Goal: Feedback & Contribution: Contribute content

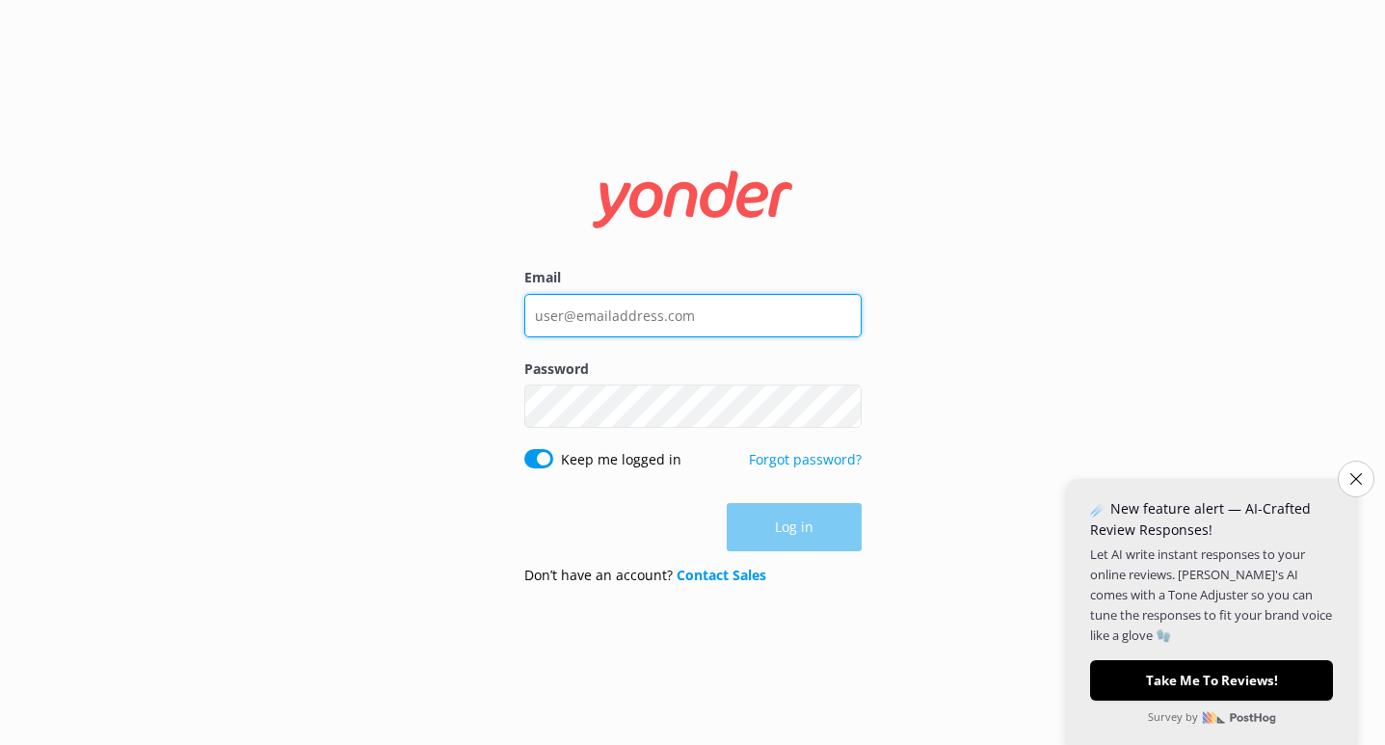
type input "[EMAIL_ADDRESS][DOMAIN_NAME]"
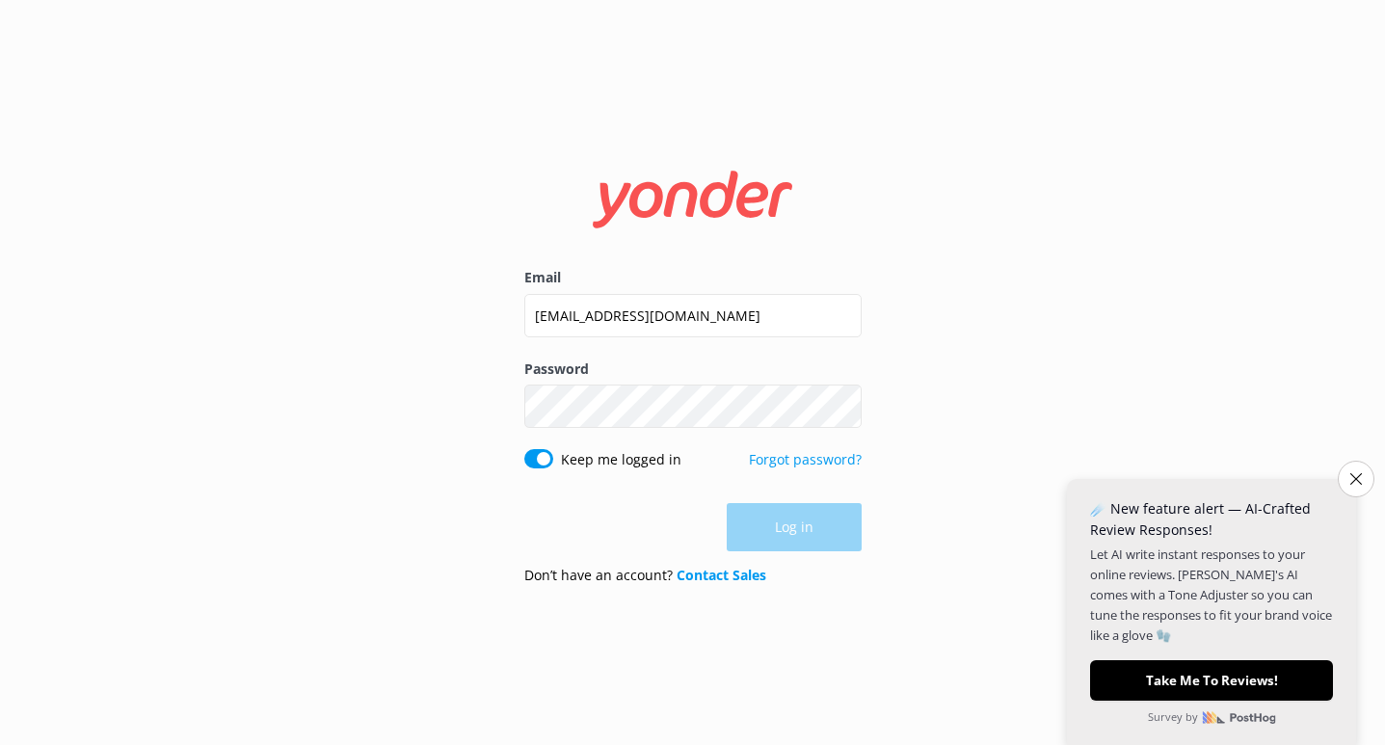
click at [782, 521] on div "Log in" at bounding box center [692, 527] width 337 height 48
click at [782, 521] on button "Log in" at bounding box center [794, 528] width 135 height 48
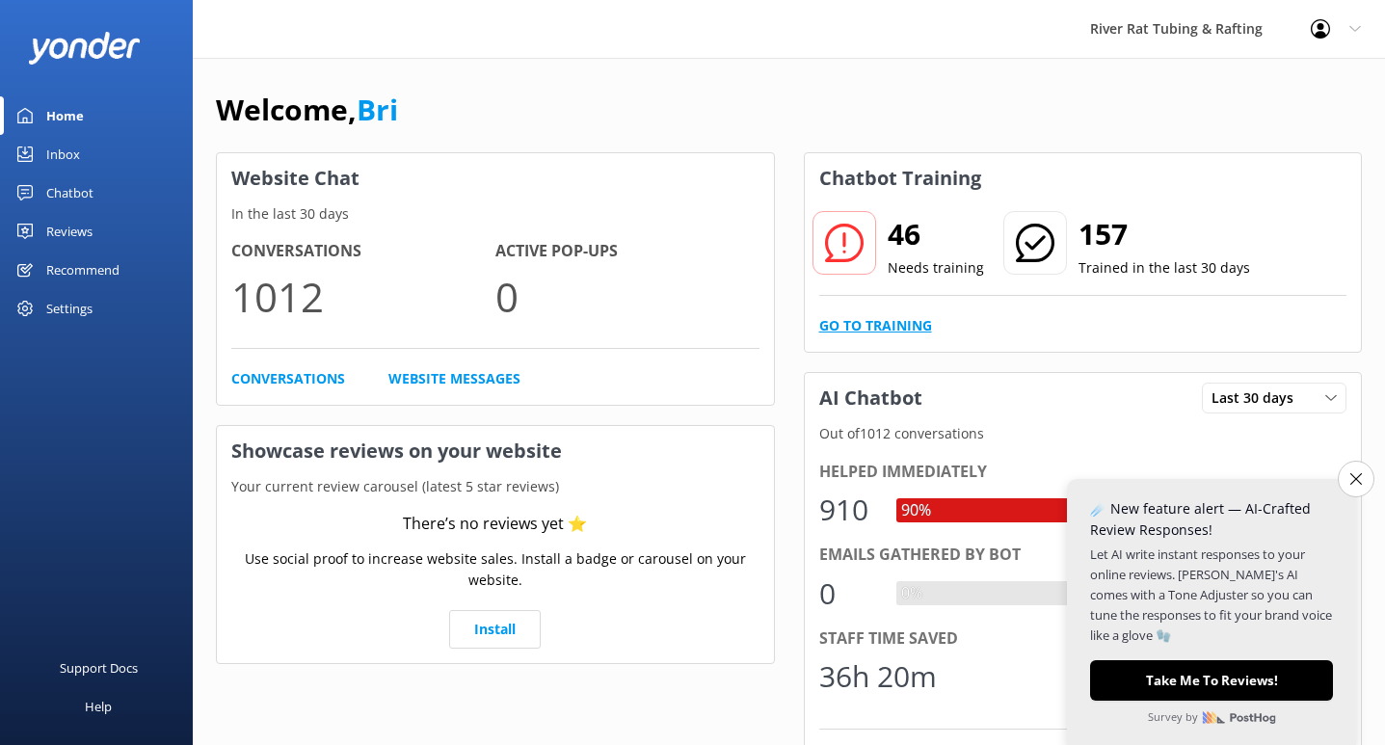
click at [869, 330] on link "Go to Training" at bounding box center [875, 325] width 113 height 21
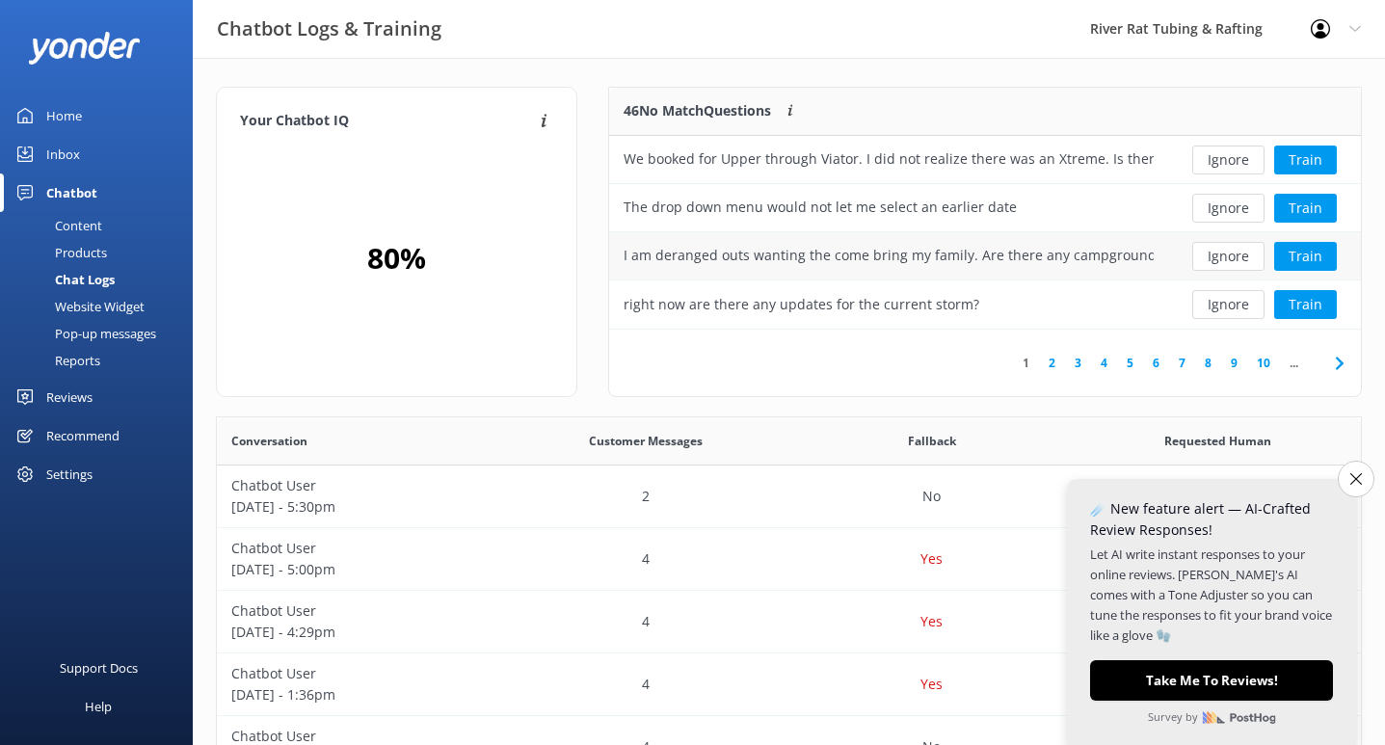
scroll to position [242, 752]
click at [1128, 161] on div "We booked for Upper through Viator. I did not realize there was an Xtreme. Is t…" at bounding box center [889, 158] width 530 height 21
click at [1063, 159] on div "We booked for Upper through Viator. I did not realize there was an Xtreme. Is t…" at bounding box center [889, 158] width 530 height 21
click at [872, 148] on div "We booked for Upper through Viator. I did not realize there was an Xtreme. Is t…" at bounding box center [889, 158] width 530 height 21
click at [821, 167] on div "We booked for Upper through Viator. I did not realize there was an Xtreme. Is t…" at bounding box center [889, 158] width 530 height 21
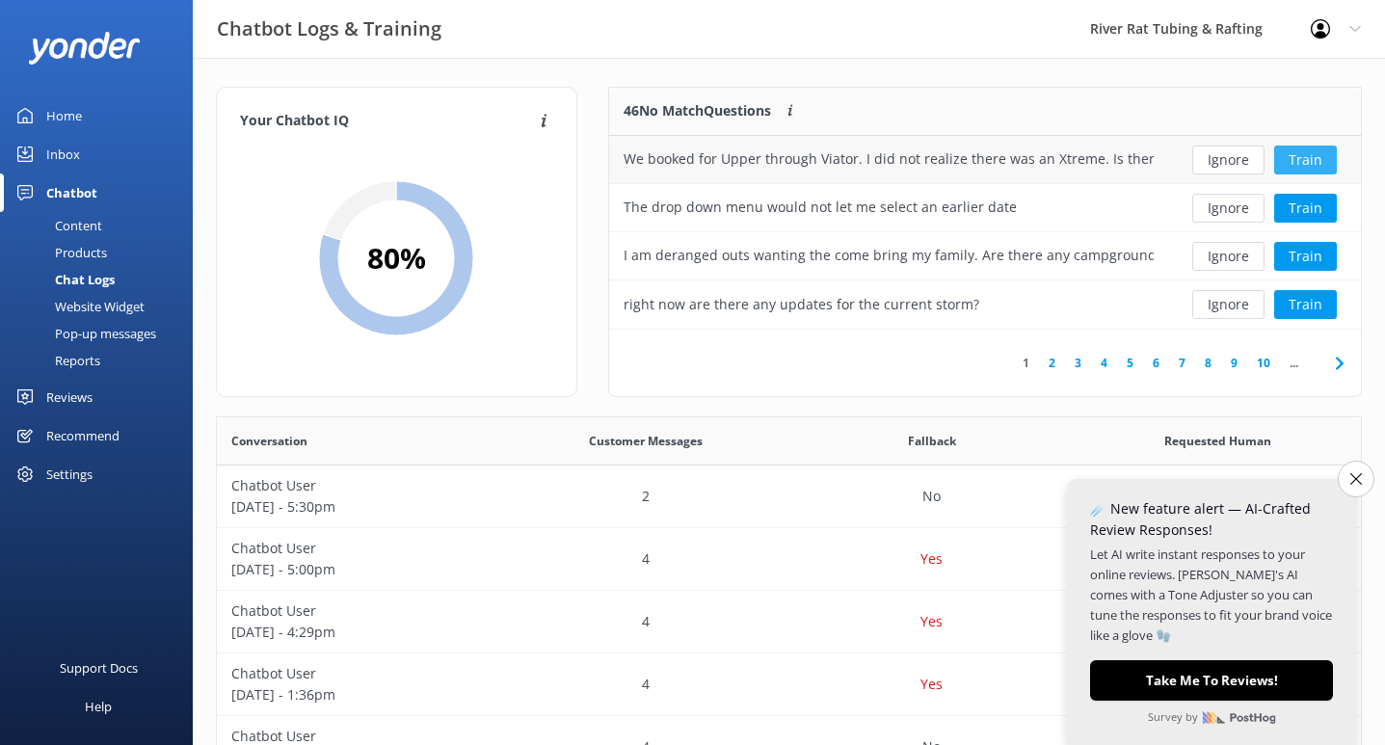
click at [1309, 167] on button "Train" at bounding box center [1305, 160] width 63 height 29
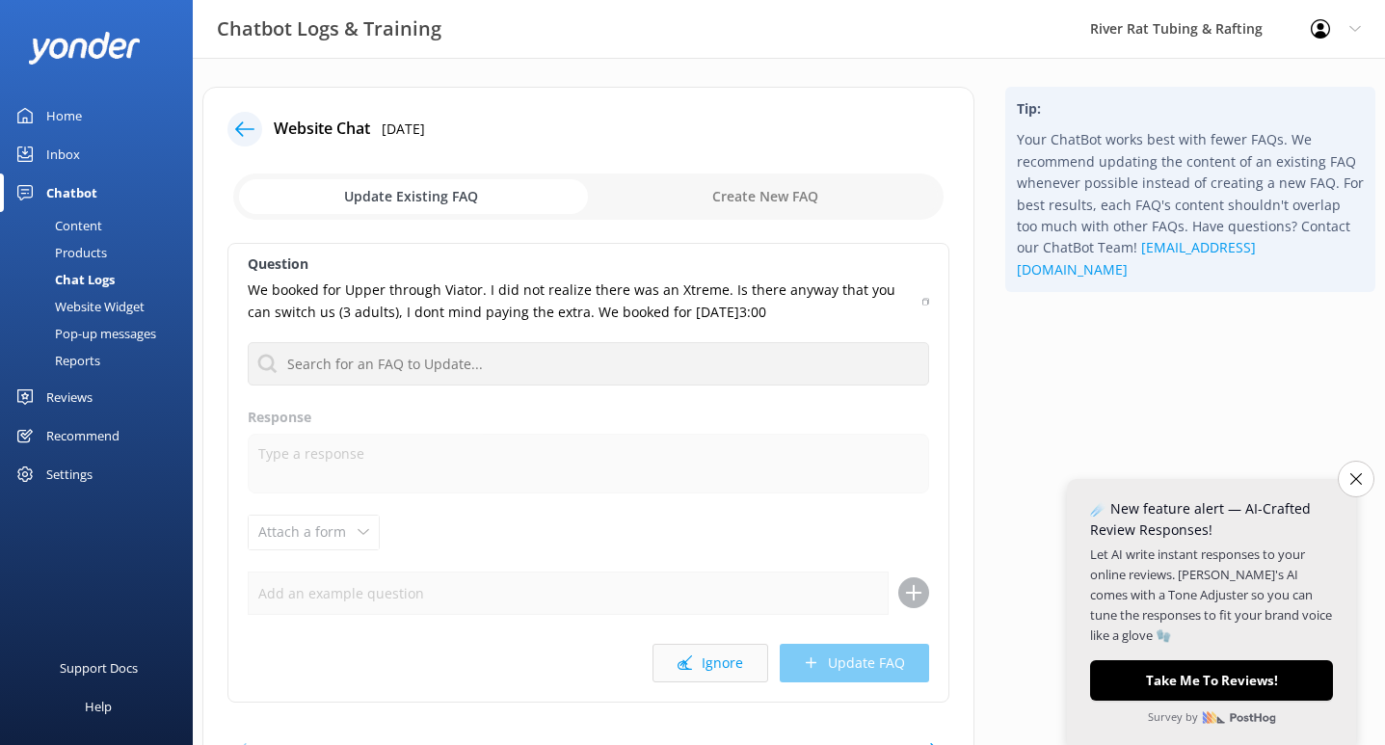
click at [697, 660] on button "Ignore" at bounding box center [711, 663] width 116 height 39
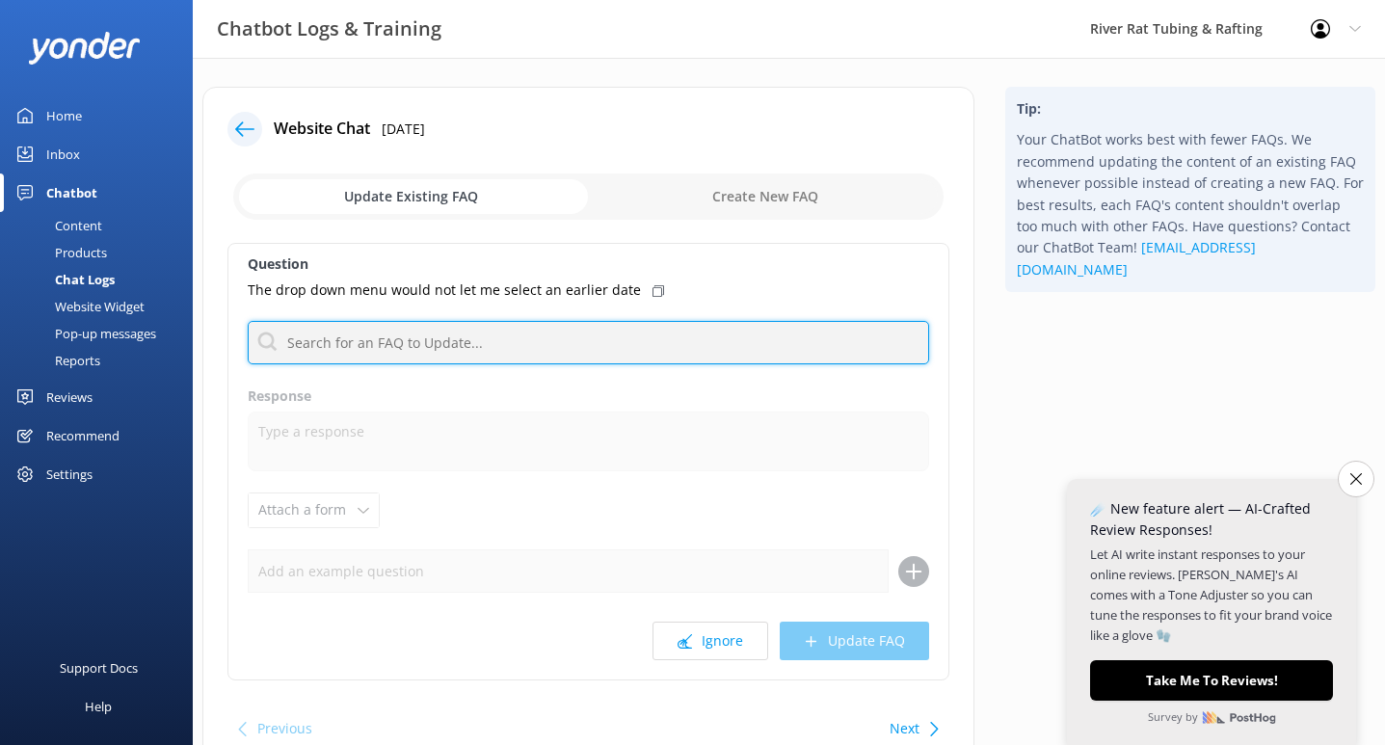
click at [499, 344] on input "text" at bounding box center [588, 342] width 681 height 43
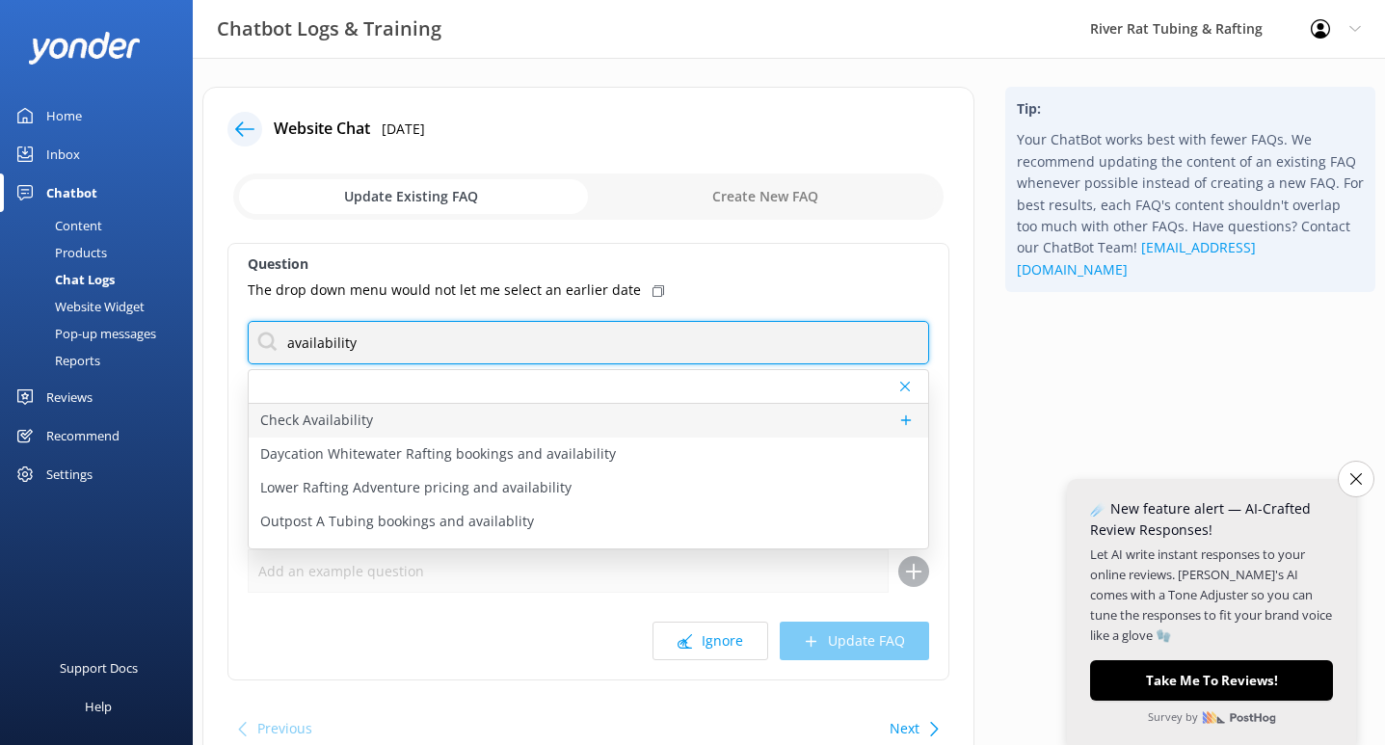
type input "availability"
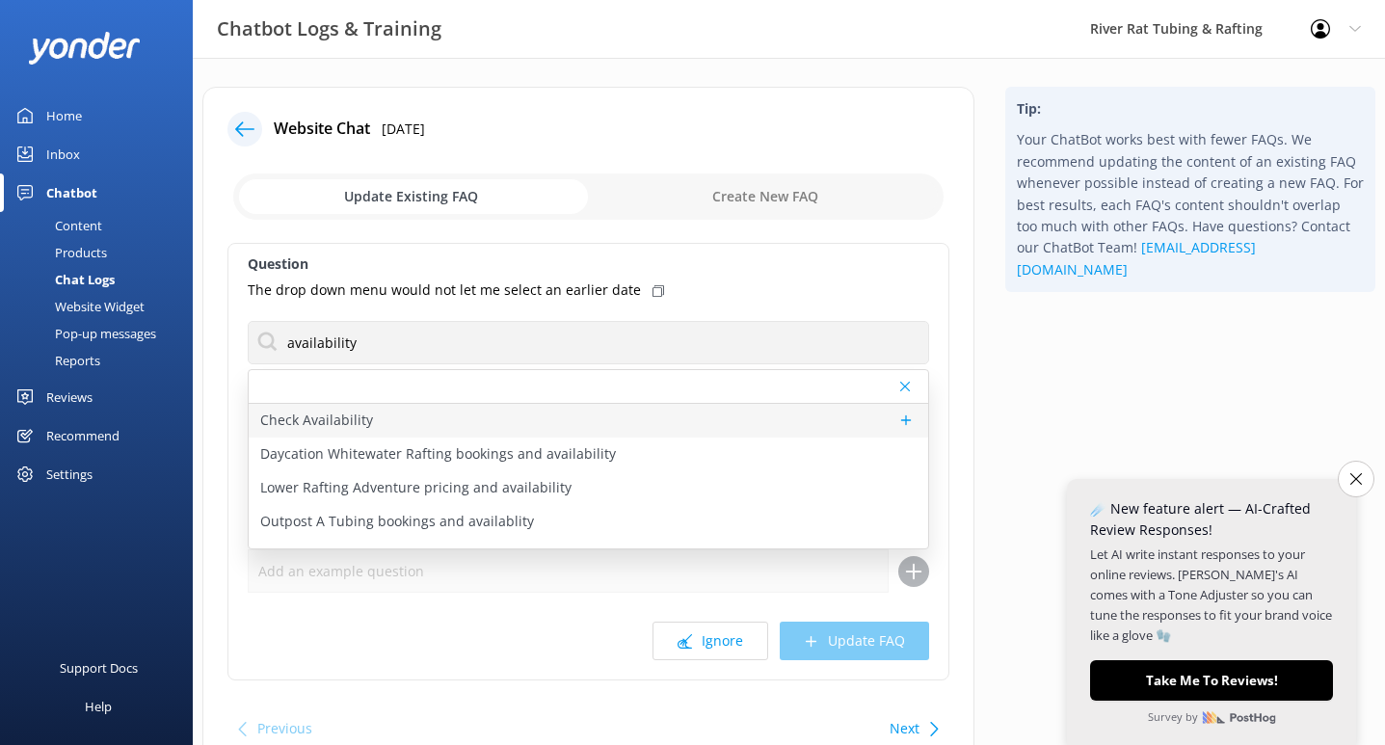
click at [463, 421] on div "Check Availability" at bounding box center [589, 421] width 680 height 34
type textarea "You can check live availability and book your tubing, rafting, packages, or gif…"
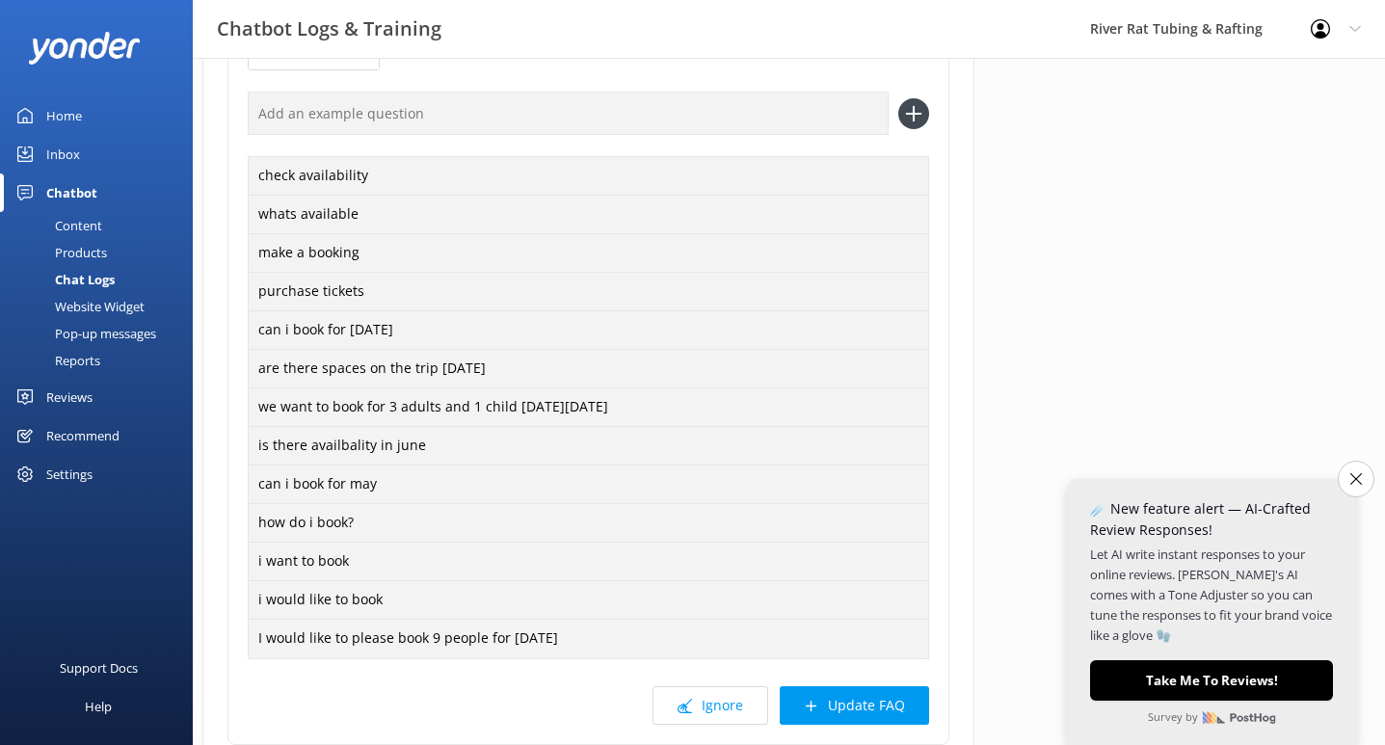
scroll to position [611, 0]
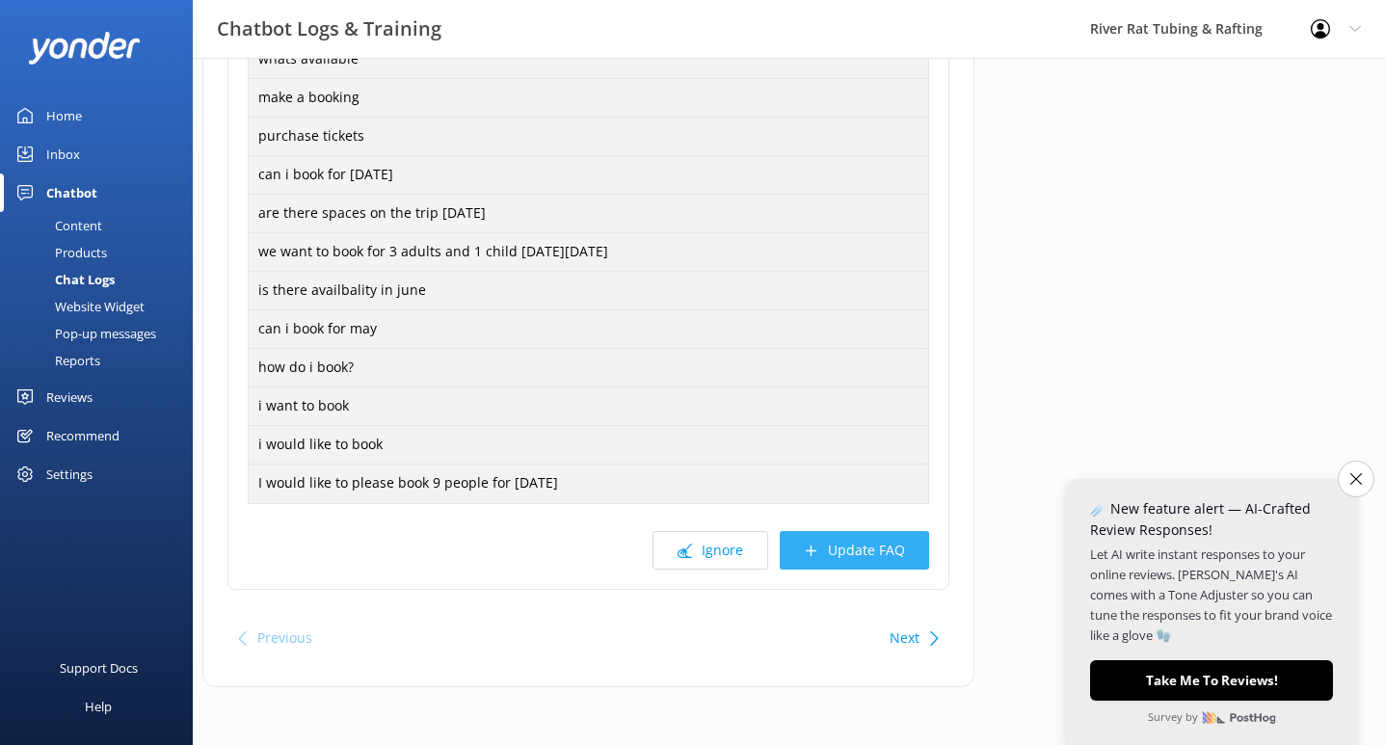
click at [846, 557] on button "Update FAQ" at bounding box center [854, 550] width 149 height 39
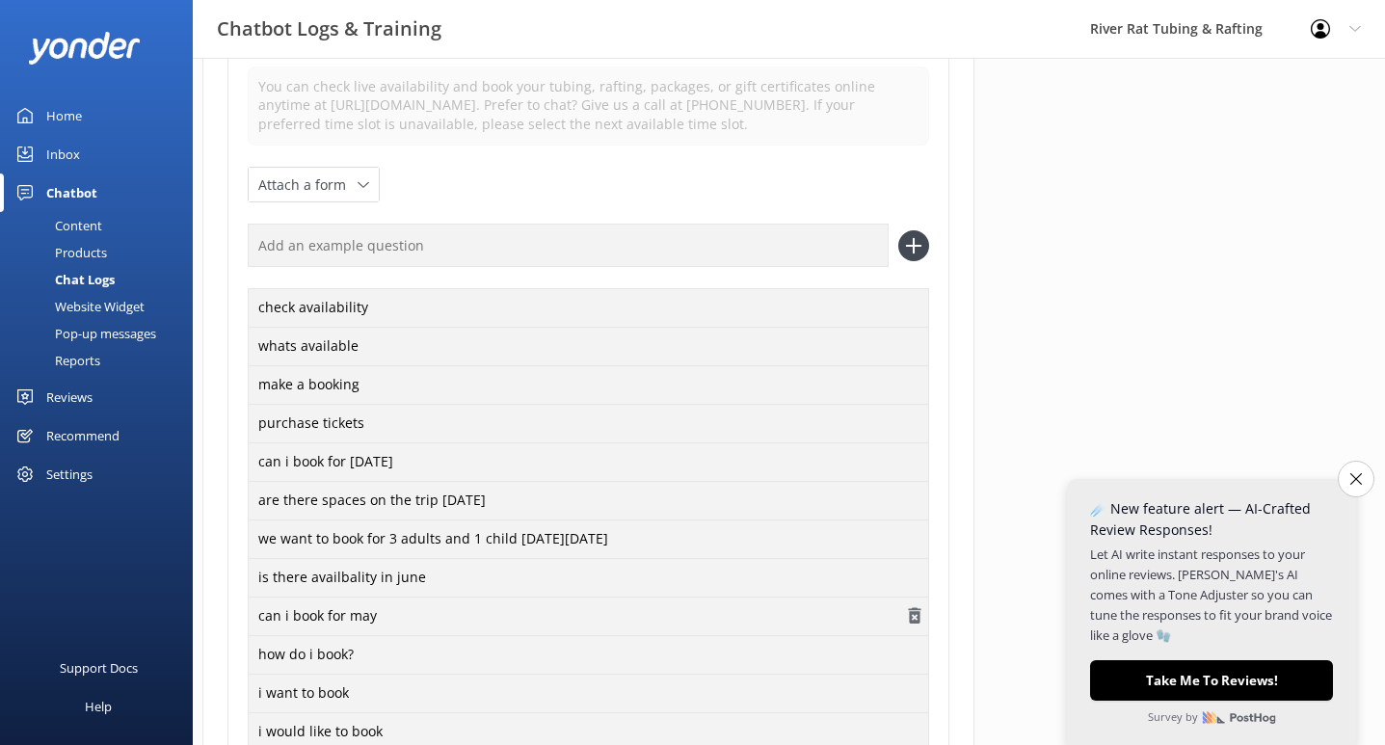
scroll to position [0, 0]
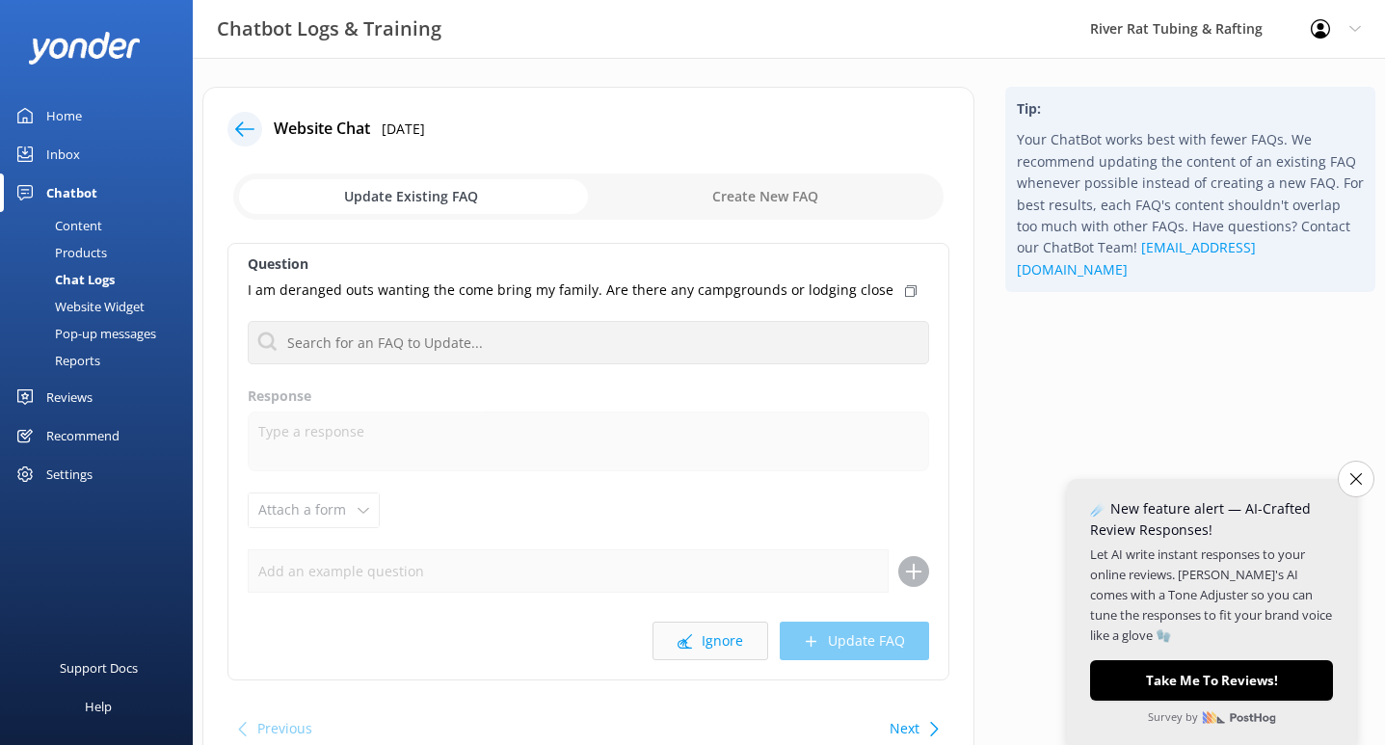
click at [702, 639] on button "Ignore" at bounding box center [711, 641] width 116 height 39
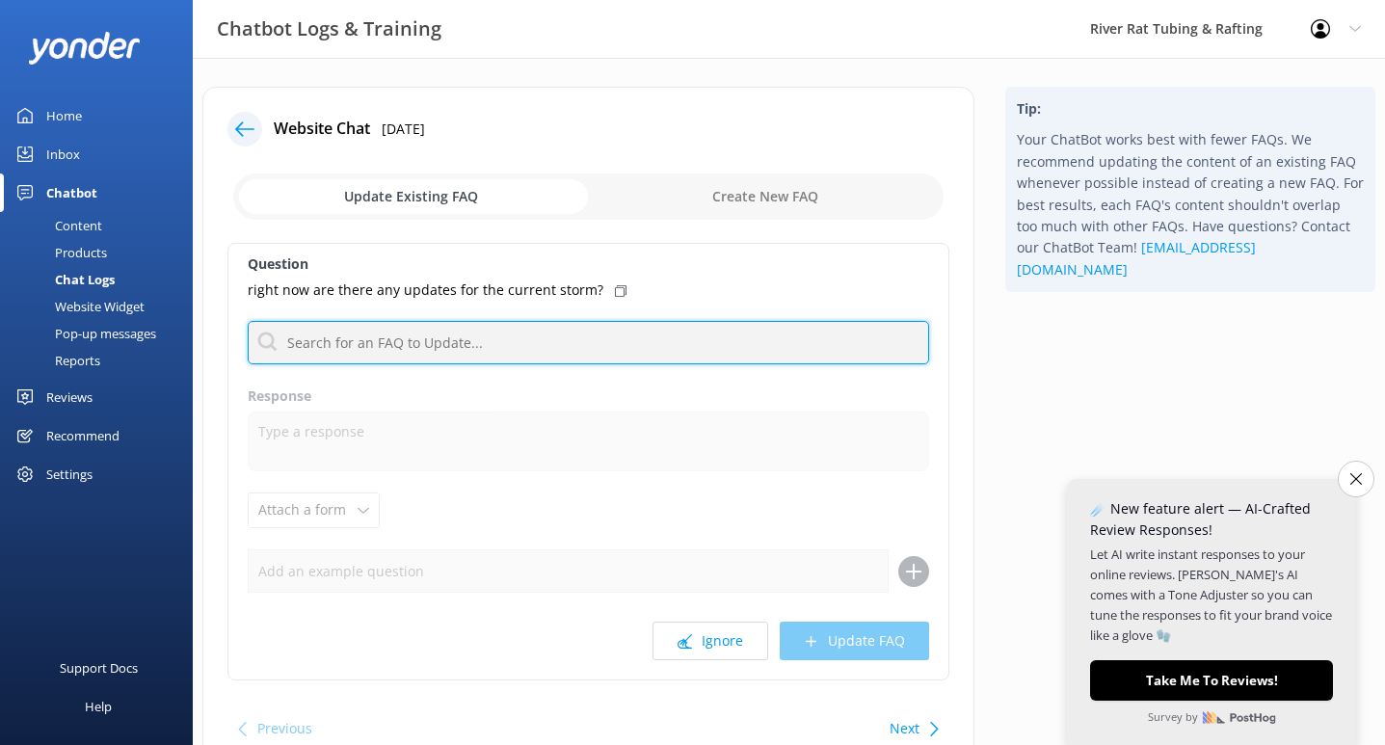
click at [405, 350] on input "text" at bounding box center [588, 342] width 681 height 43
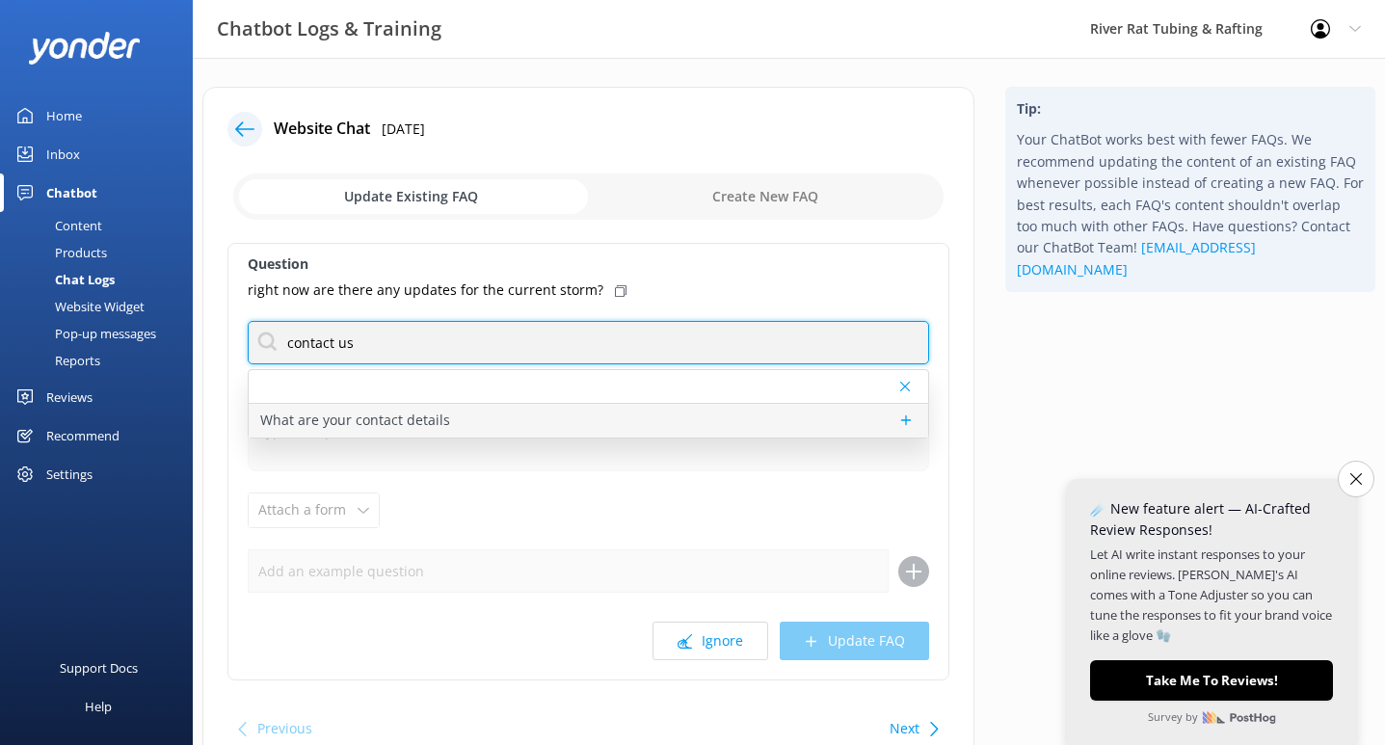
type input "contact us"
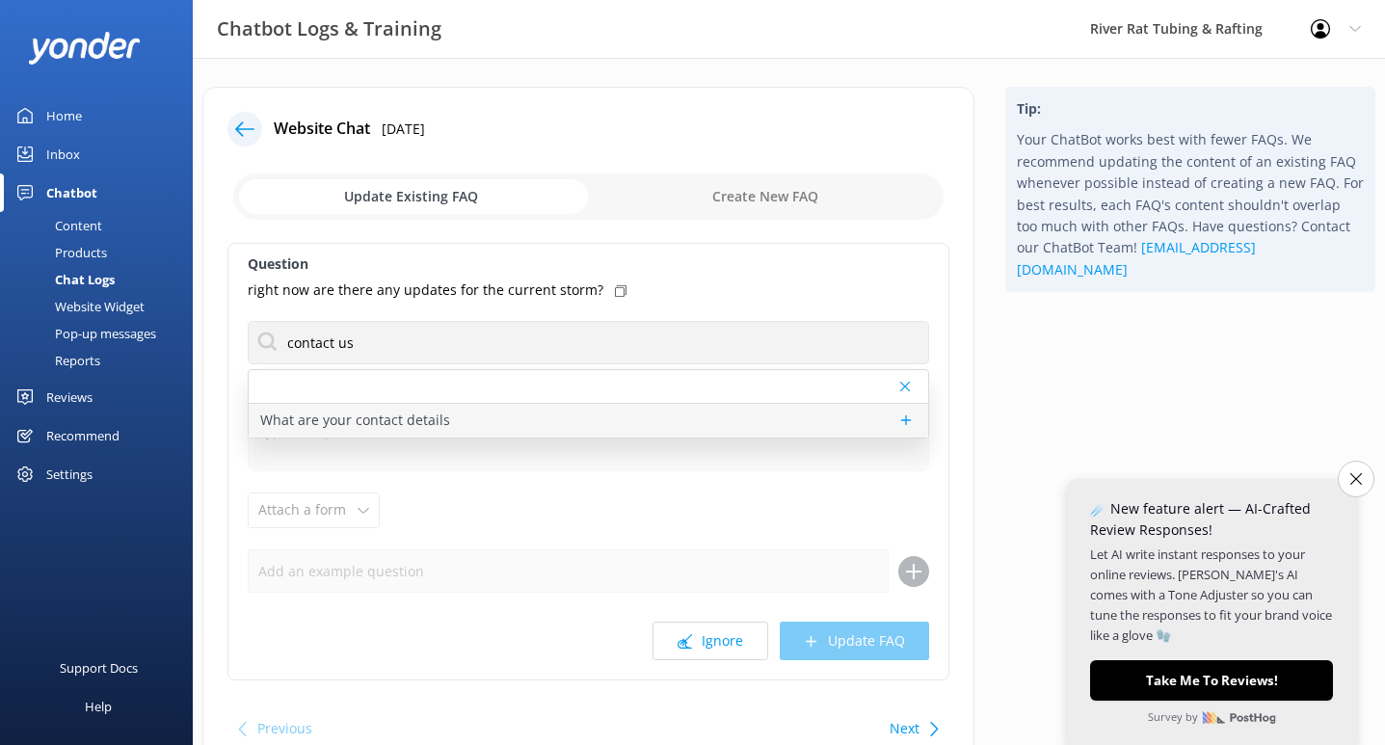
click at [310, 423] on p "What are your contact details" at bounding box center [355, 420] width 190 height 21
type textarea "You can contact the River Rat Tubing & Rafting team at [PHONE_NUMBER] or by fil…"
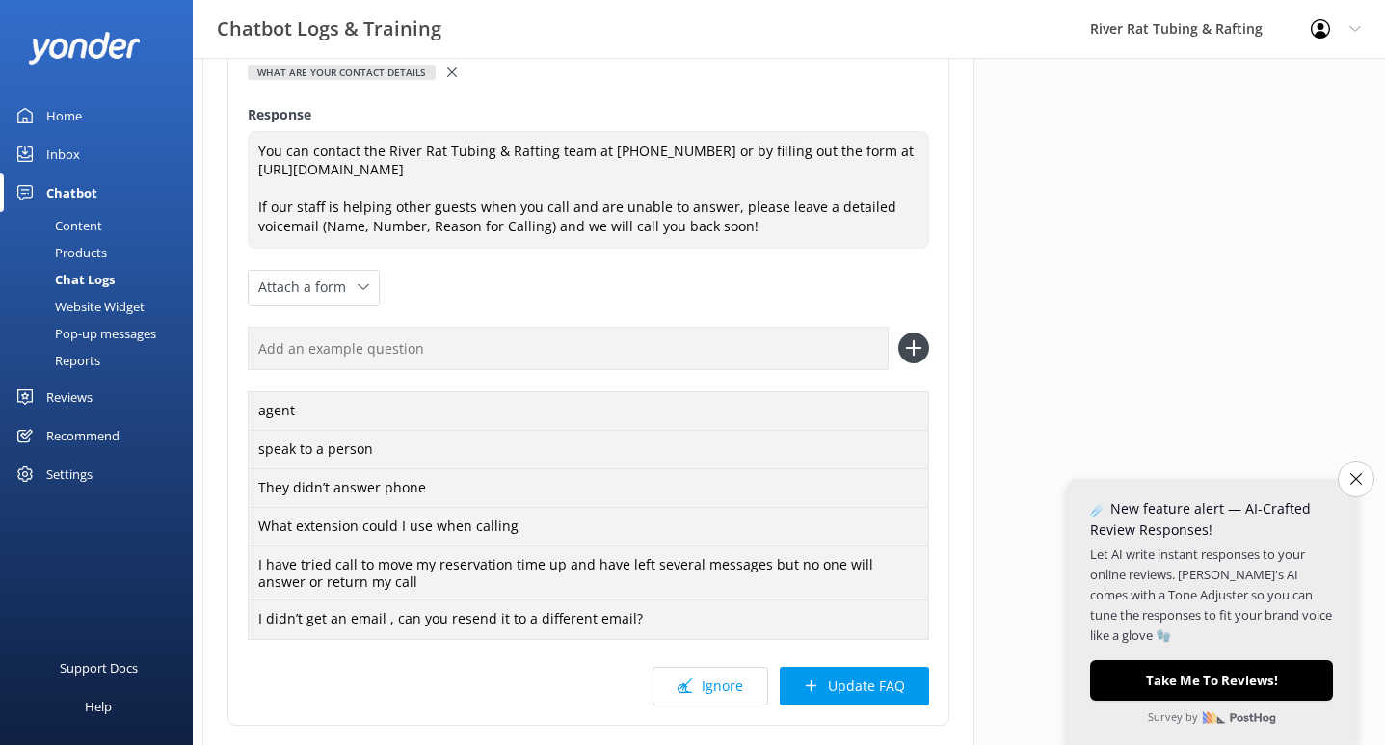
scroll to position [296, 0]
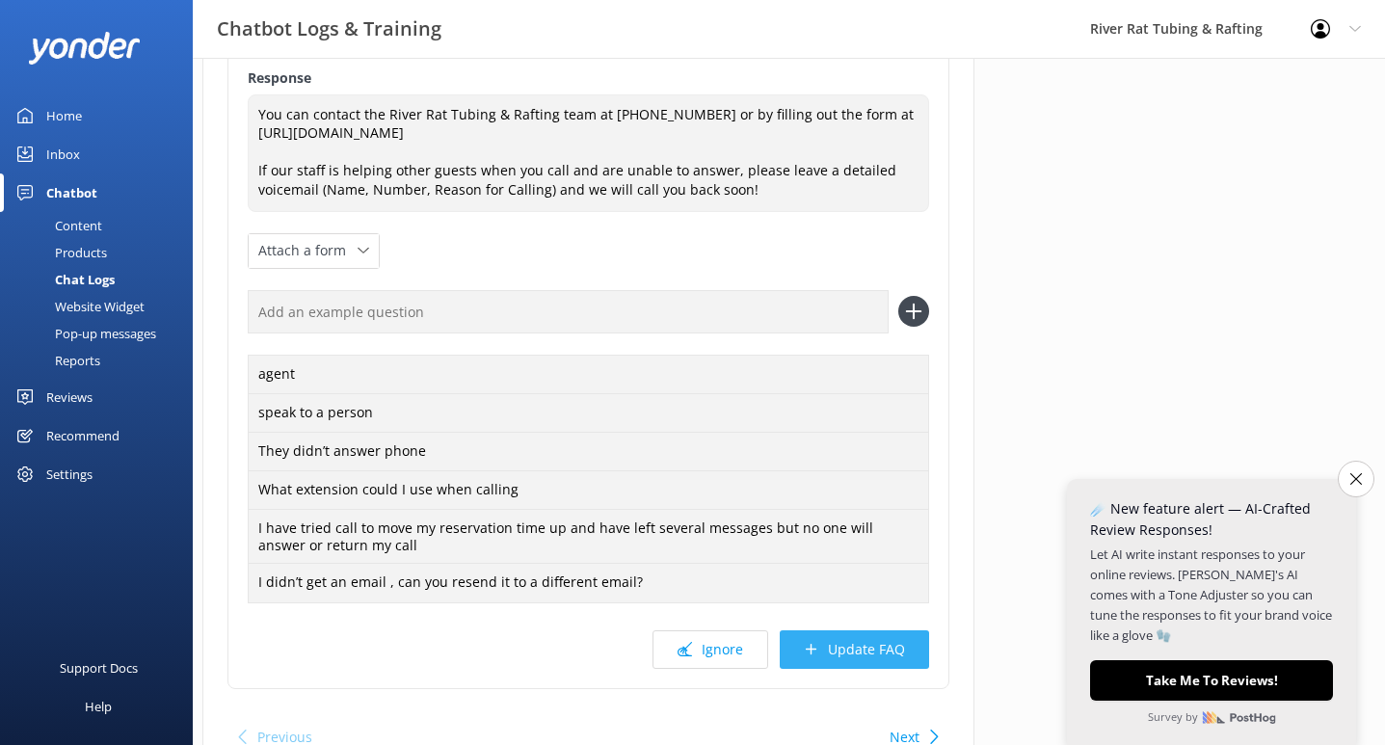
click at [845, 646] on button "Update FAQ" at bounding box center [854, 649] width 149 height 39
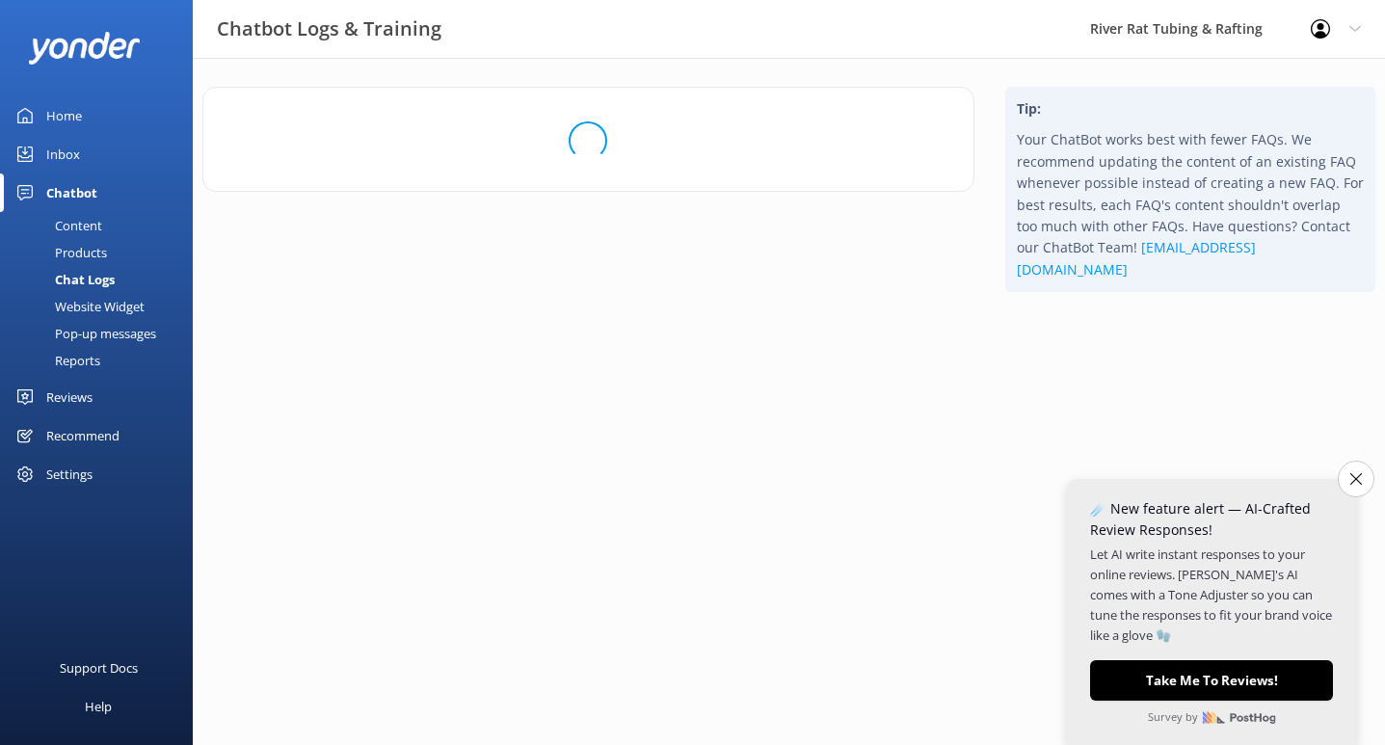
scroll to position [0, 0]
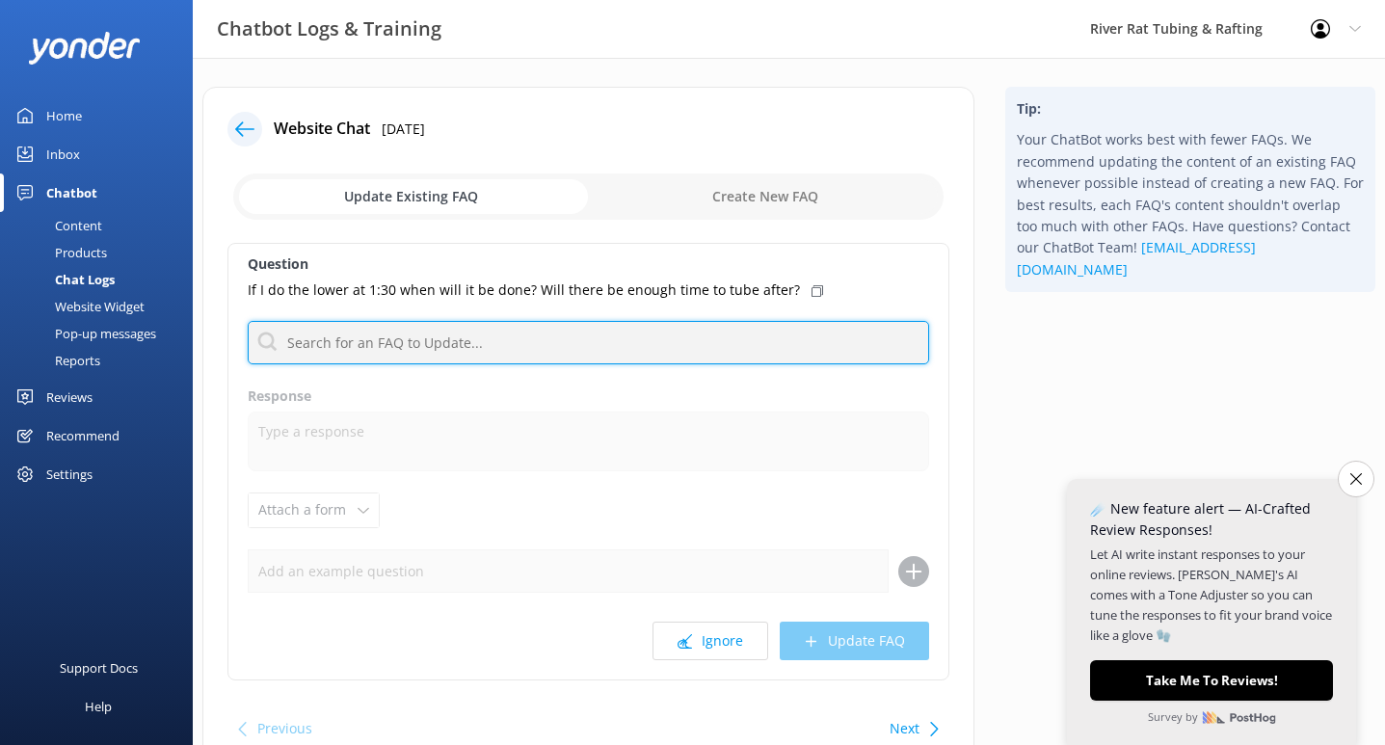
click at [439, 335] on input "text" at bounding box center [588, 342] width 681 height 43
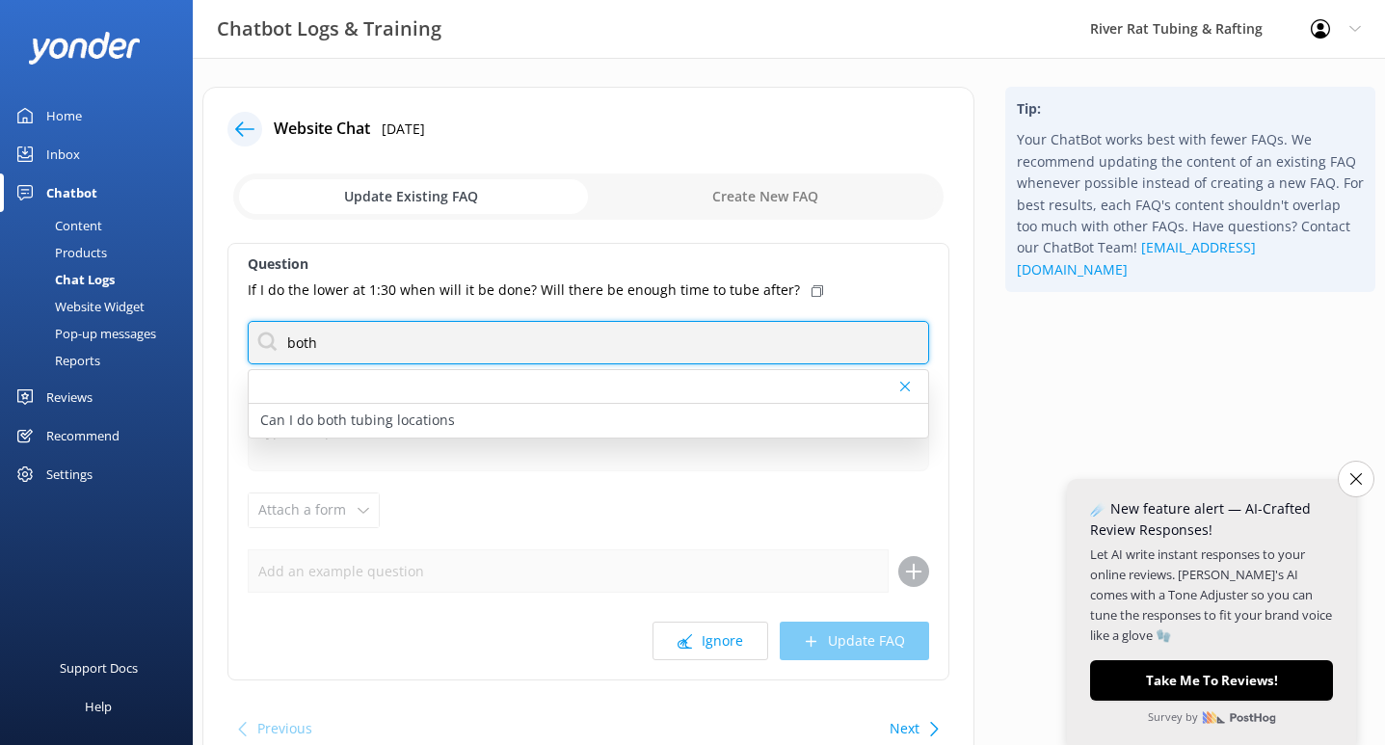
drag, startPoint x: 315, startPoint y: 338, endPoint x: 266, endPoint y: 336, distance: 49.2
click at [266, 337] on input "both" at bounding box center [588, 342] width 681 height 43
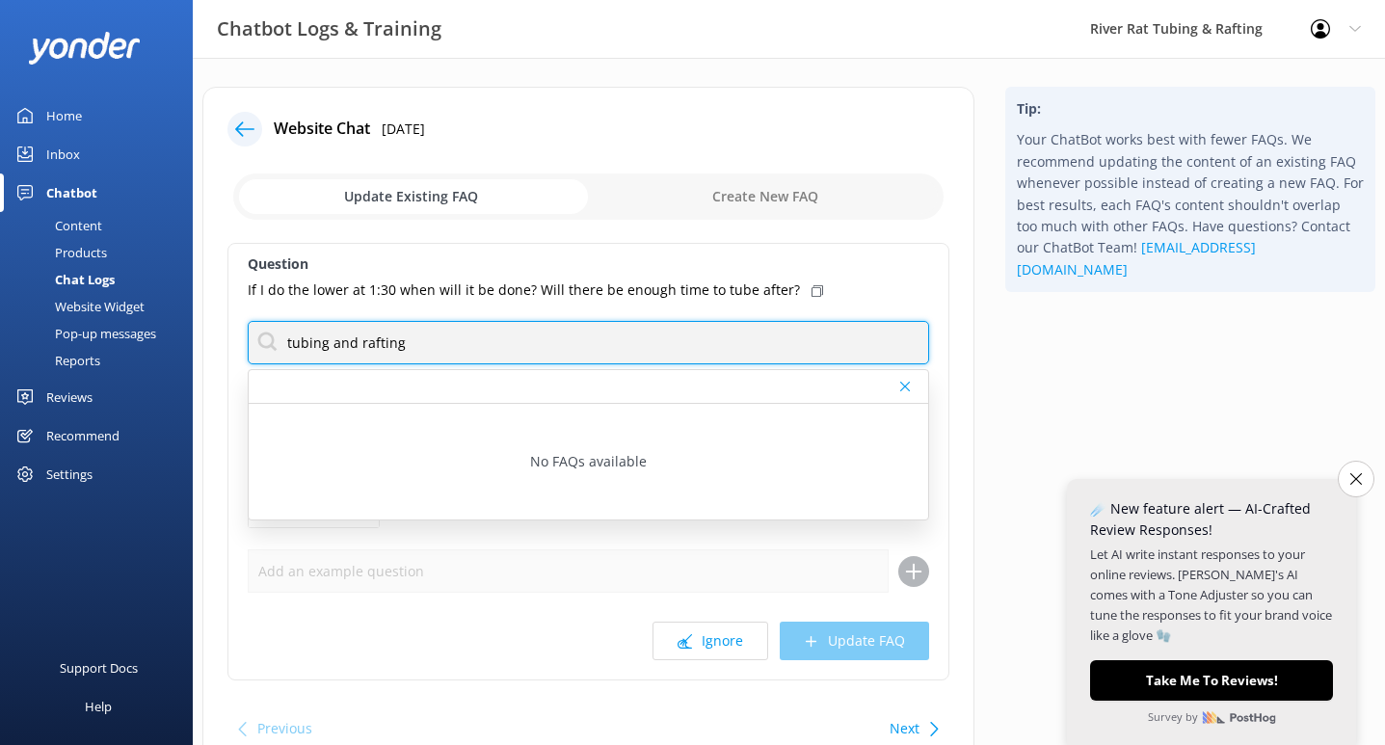
click at [321, 340] on input "tubing and rafting" at bounding box center [588, 342] width 681 height 43
type input "[DATE]"
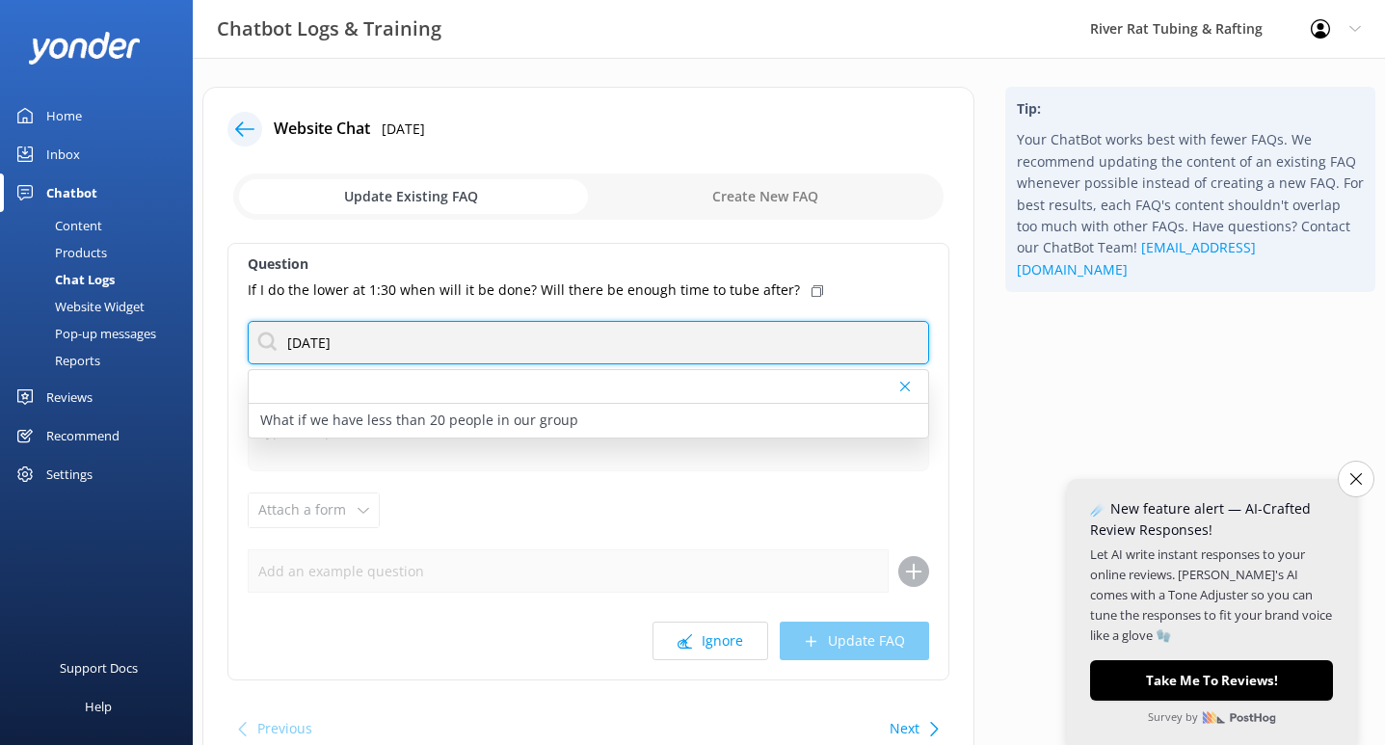
drag, startPoint x: 376, startPoint y: 340, endPoint x: 276, endPoint y: 340, distance: 100.2
click at [276, 340] on input "[DATE]" at bounding box center [588, 342] width 681 height 43
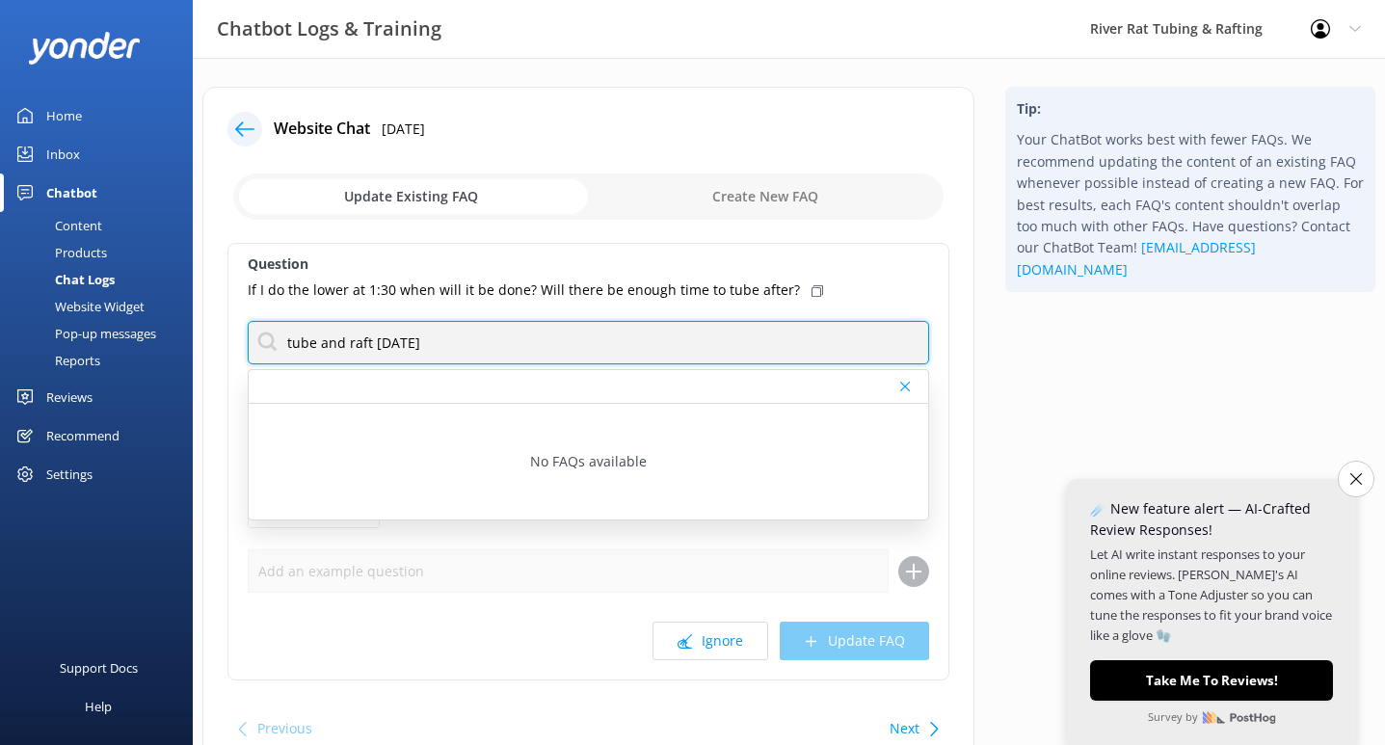
type input "tube and raft [DATE]"
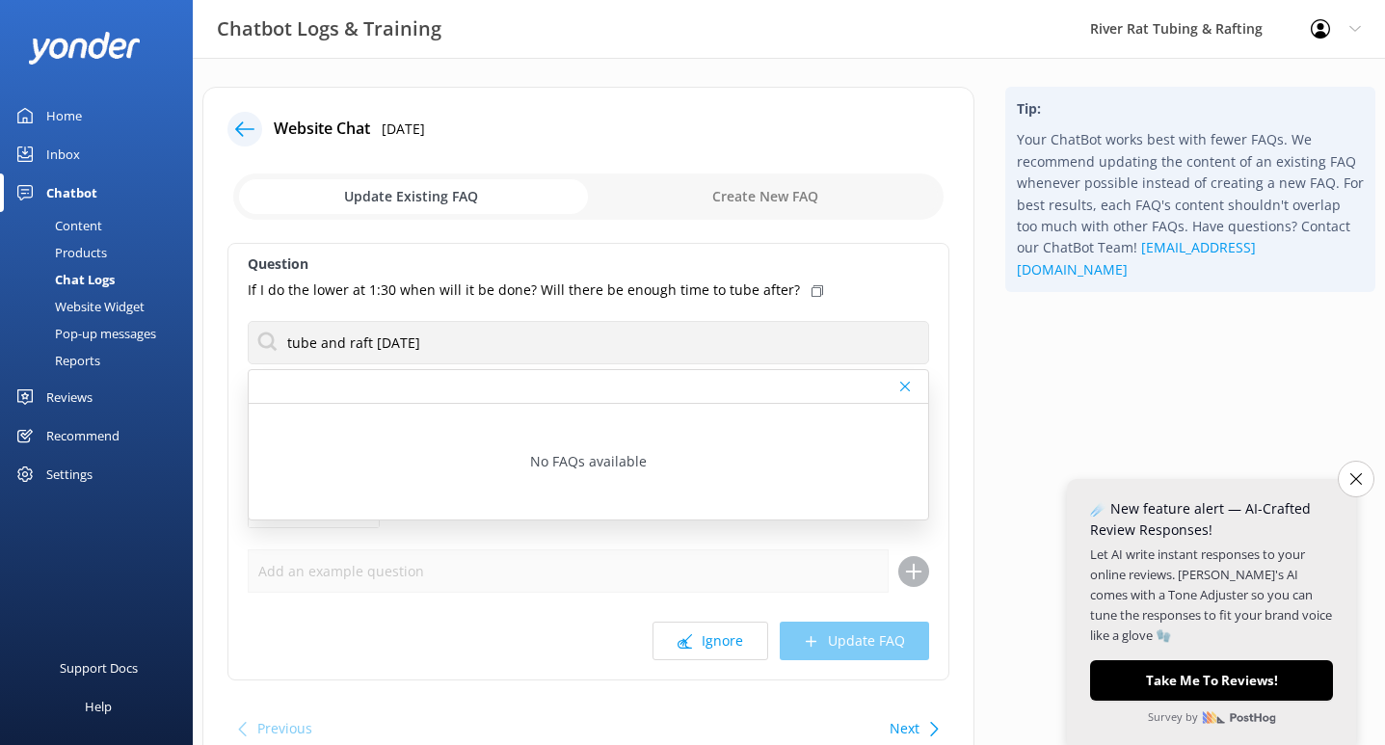
click at [840, 626] on div "Ignore Update FAQ" at bounding box center [588, 641] width 681 height 39
click at [761, 200] on input "checkbox" at bounding box center [588, 197] width 710 height 46
checkbox input "true"
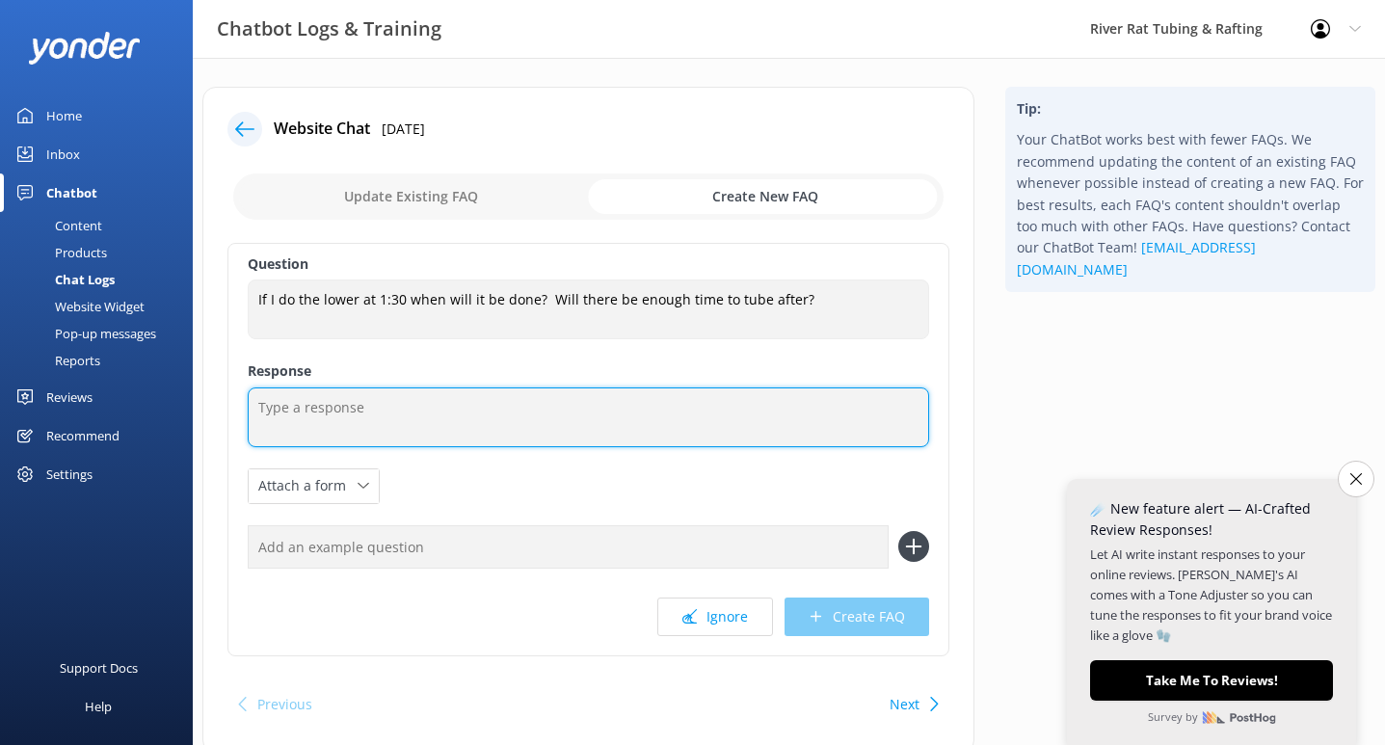
click at [527, 411] on textarea at bounding box center [588, 418] width 681 height 60
type textarea "Tubing and rafting [DATE]"
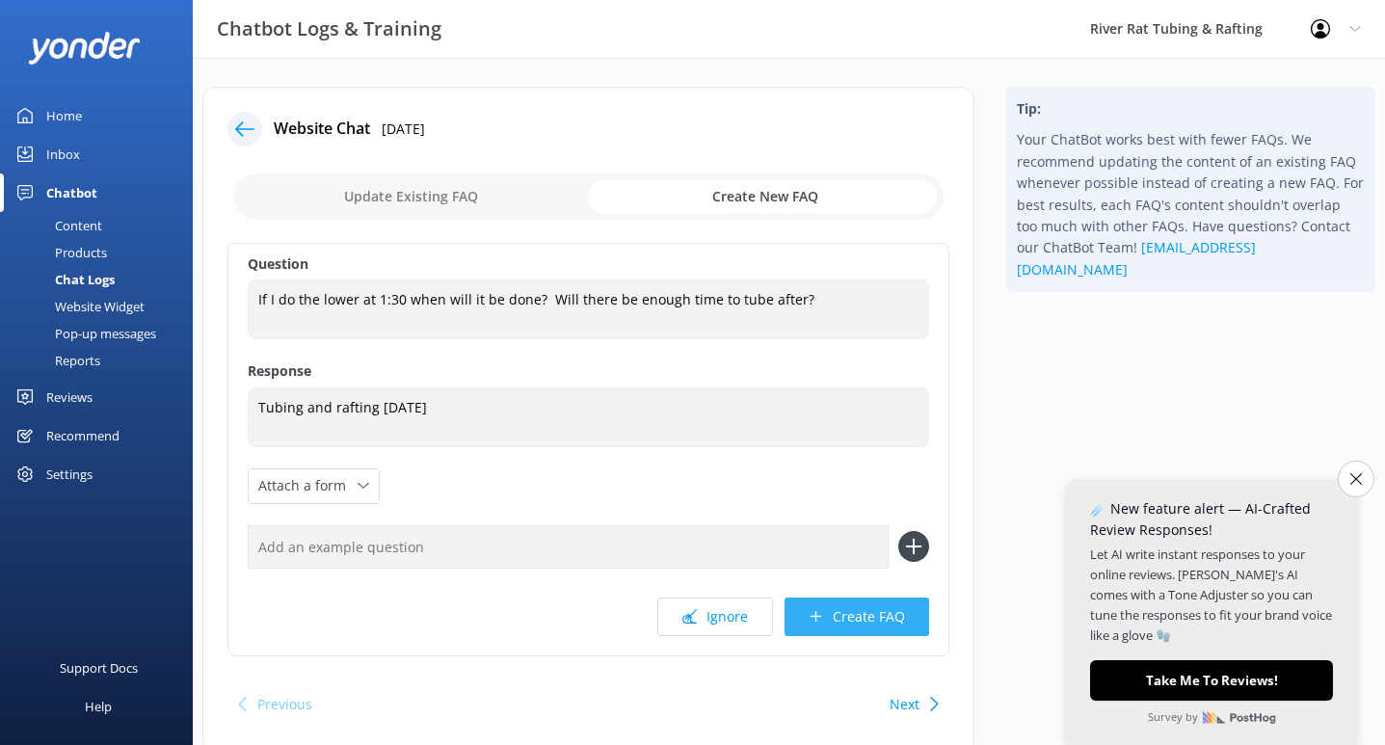
click at [842, 615] on button "Create FAQ" at bounding box center [857, 617] width 145 height 39
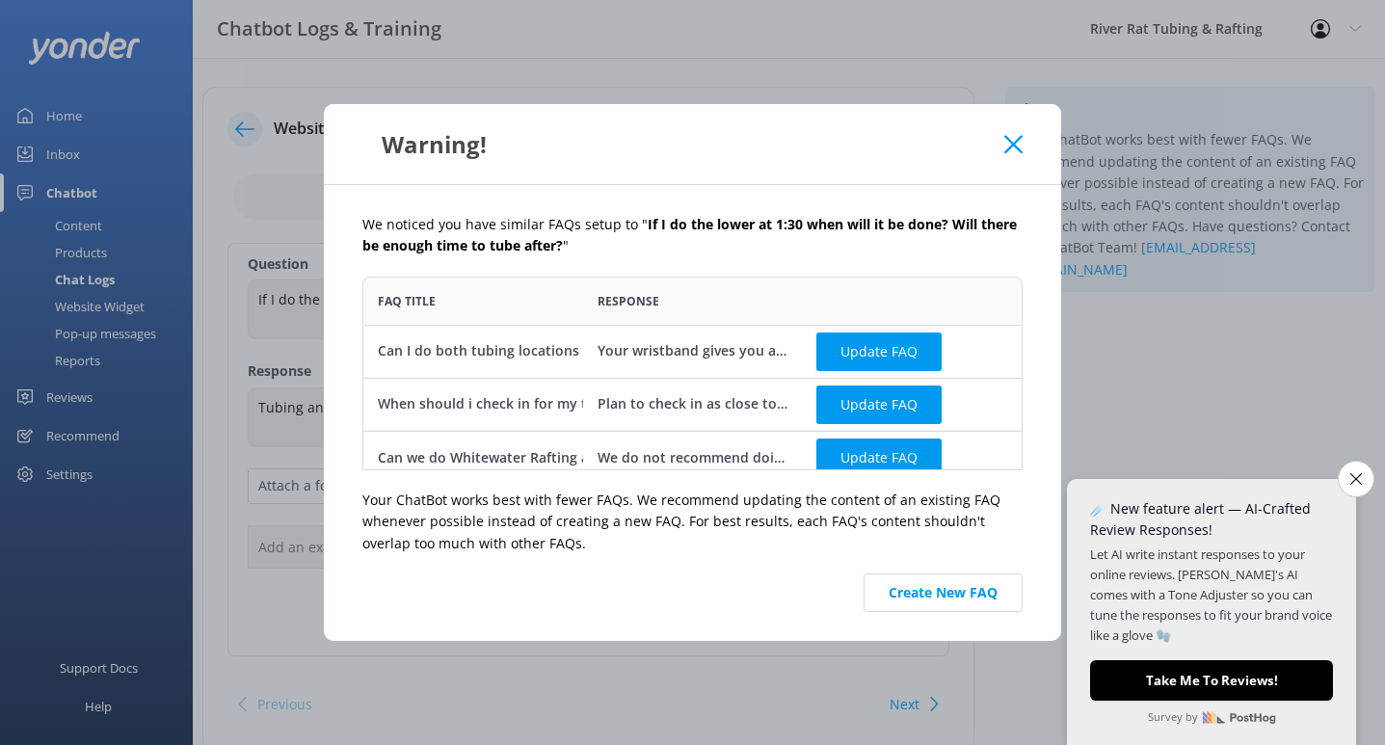
scroll to position [14, 0]
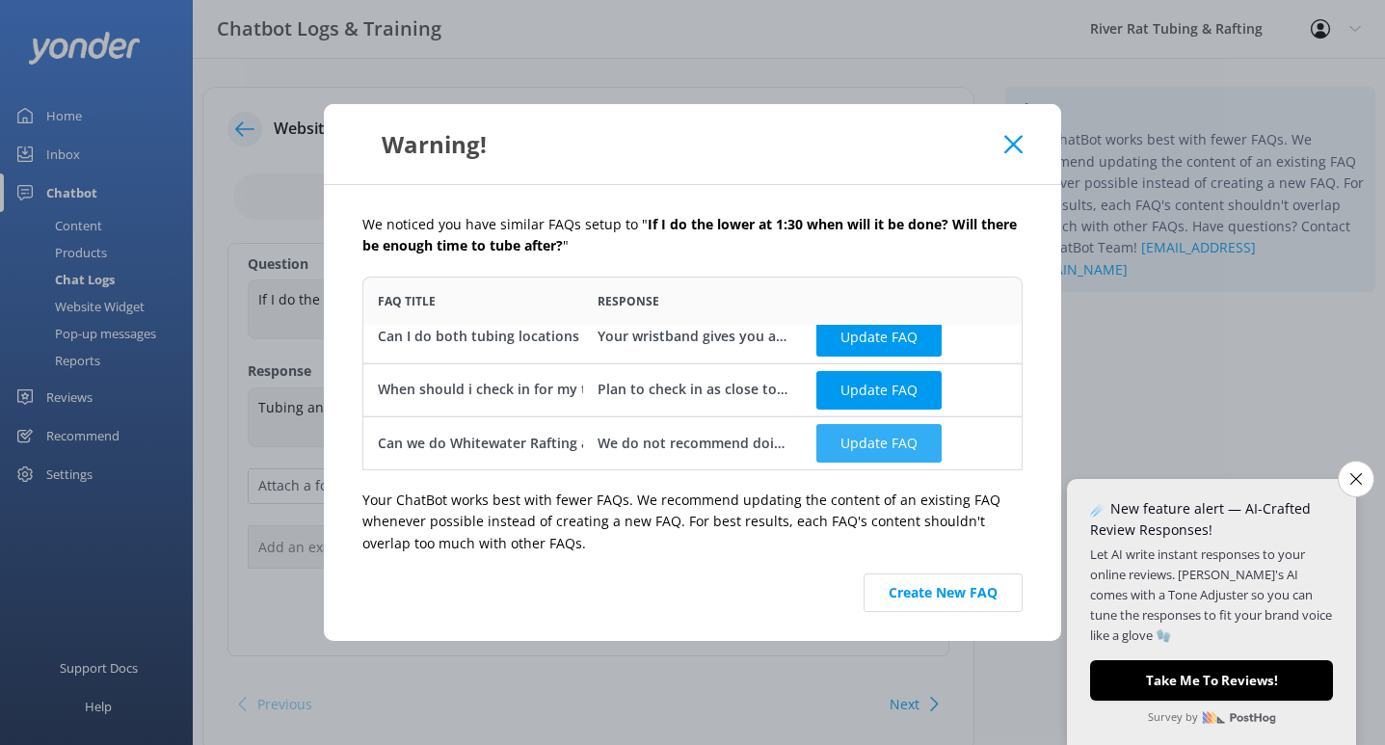
click at [870, 445] on button "Update FAQ" at bounding box center [878, 443] width 125 height 39
checkbox input "false"
type textarea "We do not recommend doing both activities in the same day, as they are in separ…"
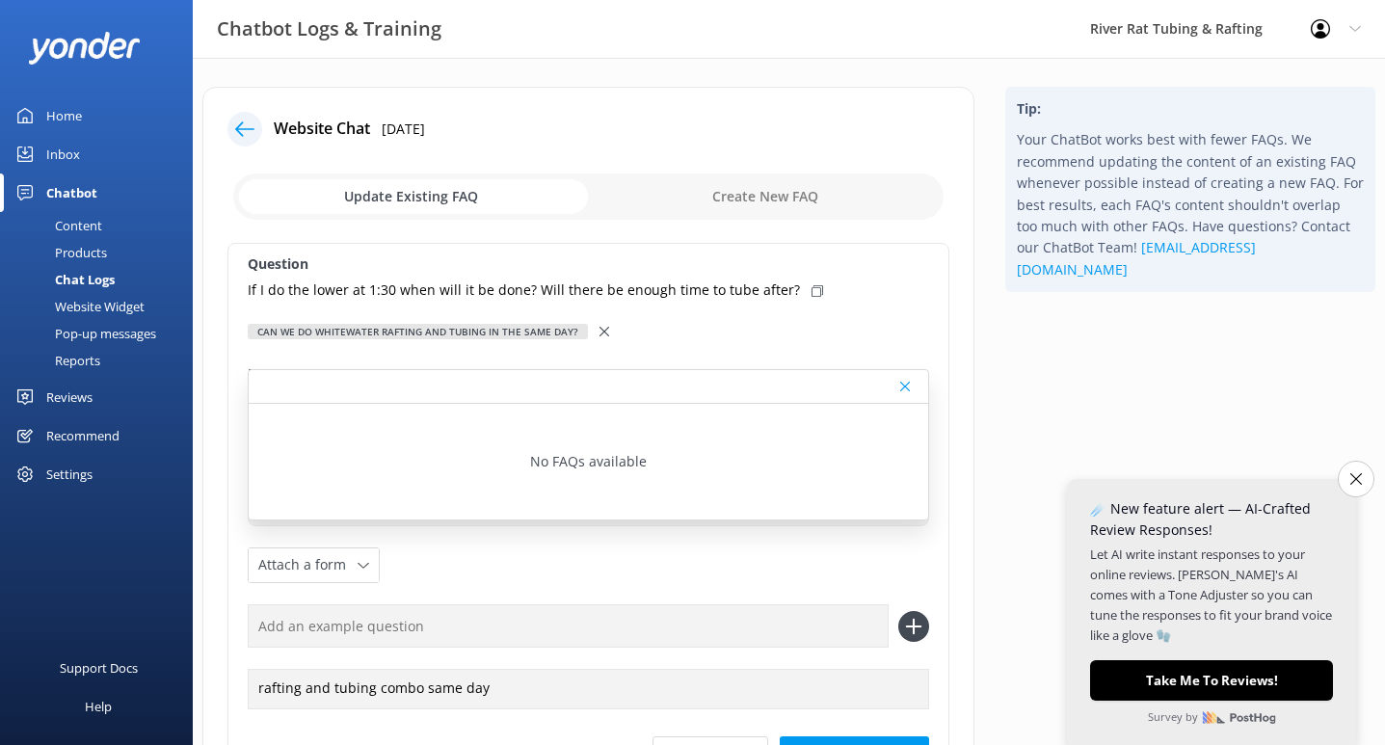
click at [907, 384] on use at bounding box center [905, 387] width 10 height 10
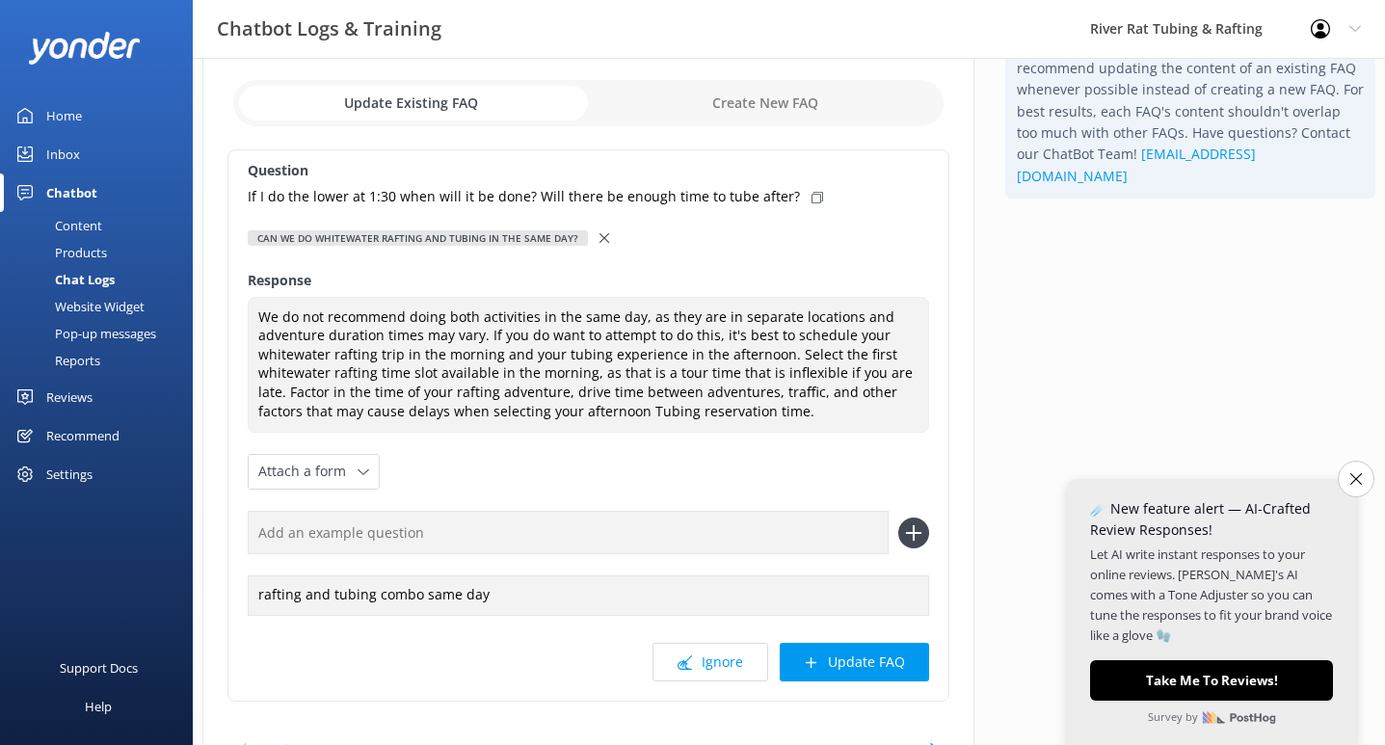
scroll to position [100, 0]
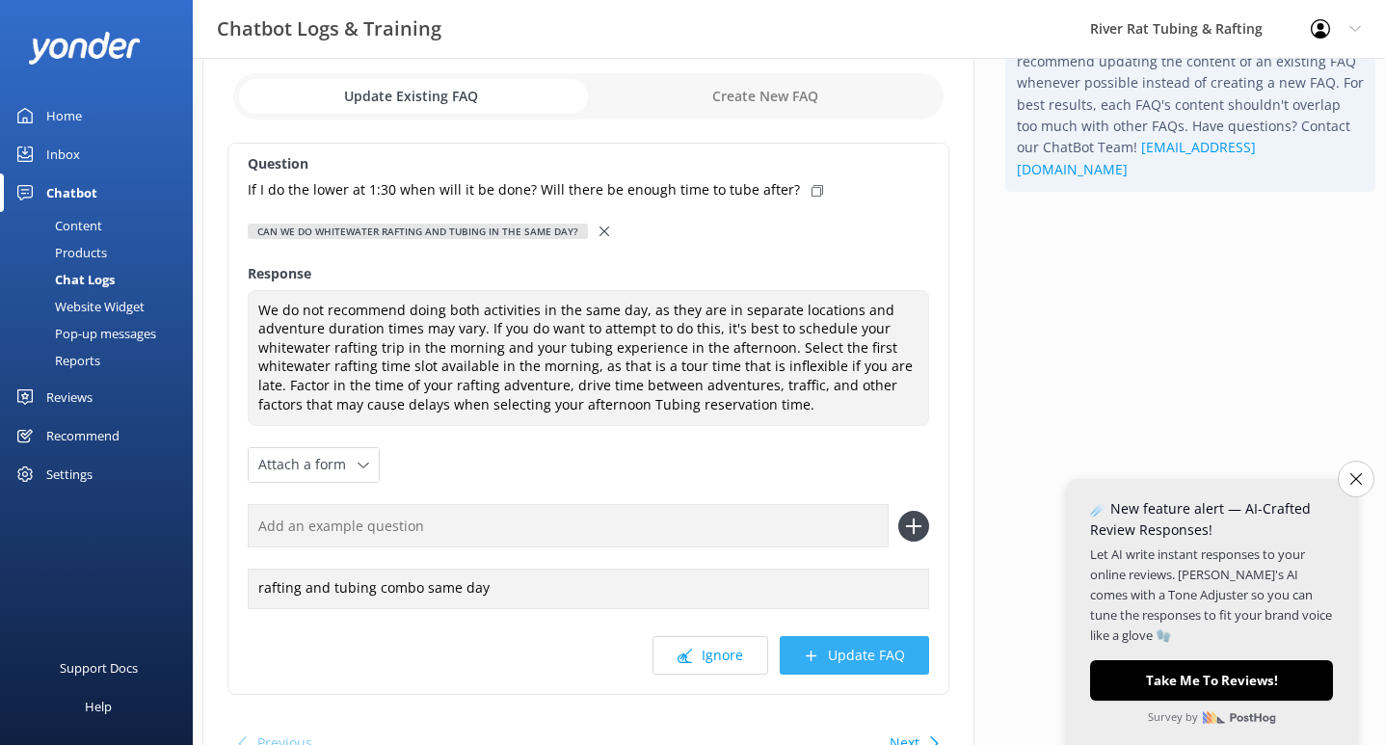
click at [856, 654] on button "Update FAQ" at bounding box center [854, 655] width 149 height 39
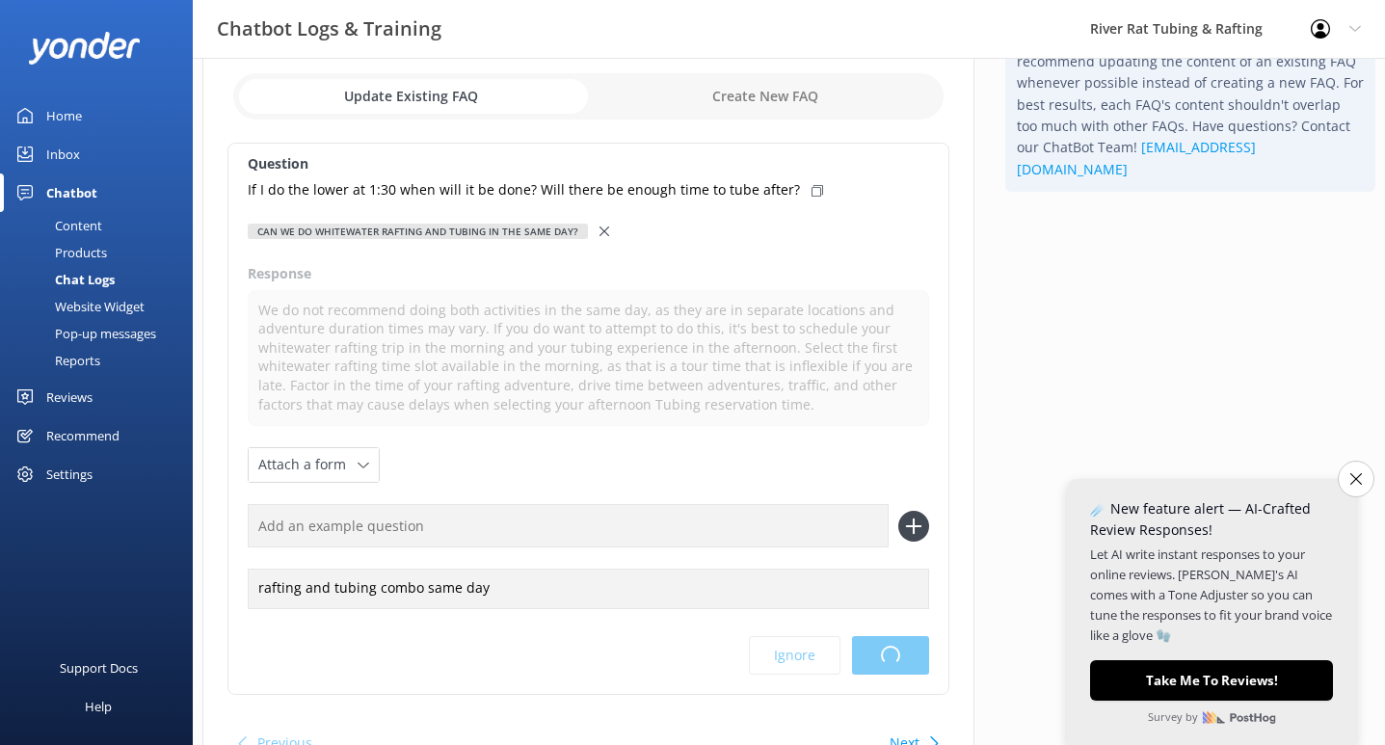
scroll to position [0, 0]
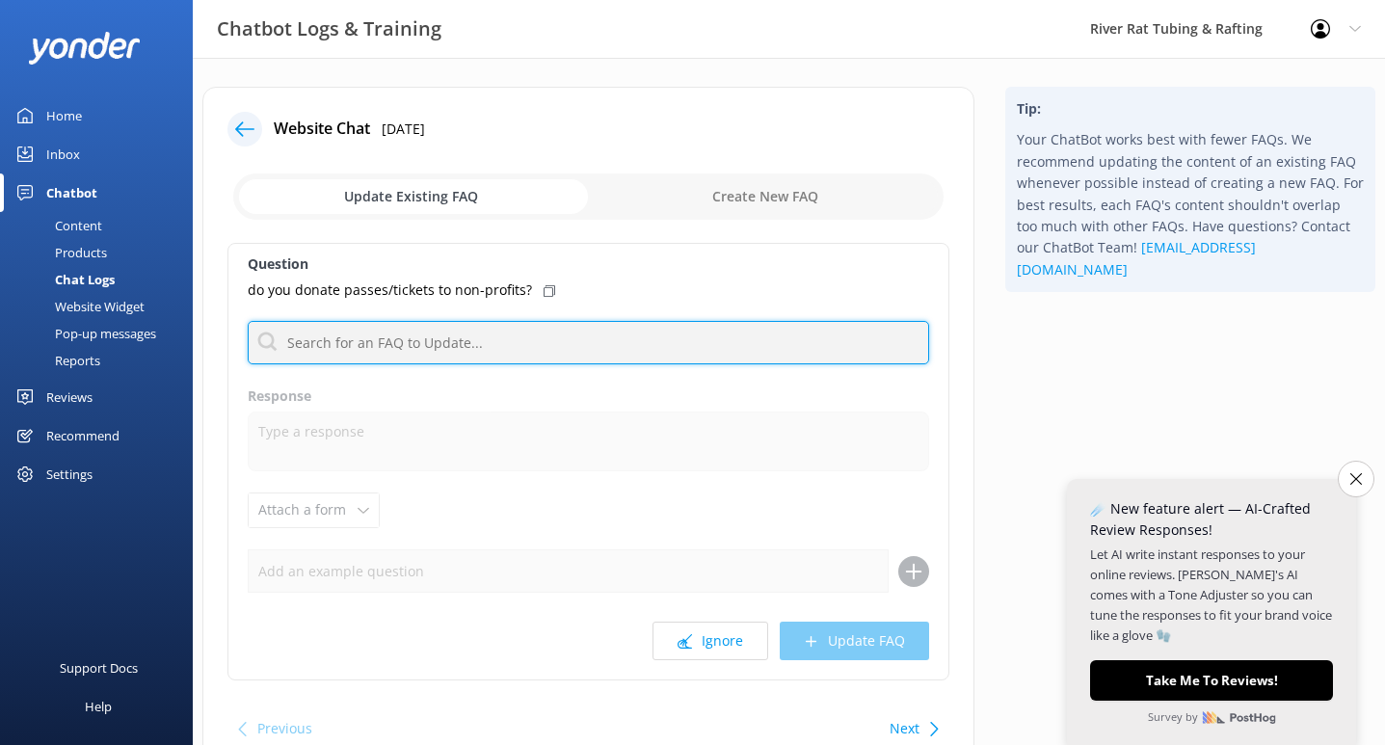
click at [582, 343] on input "text" at bounding box center [588, 342] width 681 height 43
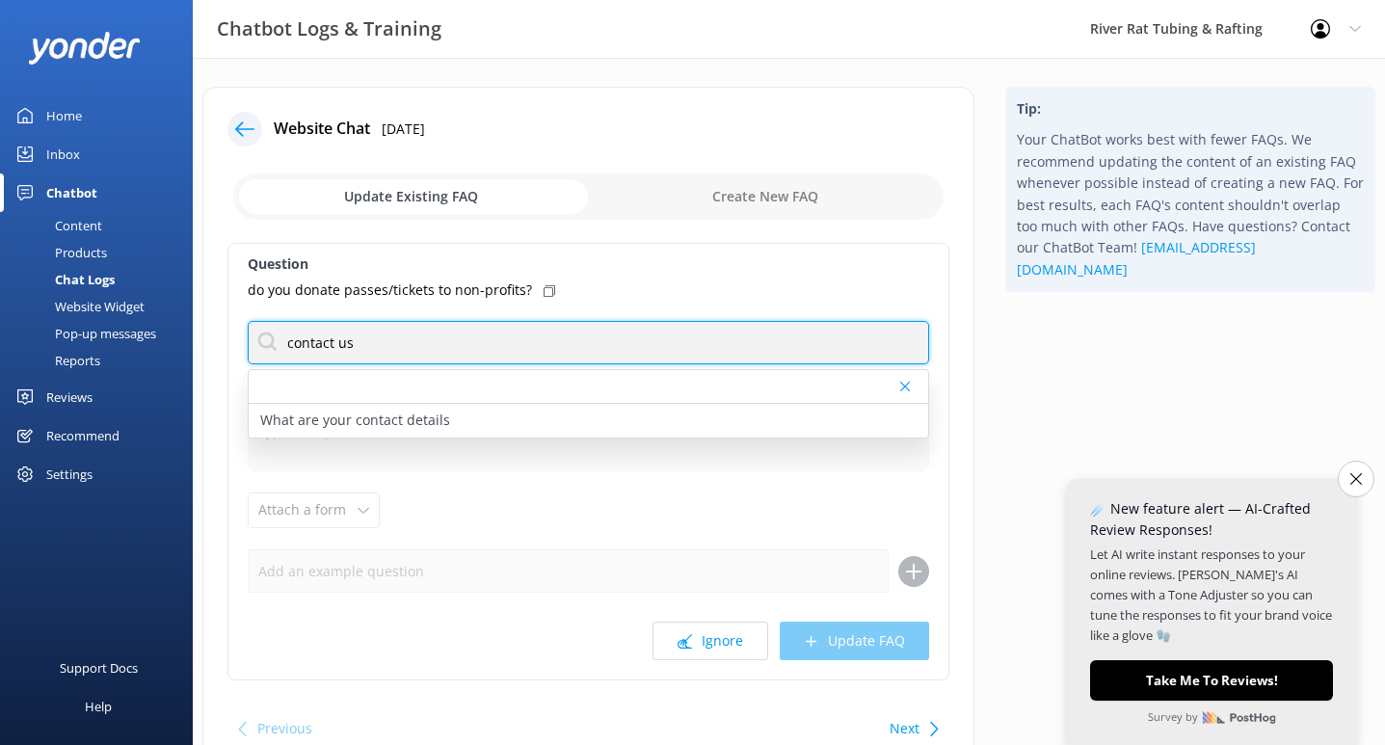
type input "contact us"
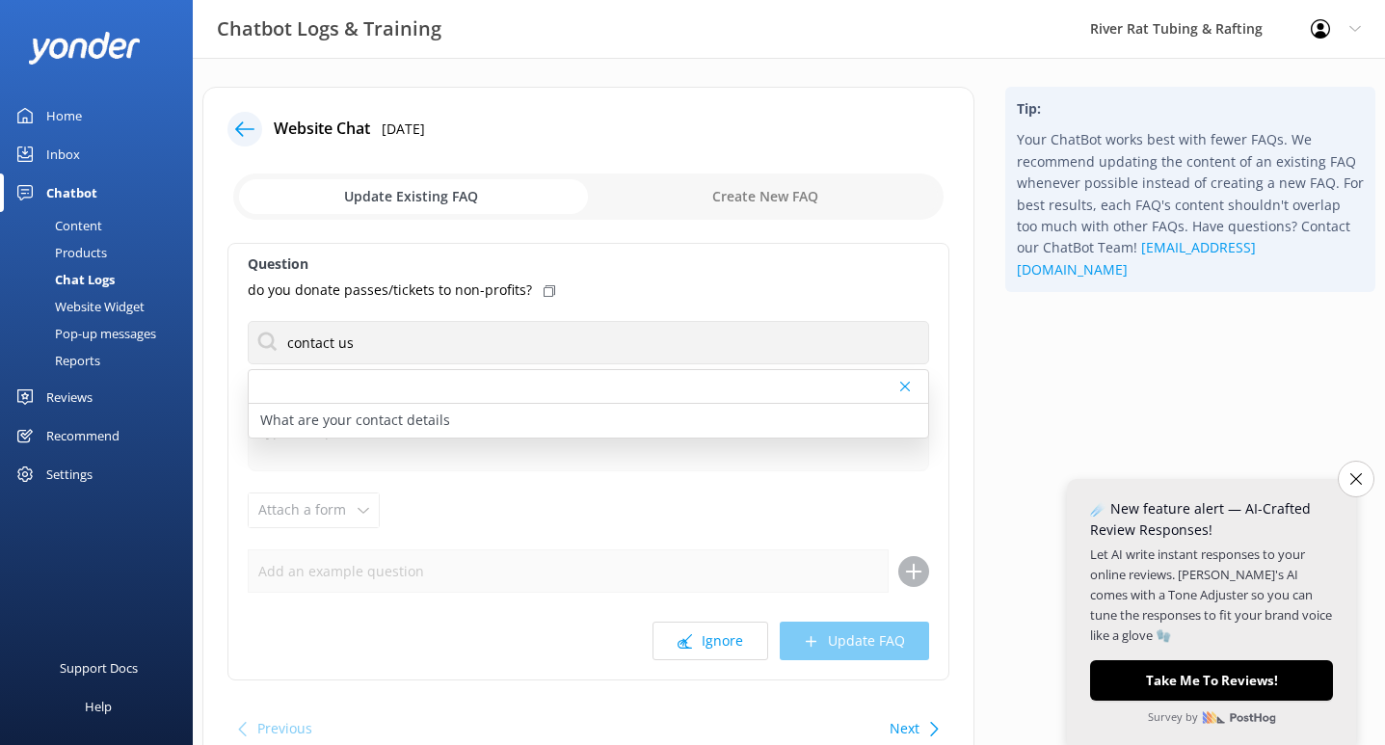
click at [566, 530] on div "Question do you donate passes/tickets to non-profits? contact us What are your …" at bounding box center [588, 462] width 722 height 438
click at [708, 641] on button "Ignore" at bounding box center [711, 641] width 116 height 39
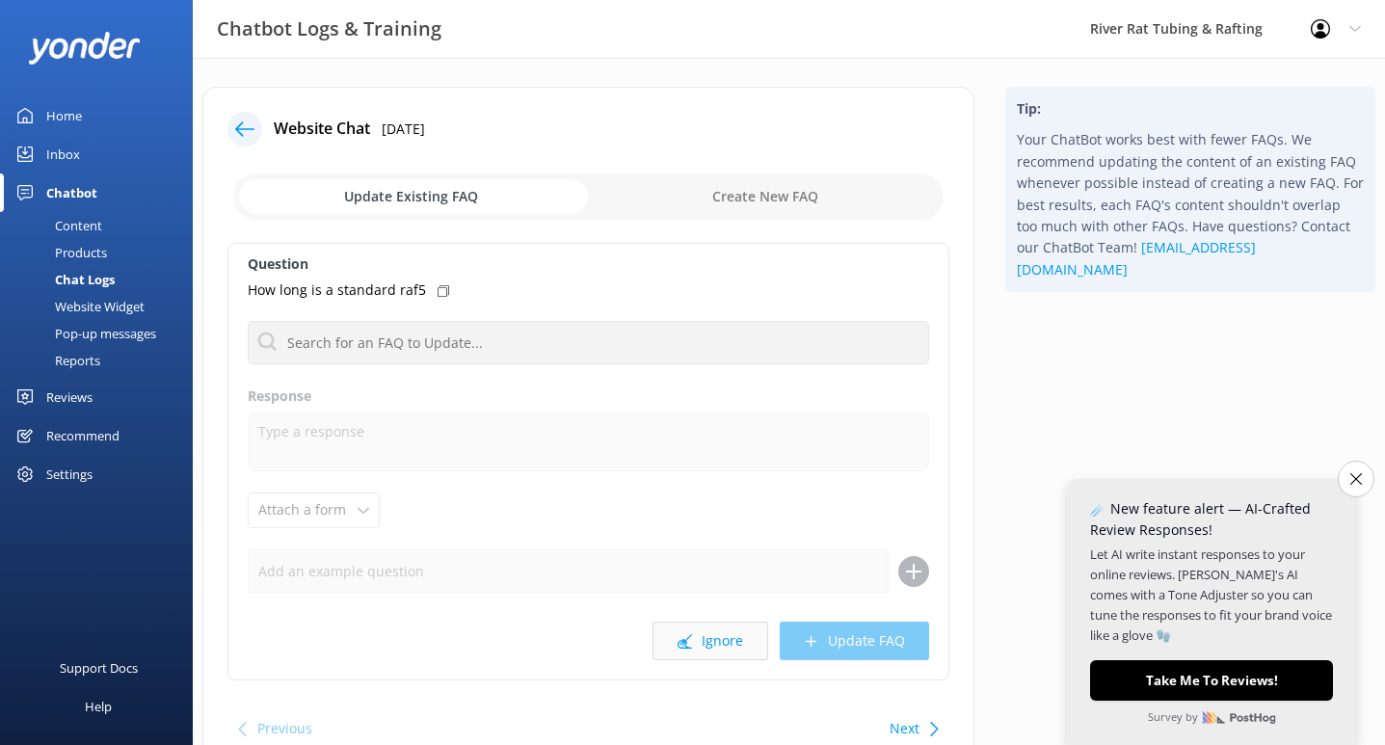
click at [707, 642] on button "Ignore" at bounding box center [711, 641] width 116 height 39
click at [705, 644] on button "Ignore" at bounding box center [711, 641] width 116 height 39
click at [1353, 479] on icon "Close survey" at bounding box center [1356, 478] width 13 height 13
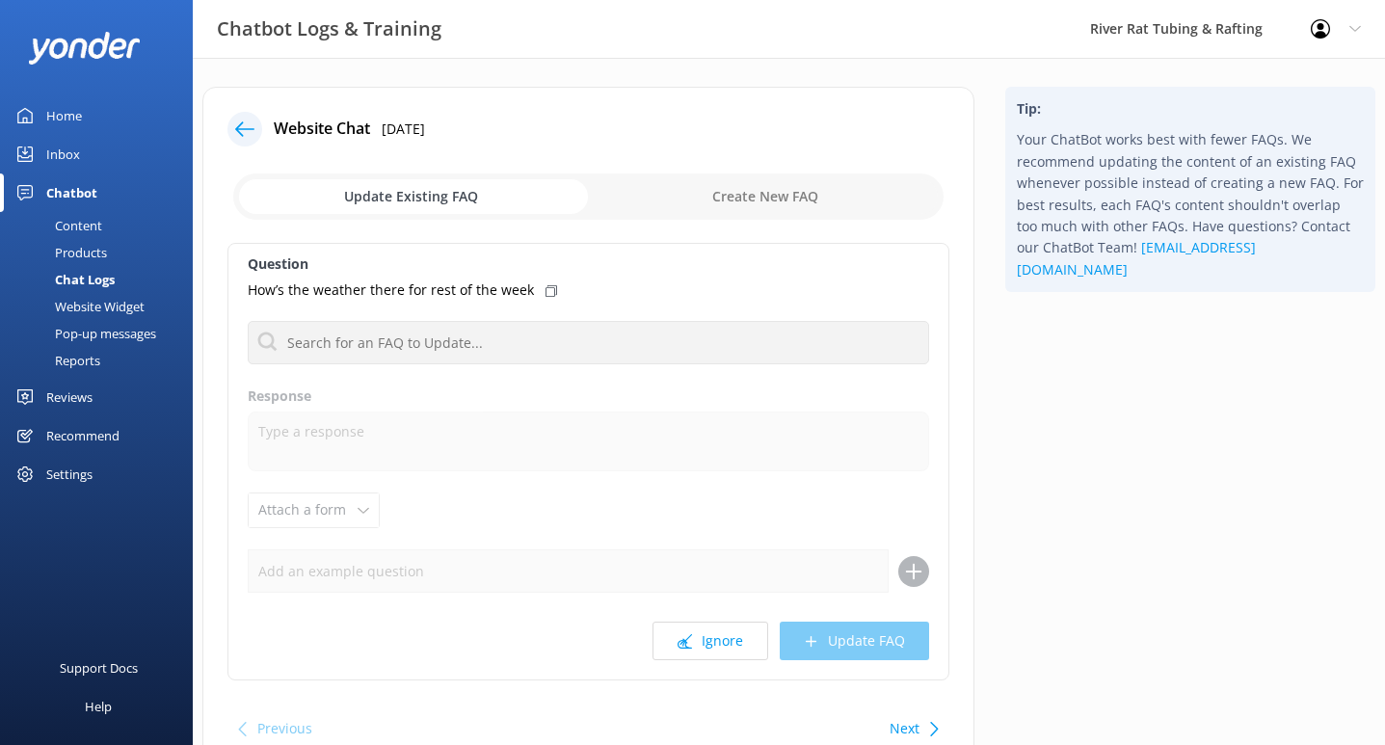
click at [726, 201] on input "checkbox" at bounding box center [588, 197] width 710 height 46
checkbox input "true"
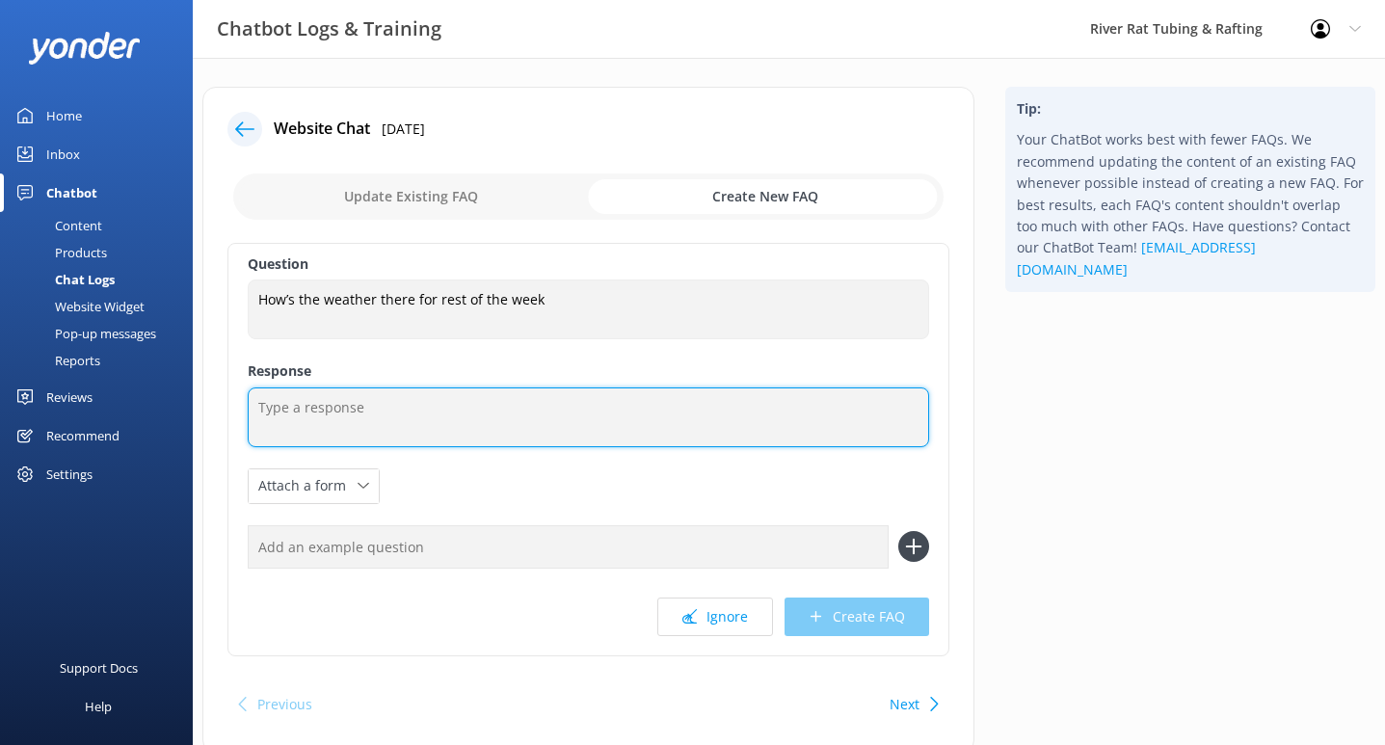
click at [363, 416] on textarea at bounding box center [588, 418] width 681 height 60
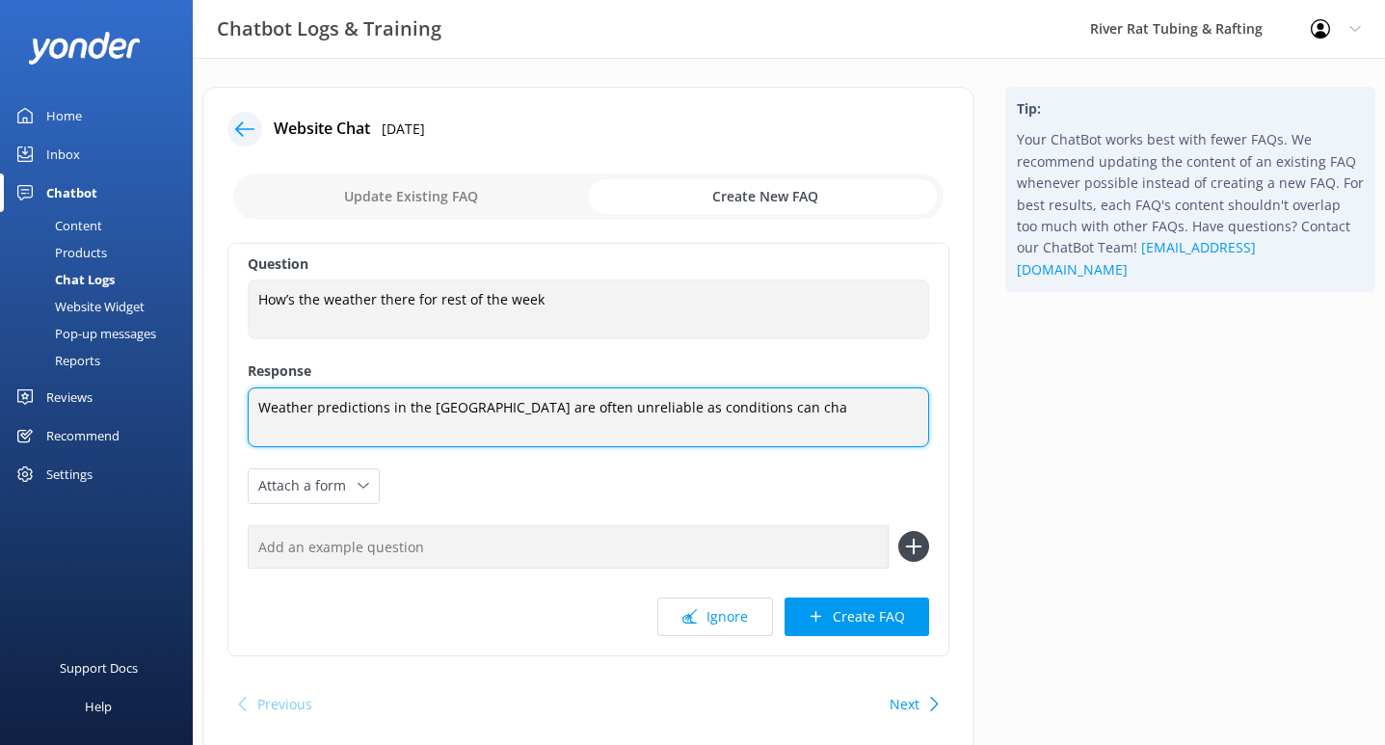
click at [387, 410] on textarea "Weather predictions in the [GEOGRAPHIC_DATA] are often unreliable as conditions…" at bounding box center [588, 418] width 681 height 60
click at [410, 430] on textarea "Weather predictions that include chances of rain in the [GEOGRAPHIC_DATA] are o…" at bounding box center [588, 418] width 681 height 61
drag, startPoint x: 381, startPoint y: 428, endPoint x: 256, endPoint y: 434, distance: 124.5
click at [256, 434] on textarea "Weather predictions that include chances of rain in the [GEOGRAPHIC_DATA] are o…" at bounding box center [588, 418] width 681 height 61
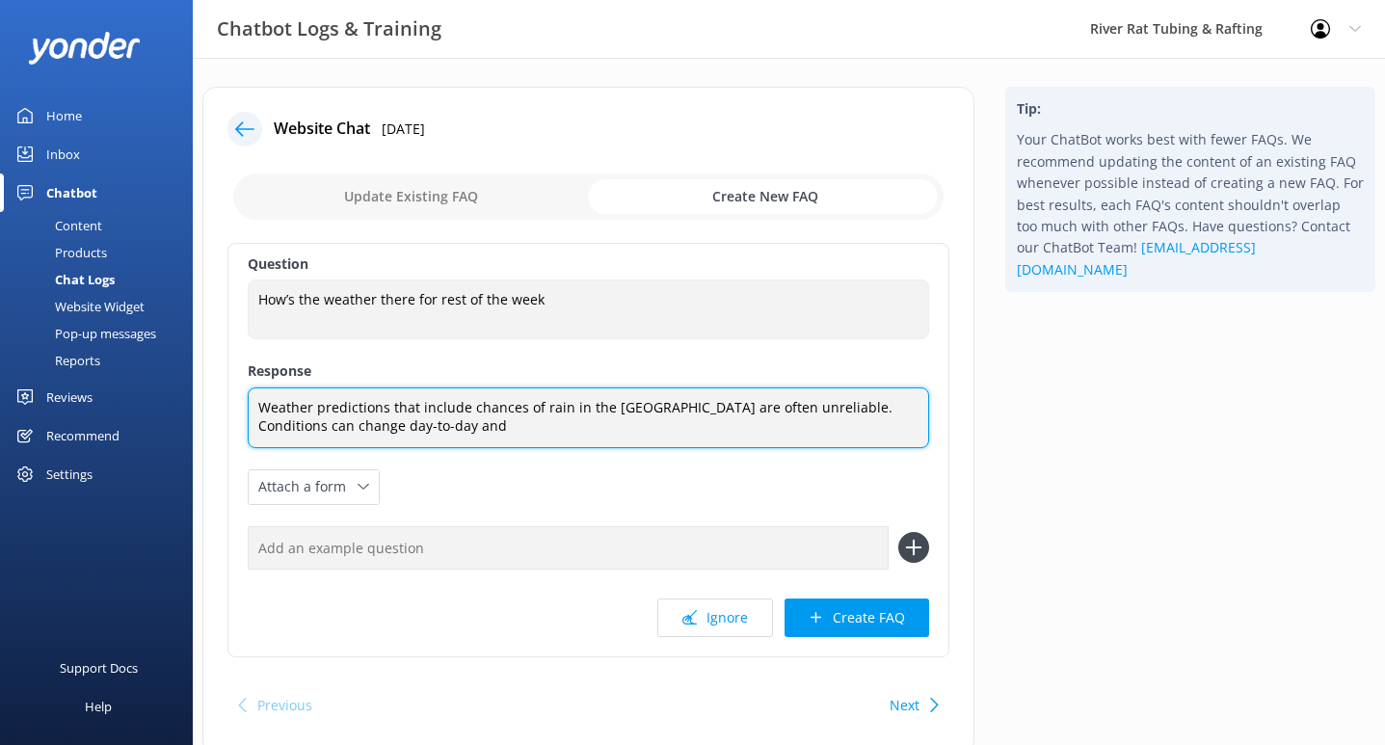
drag, startPoint x: 504, startPoint y: 427, endPoint x: 262, endPoint y: 431, distance: 242.0
click at [262, 431] on textarea "Weather predictions that include chances of rain in the [GEOGRAPHIC_DATA] are o…" at bounding box center [588, 418] width 681 height 61
click at [311, 428] on textarea "Weather predictions that include chances of rain in the [GEOGRAPHIC_DATA] are o…" at bounding box center [588, 418] width 681 height 61
click at [388, 430] on textarea "Weather predictions that include chances of rain in the [GEOGRAPHIC_DATA] are o…" at bounding box center [588, 418] width 681 height 61
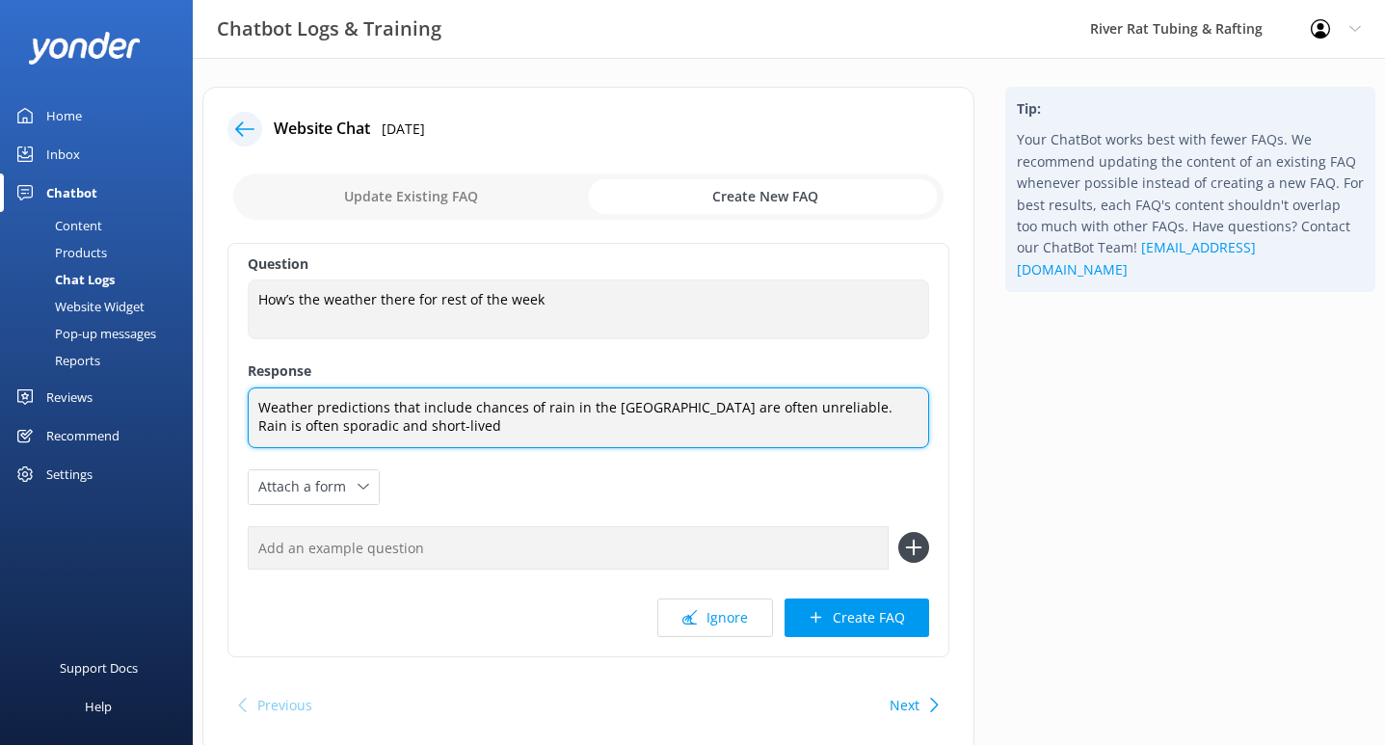
drag, startPoint x: 461, startPoint y: 424, endPoint x: 382, endPoint y: 426, distance: 79.1
click at [382, 426] on textarea "Weather predictions that include chances of rain in the [GEOGRAPHIC_DATA] are o…" at bounding box center [588, 418] width 681 height 61
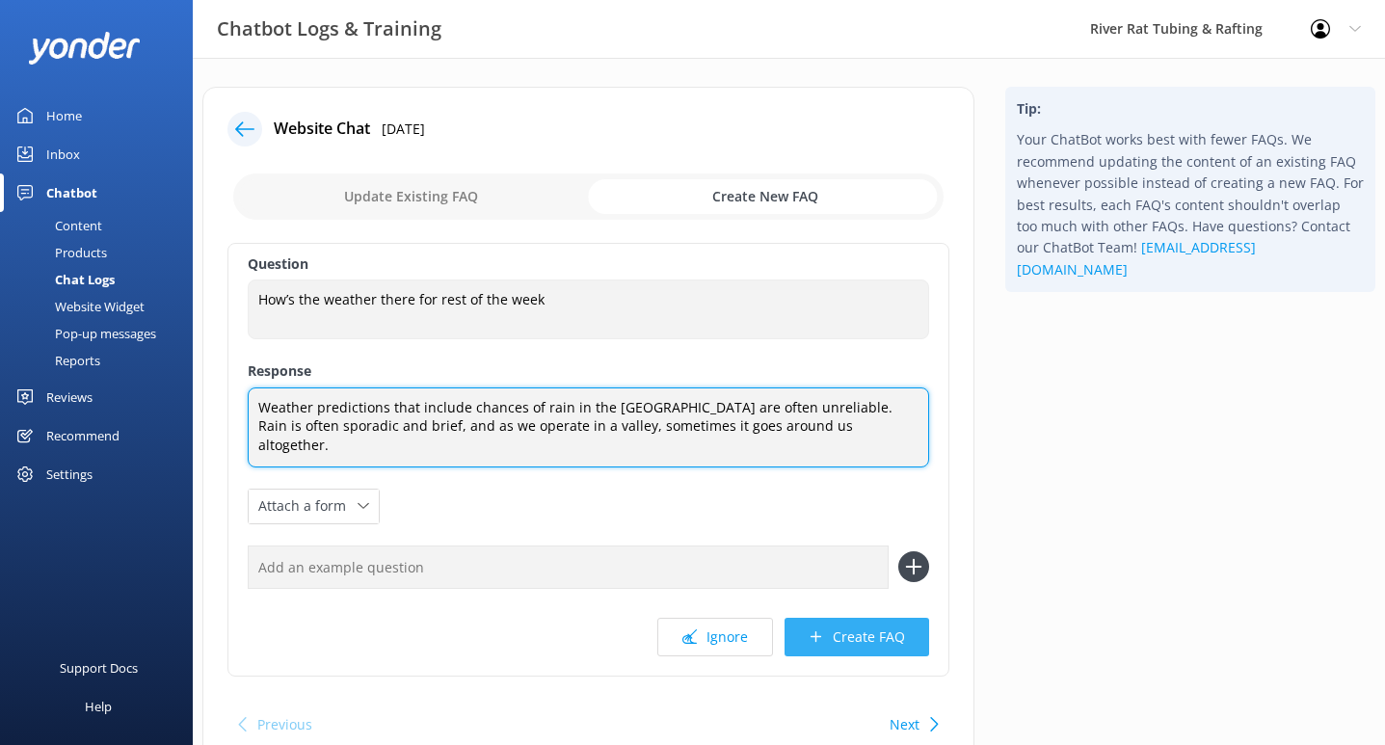
type textarea "Weather predictions that include chances of rain in the [GEOGRAPHIC_DATA] are o…"
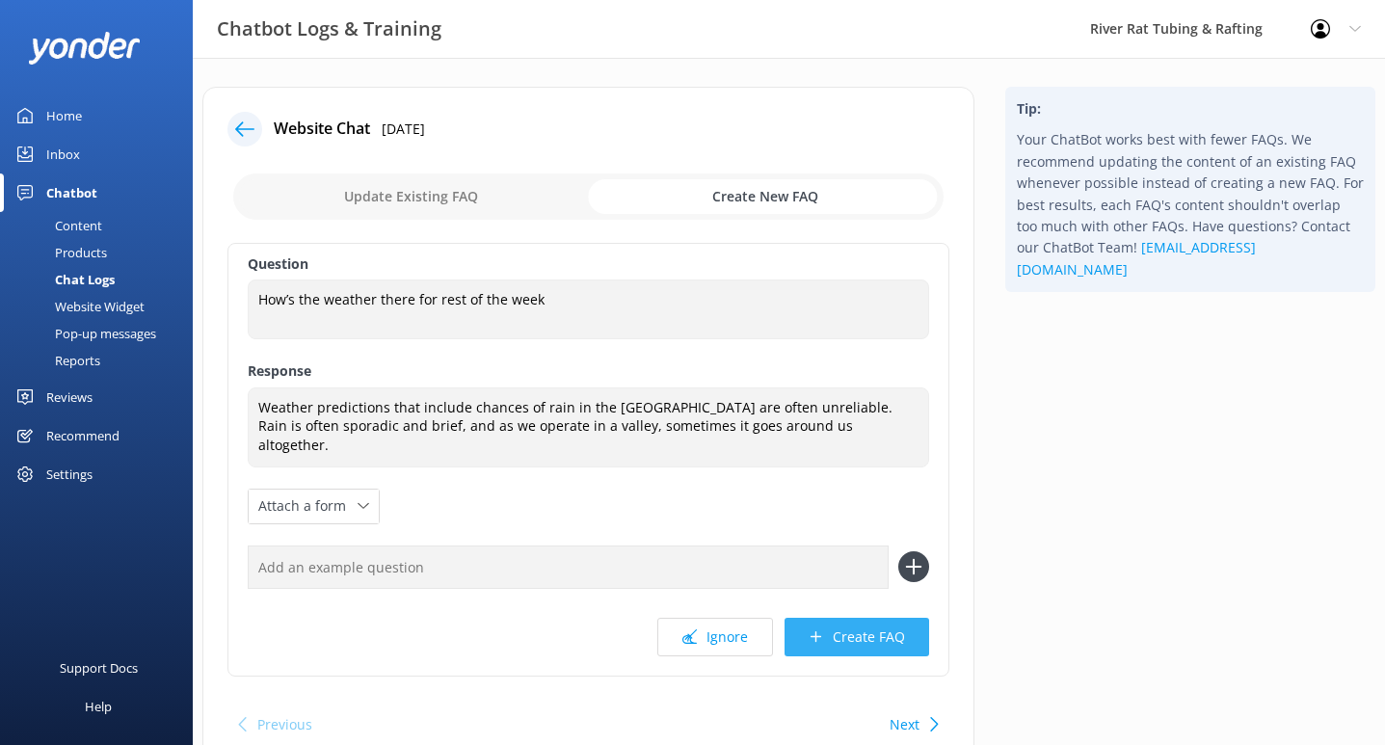
click at [850, 619] on button "Create FAQ" at bounding box center [857, 637] width 145 height 39
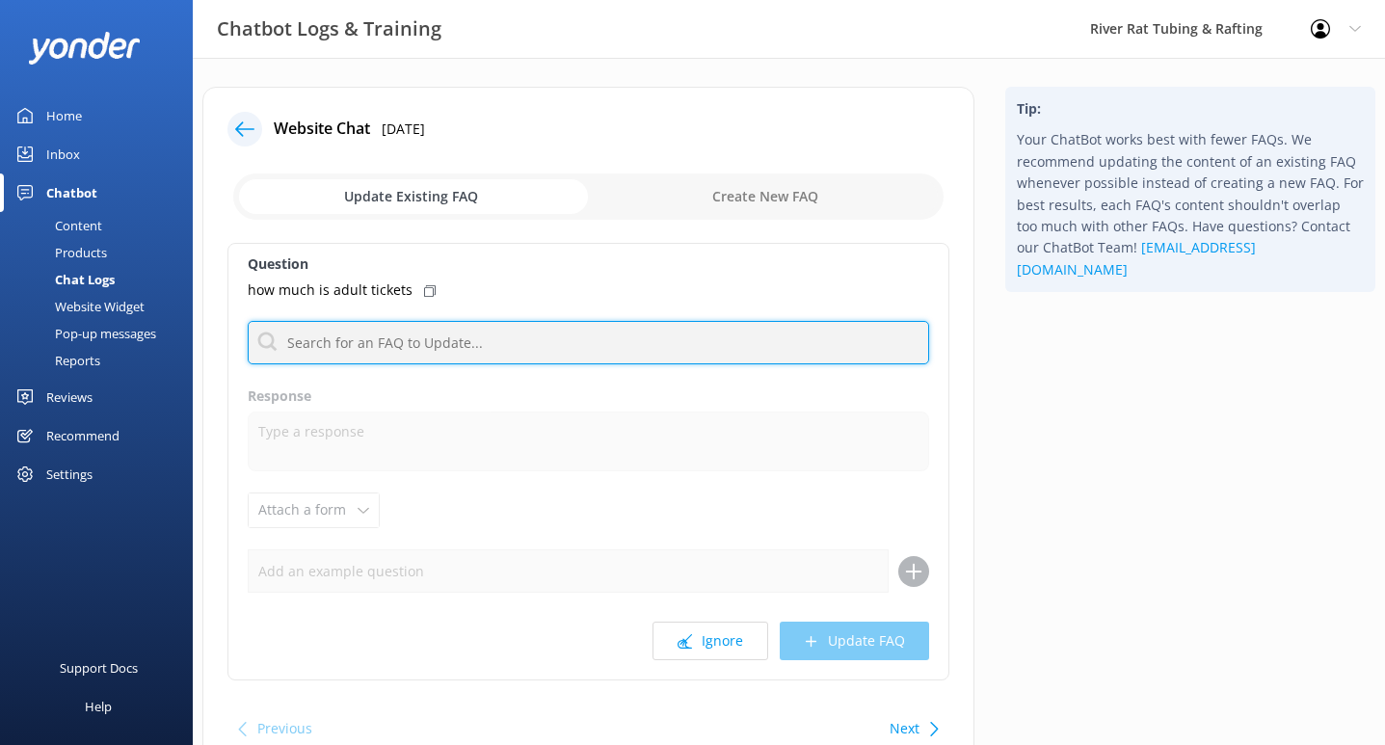
click at [504, 331] on input "text" at bounding box center [588, 342] width 681 height 43
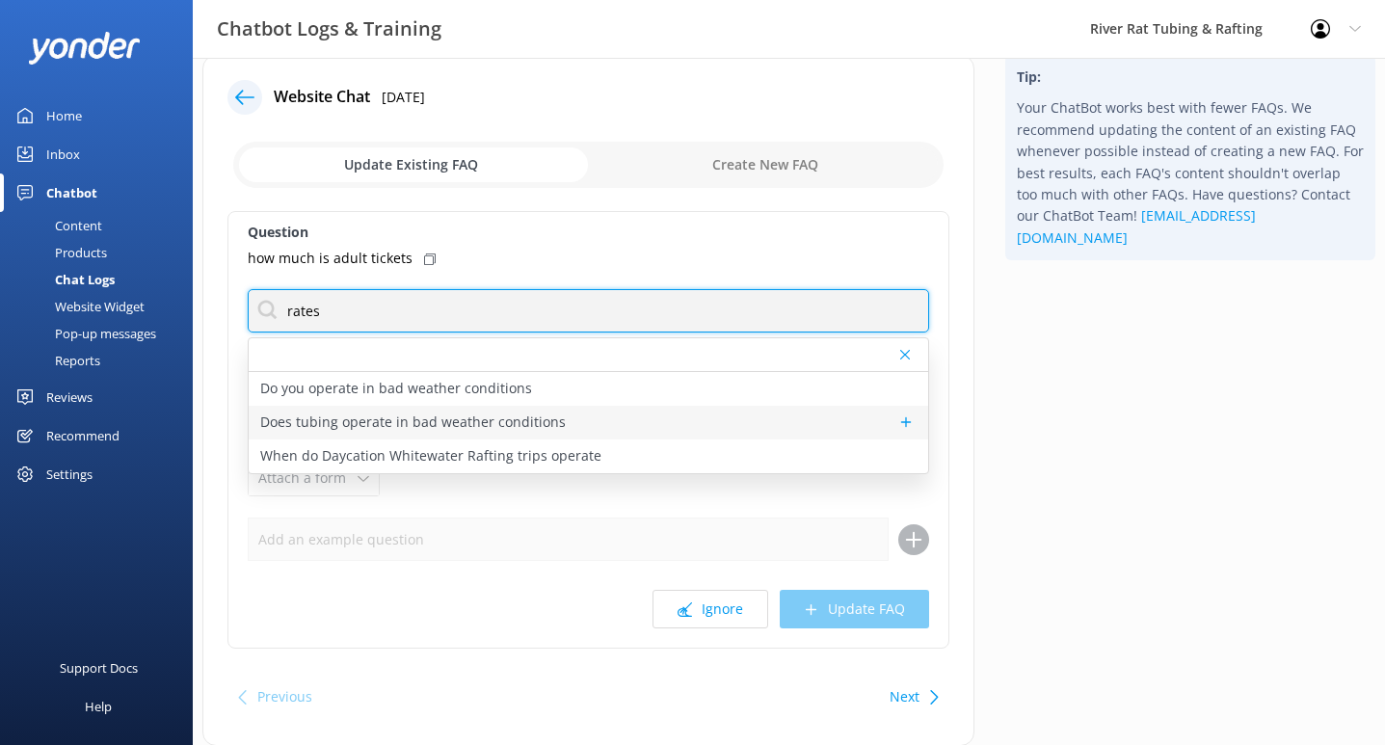
scroll to position [42, 0]
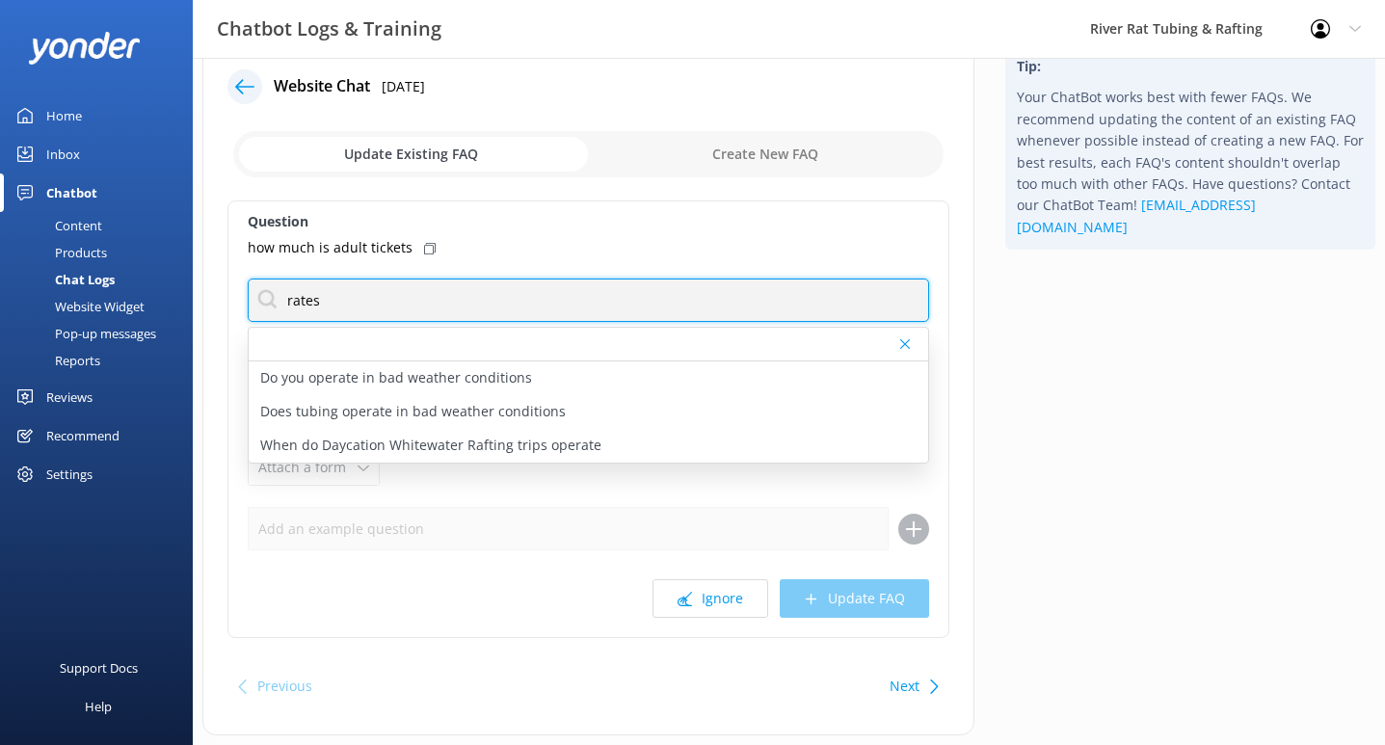
click at [329, 299] on input "rates" at bounding box center [588, 300] width 681 height 43
type input "cost"
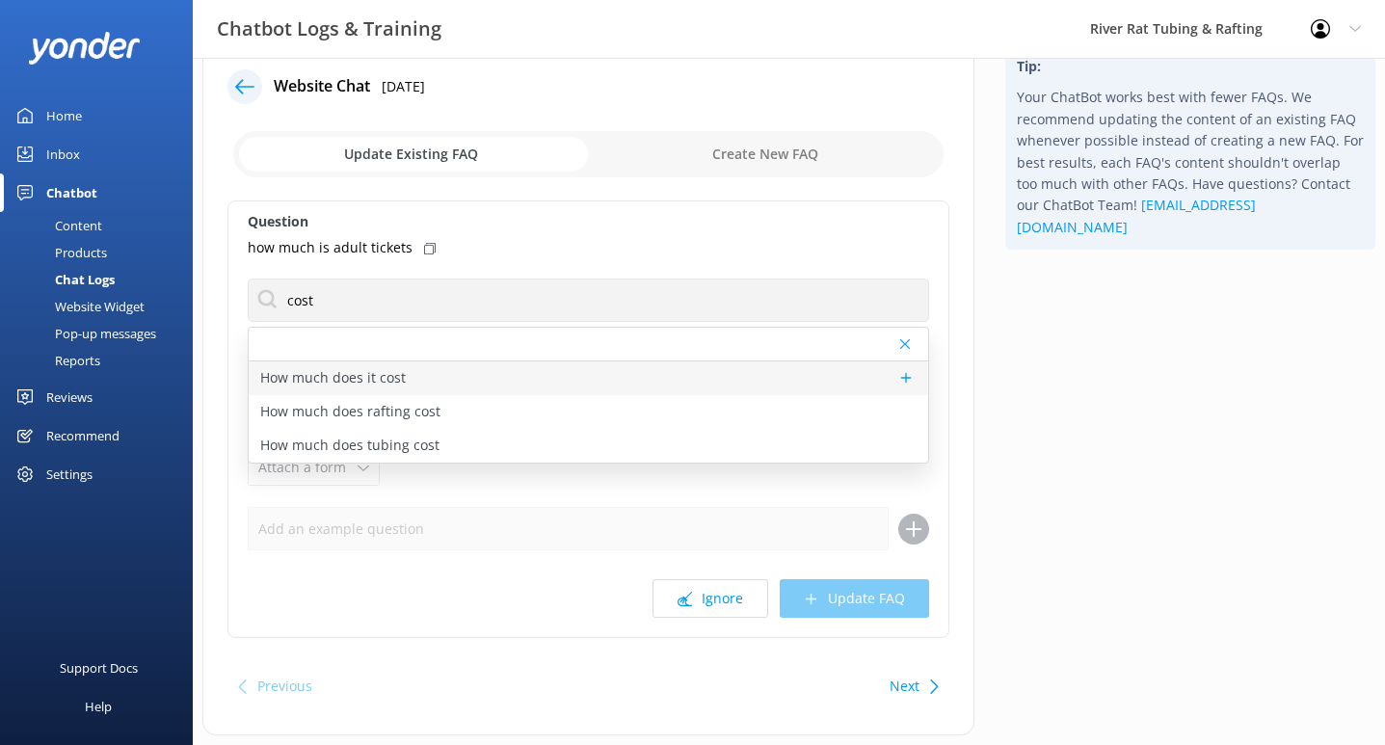
click at [370, 381] on p "How much does it cost" at bounding box center [333, 377] width 146 height 21
type textarea "Prices vary depending on the activity, time of year, and group size. For TUBING…"
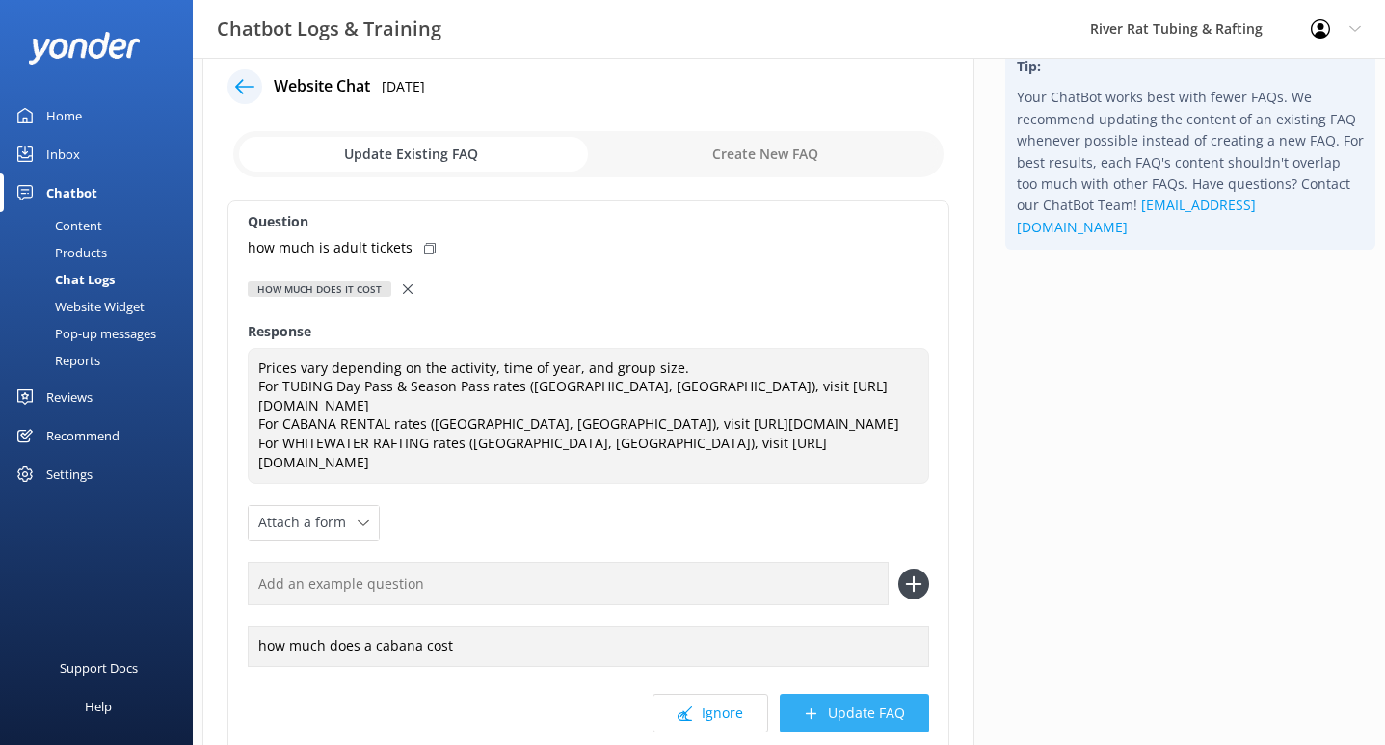
click at [870, 703] on button "Update FAQ" at bounding box center [854, 713] width 149 height 39
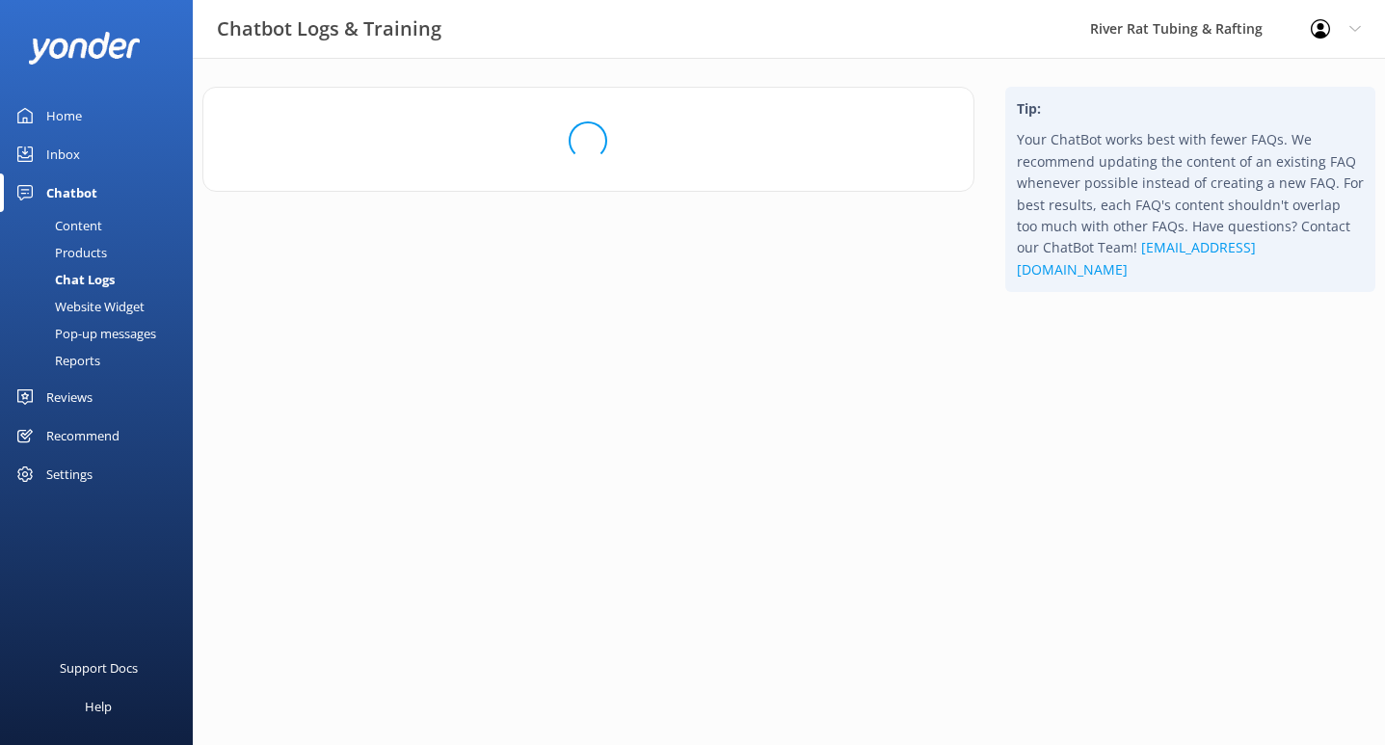
scroll to position [0, 0]
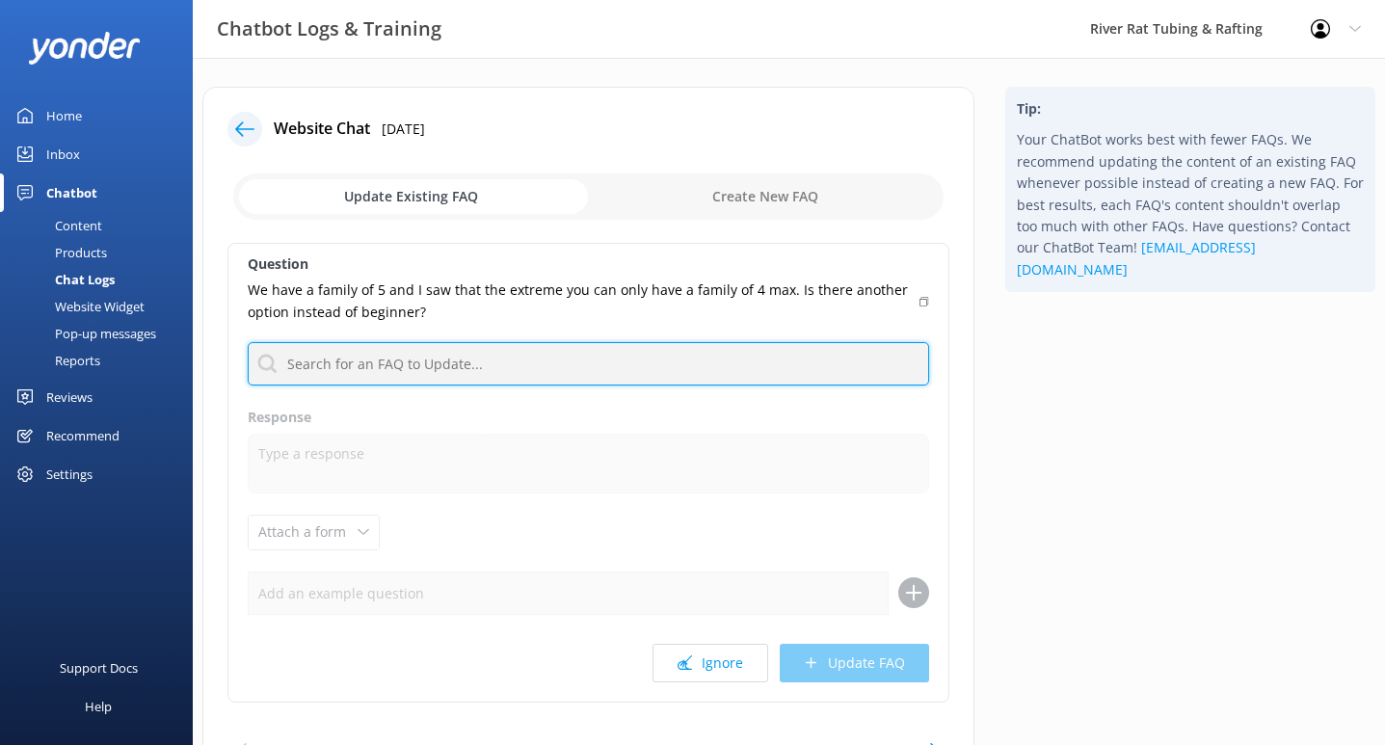
click at [462, 359] on input "text" at bounding box center [588, 363] width 681 height 43
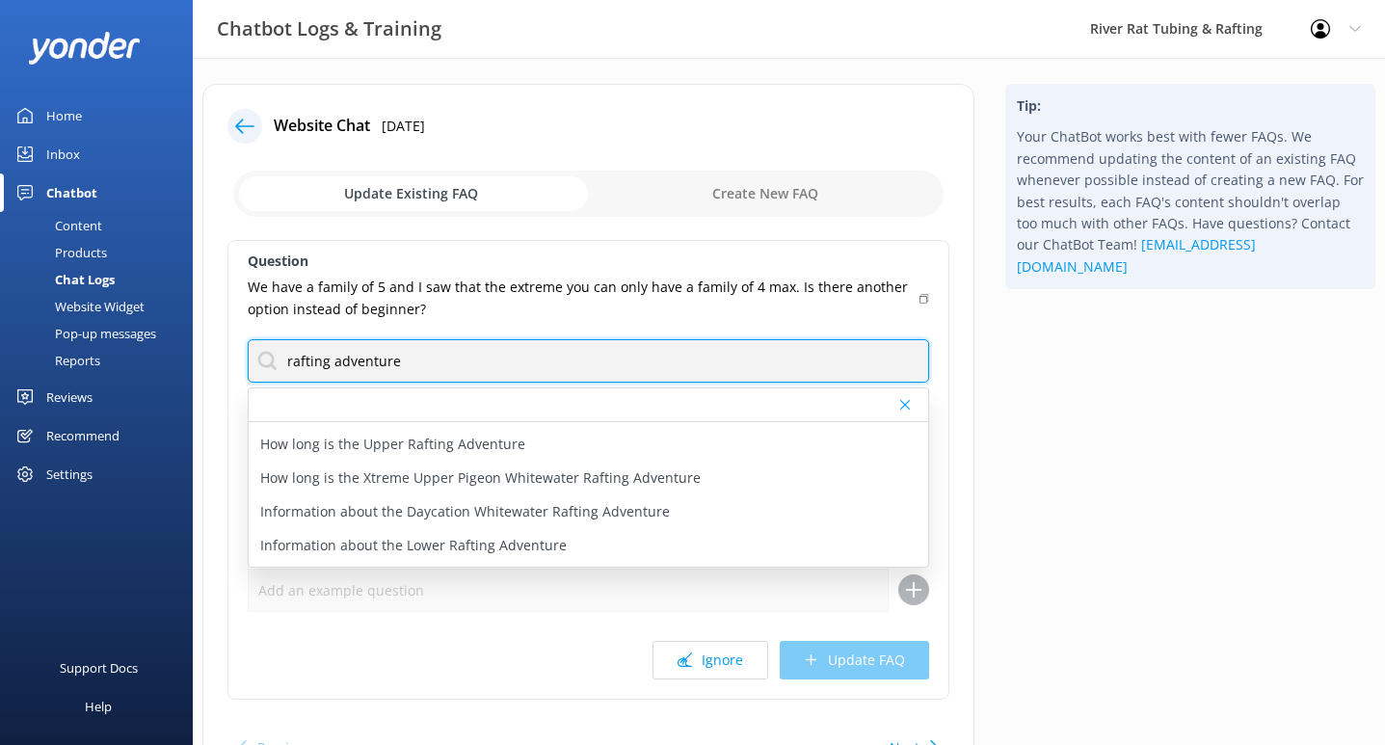
scroll to position [90, 0]
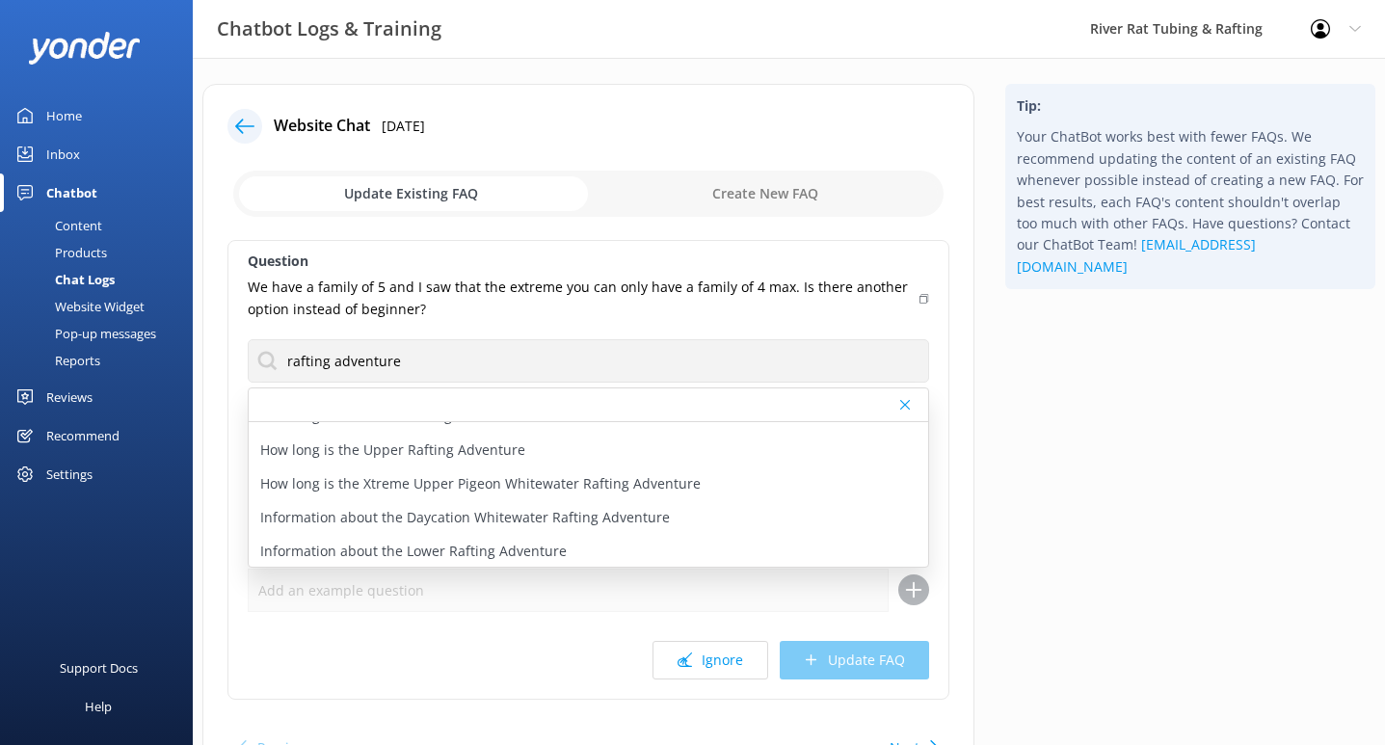
click at [575, 677] on div "Ignore Update FAQ" at bounding box center [588, 660] width 681 height 39
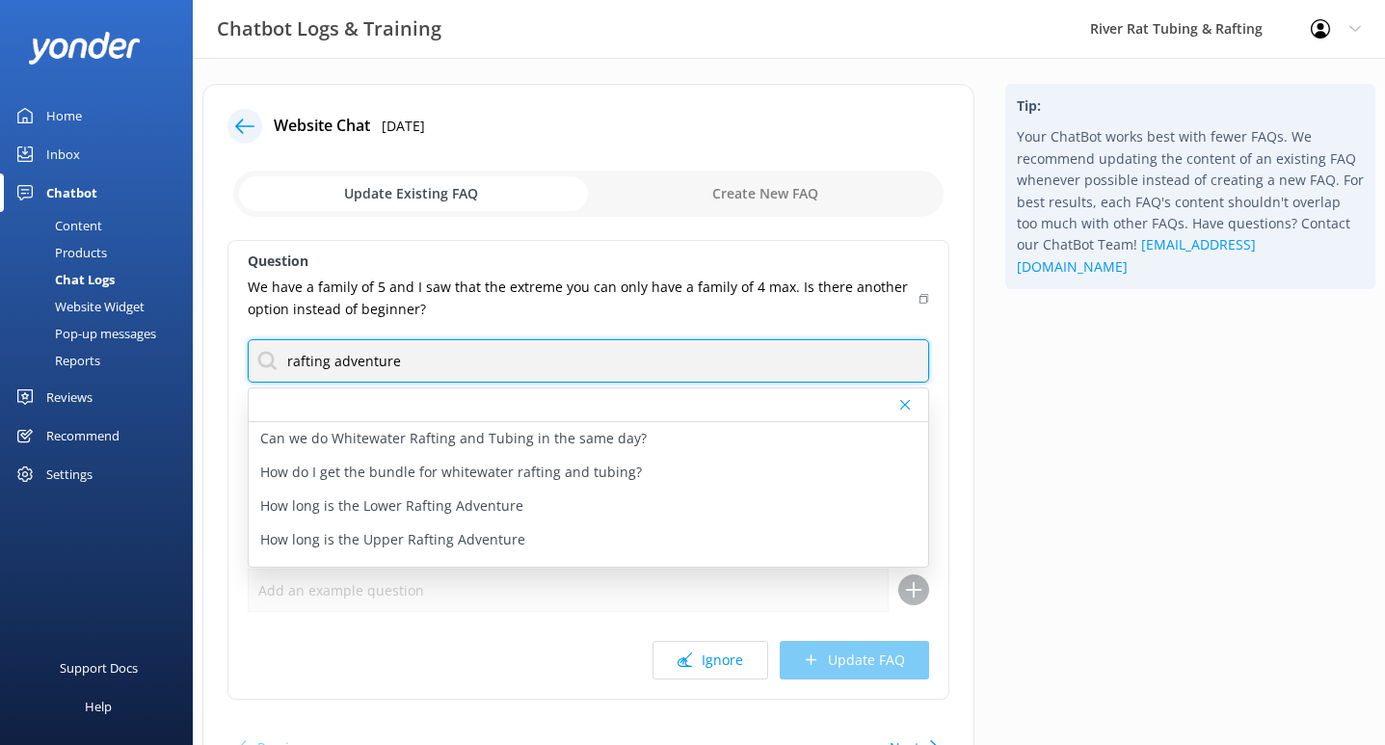
click at [408, 357] on input "rafting adventure" at bounding box center [588, 360] width 681 height 43
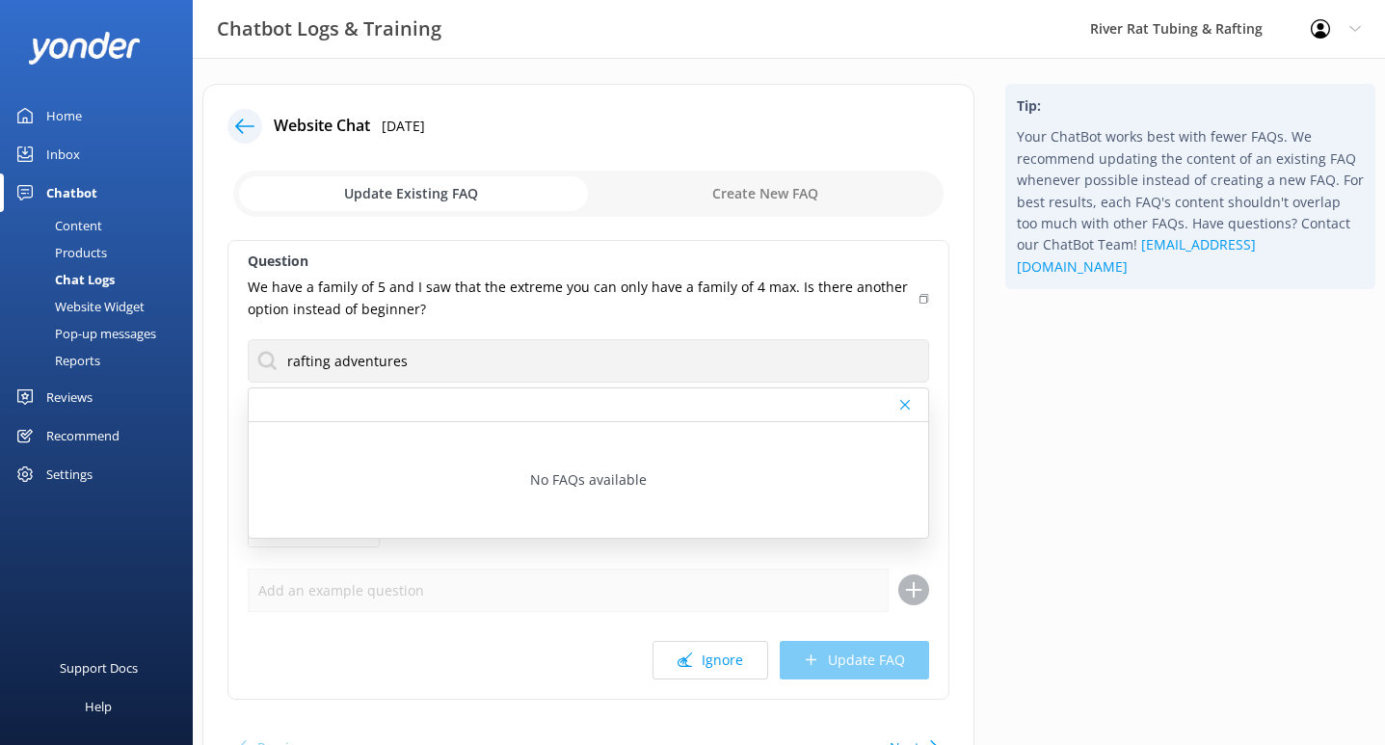
click at [900, 402] on icon at bounding box center [905, 405] width 10 height 12
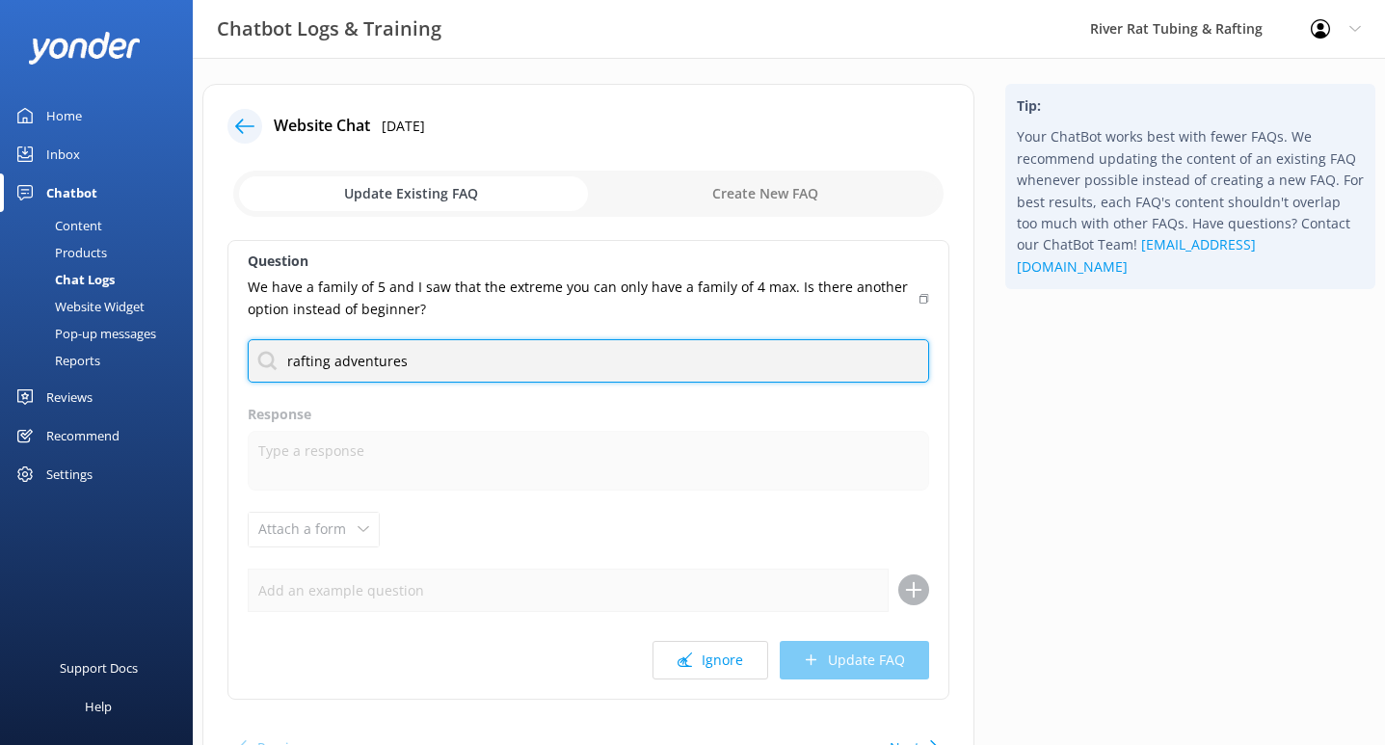
click at [435, 361] on input "rafting adventures" at bounding box center [588, 360] width 681 height 43
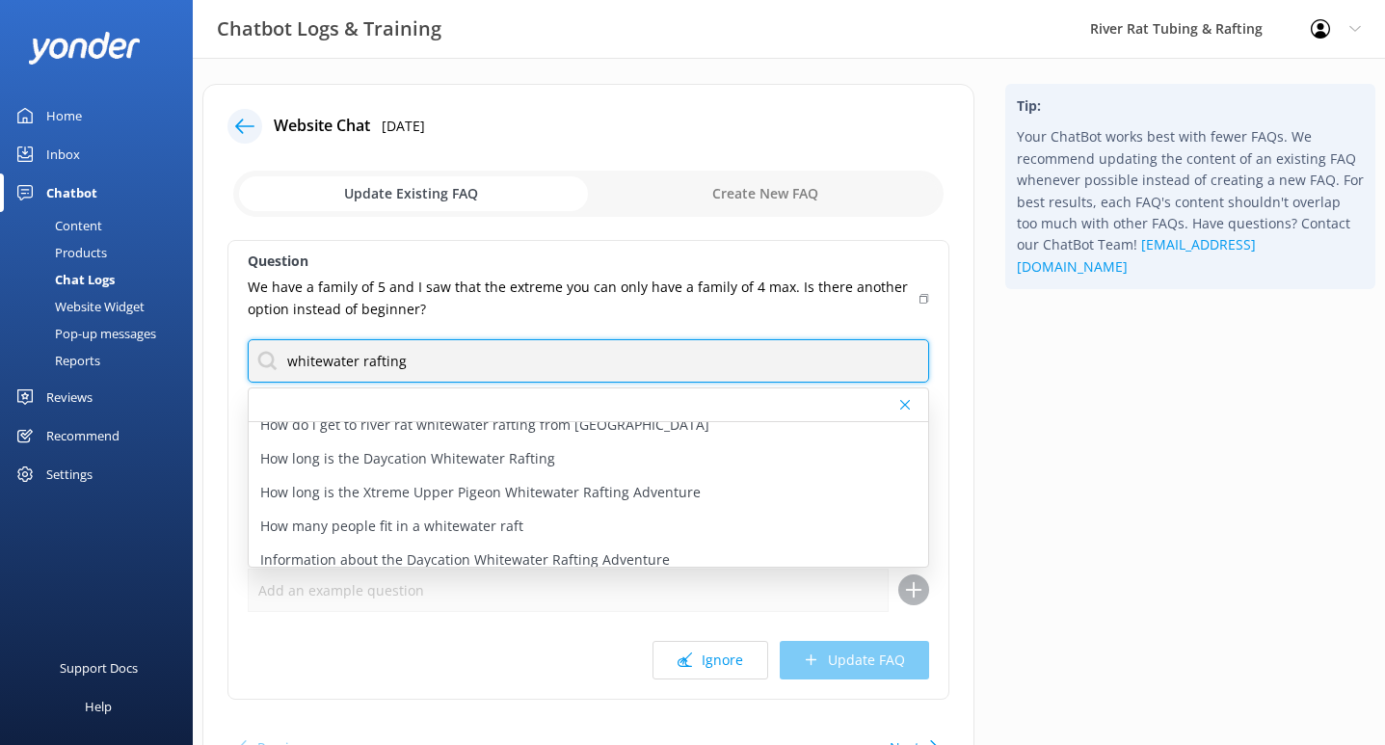
scroll to position [193, 0]
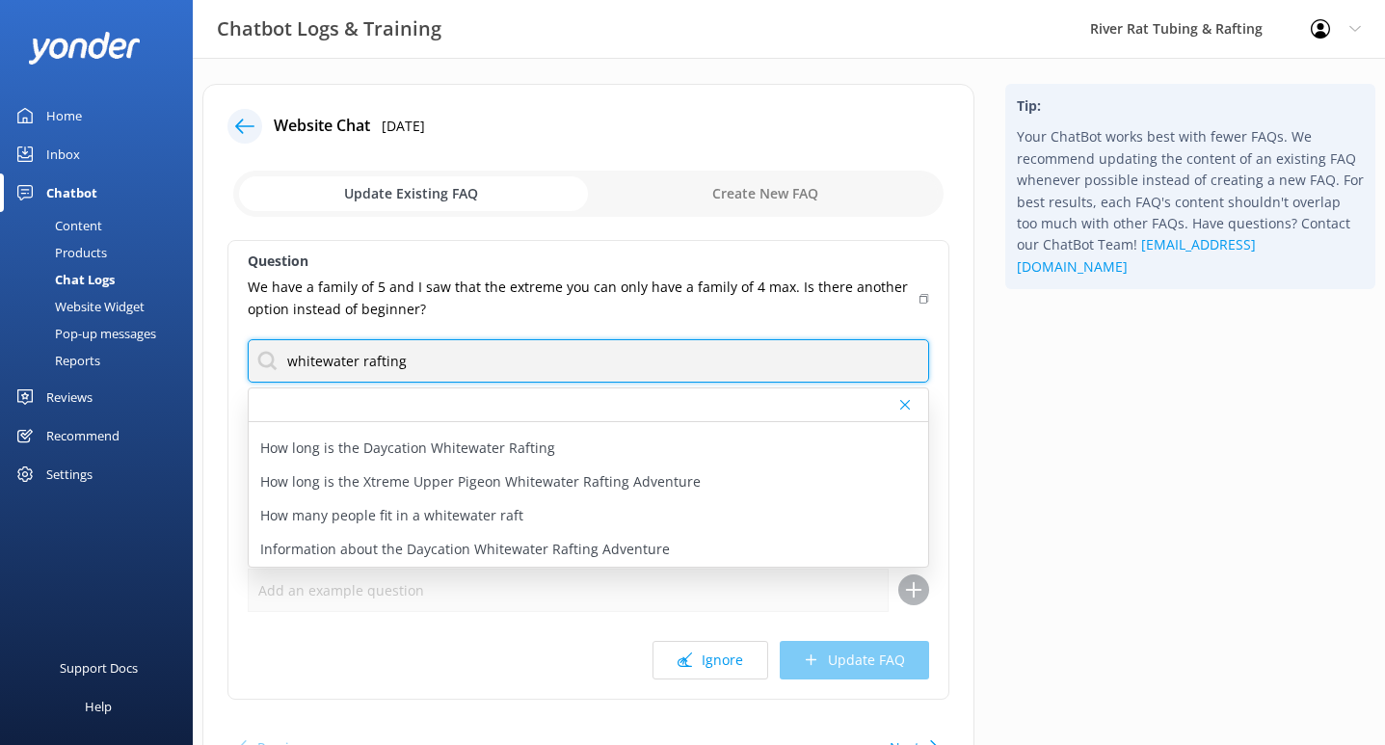
type input "whitewater rafting"
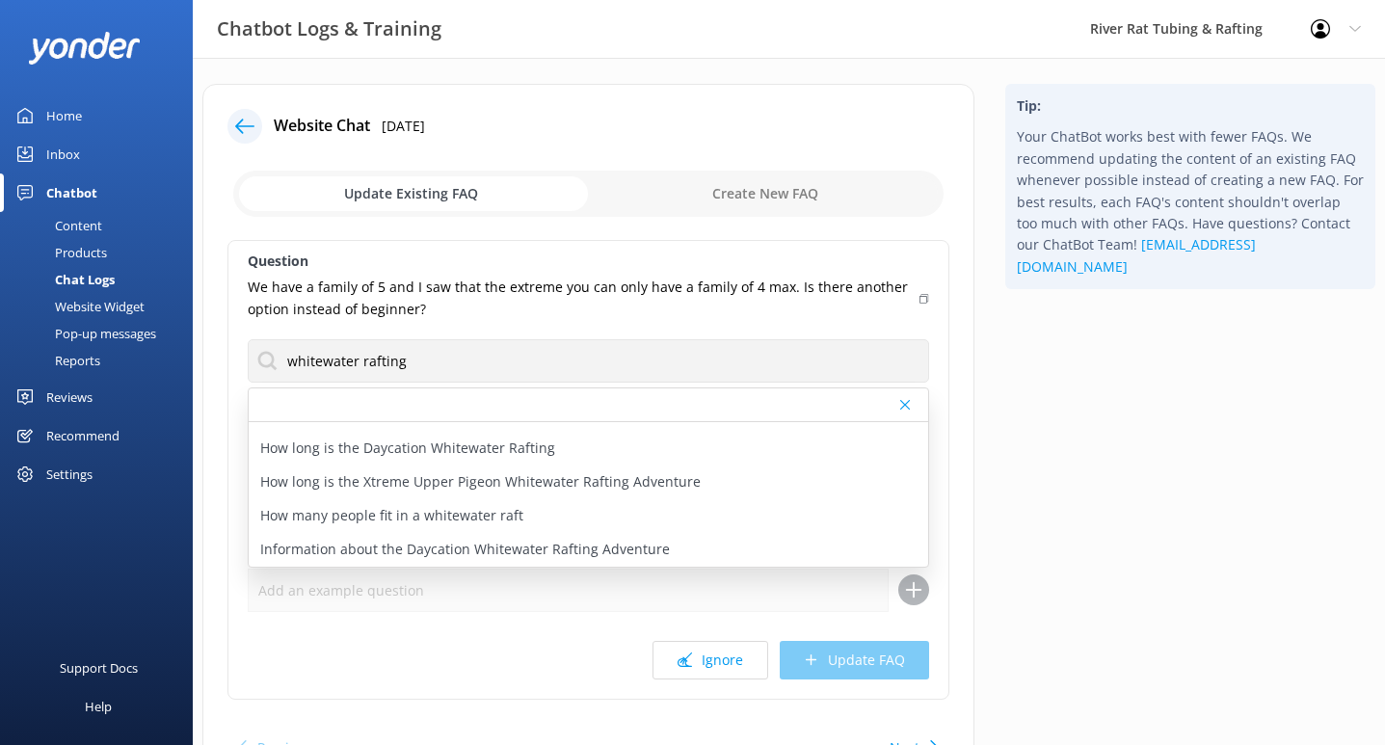
click at [534, 642] on div "Ignore Update FAQ" at bounding box center [588, 660] width 681 height 39
click at [531, 314] on p "We have a family of 5 and I saw that the extreme you can only have a family of …" at bounding box center [578, 298] width 660 height 43
click at [908, 404] on icon at bounding box center [905, 405] width 10 height 12
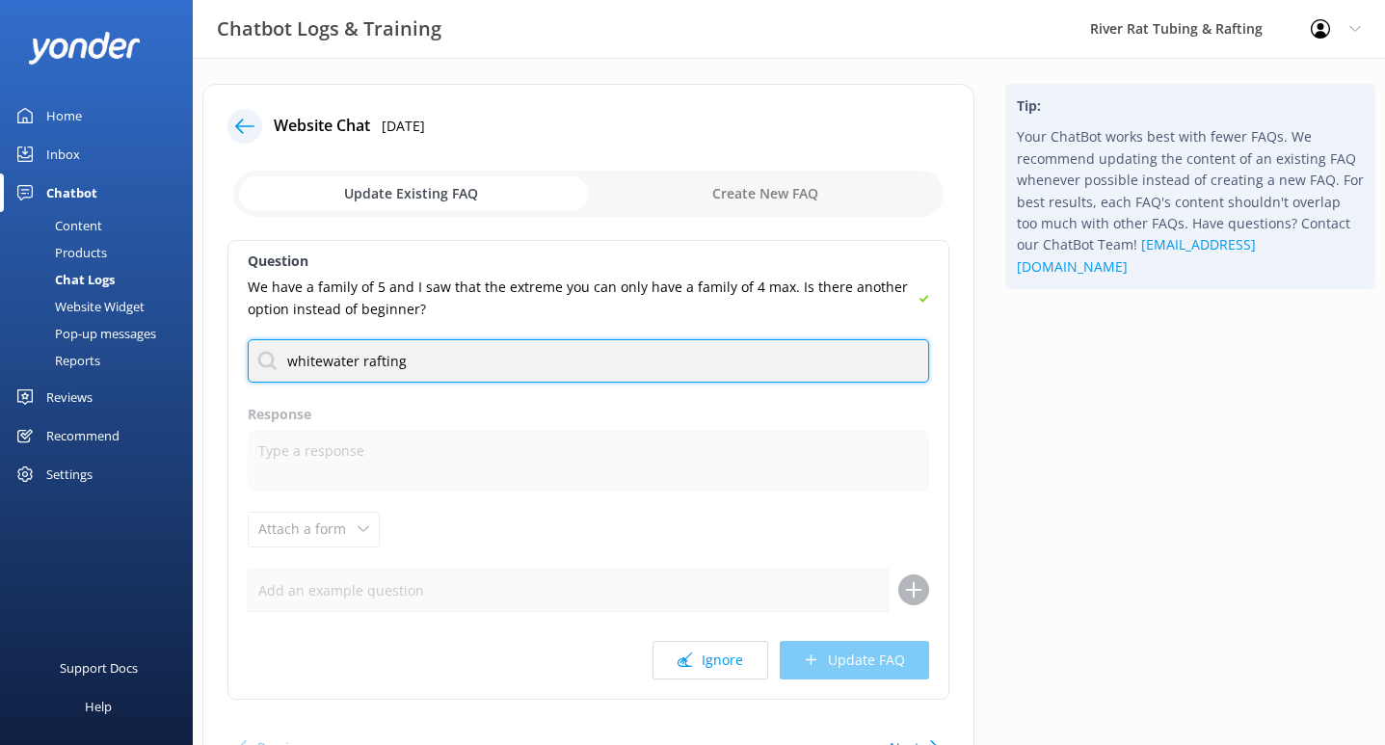
click at [878, 360] on input "whitewater rafting" at bounding box center [588, 360] width 681 height 43
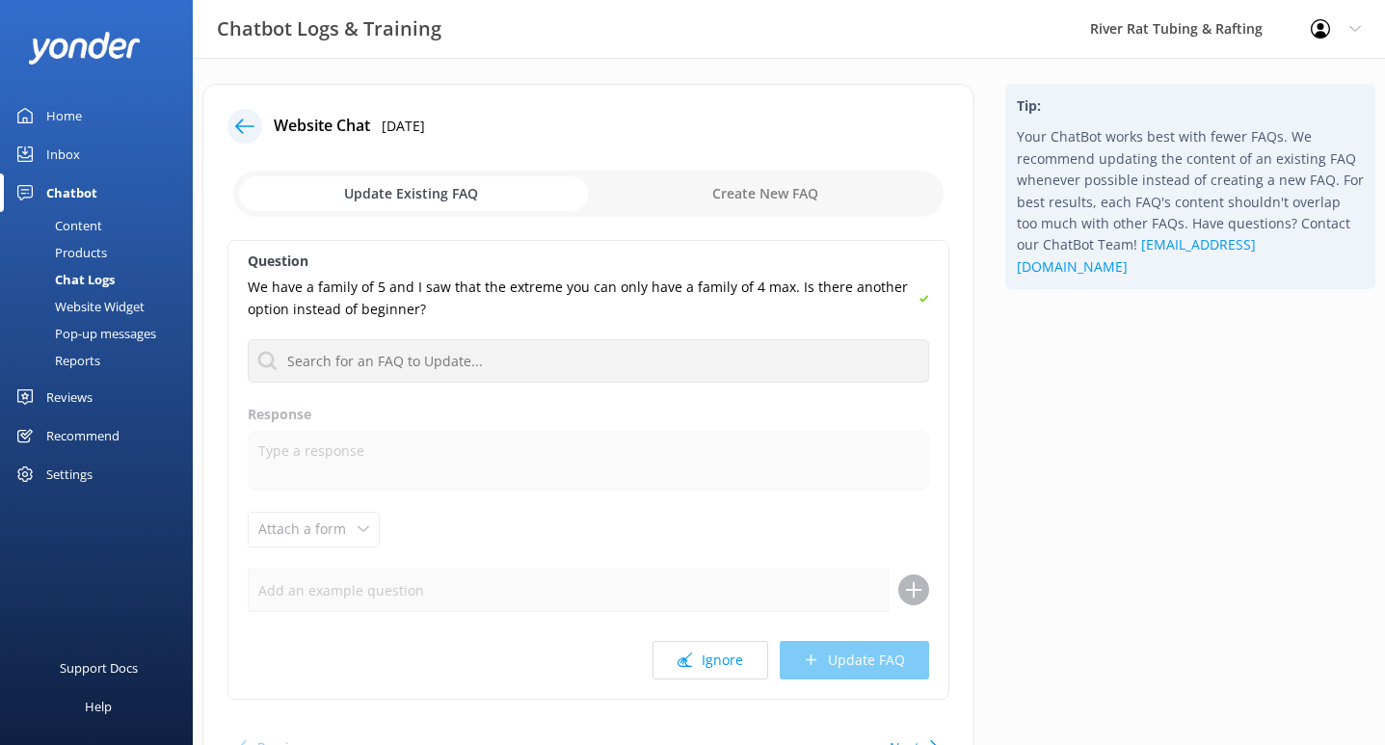
click at [749, 188] on input "checkbox" at bounding box center [588, 194] width 710 height 46
checkbox input "true"
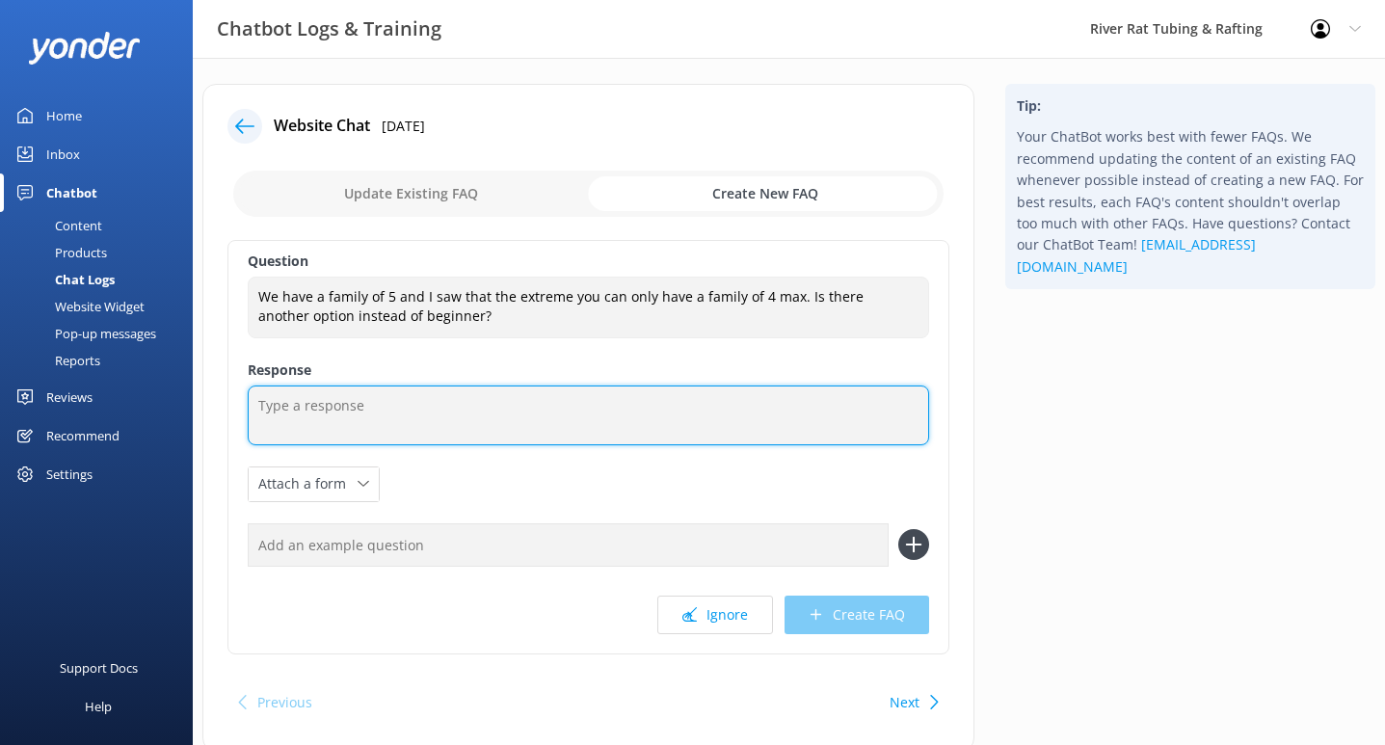
click at [366, 416] on textarea at bounding box center [588, 416] width 681 height 60
type textarea "You can view all of"
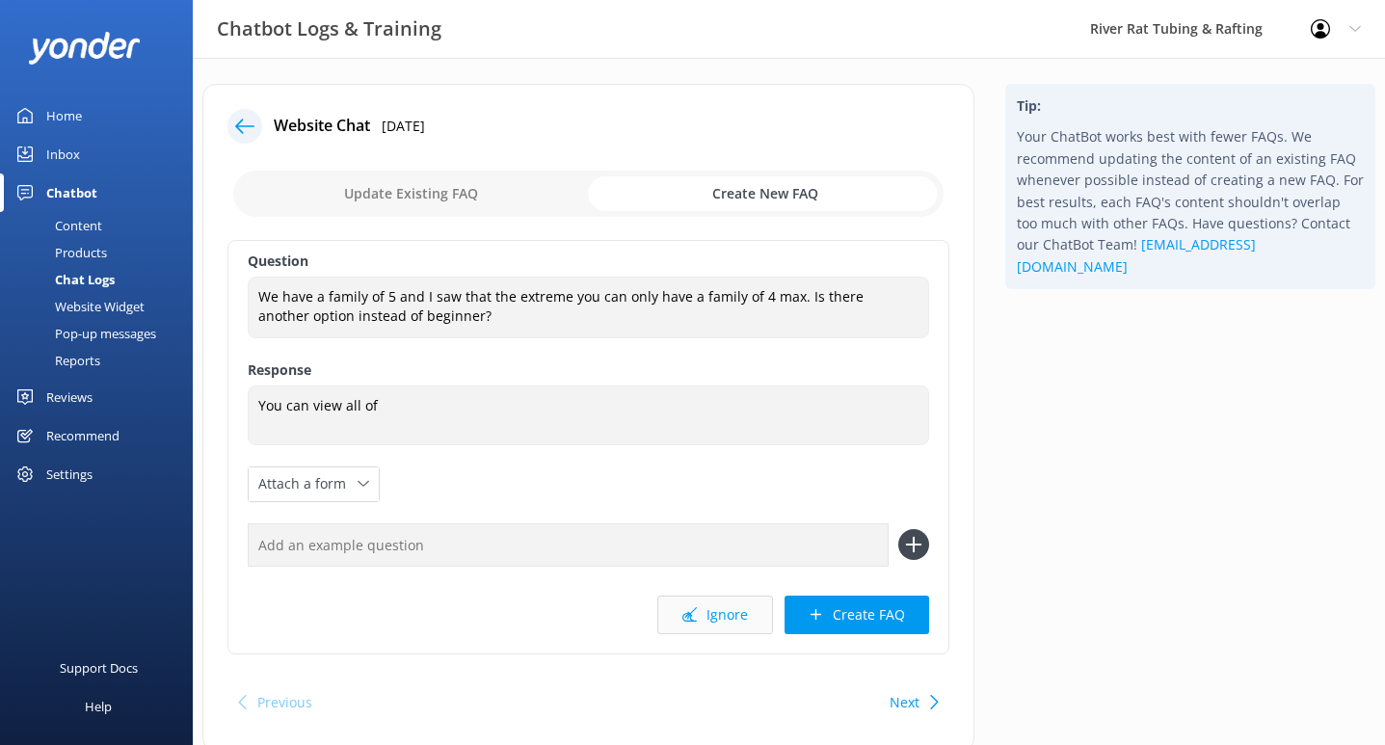
click at [719, 619] on button "Ignore" at bounding box center [715, 615] width 116 height 39
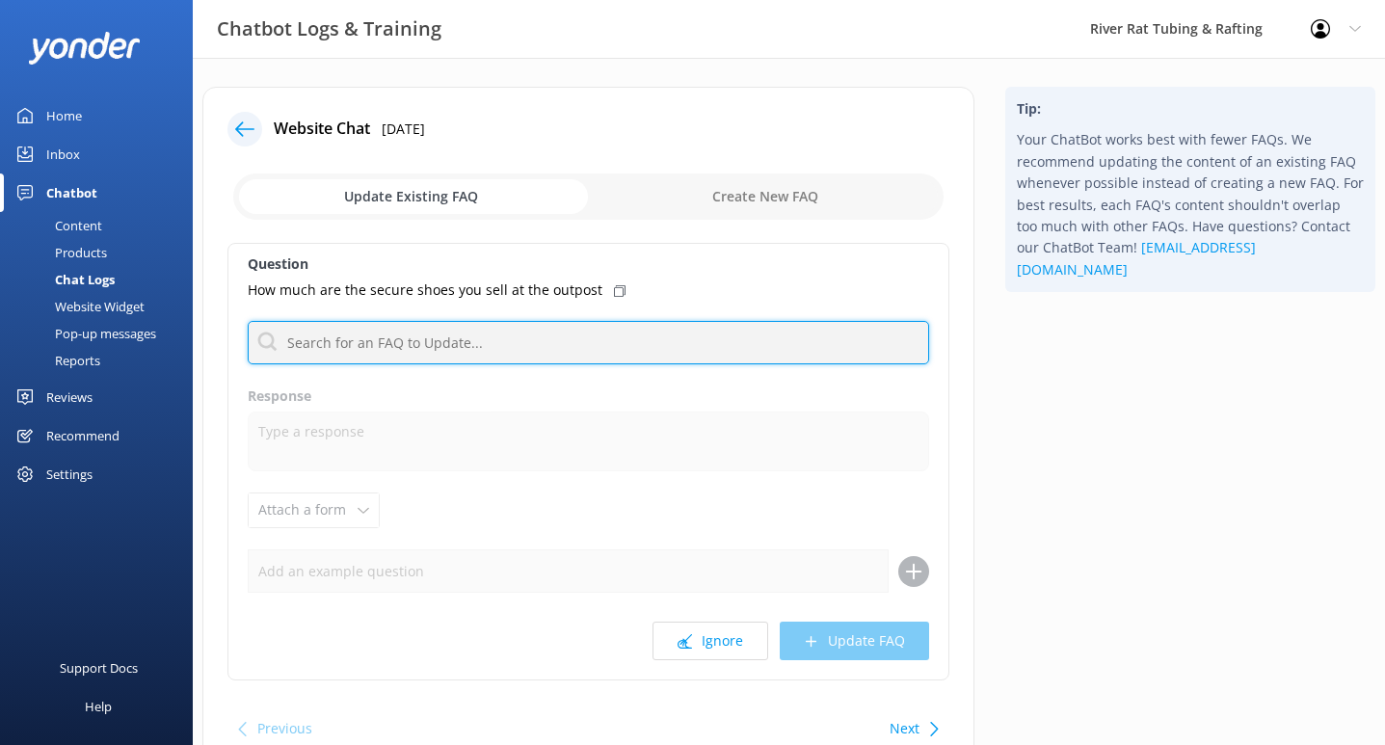
click at [413, 335] on input "text" at bounding box center [588, 342] width 681 height 43
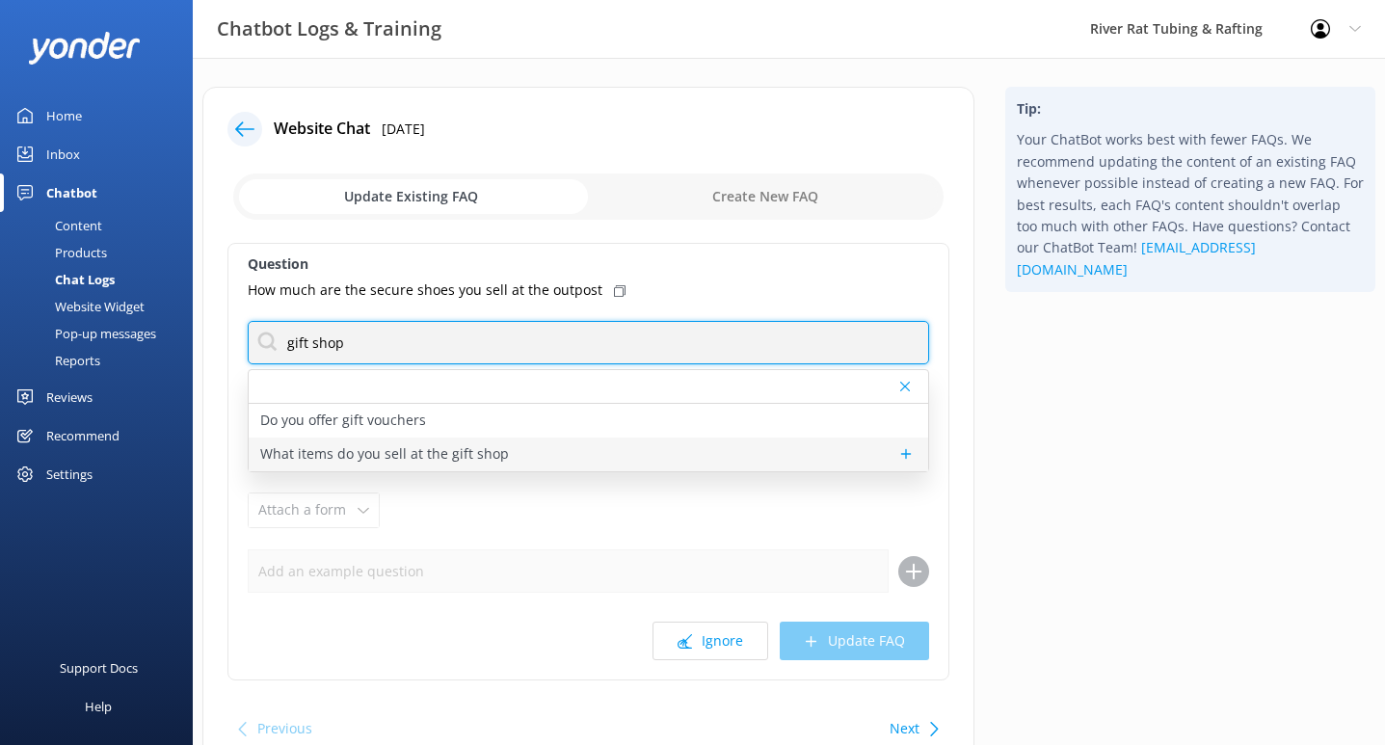
type input "gift shop"
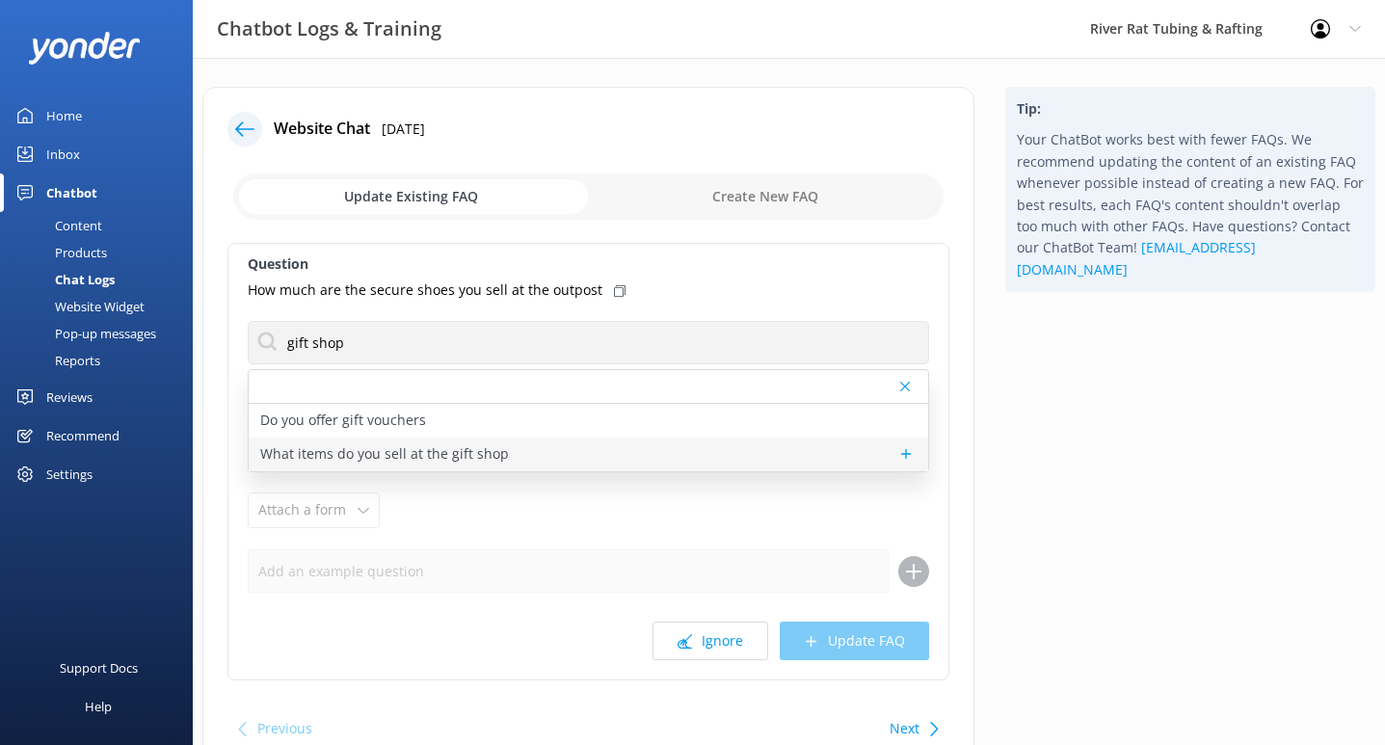
click at [414, 443] on p "What items do you sell at the gift shop" at bounding box center [384, 453] width 249 height 21
type textarea "Our River Rat Gift Shops have all the essentials and souvenirs to make your tri…"
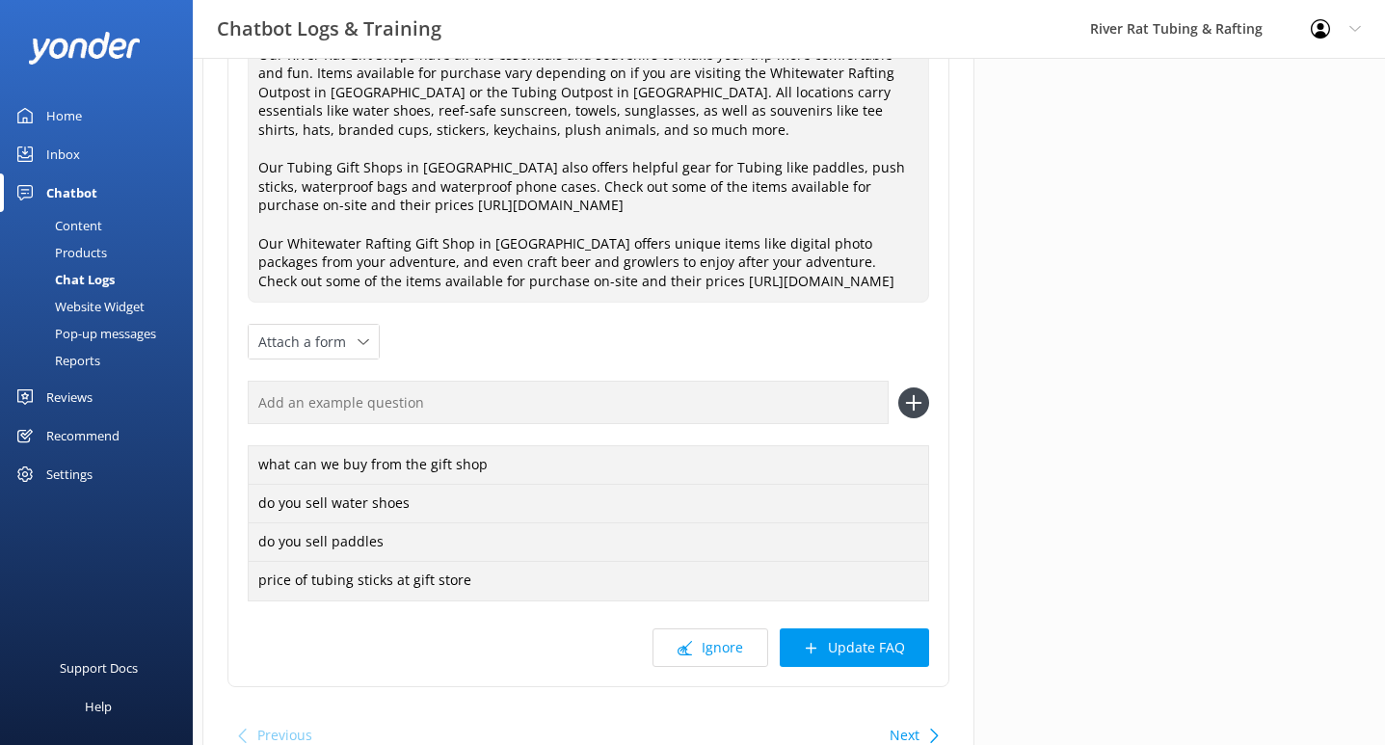
scroll to position [403, 0]
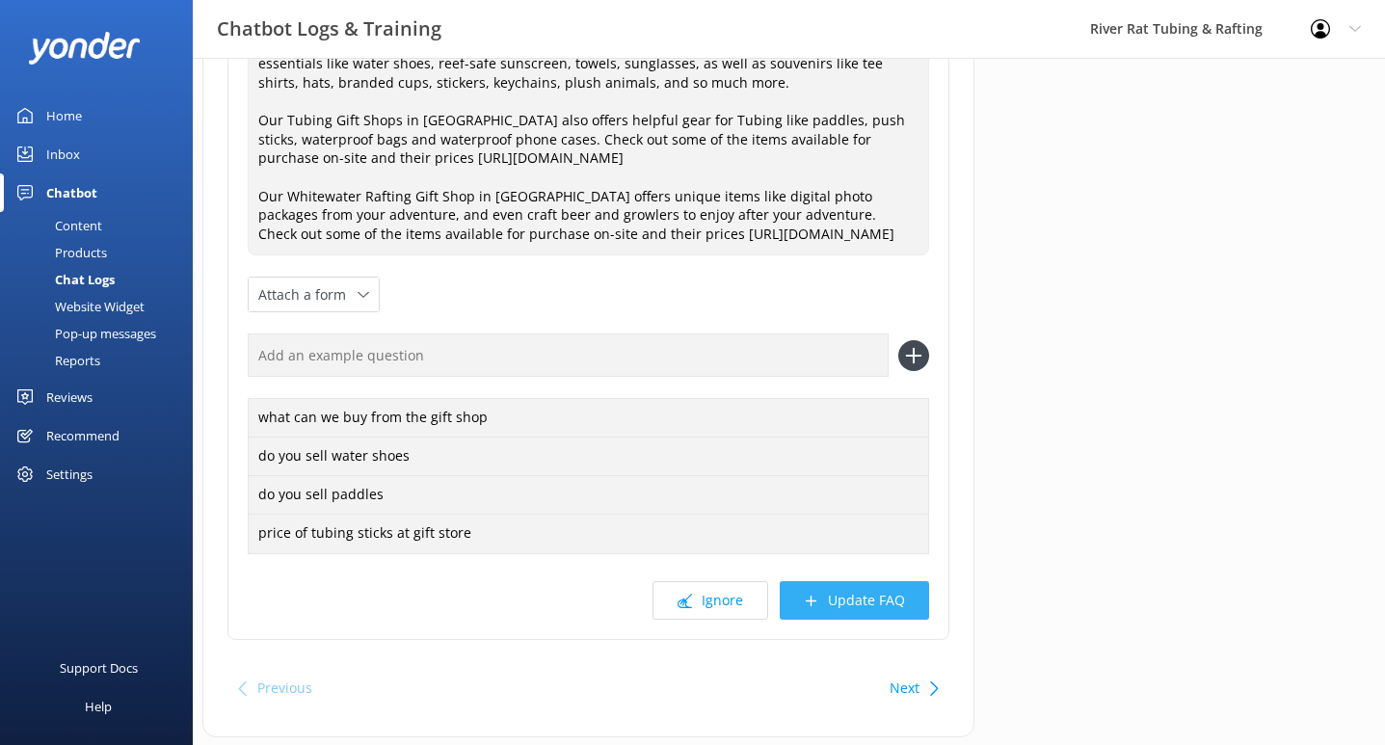
click at [857, 615] on button "Update FAQ" at bounding box center [854, 600] width 149 height 39
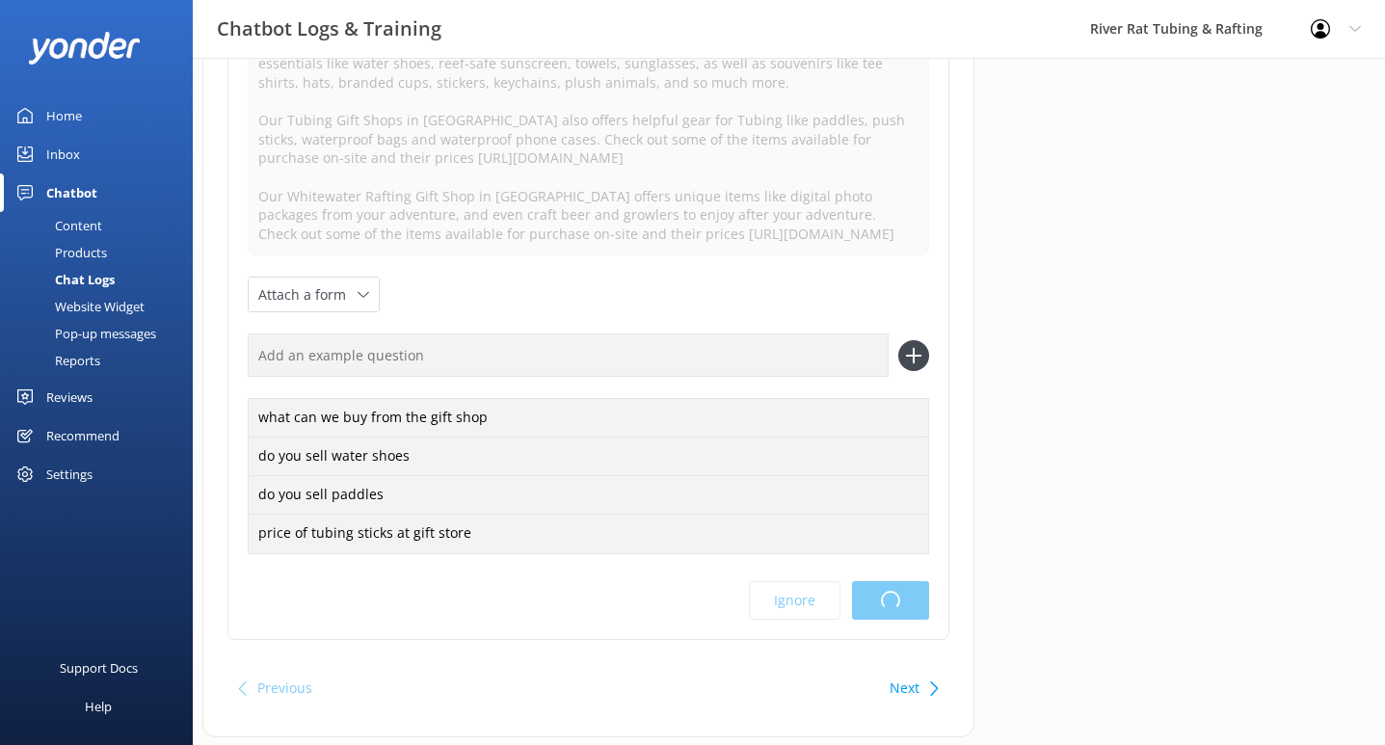
scroll to position [0, 0]
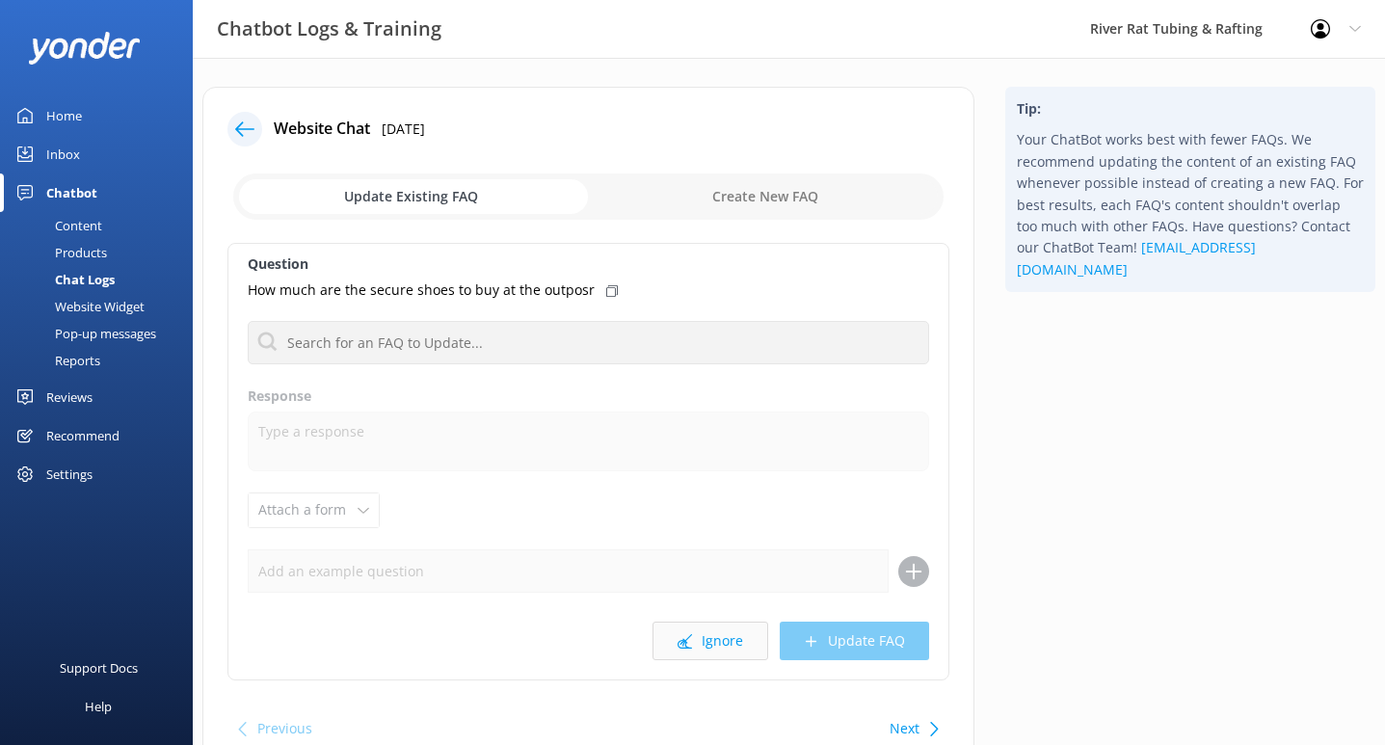
click at [705, 643] on button "Ignore" at bounding box center [711, 641] width 116 height 39
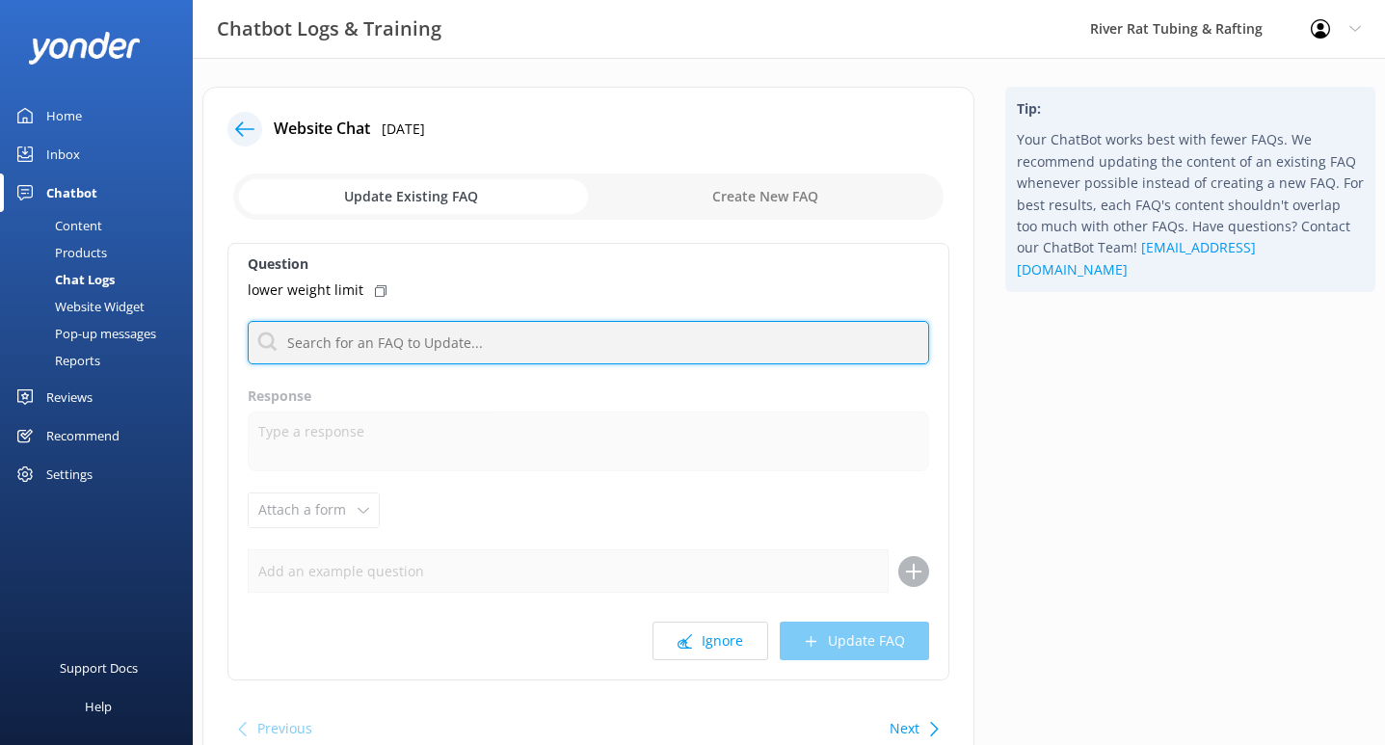
click at [468, 329] on input "text" at bounding box center [588, 342] width 681 height 43
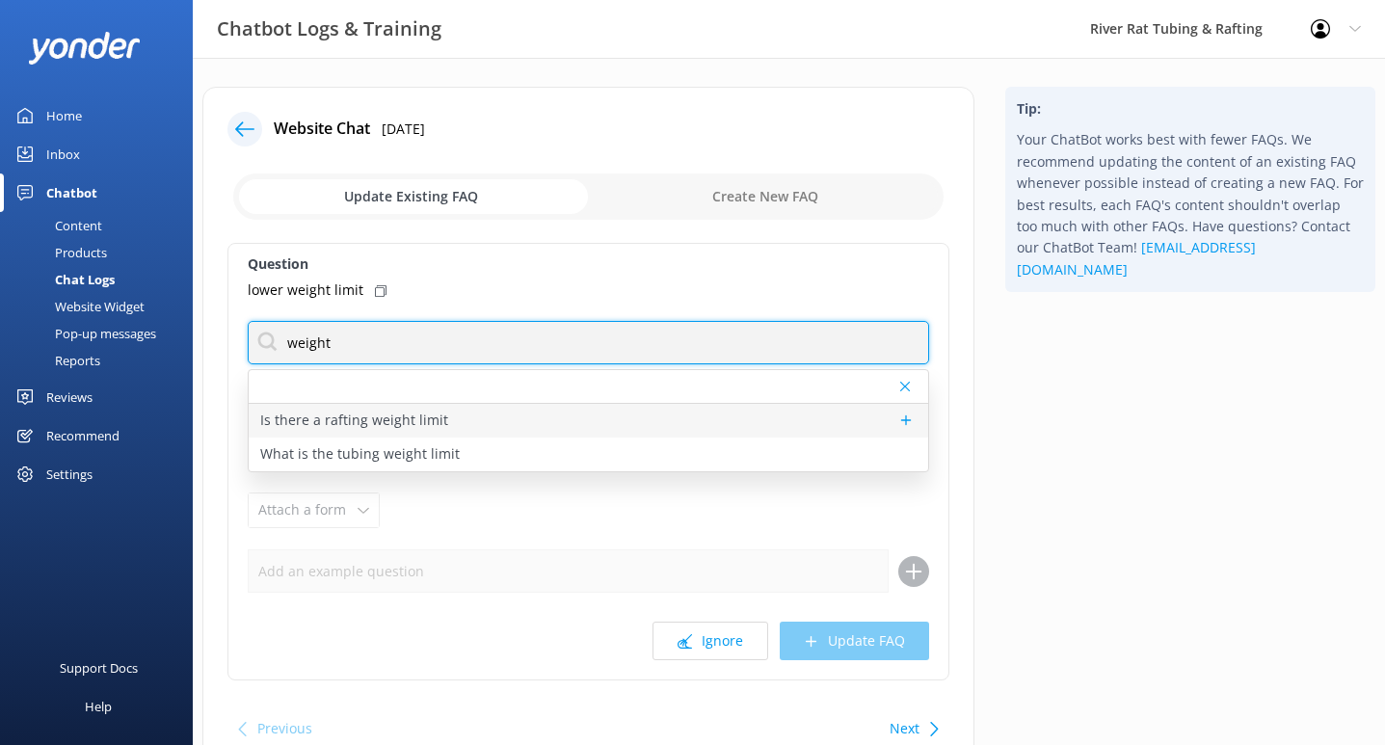
type input "weight"
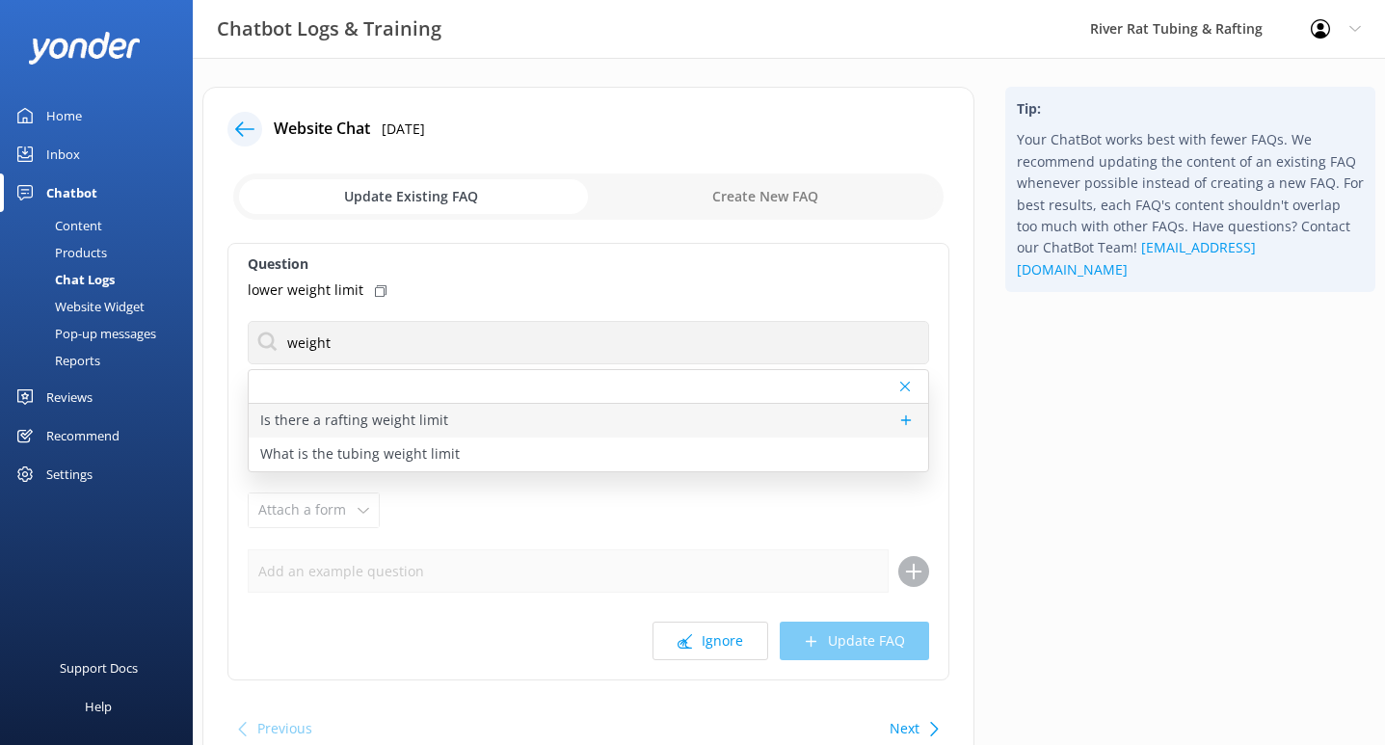
click at [404, 424] on p "Is there a rafting weight limit" at bounding box center [354, 420] width 188 height 21
type textarea "Rafting is not recommended for individuals over 300 lbs, unless they are physic…"
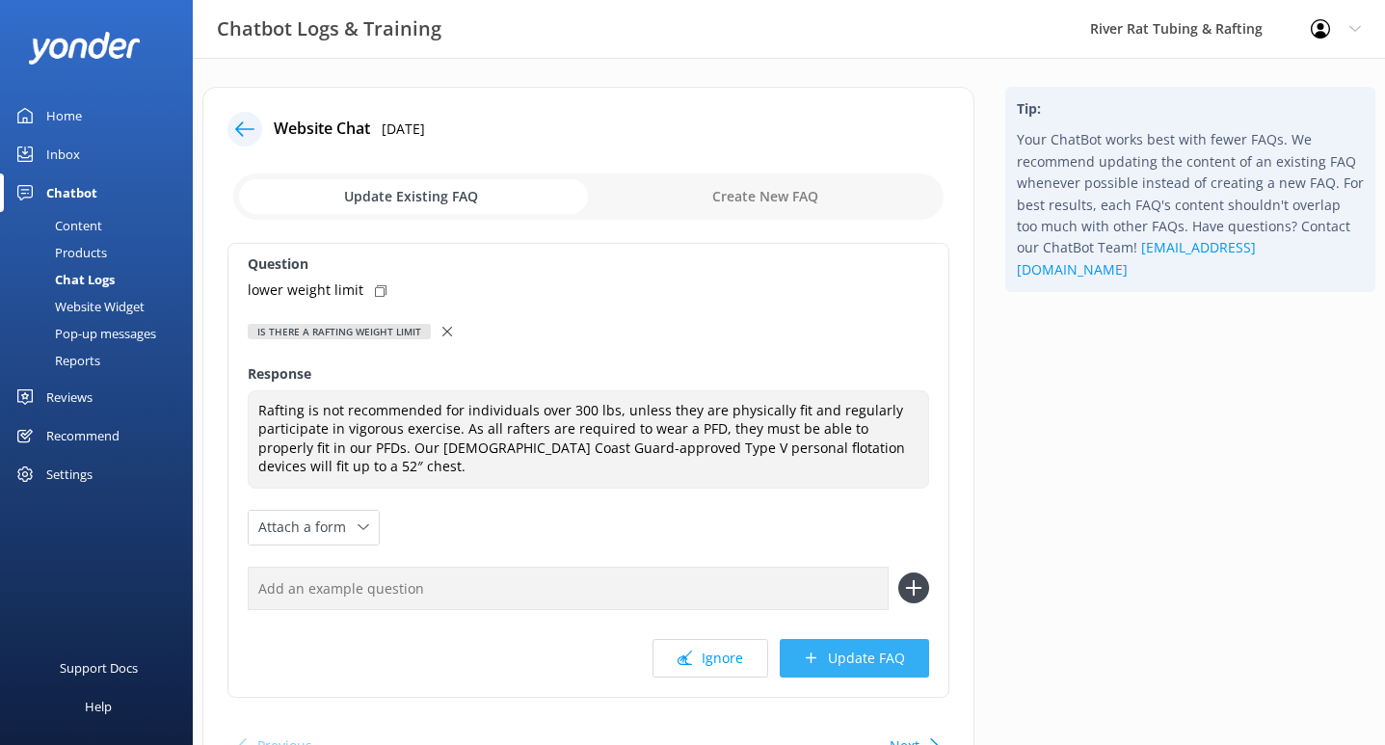
click at [854, 641] on button "Update FAQ" at bounding box center [854, 658] width 149 height 39
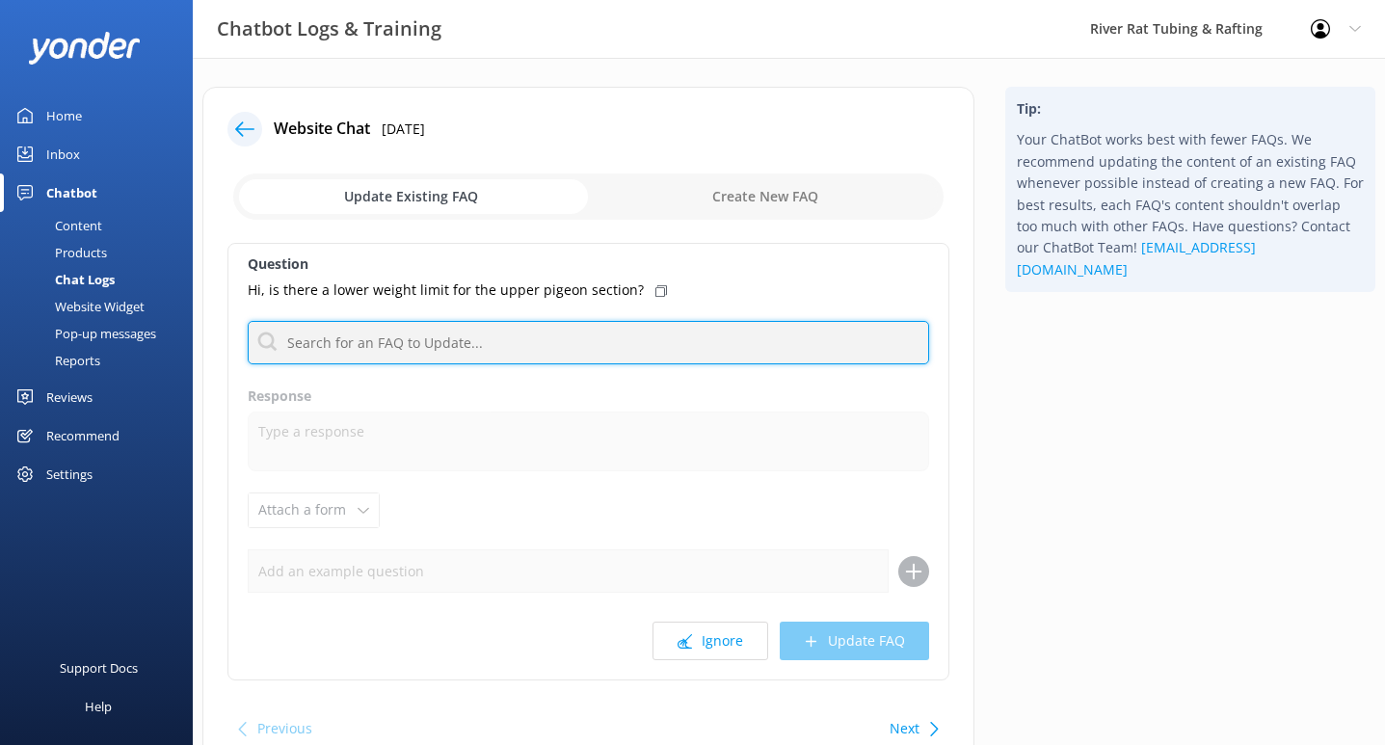
click at [612, 342] on input "text" at bounding box center [588, 342] width 681 height 43
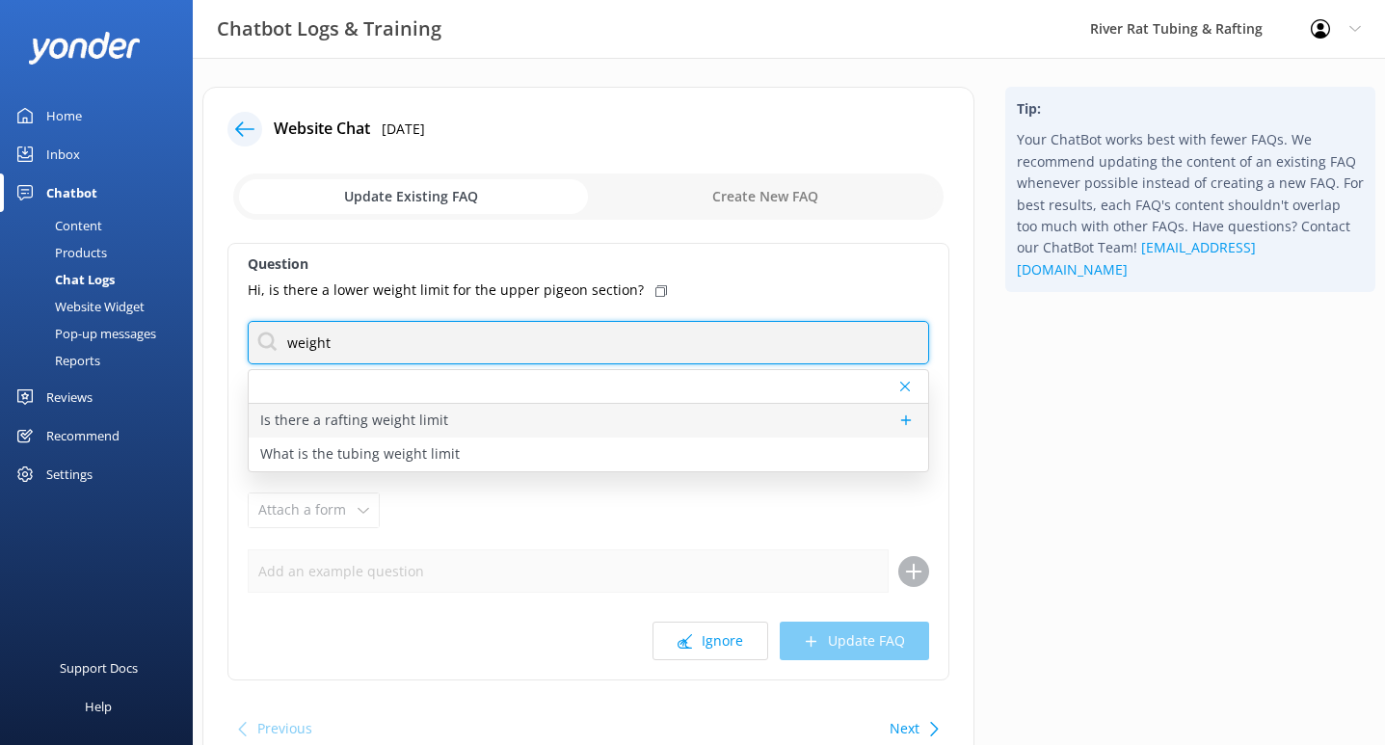
type input "weight"
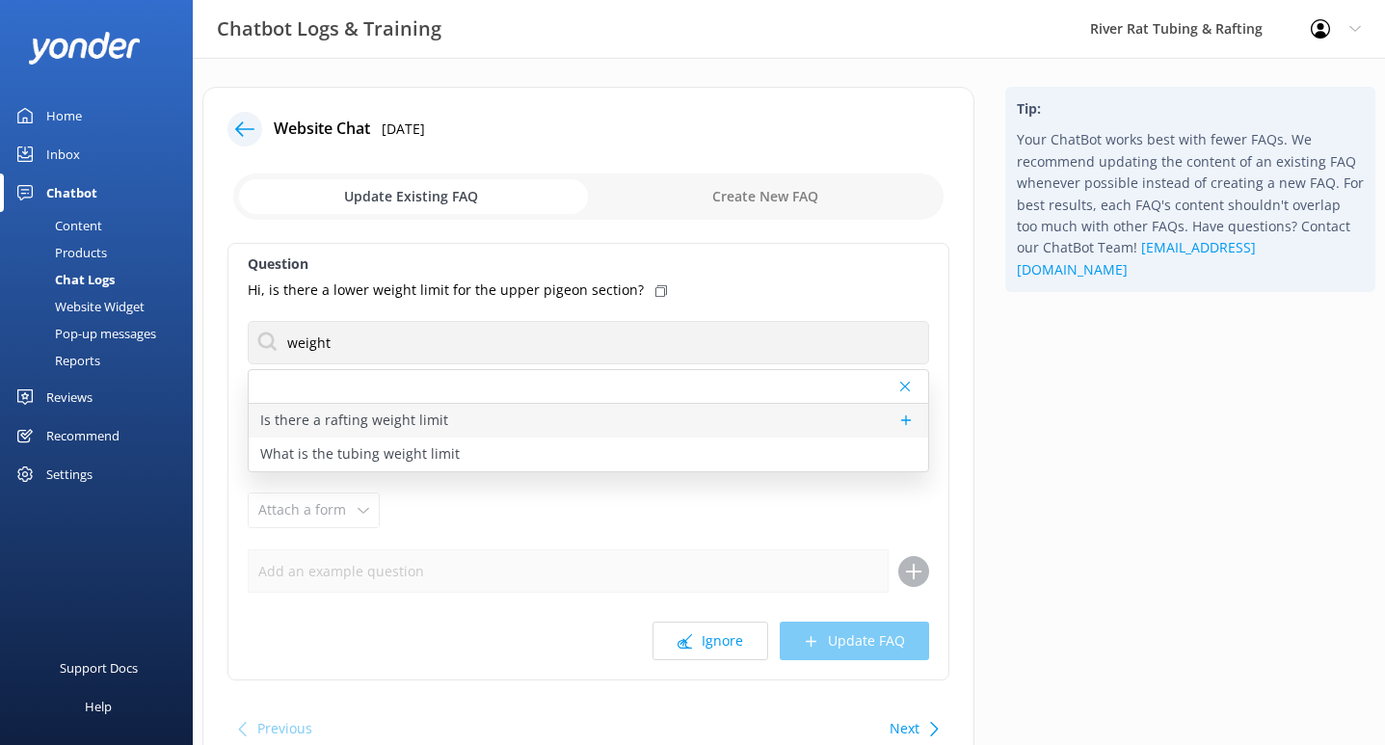
click at [441, 423] on div "Is there a rafting weight limit" at bounding box center [589, 421] width 680 height 34
type textarea "Rafting is not recommended for individuals over 300 lbs, unless they are physic…"
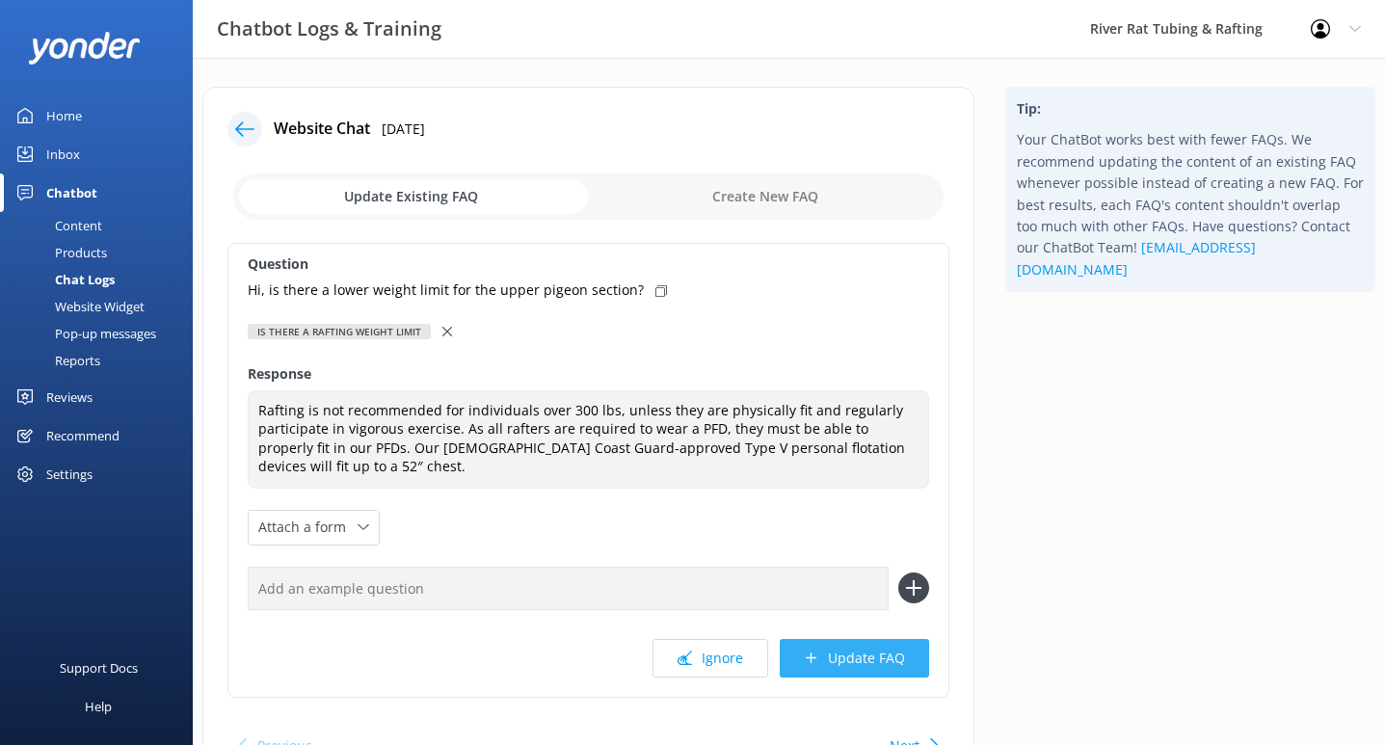
click at [869, 639] on button "Update FAQ" at bounding box center [854, 658] width 149 height 39
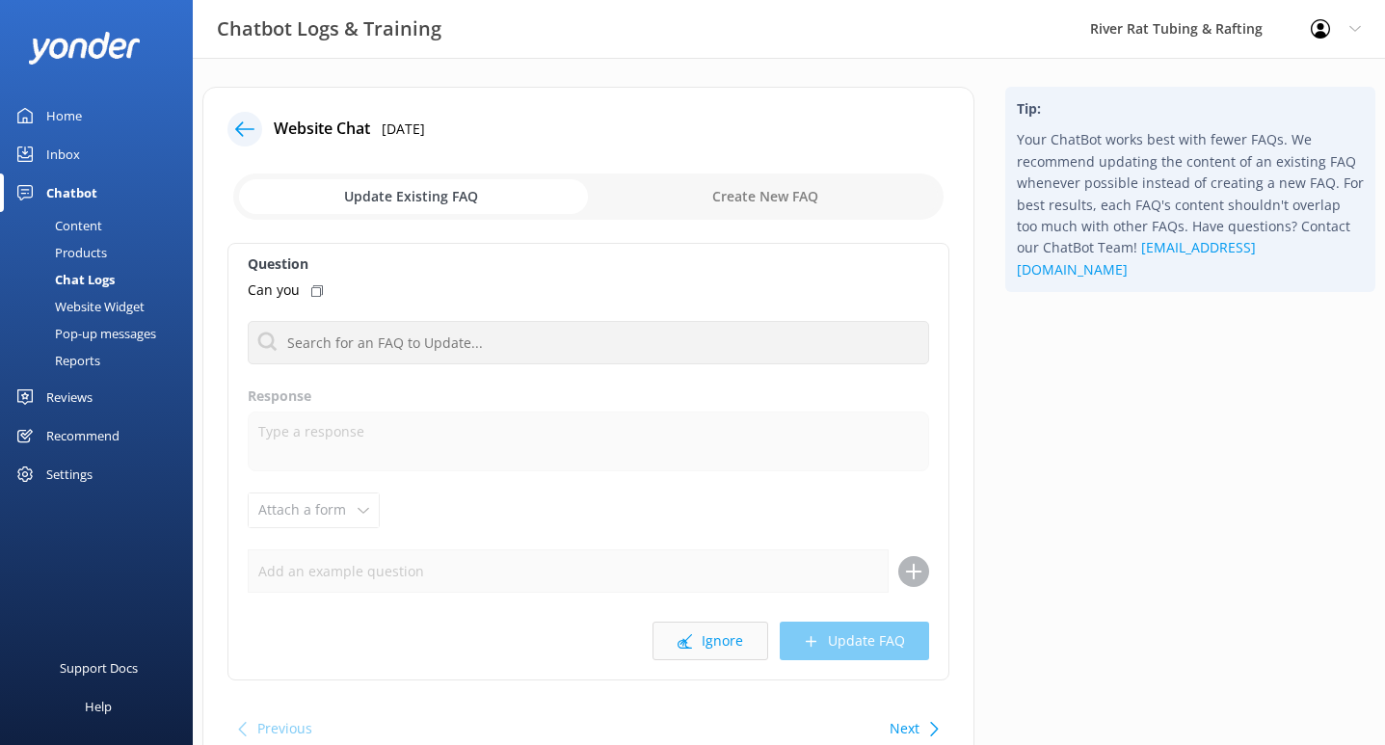
click at [708, 634] on button "Ignore" at bounding box center [711, 641] width 116 height 39
click at [723, 641] on button "Ignore" at bounding box center [711, 641] width 116 height 39
click at [694, 633] on button "Ignore" at bounding box center [711, 641] width 116 height 39
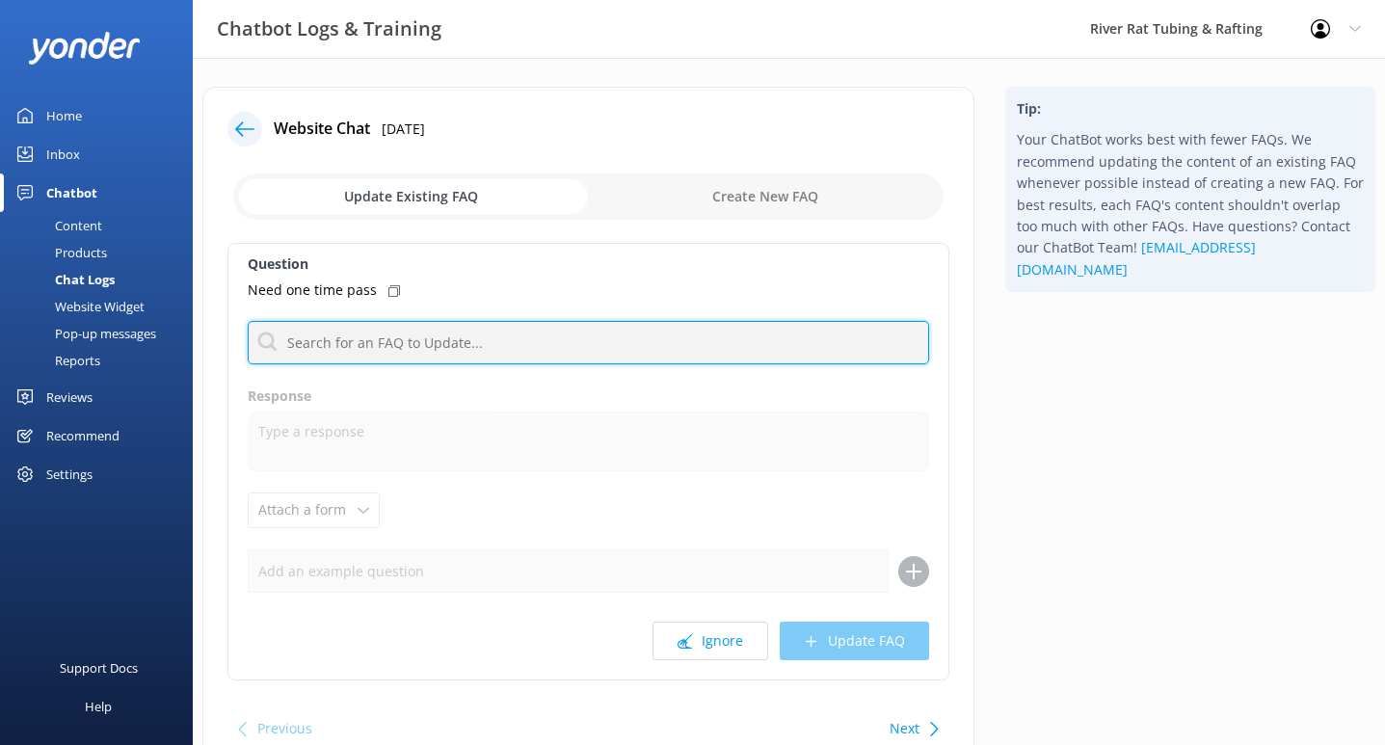
click at [486, 340] on input "text" at bounding box center [588, 342] width 681 height 43
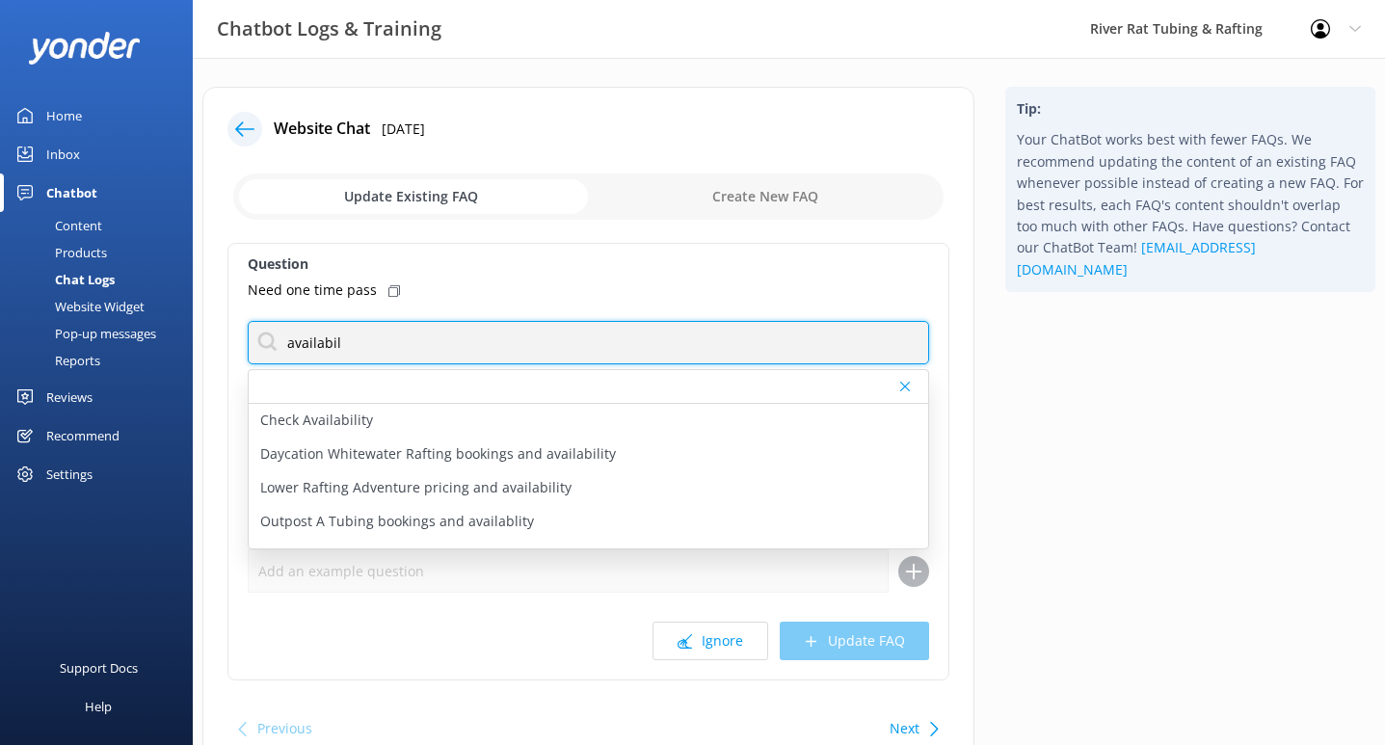
click at [317, 344] on input "availabil" at bounding box center [588, 342] width 681 height 43
type input "includes"
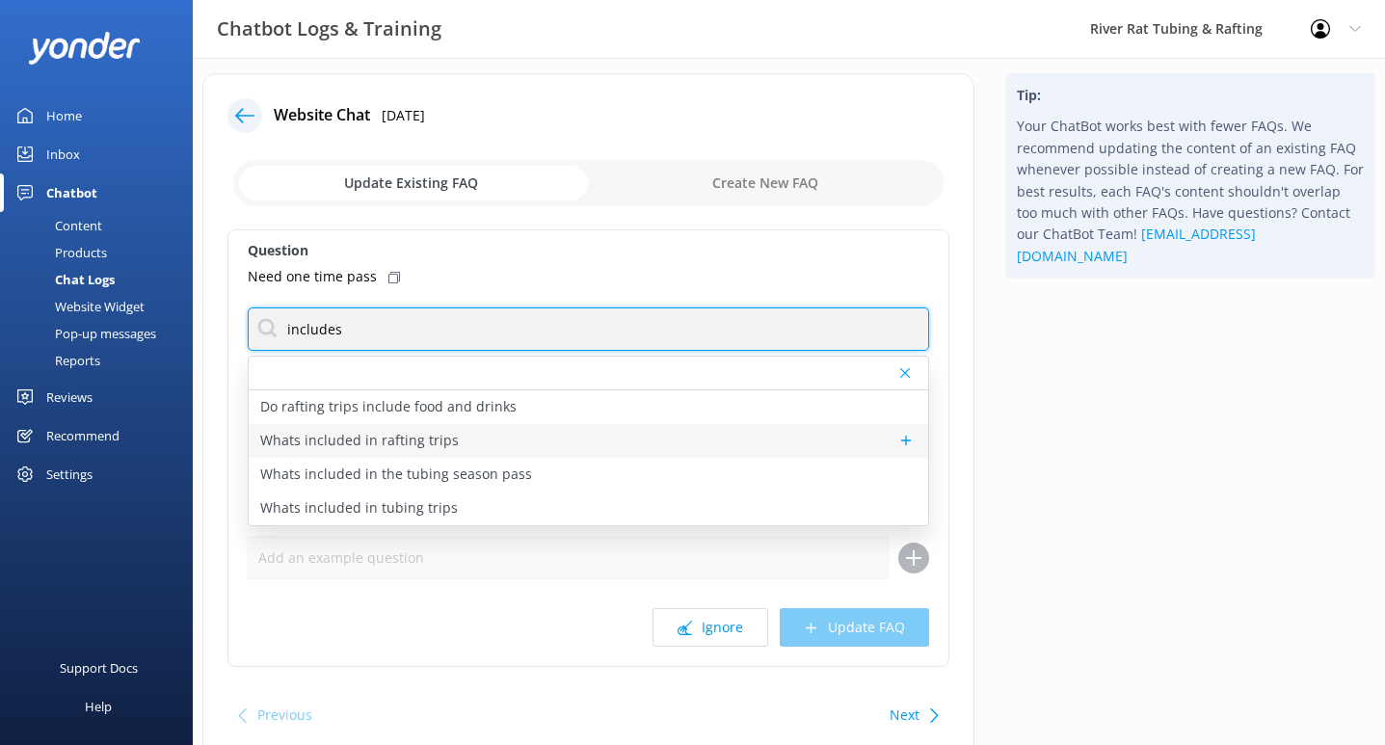
scroll to position [22, 0]
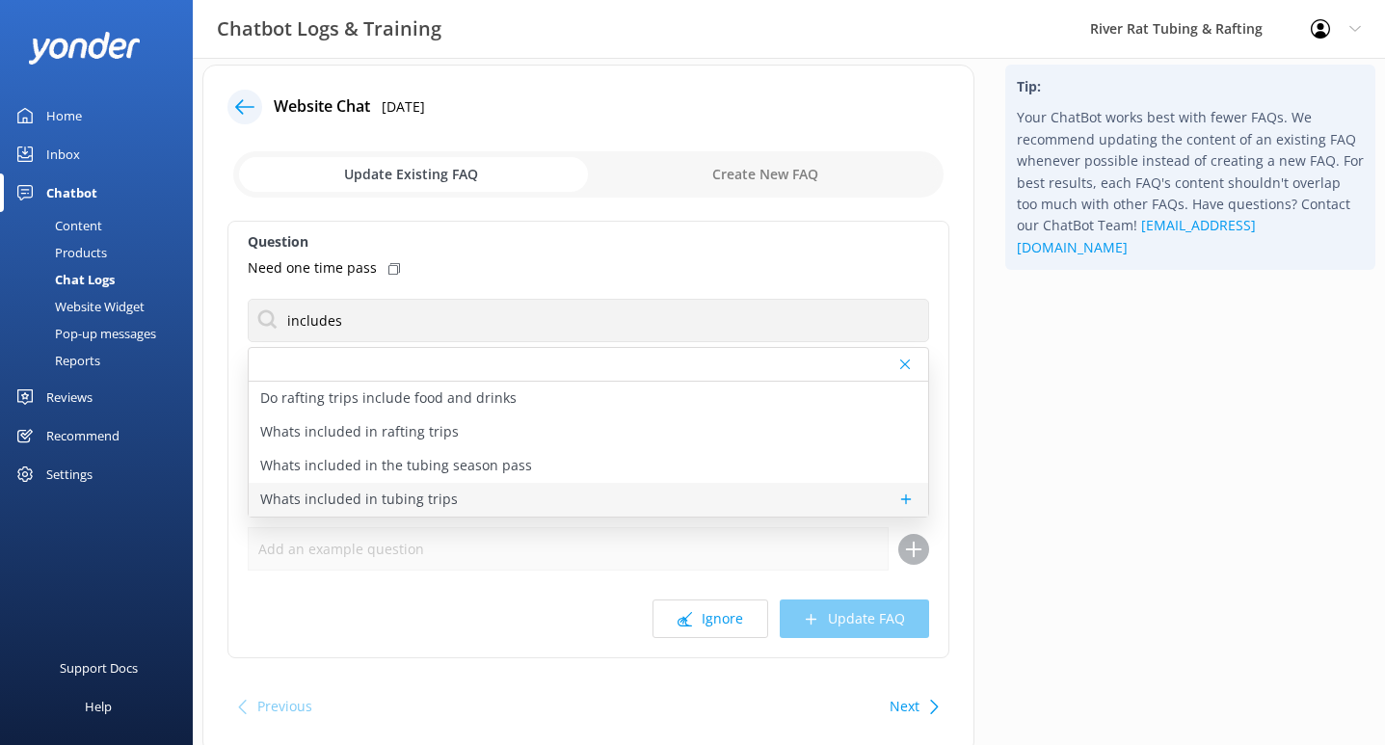
click at [440, 499] on p "Whats included in tubing trips" at bounding box center [359, 499] width 198 height 21
type textarea "Reservations for Tubing in [GEOGRAPHIC_DATA] include all-day access to both rou…"
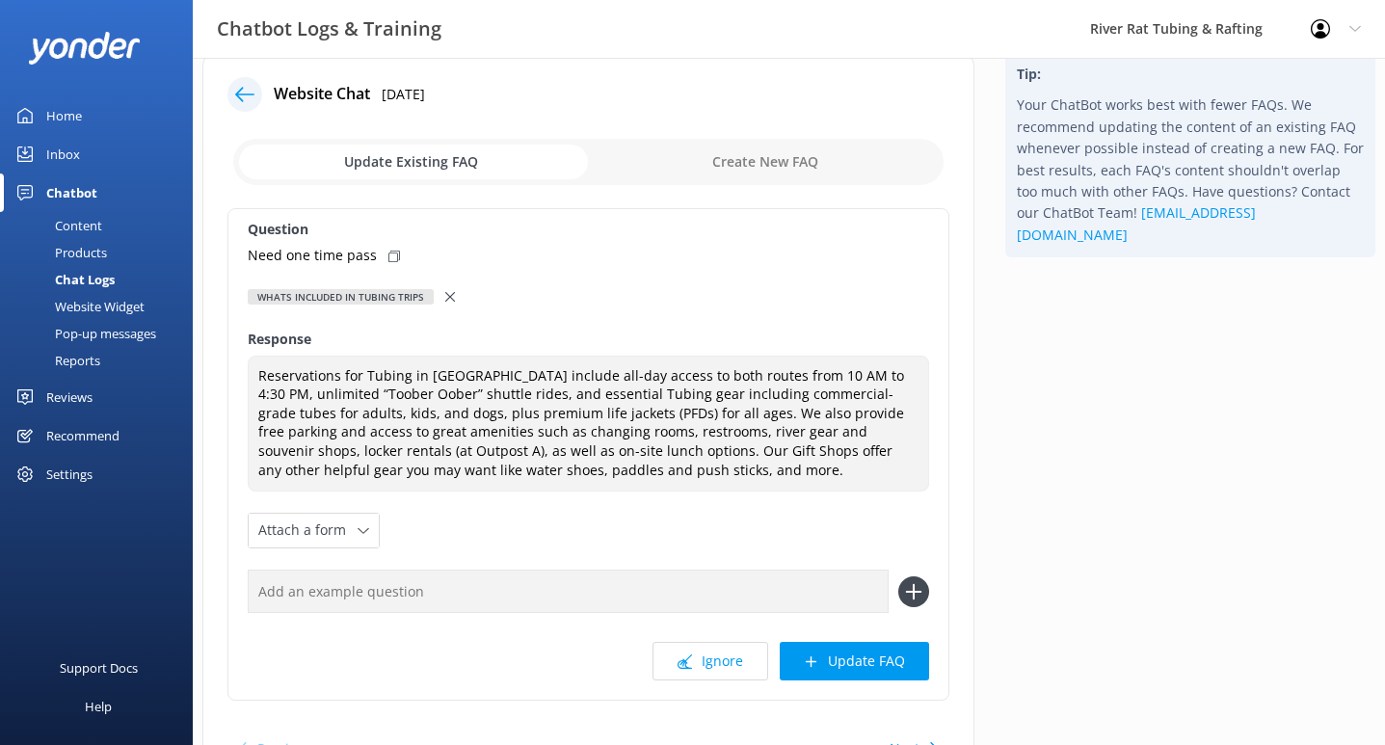
scroll to position [36, 0]
click at [844, 655] on button "Update FAQ" at bounding box center [854, 660] width 149 height 39
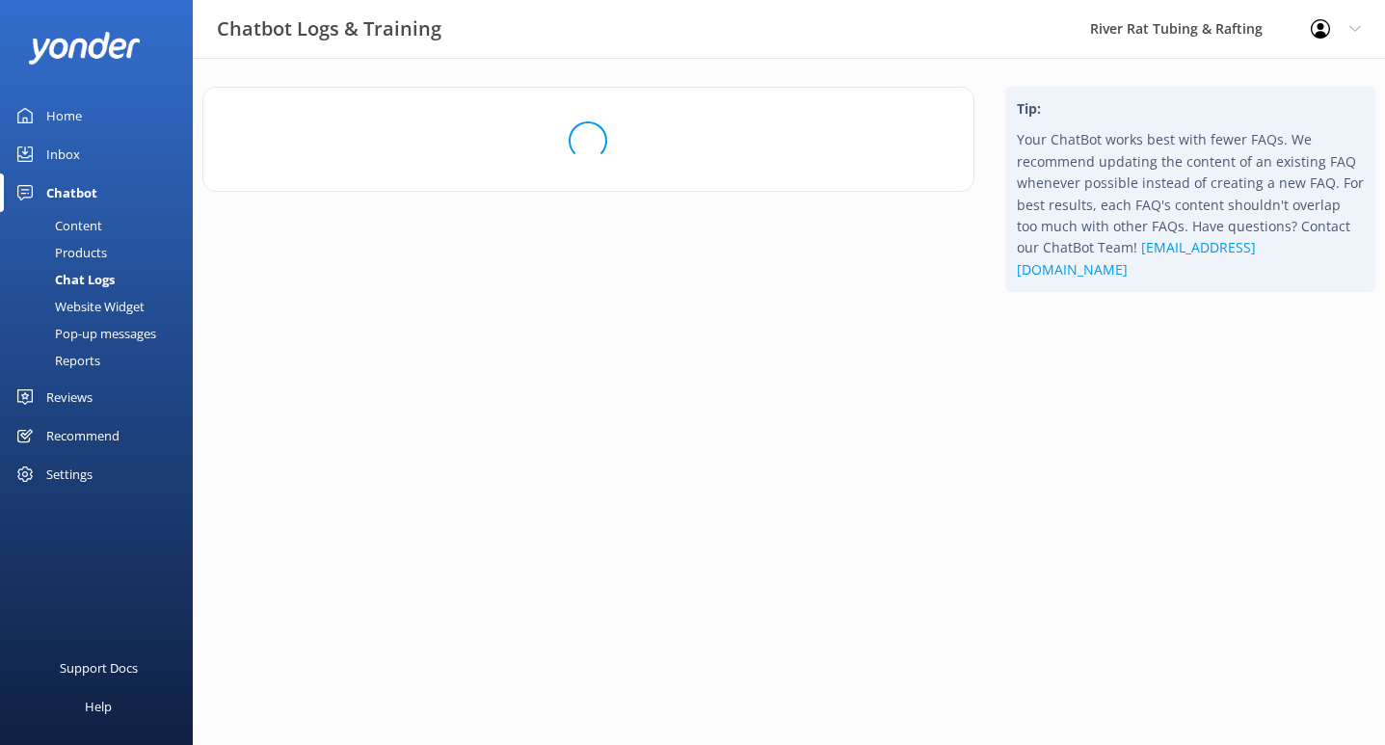
scroll to position [0, 0]
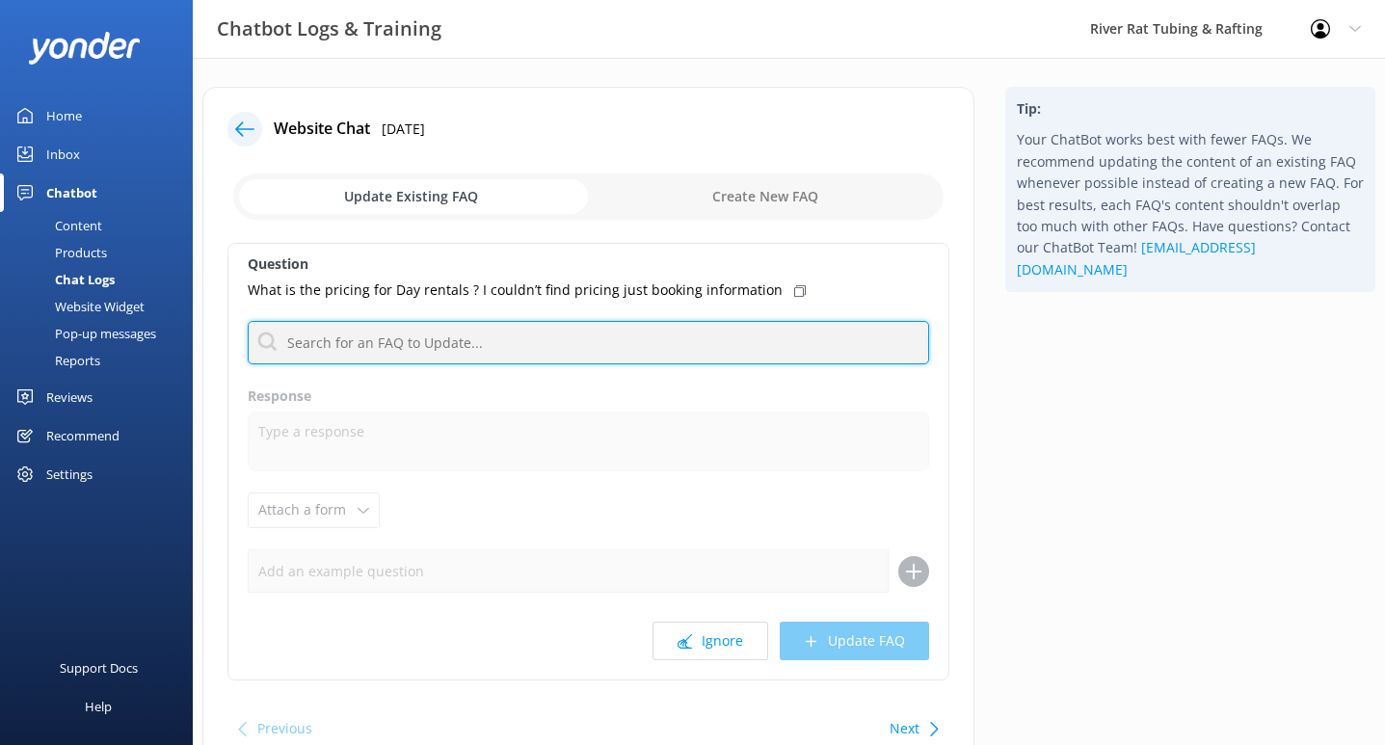
click at [407, 337] on input "text" at bounding box center [588, 342] width 681 height 43
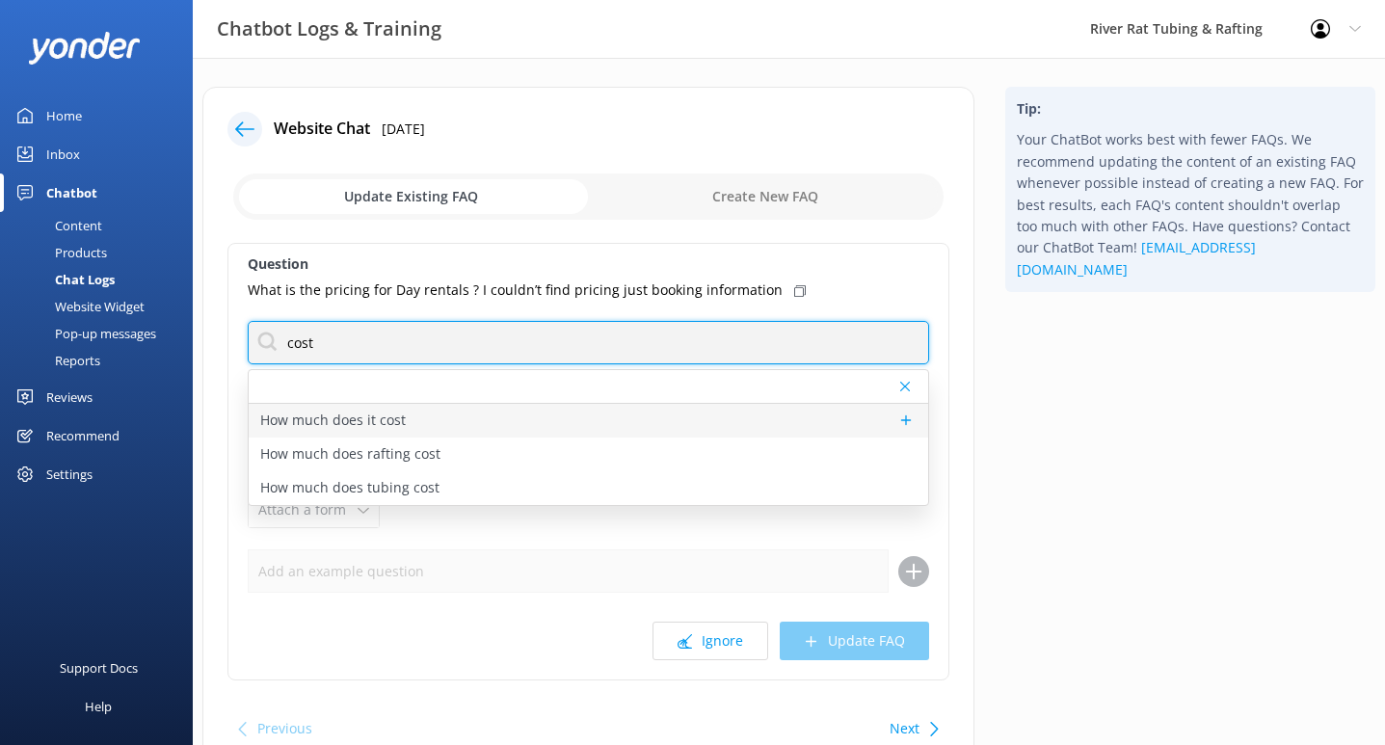
type input "cost"
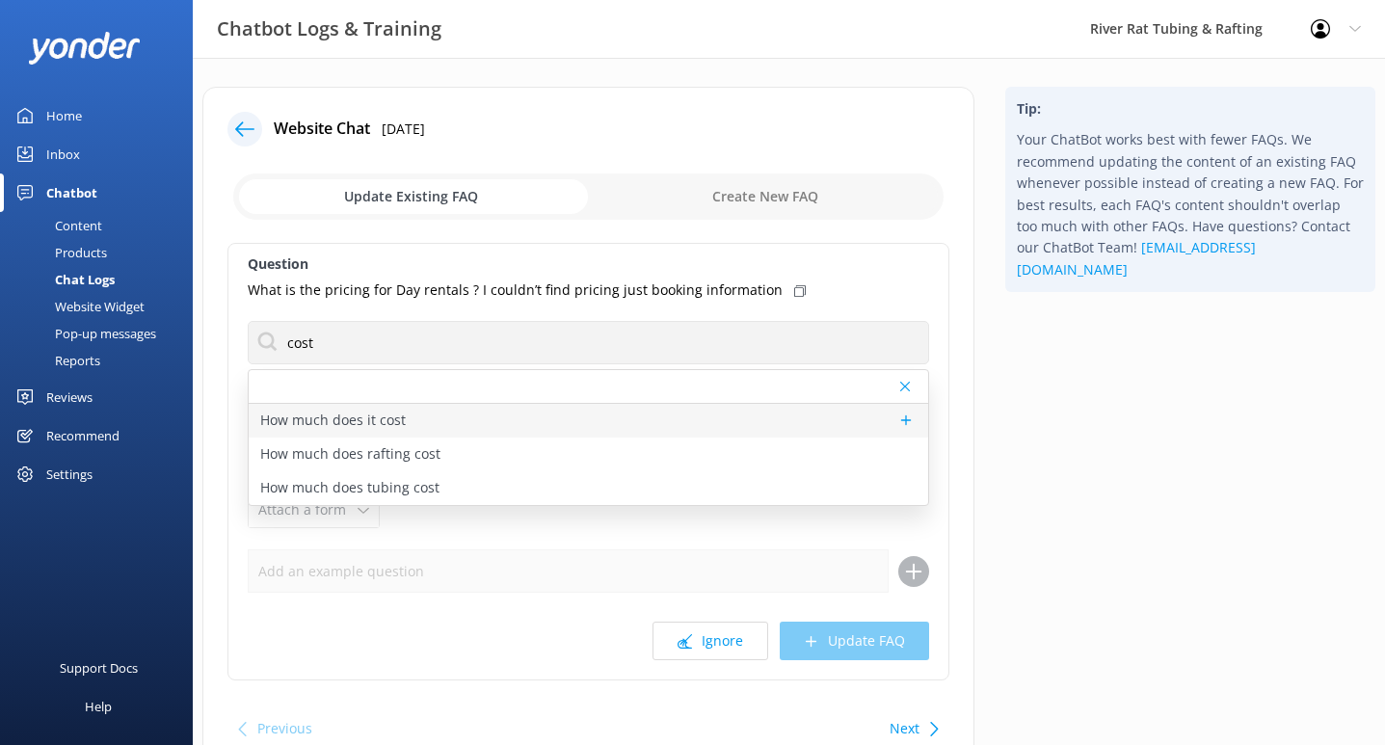
click at [391, 417] on p "How much does it cost" at bounding box center [333, 420] width 146 height 21
type textarea "Prices vary depending on the activity, time of year, and group size. For TUBING…"
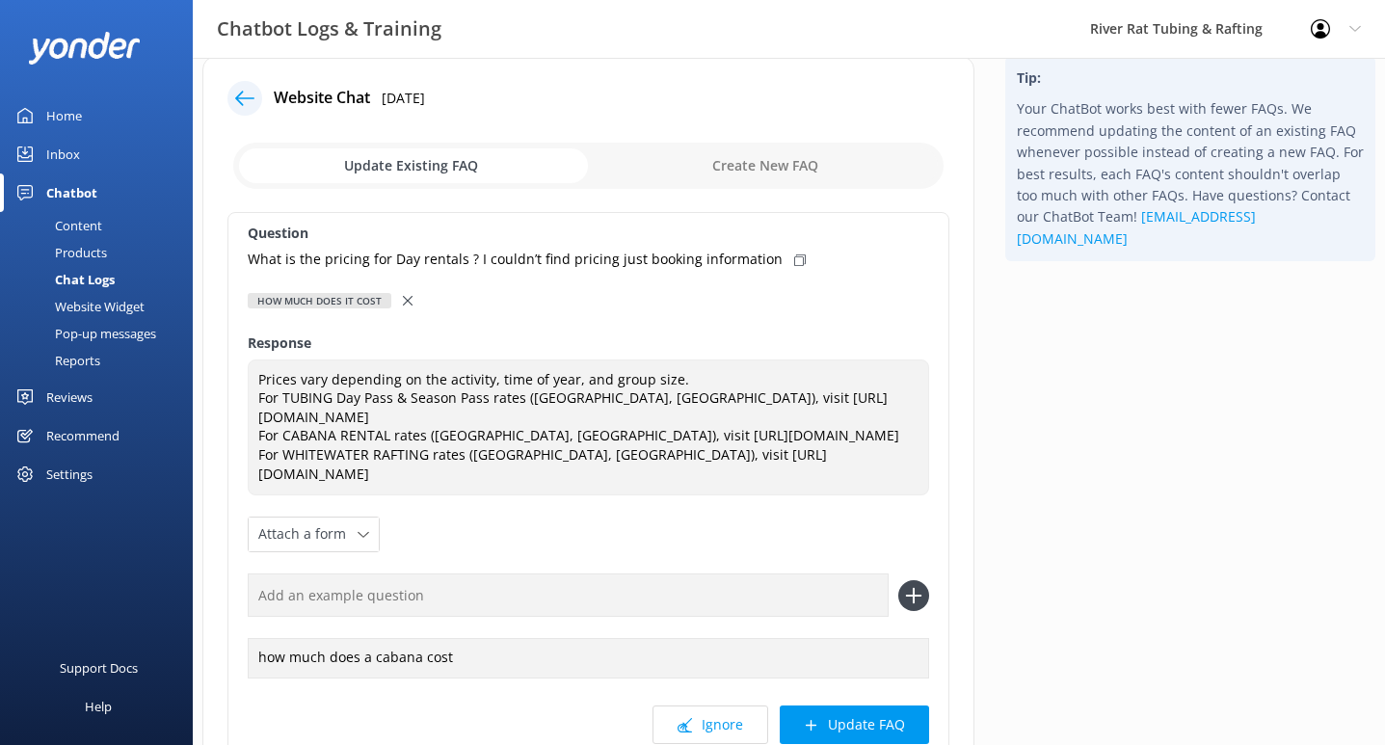
scroll to position [38, 0]
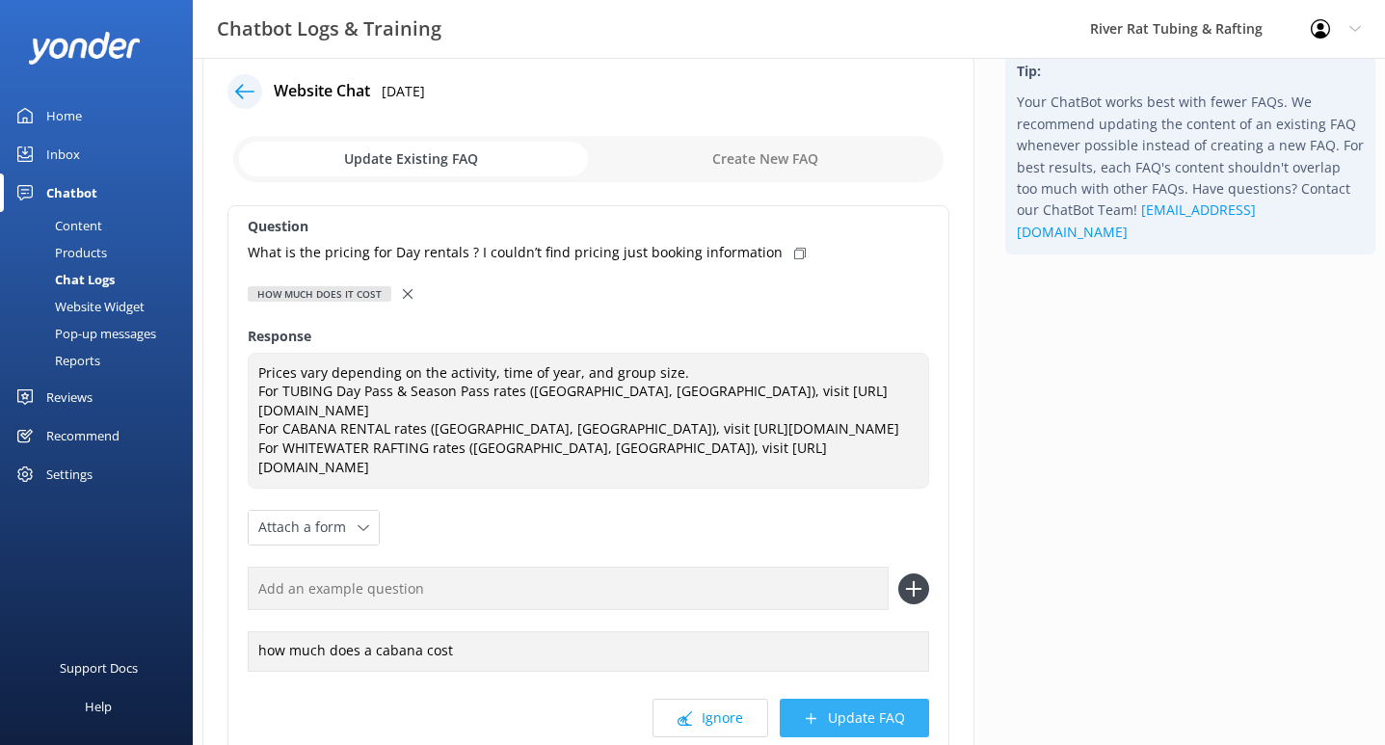
click at [850, 699] on button "Update FAQ" at bounding box center [854, 718] width 149 height 39
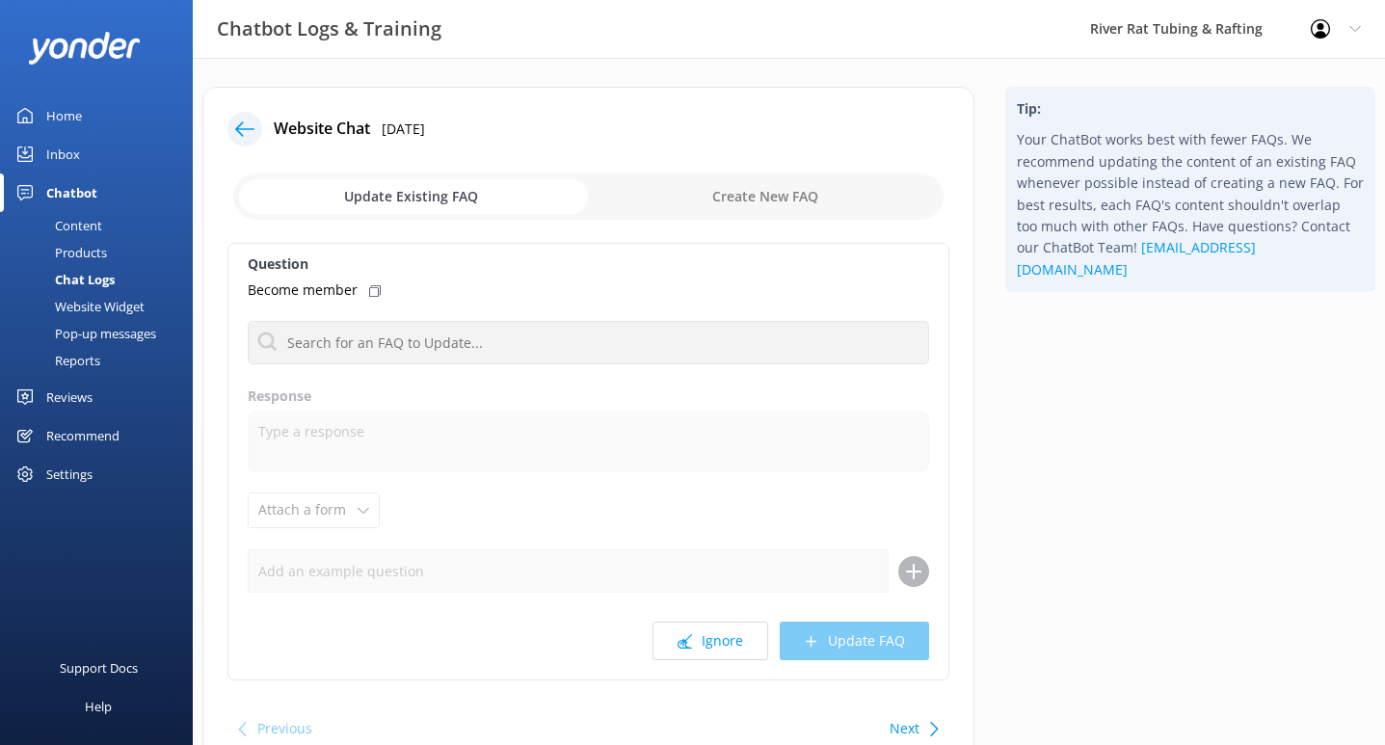
scroll to position [13, 0]
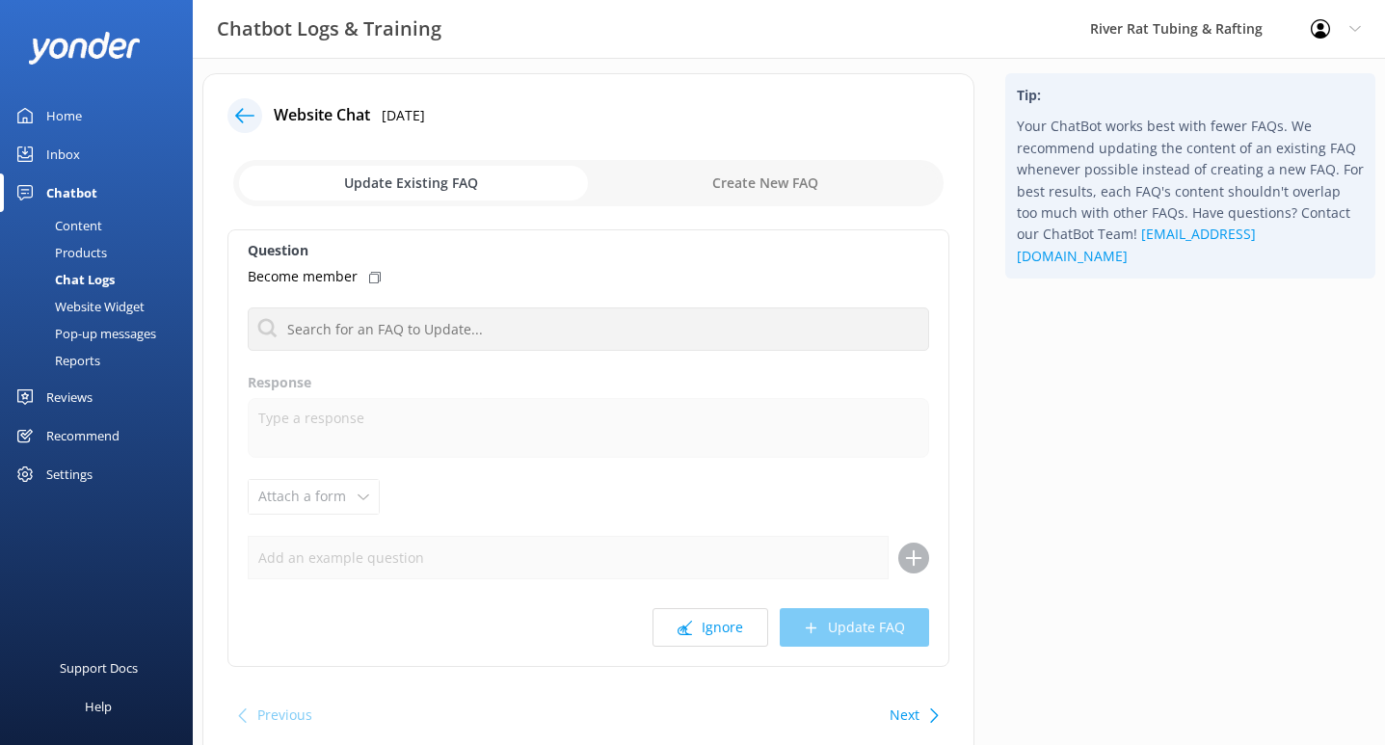
click at [906, 713] on button "Next" at bounding box center [905, 715] width 30 height 39
click at [717, 630] on button "Ignore" at bounding box center [711, 627] width 116 height 39
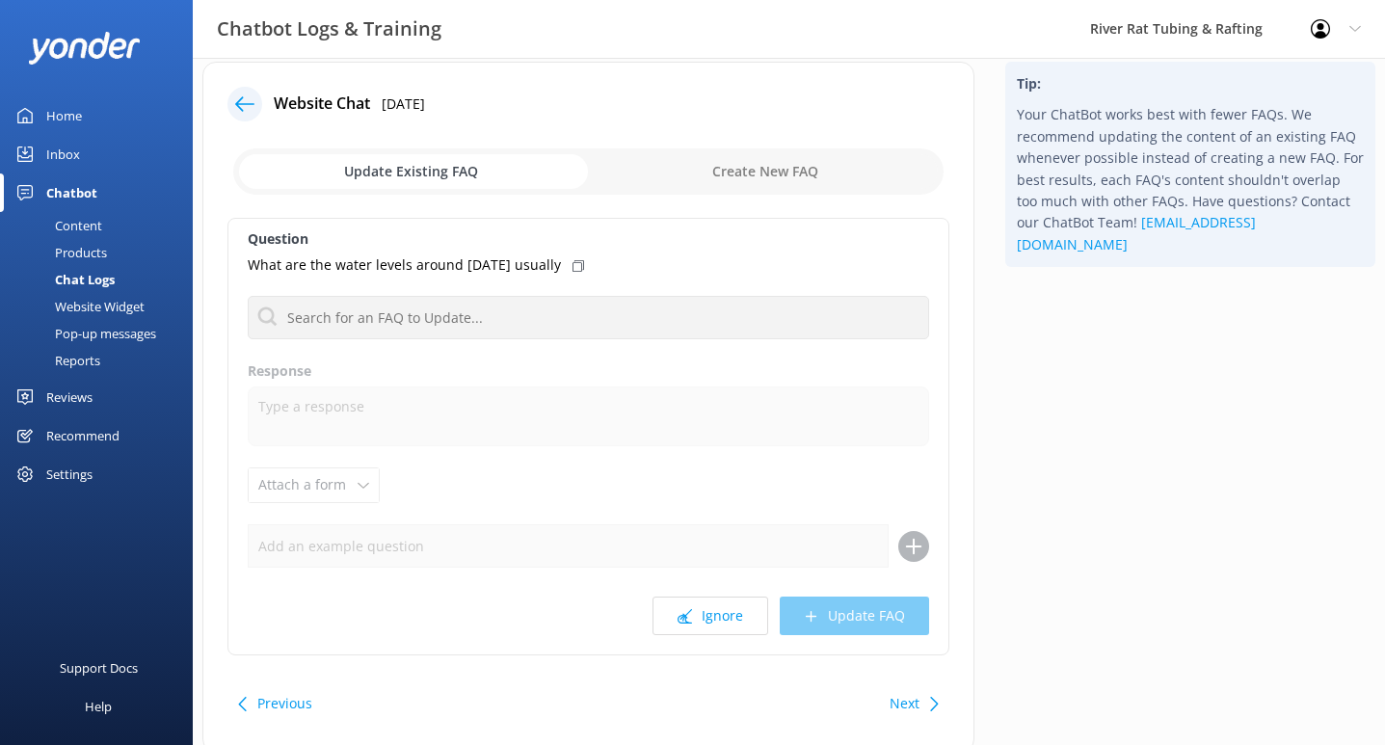
scroll to position [32, 0]
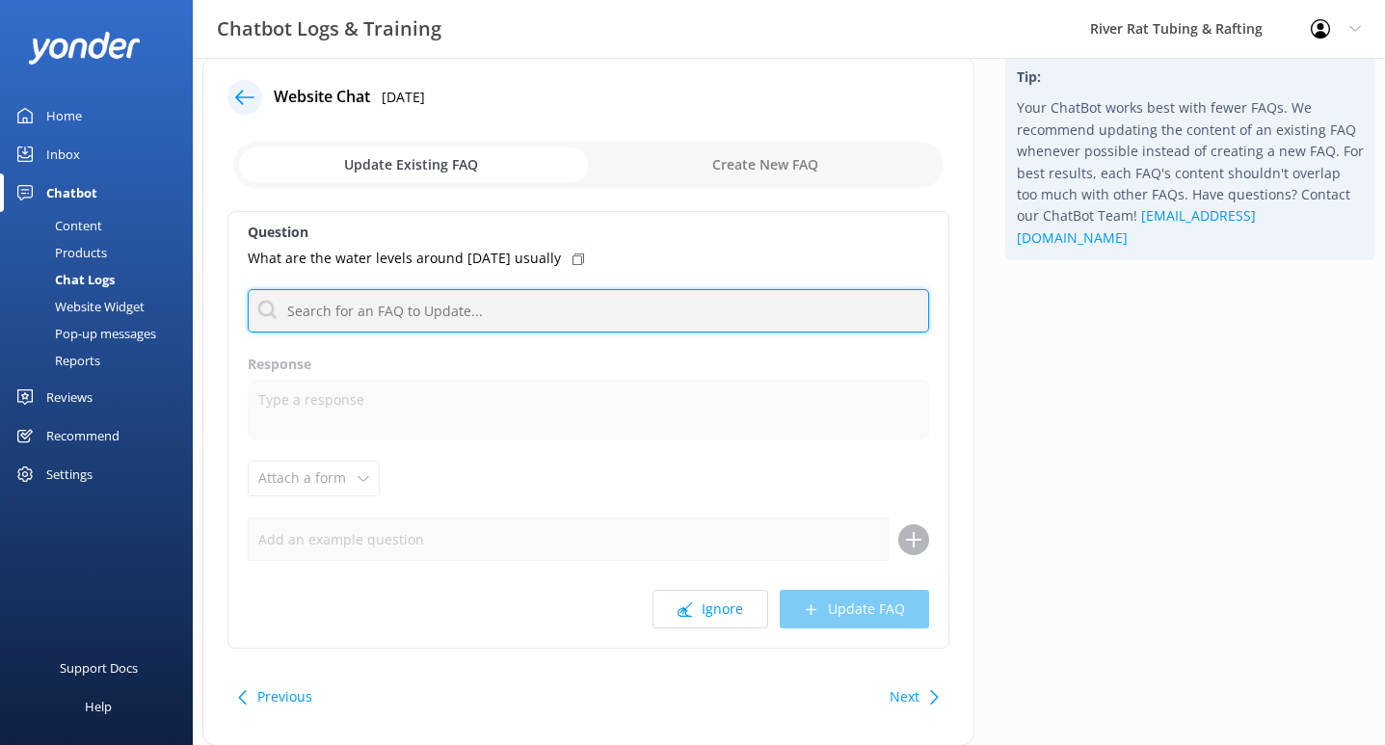
click at [421, 295] on input "text" at bounding box center [588, 310] width 681 height 43
type input "weather"
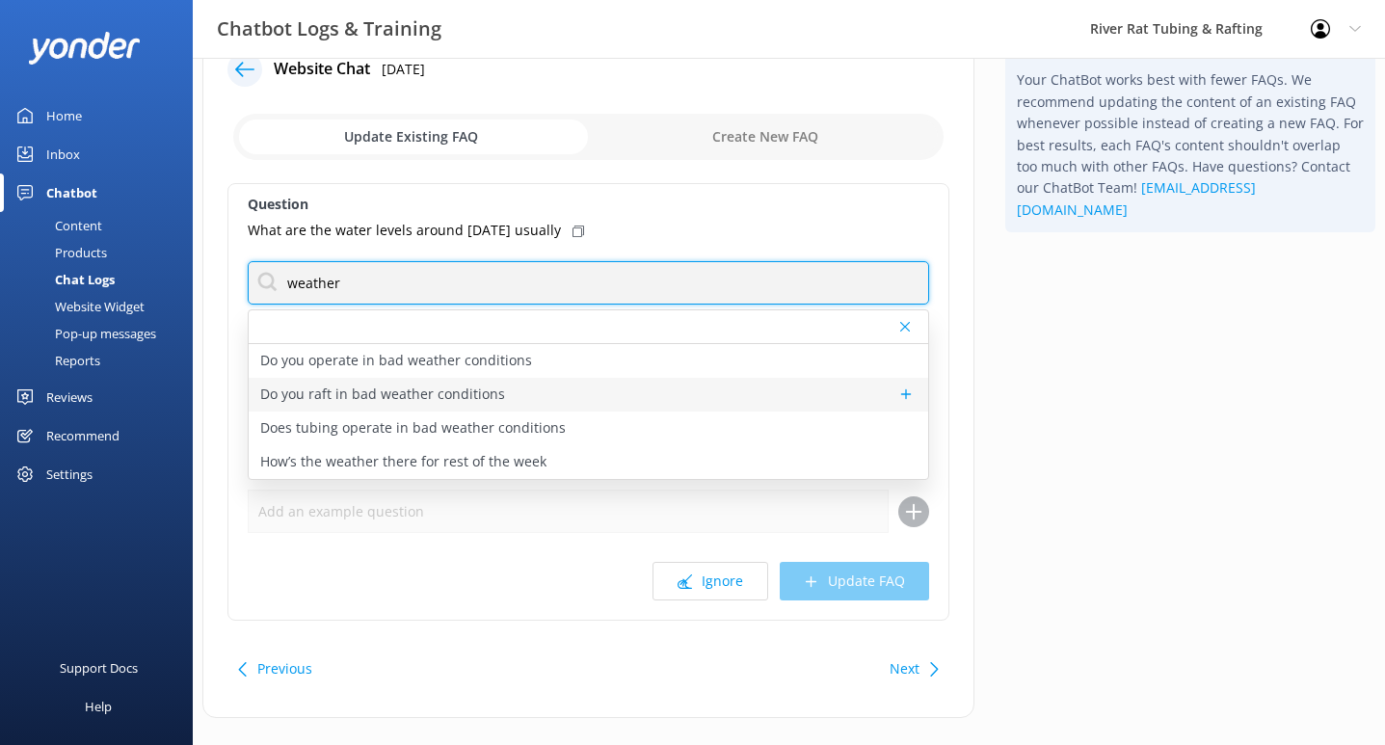
scroll to position [61, 0]
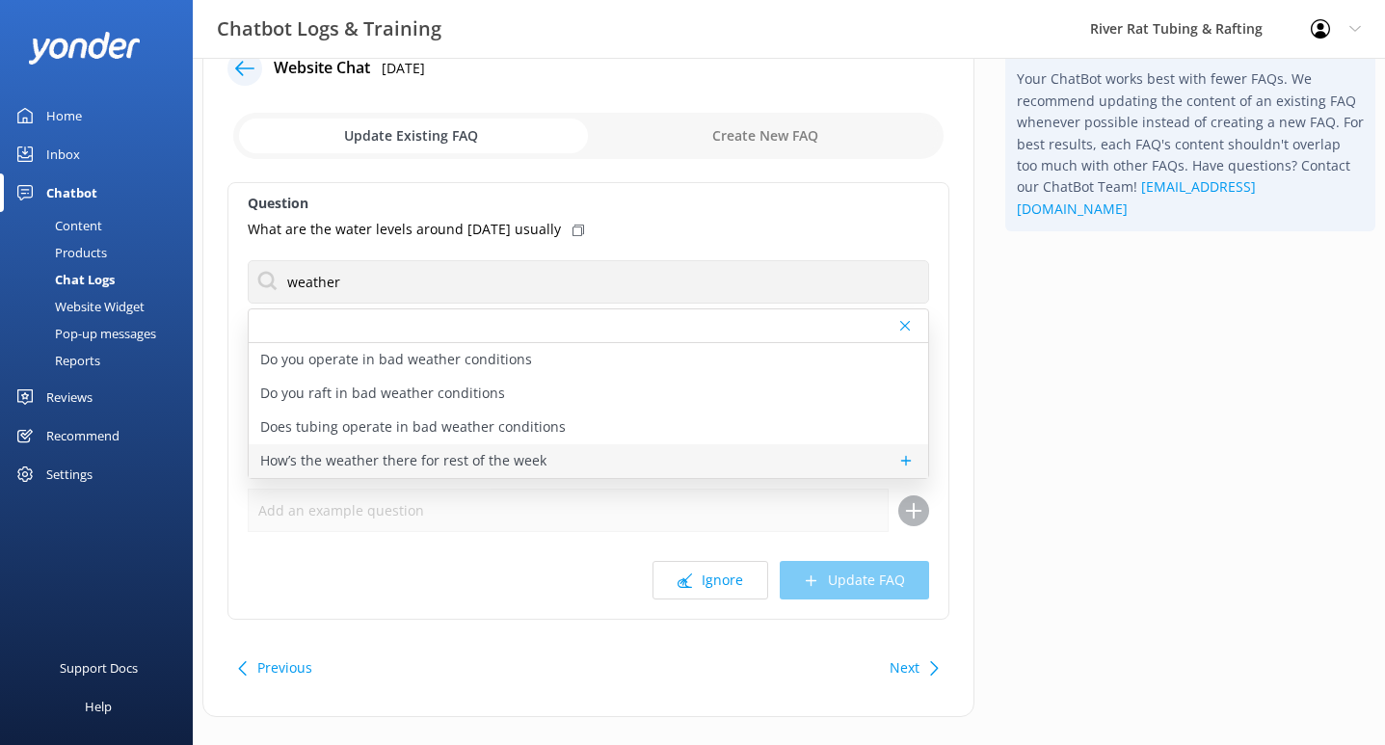
click at [486, 460] on p "How’s the weather there for rest of the week" at bounding box center [403, 460] width 286 height 21
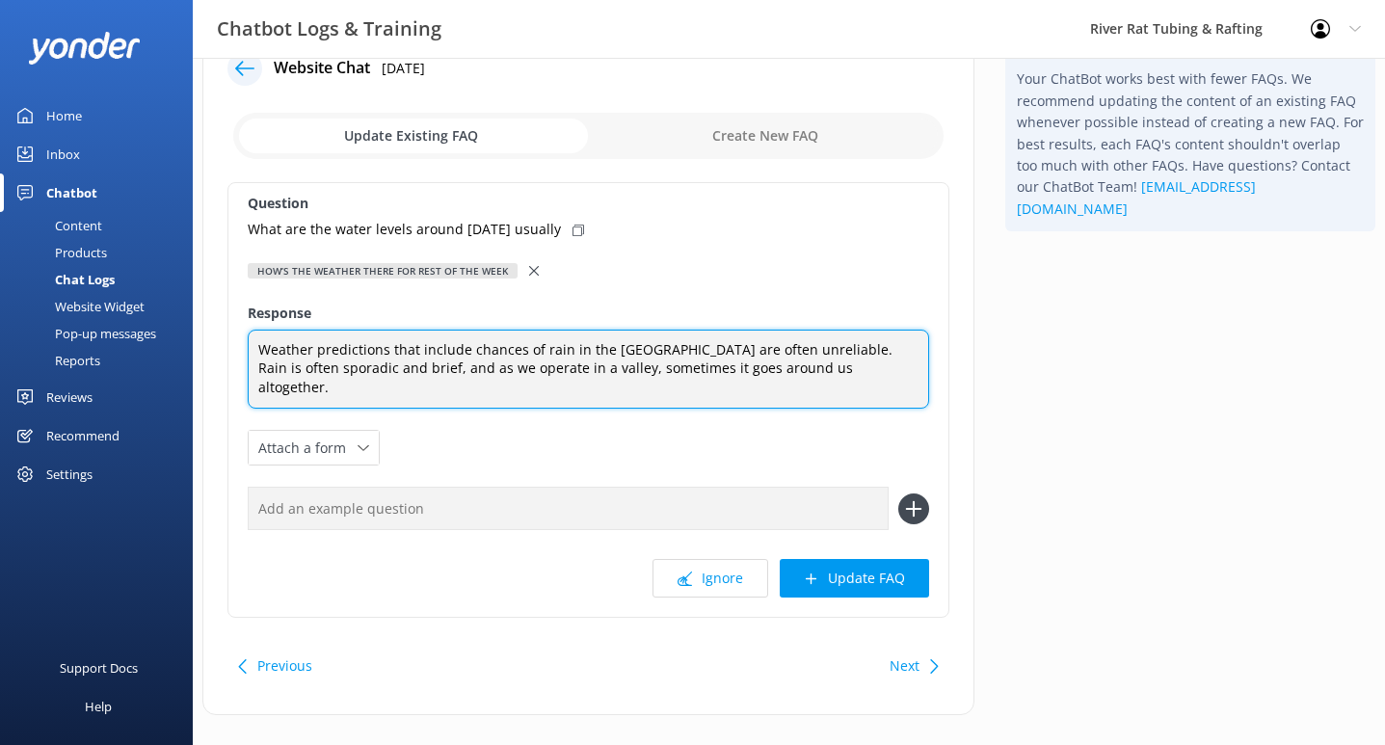
click at [295, 353] on textarea "Weather predictions that include chances of rain in the [GEOGRAPHIC_DATA] are o…" at bounding box center [588, 370] width 681 height 80
click at [315, 353] on textarea "Weather predictions that include chances of rain in the [GEOGRAPHIC_DATA] are o…" at bounding box center [588, 370] width 681 height 80
click at [870, 368] on textarea "Weather predictions that include chances of rain in the [GEOGRAPHIC_DATA] are o…" at bounding box center [588, 370] width 681 height 80
click at [511, 388] on textarea "Weather predictions that include chances of rain in the [GEOGRAPHIC_DATA] are o…" at bounding box center [588, 370] width 681 height 80
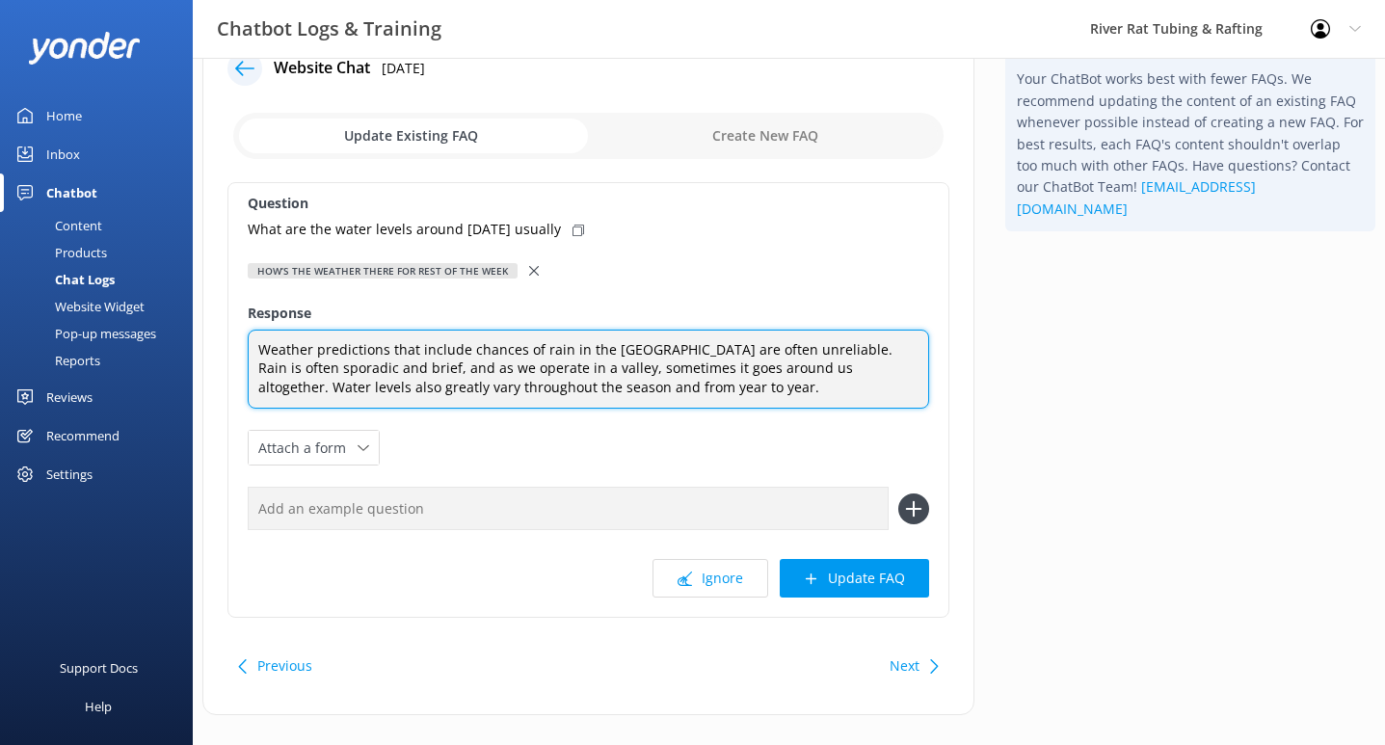
type textarea "Weather predictions that include chances of rain in the [GEOGRAPHIC_DATA] are o…"
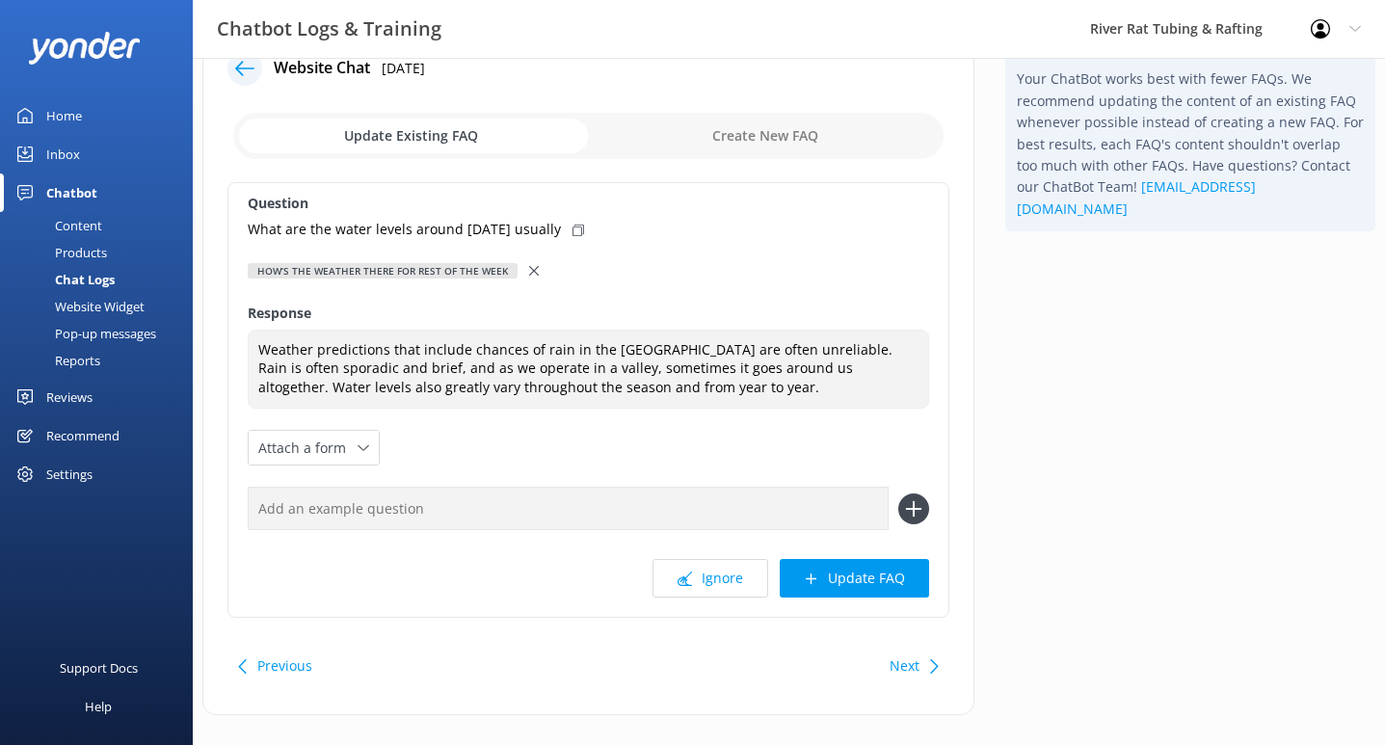
click at [702, 436] on div "Question What are the water levels around [DATE] usually How’s the weather ther…" at bounding box center [588, 400] width 722 height 436
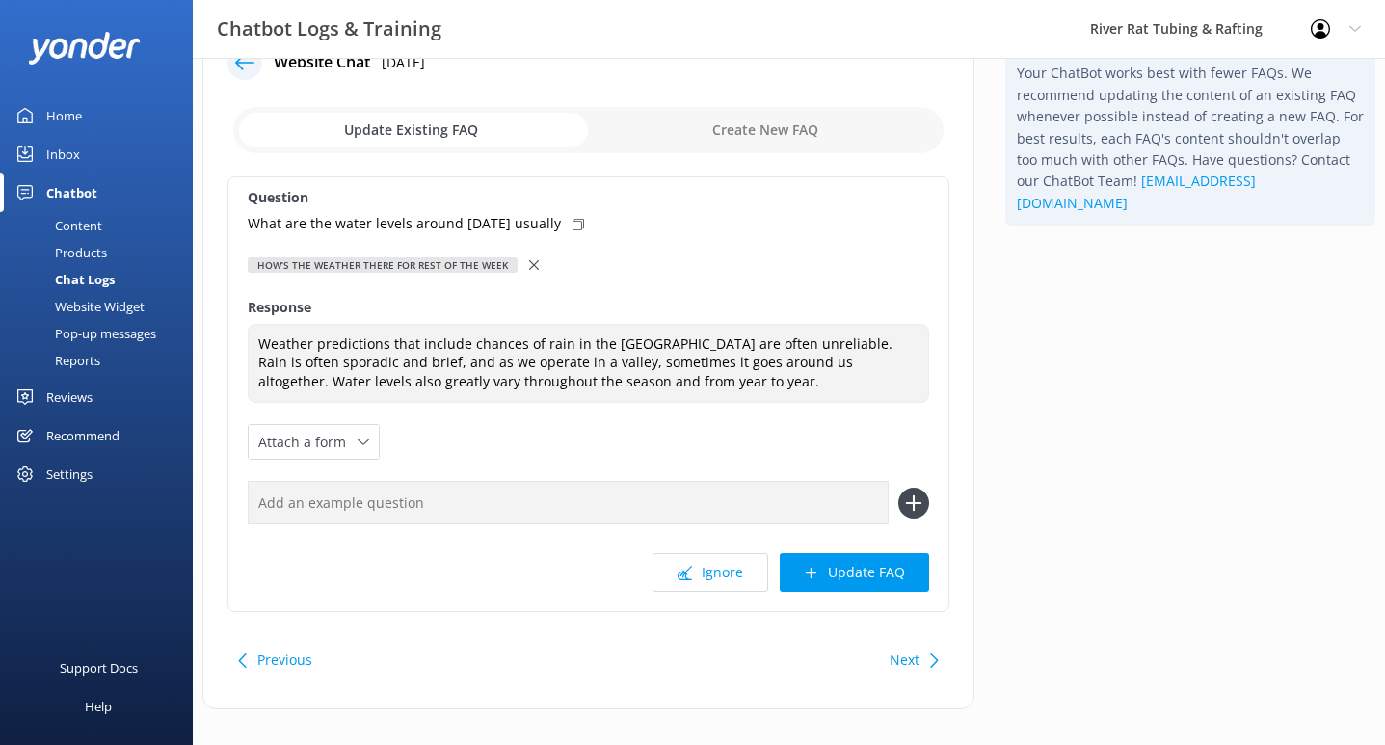
scroll to position [67, 0]
click at [852, 576] on button "Update FAQ" at bounding box center [854, 571] width 149 height 39
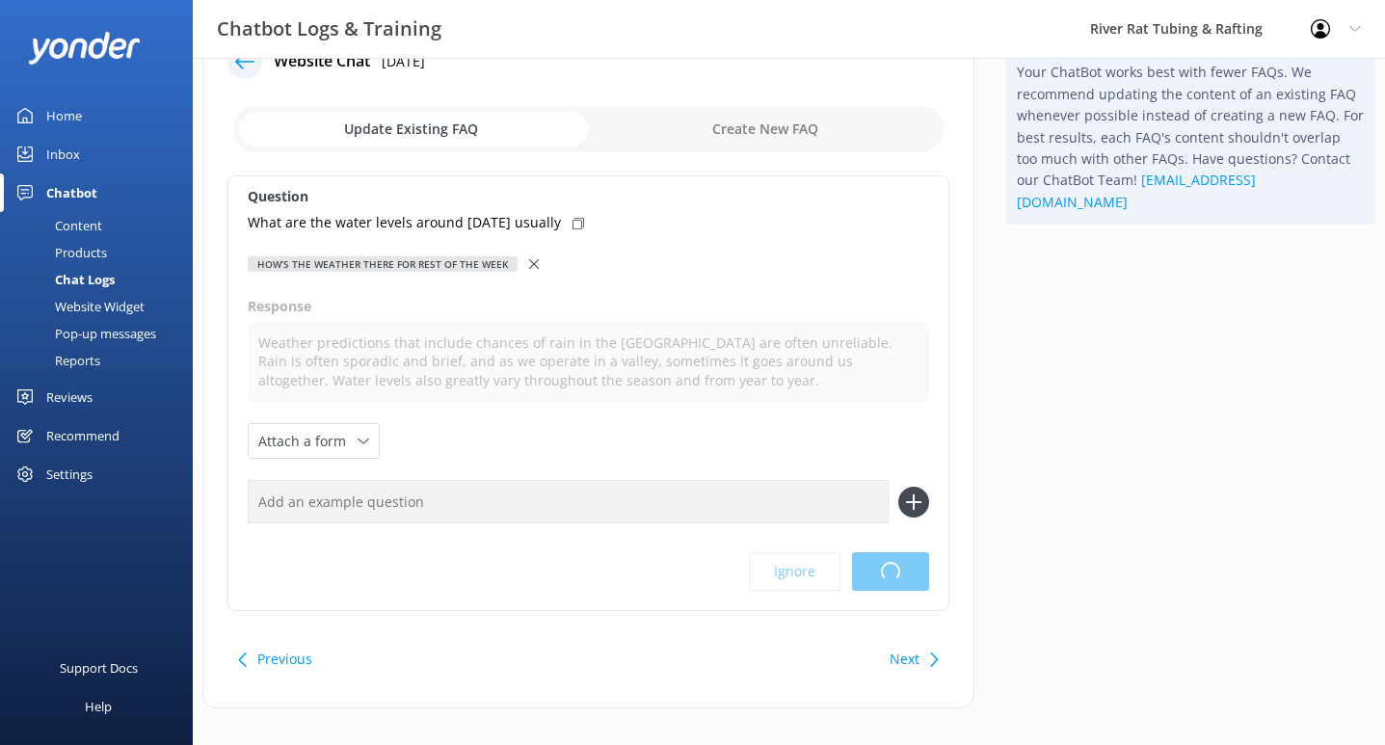
scroll to position [0, 0]
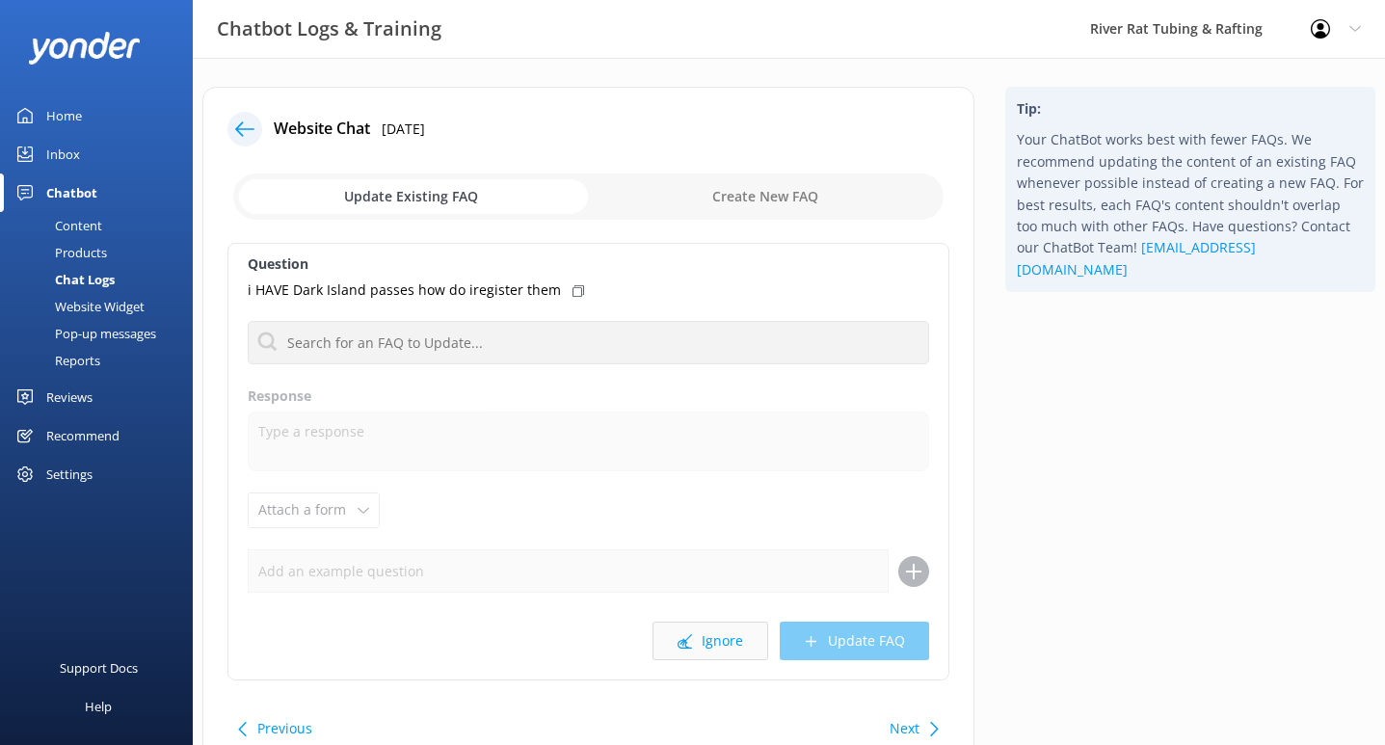
click at [698, 638] on button "Ignore" at bounding box center [711, 641] width 116 height 39
click at [707, 643] on button "Ignore" at bounding box center [711, 641] width 116 height 39
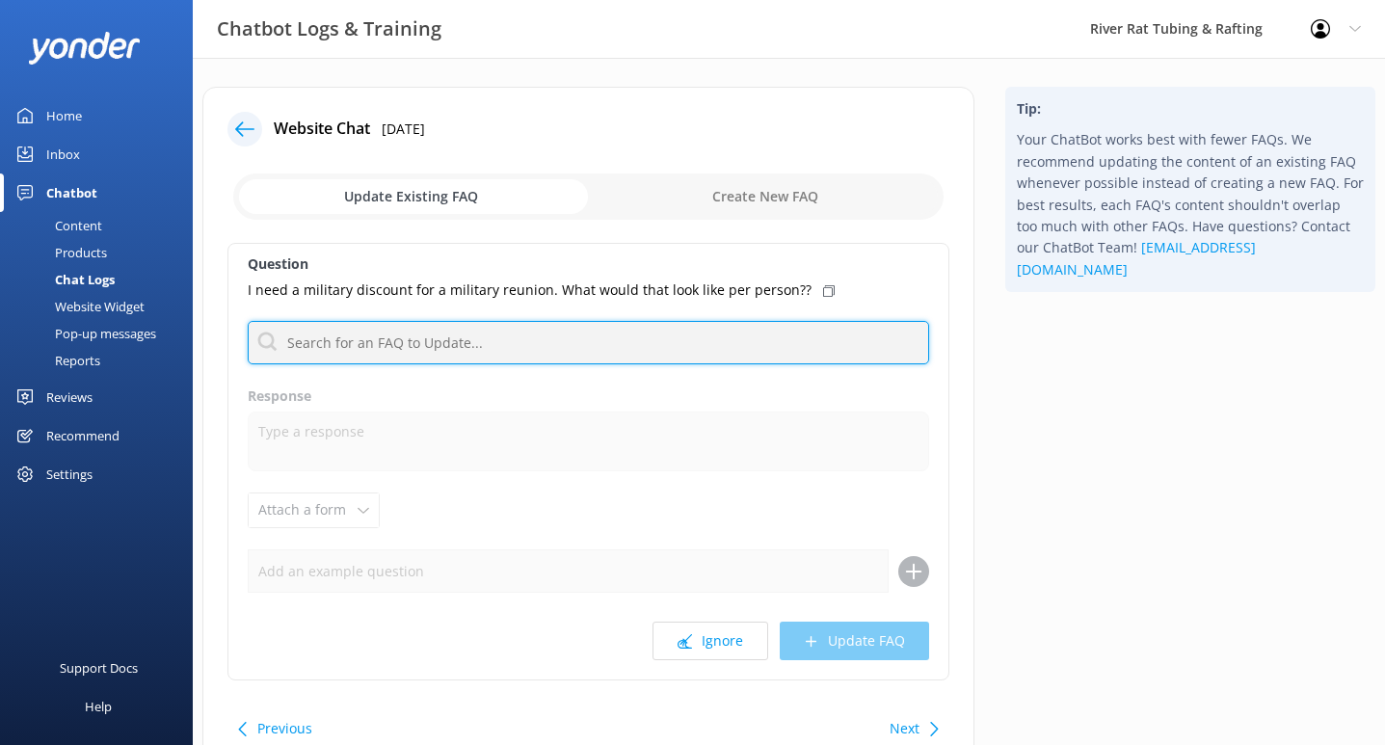
click at [472, 340] on input "text" at bounding box center [588, 342] width 681 height 43
type input "military"
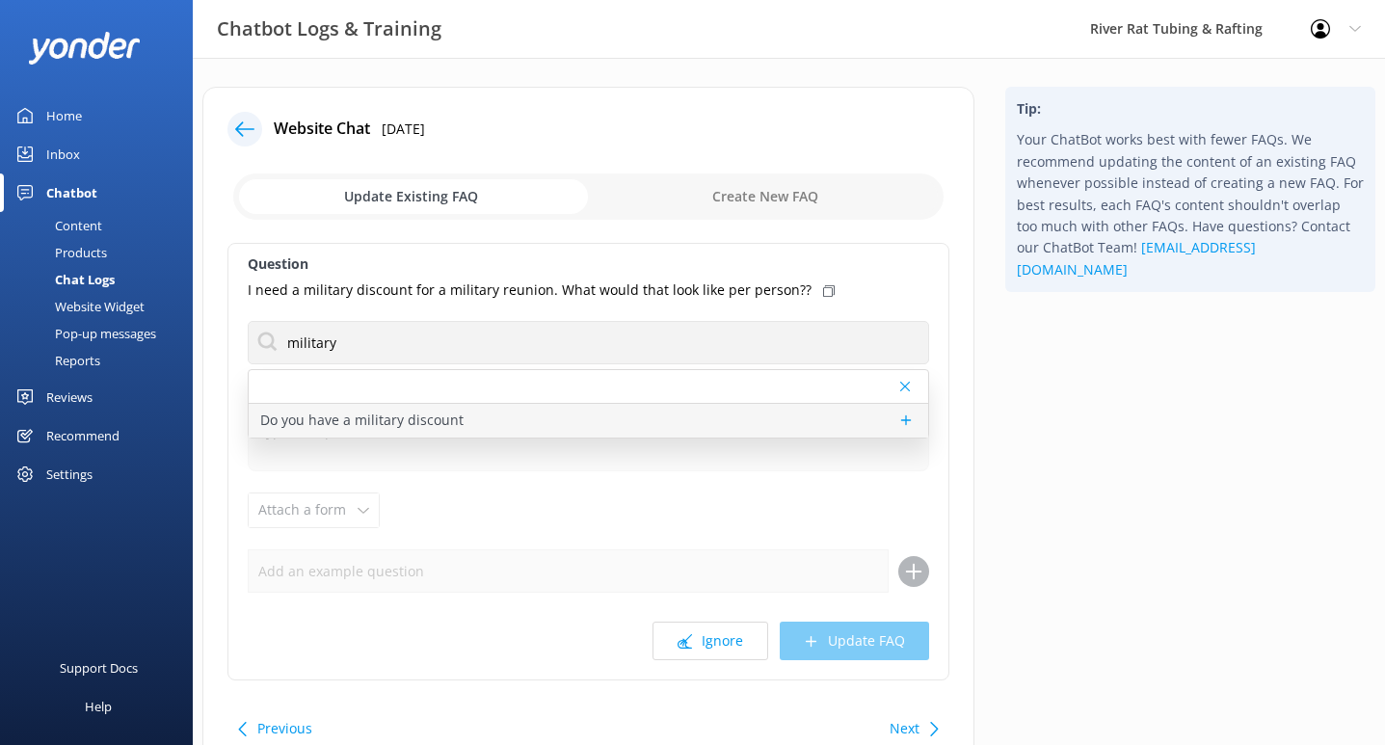
click at [434, 416] on p "Do you have a military discount" at bounding box center [361, 420] width 203 height 21
type textarea "We offer 10% off merchandise in-store. Simply present your military ID during c…"
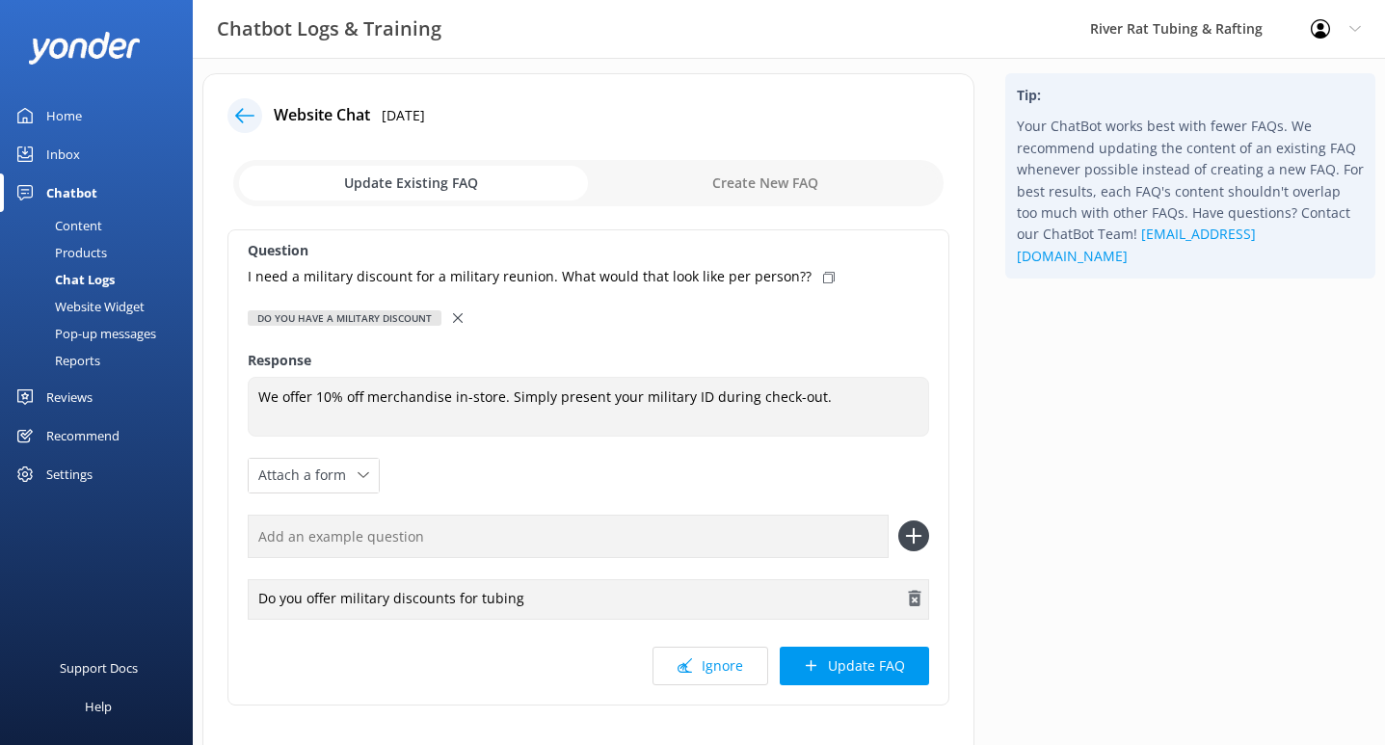
scroll to position [14, 0]
click at [834, 665] on button "Update FAQ" at bounding box center [854, 665] width 149 height 39
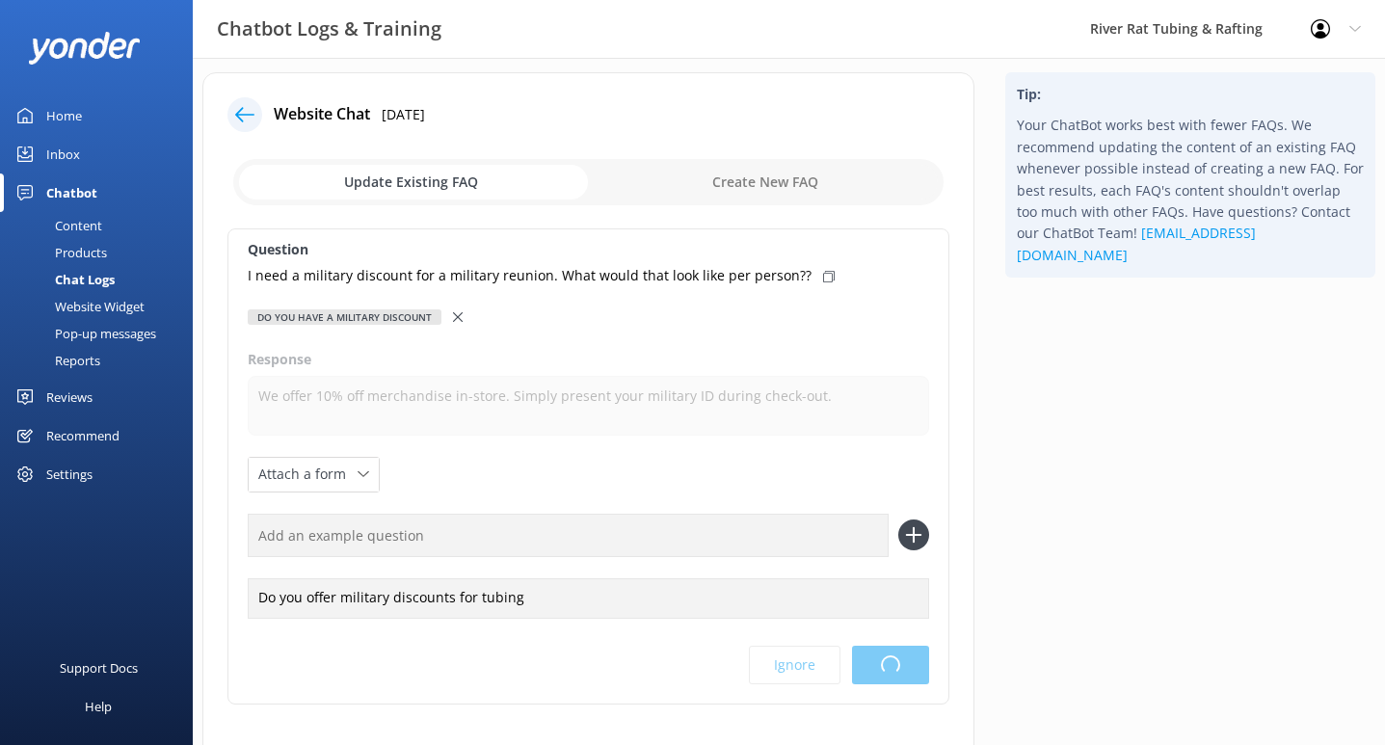
scroll to position [0, 0]
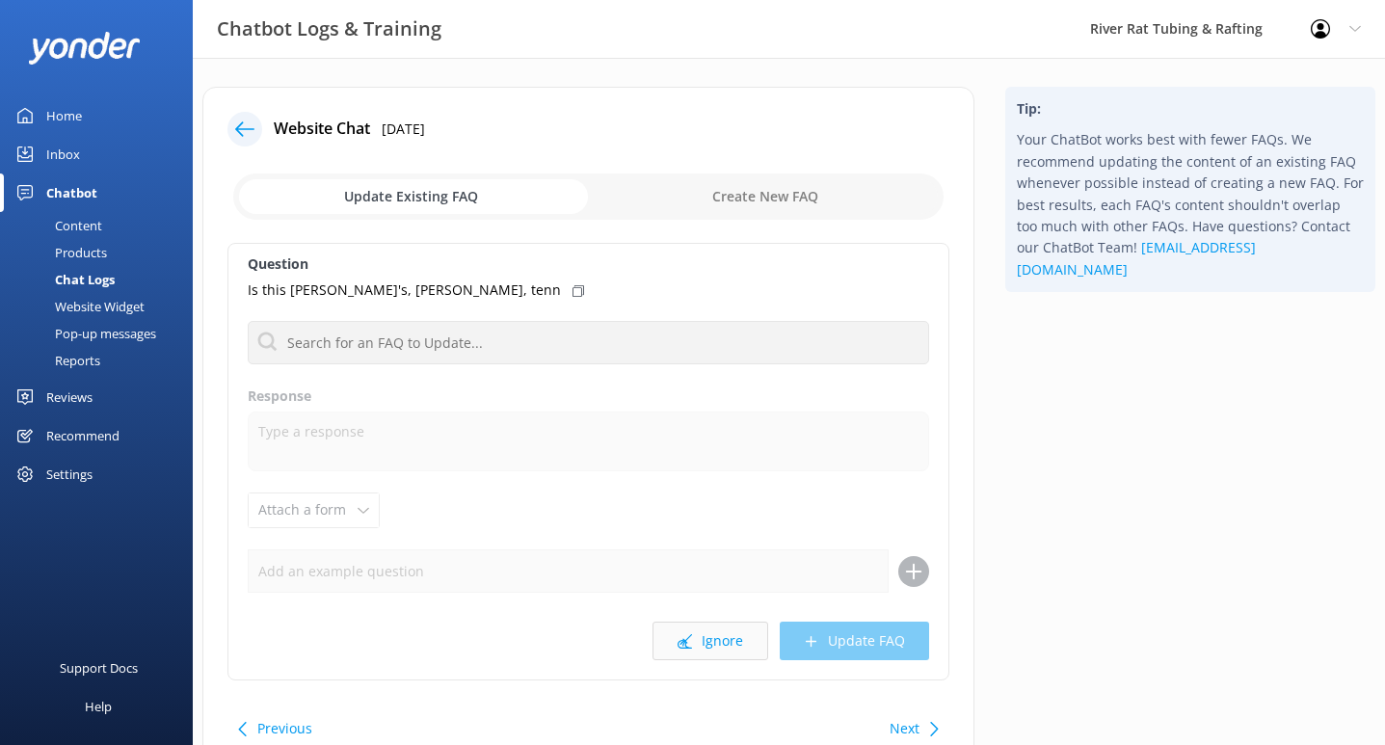
click at [699, 644] on button "Ignore" at bounding box center [711, 641] width 116 height 39
click at [687, 641] on use at bounding box center [685, 641] width 14 height 14
click at [712, 649] on button "Ignore" at bounding box center [711, 641] width 116 height 39
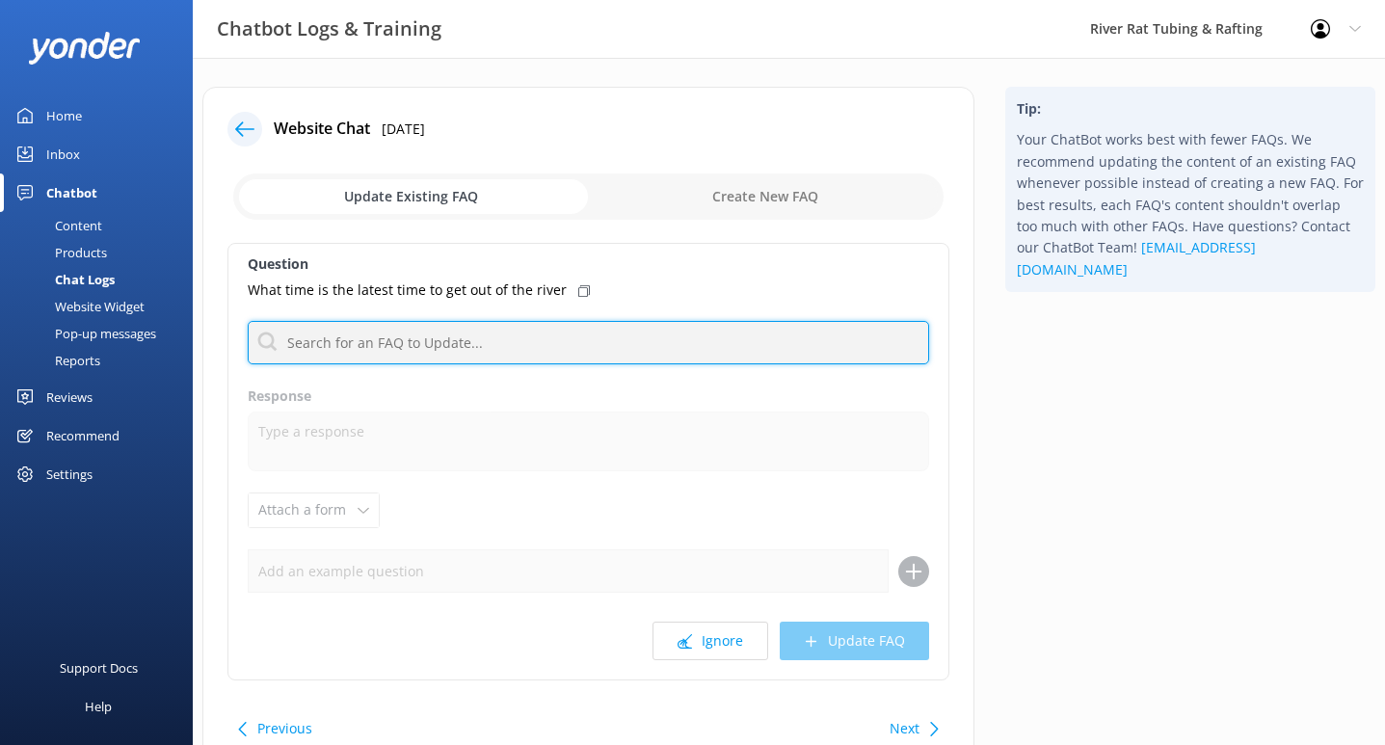
click at [450, 339] on input "text" at bounding box center [588, 342] width 681 height 43
type input "hours"
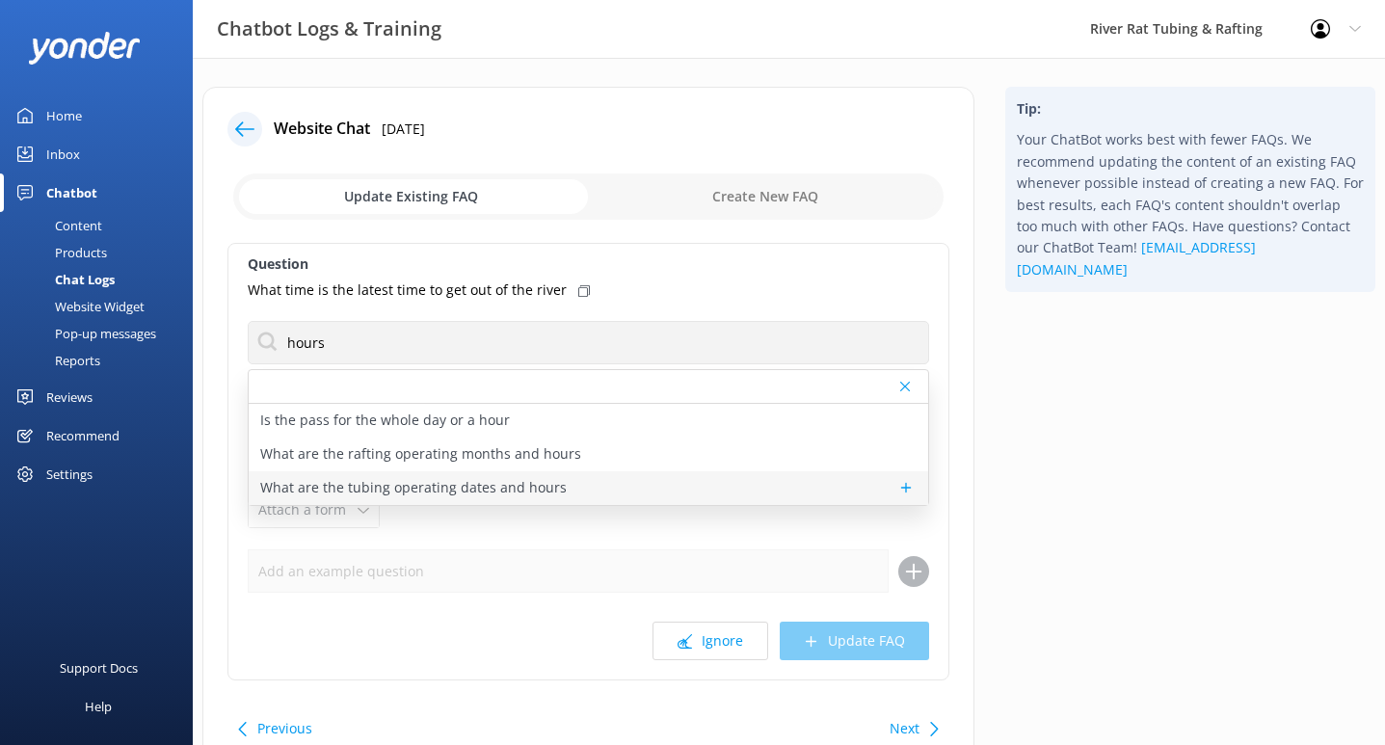
click at [429, 479] on p "What are the tubing operating dates and hours" at bounding box center [413, 487] width 307 height 21
type textarea "For the 2025 season, tubing at Outpost A, Outpost B, and Riverside Cabana Renta…"
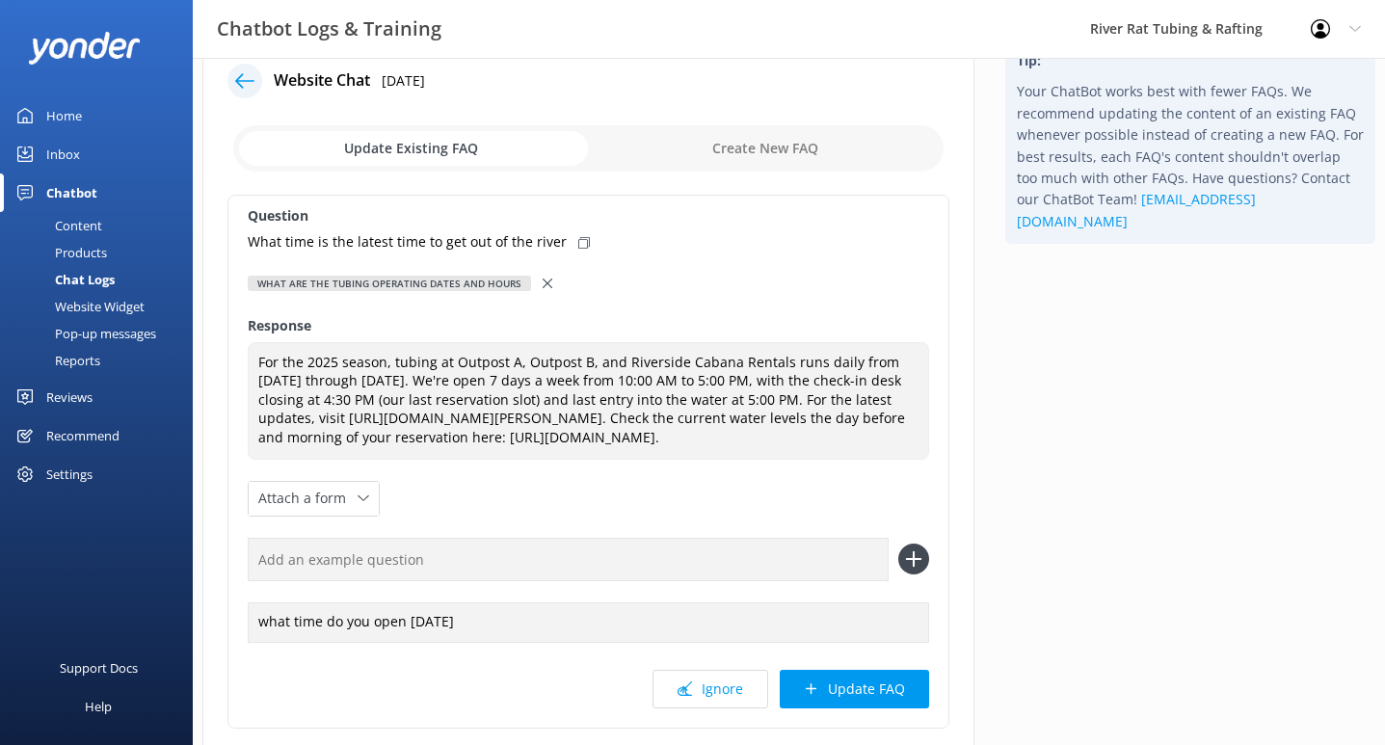
scroll to position [61, 0]
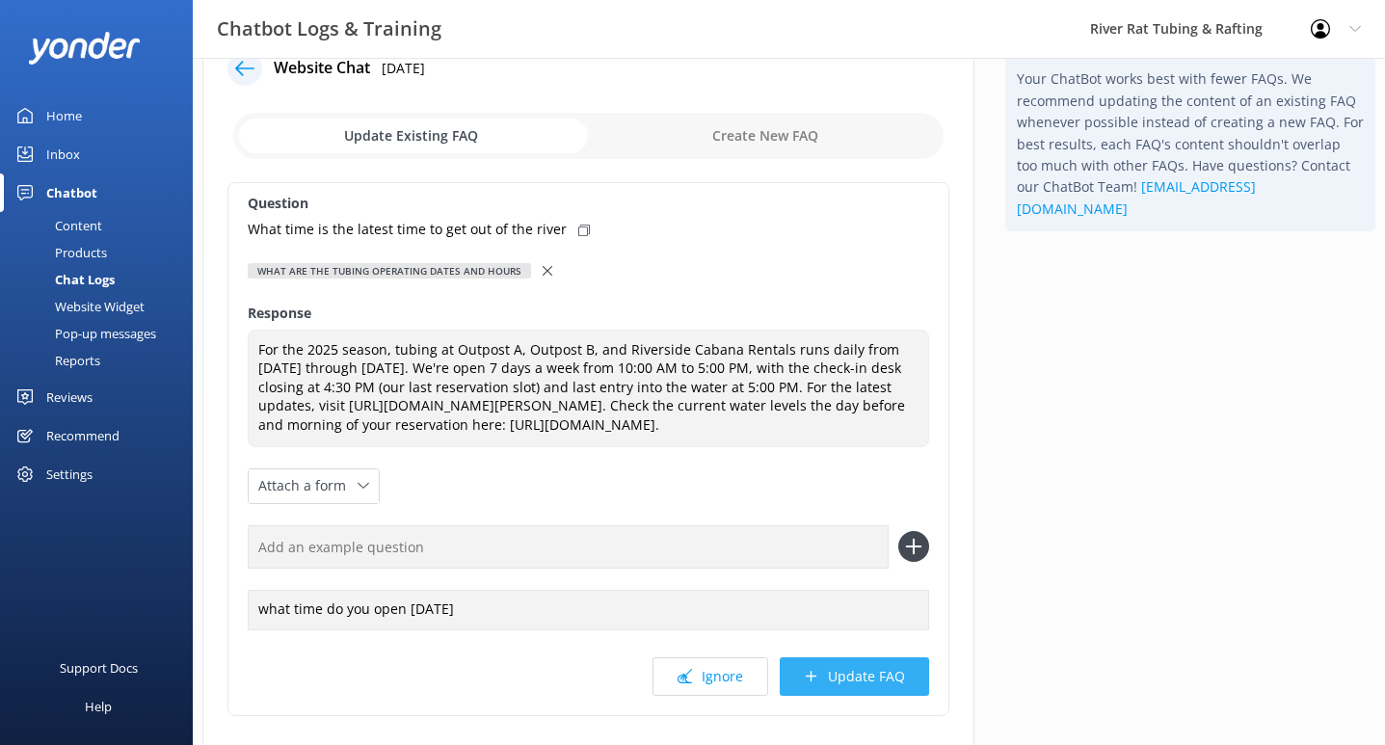
click at [855, 696] on button "Update FAQ" at bounding box center [854, 676] width 149 height 39
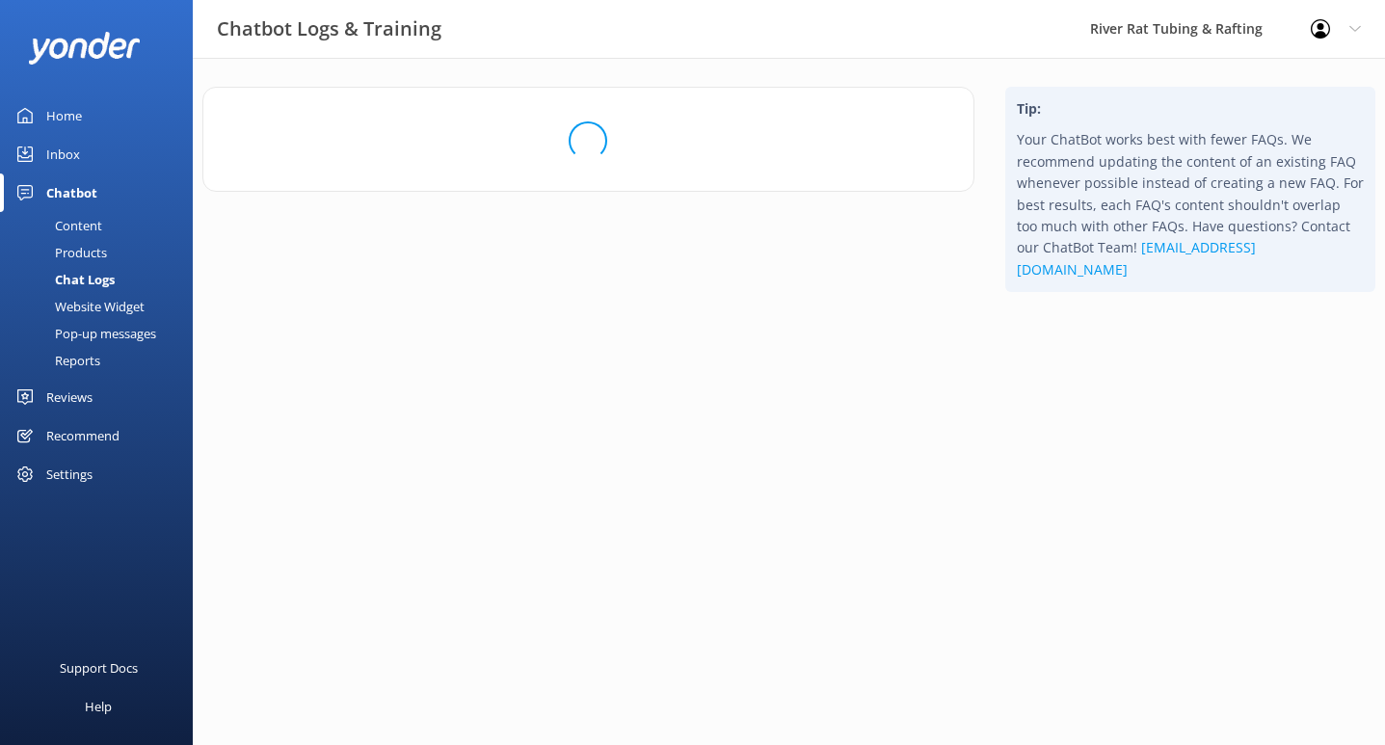
scroll to position [0, 0]
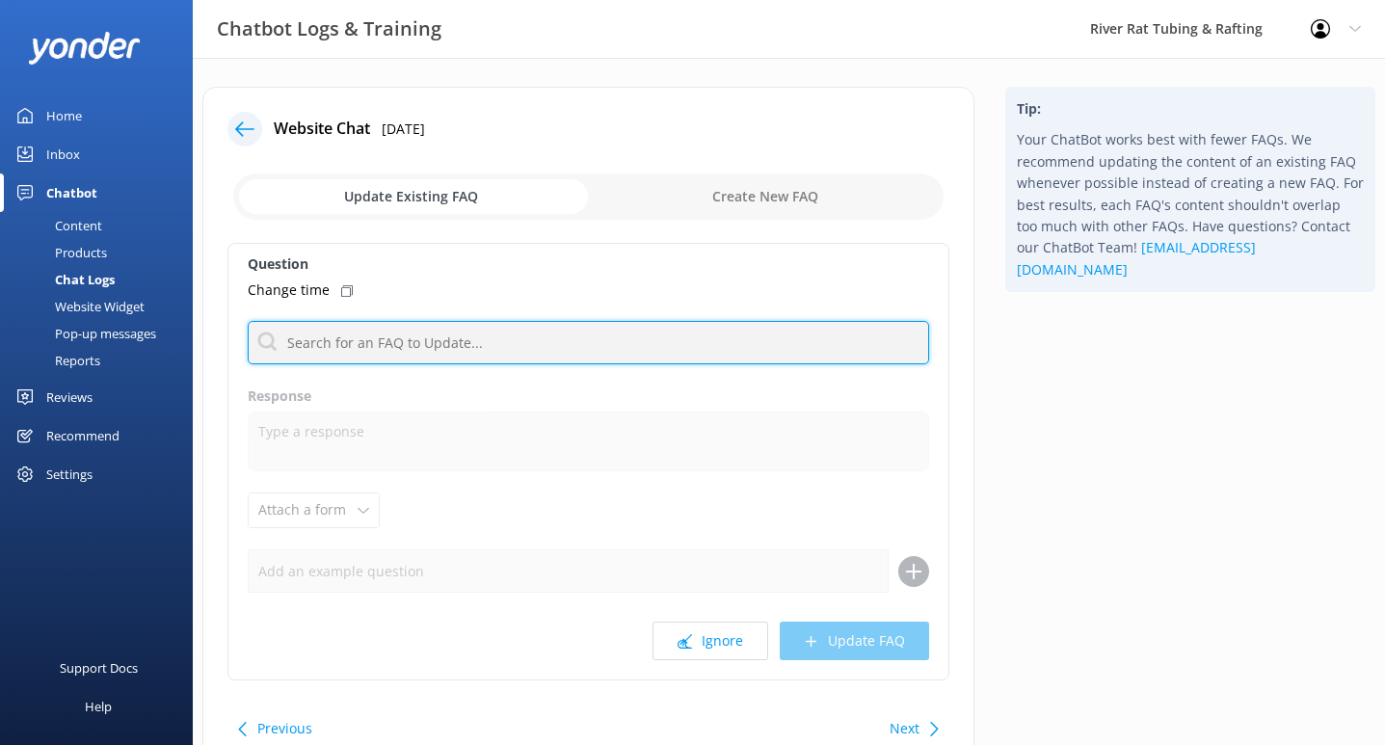
click at [558, 349] on input "text" at bounding box center [588, 342] width 681 height 43
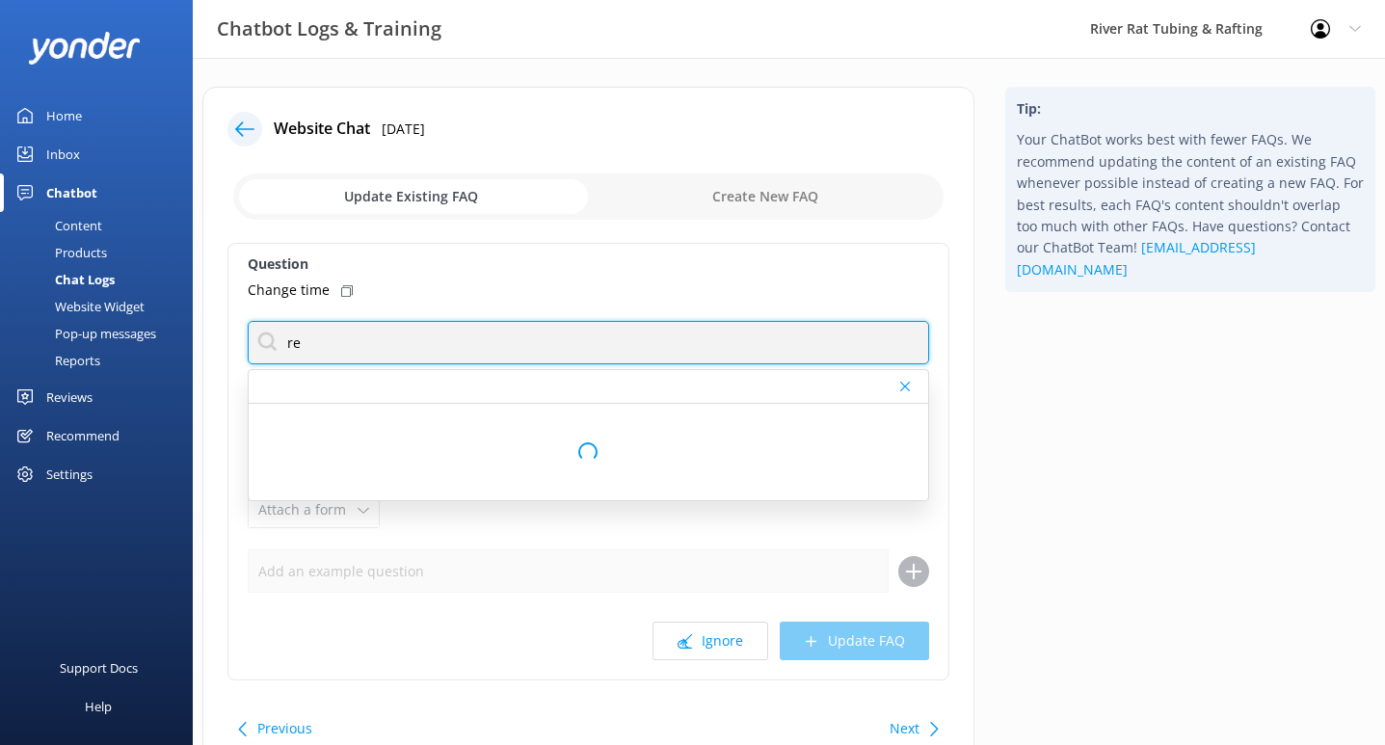
type input "r"
type input "cancel"
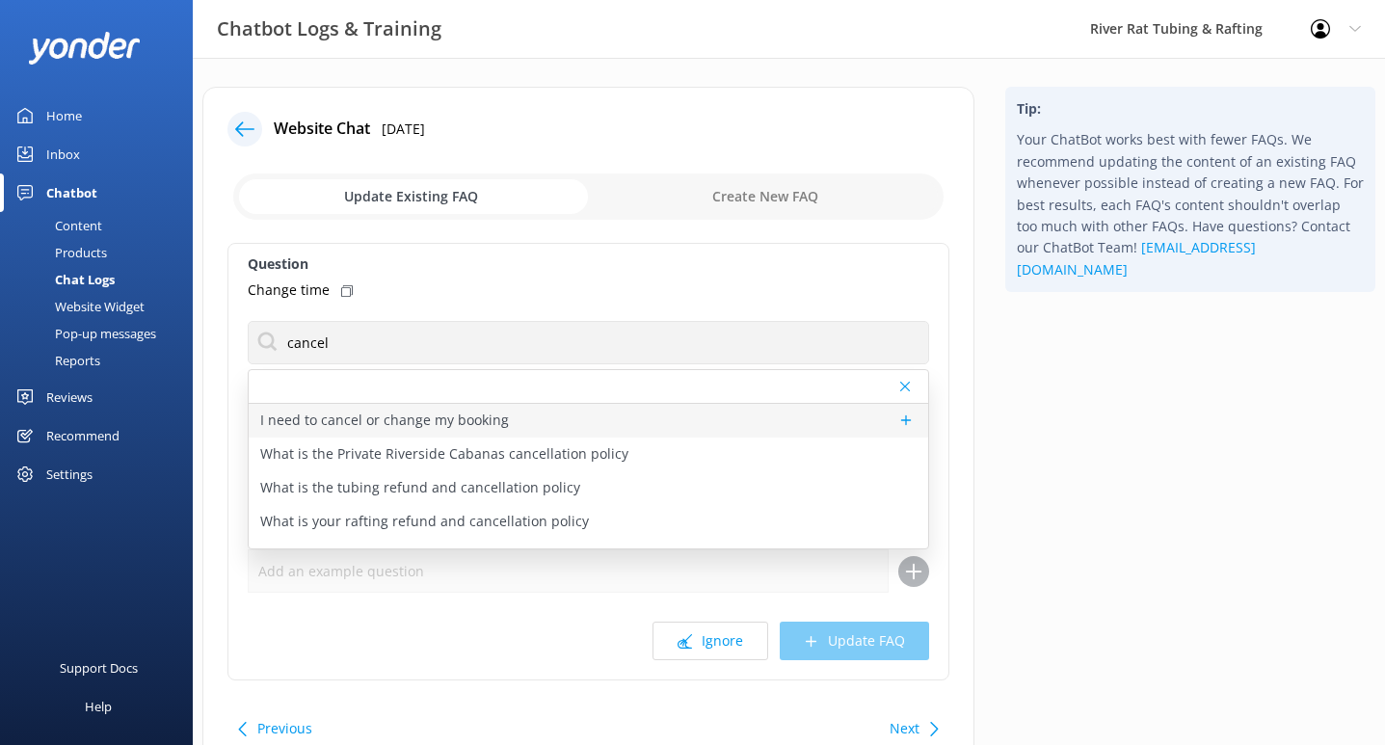
click at [279, 421] on p "I need to cancel or change my booking" at bounding box center [384, 420] width 249 height 21
type textarea "To RESCHEDULE Tubing or Whitewater Rafting: If your booking is more than 24 hou…"
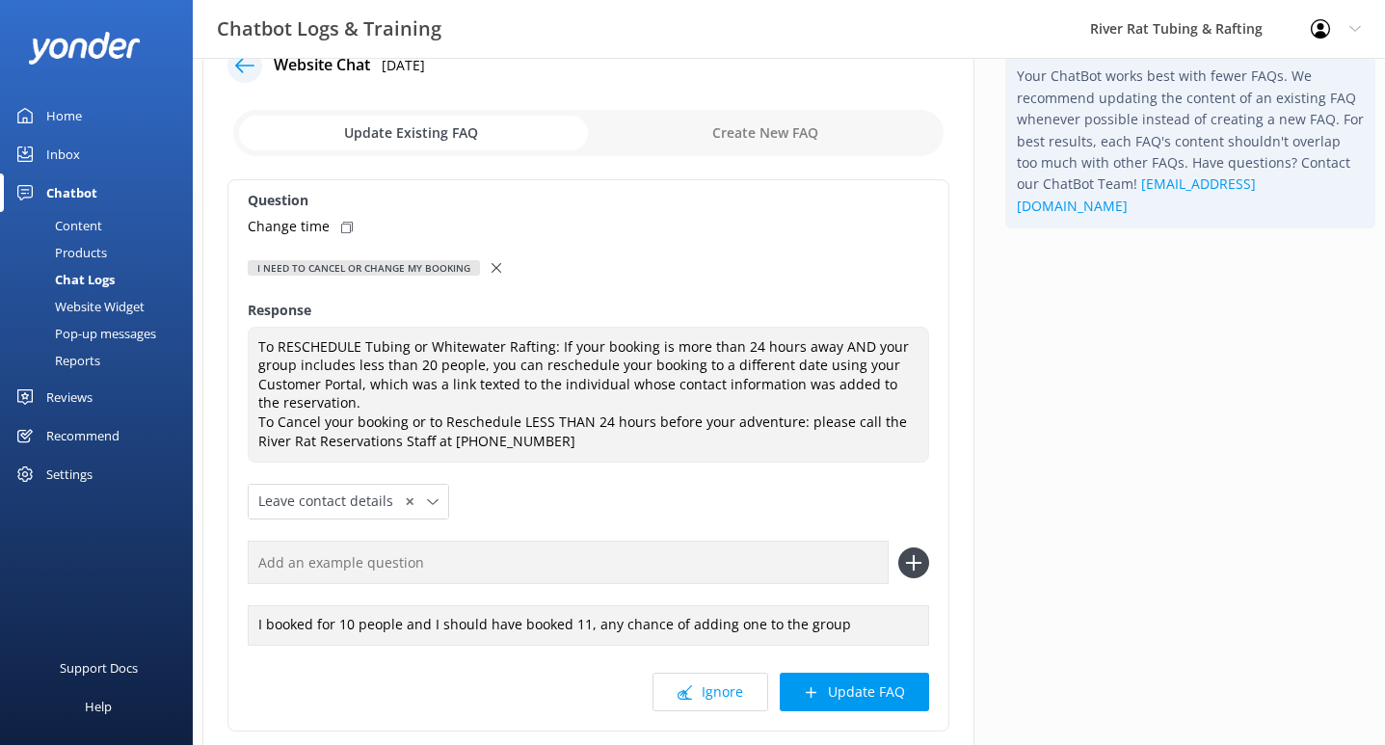
scroll to position [65, 0]
click at [863, 694] on button "Update FAQ" at bounding box center [854, 691] width 149 height 39
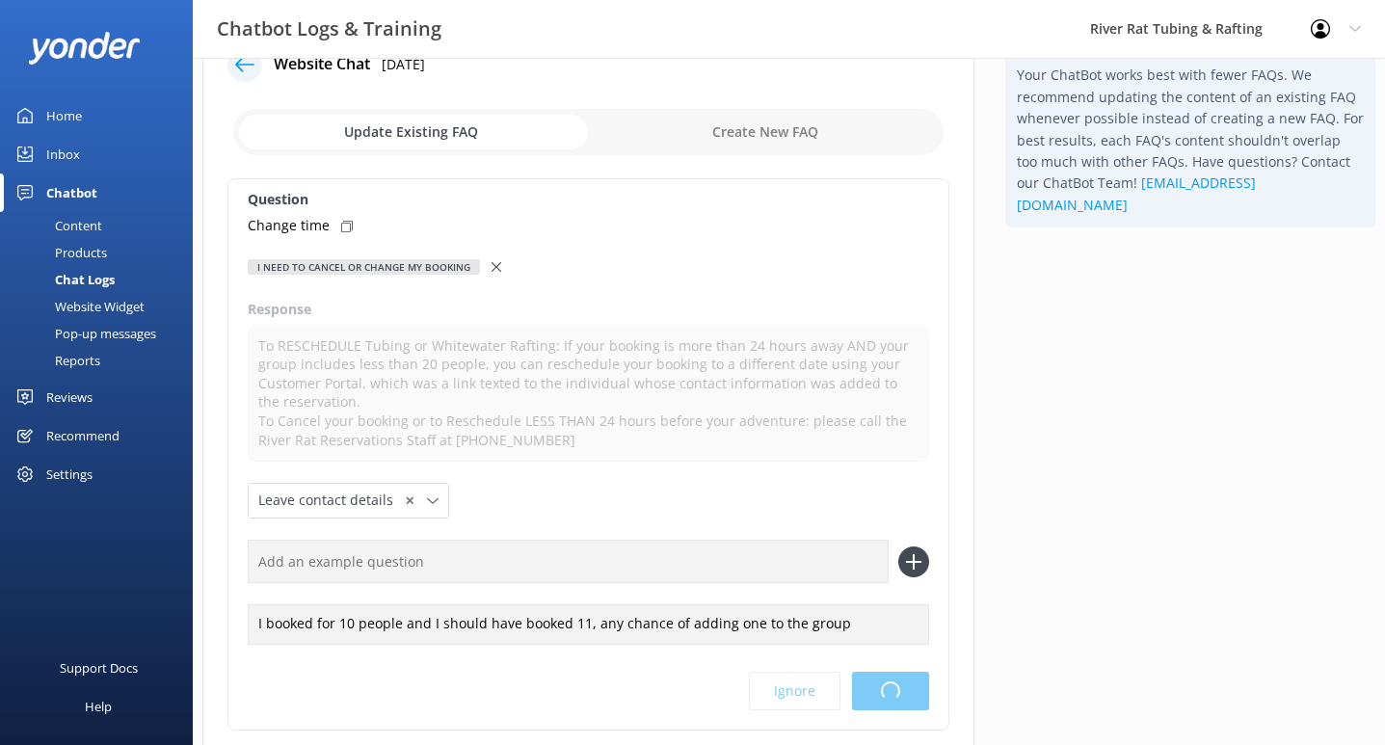
scroll to position [0, 0]
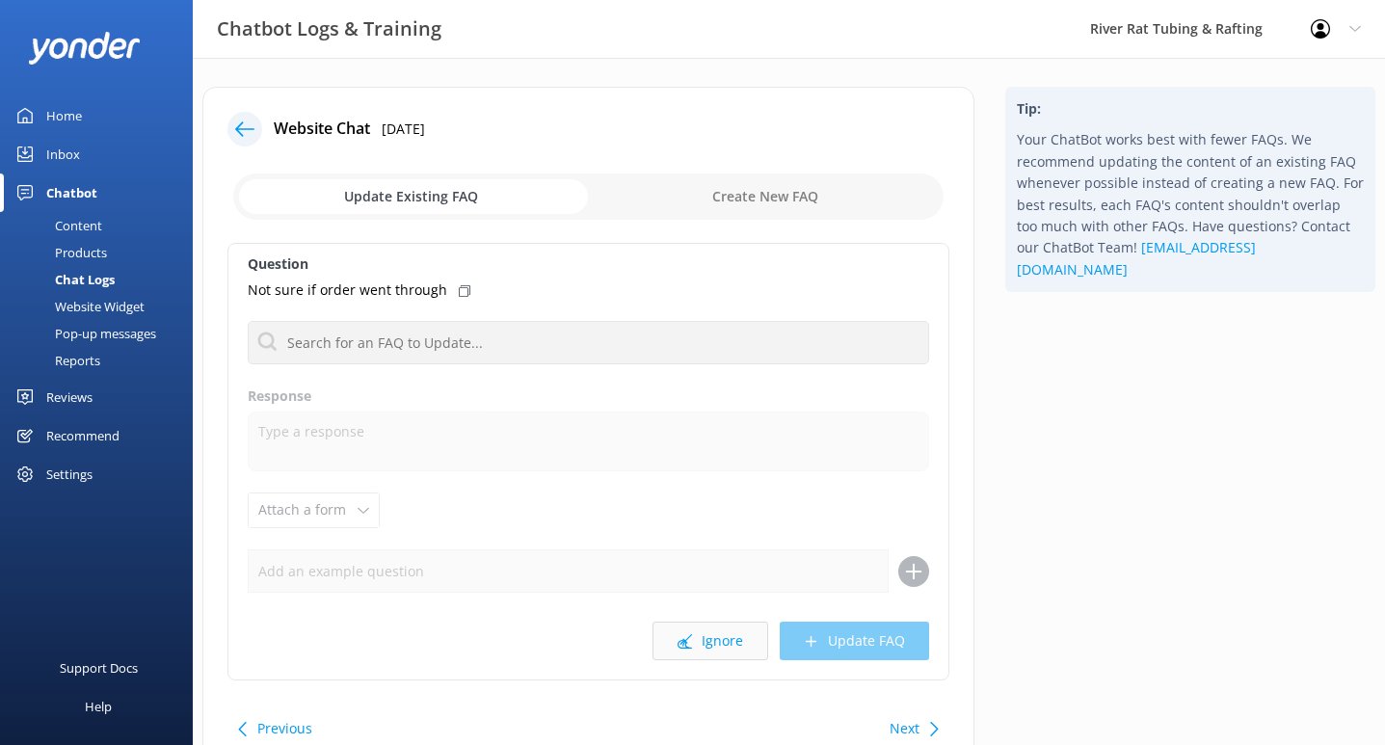
click at [692, 641] on icon at bounding box center [685, 641] width 14 height 14
click at [708, 645] on button "Ignore" at bounding box center [711, 641] width 116 height 39
click at [694, 631] on button "Ignore" at bounding box center [711, 641] width 116 height 39
click at [712, 641] on button "Ignore" at bounding box center [711, 641] width 116 height 39
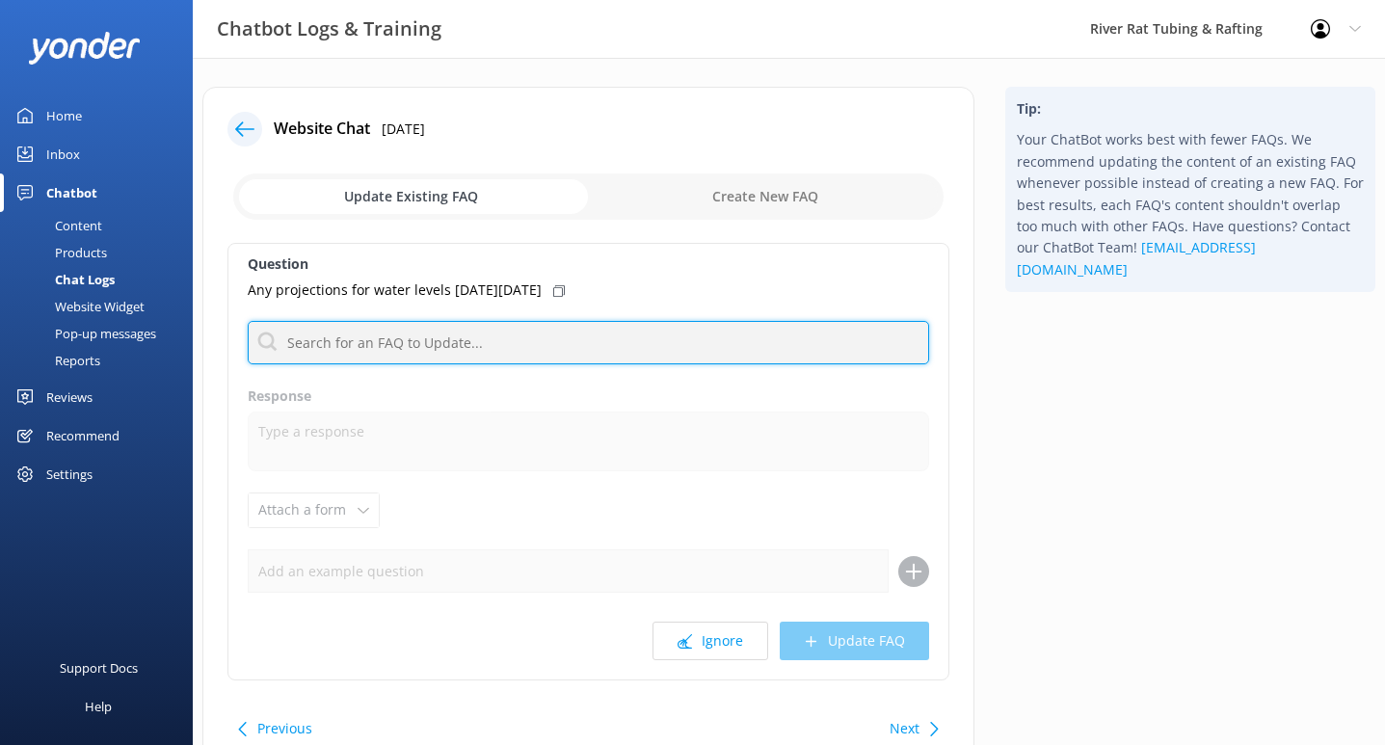
click at [372, 339] on input "text" at bounding box center [588, 342] width 681 height 43
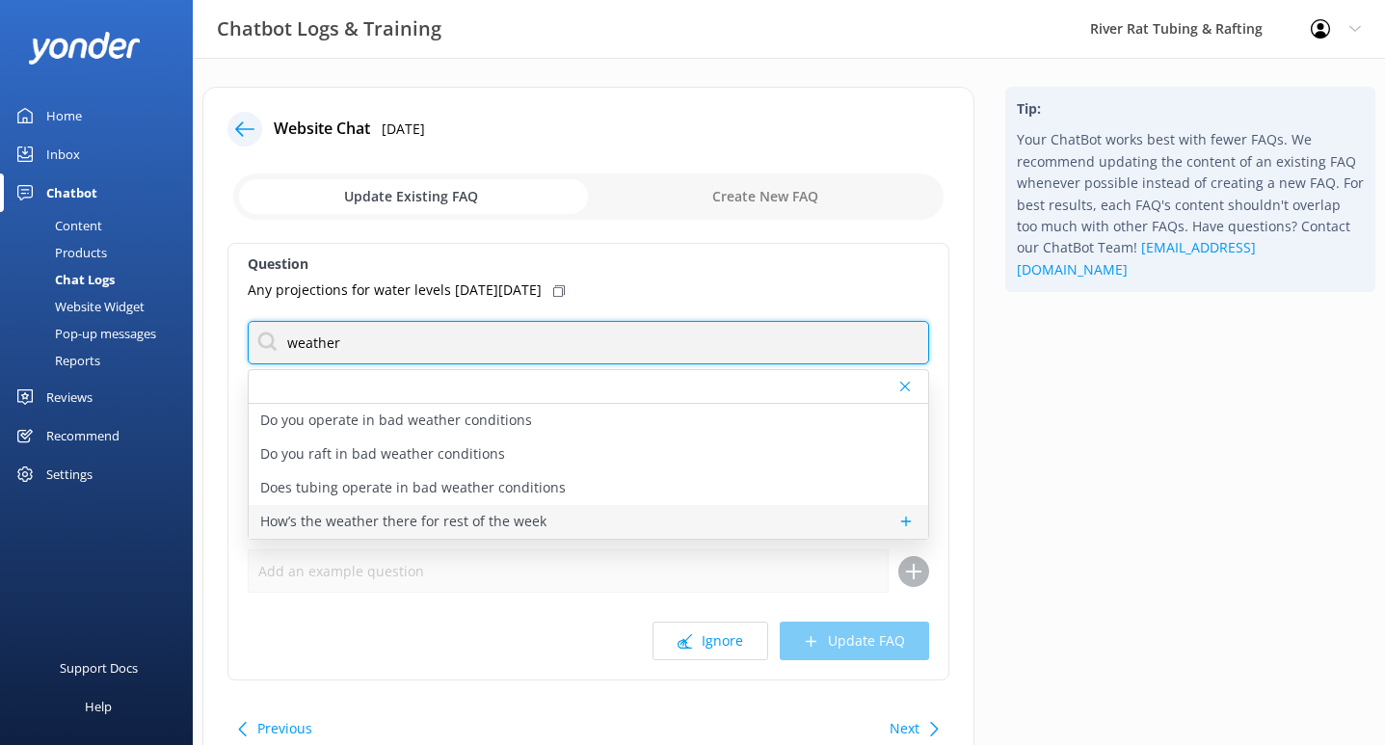
type input "weather"
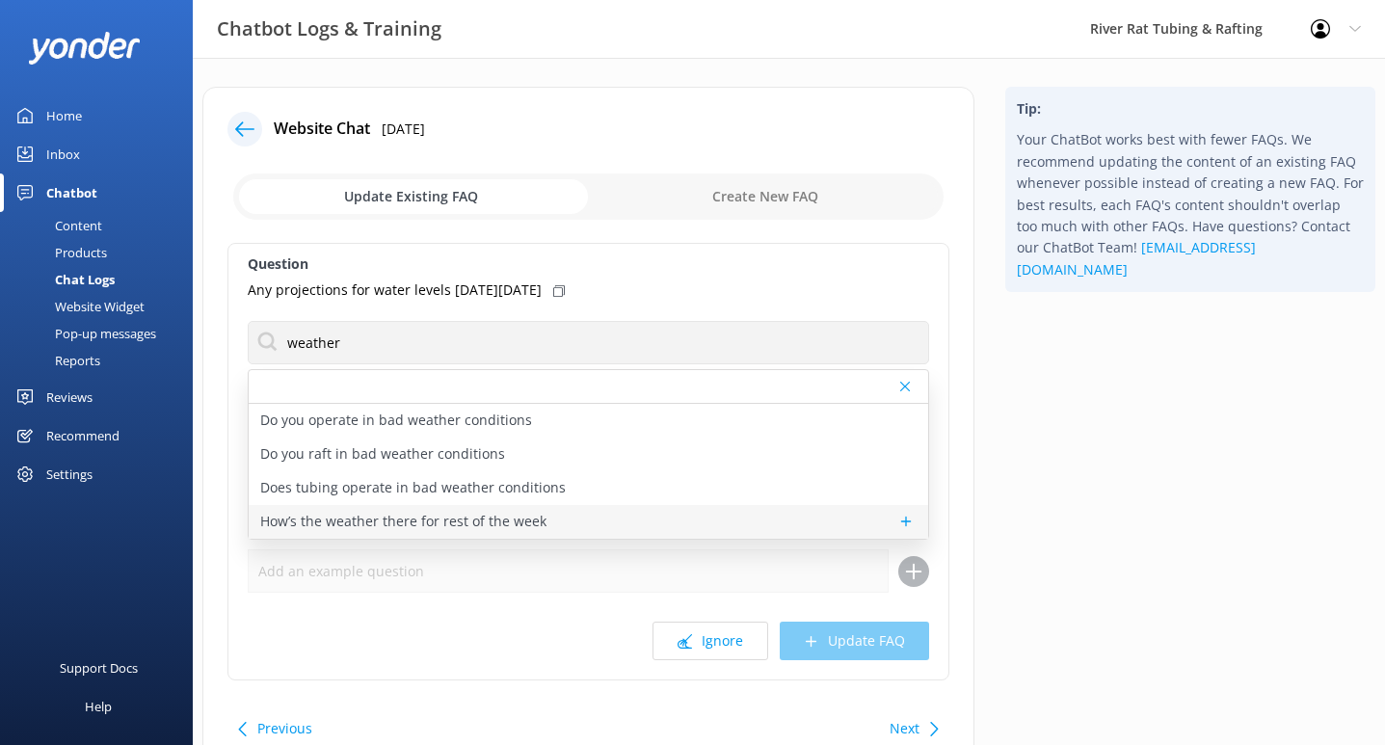
click at [408, 524] on p "How’s the weather there for rest of the week" at bounding box center [403, 521] width 286 height 21
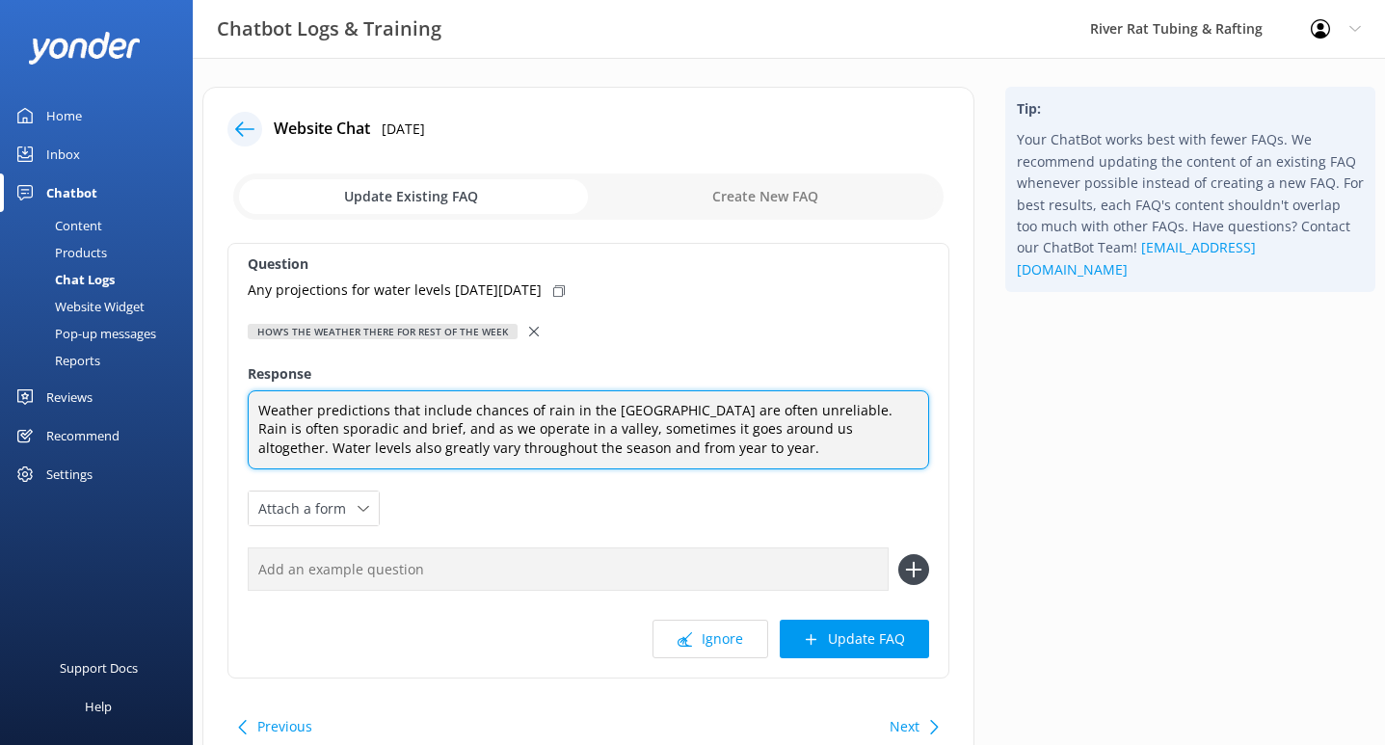
click at [698, 450] on textarea "Weather predictions that include chances of rain in the [GEOGRAPHIC_DATA] are o…" at bounding box center [588, 430] width 681 height 80
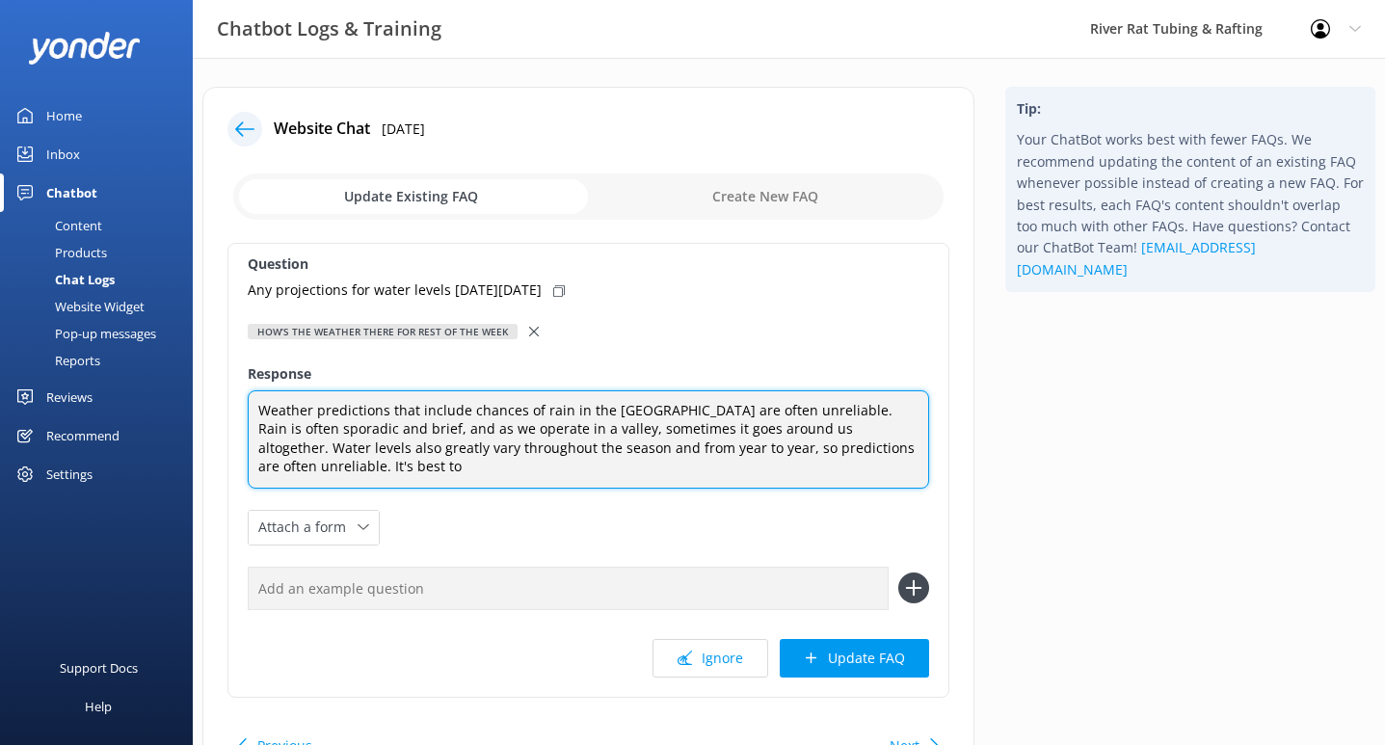
drag, startPoint x: 334, startPoint y: 469, endPoint x: 278, endPoint y: 470, distance: 55.9
click at [278, 470] on textarea "Weather predictions that include chances of rain in the [GEOGRAPHIC_DATA] are o…" at bounding box center [588, 439] width 681 height 98
click at [345, 467] on textarea "Weather predictions that include chances of rain in the [GEOGRAPHIC_DATA] are o…" at bounding box center [588, 439] width 681 height 98
drag, startPoint x: 548, startPoint y: 469, endPoint x: 255, endPoint y: 469, distance: 292.1
click at [255, 469] on textarea "Weather predictions that include chances of rain in the [GEOGRAPHIC_DATA] are o…" at bounding box center [588, 439] width 681 height 98
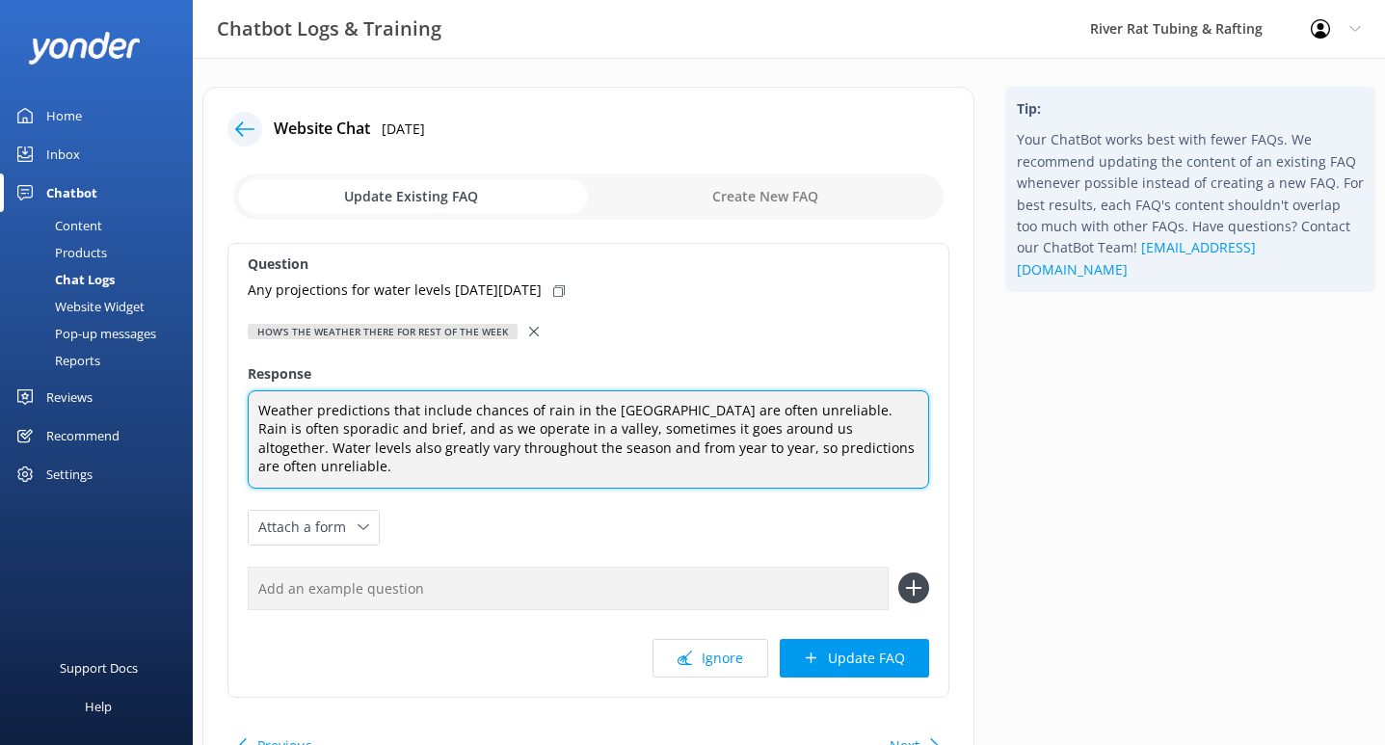
drag, startPoint x: 689, startPoint y: 448, endPoint x: 897, endPoint y: 454, distance: 208.3
click at [897, 455] on textarea "Weather predictions that include chances of rain in the [GEOGRAPHIC_DATA] are o…" at bounding box center [588, 439] width 681 height 98
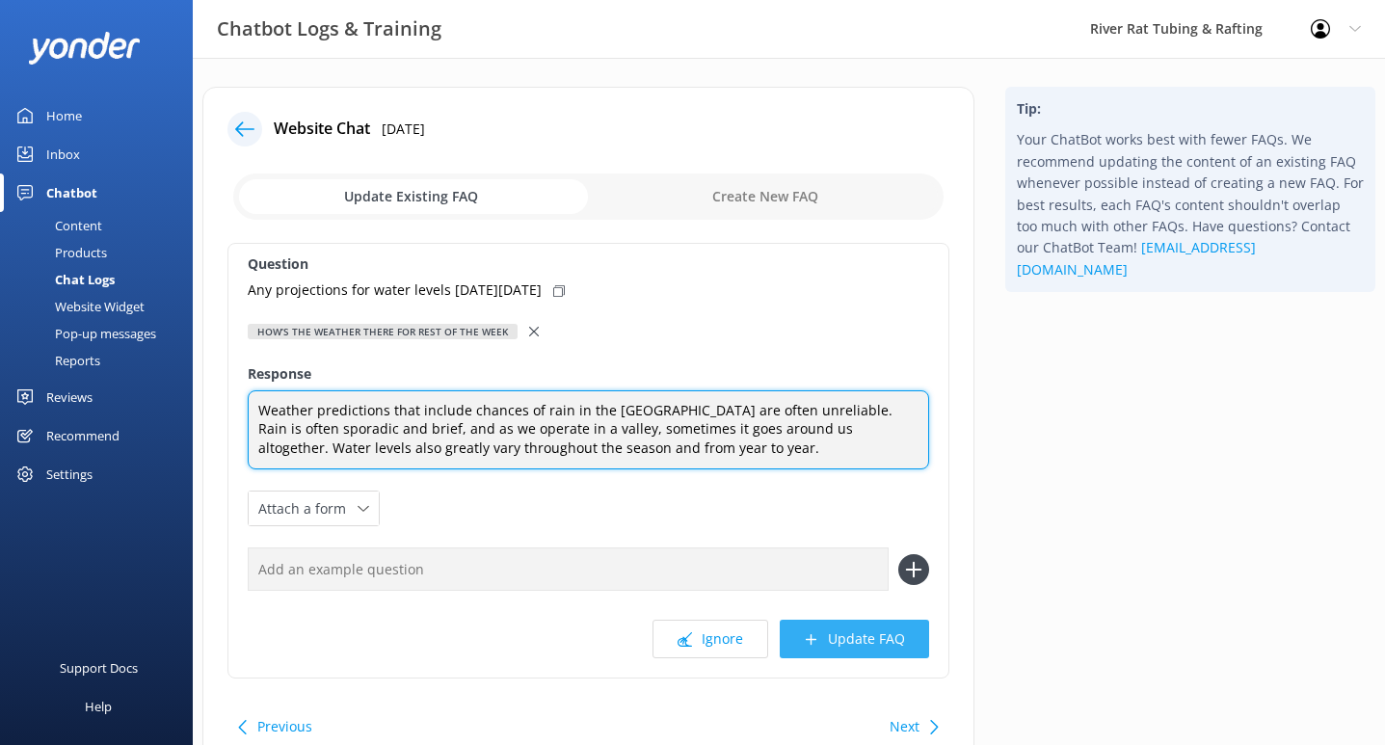
type textarea "Weather predictions that include chances of rain in the [GEOGRAPHIC_DATA] are o…"
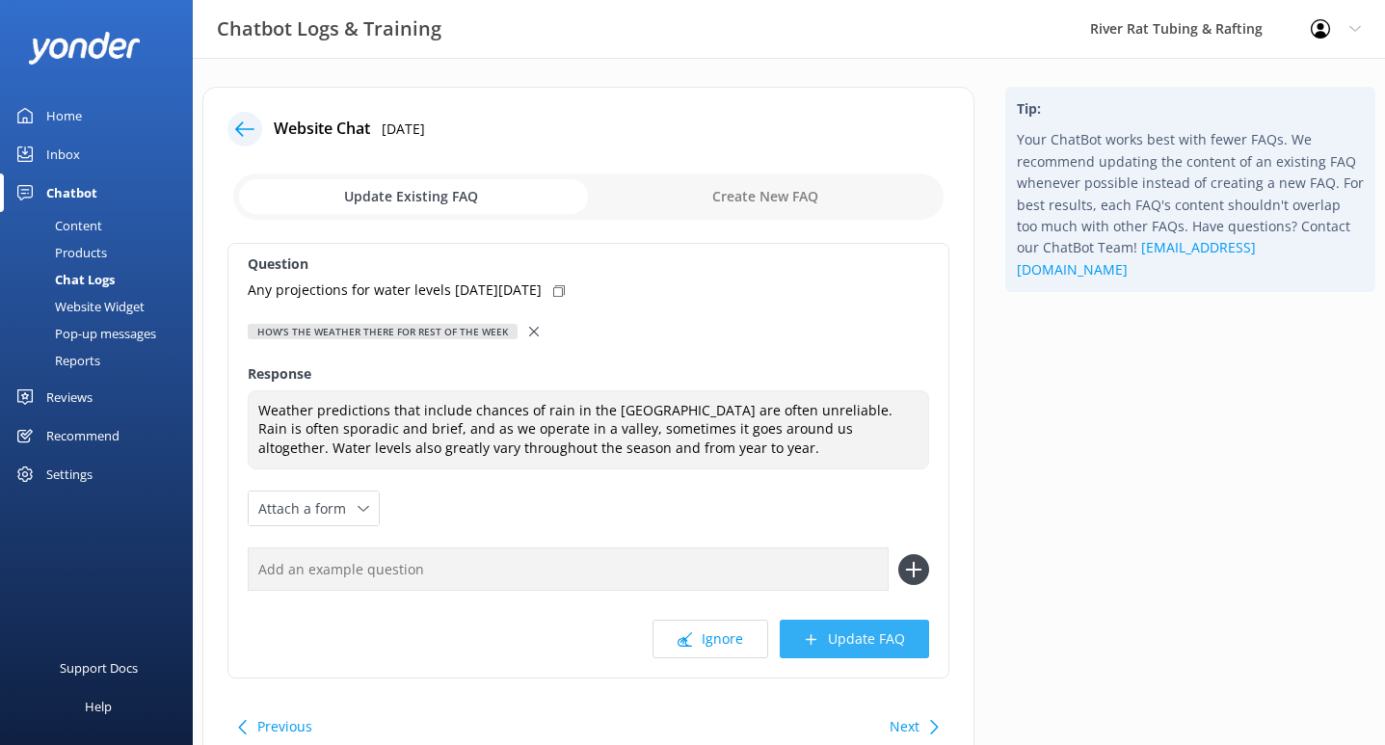
click at [877, 636] on button "Update FAQ" at bounding box center [854, 639] width 149 height 39
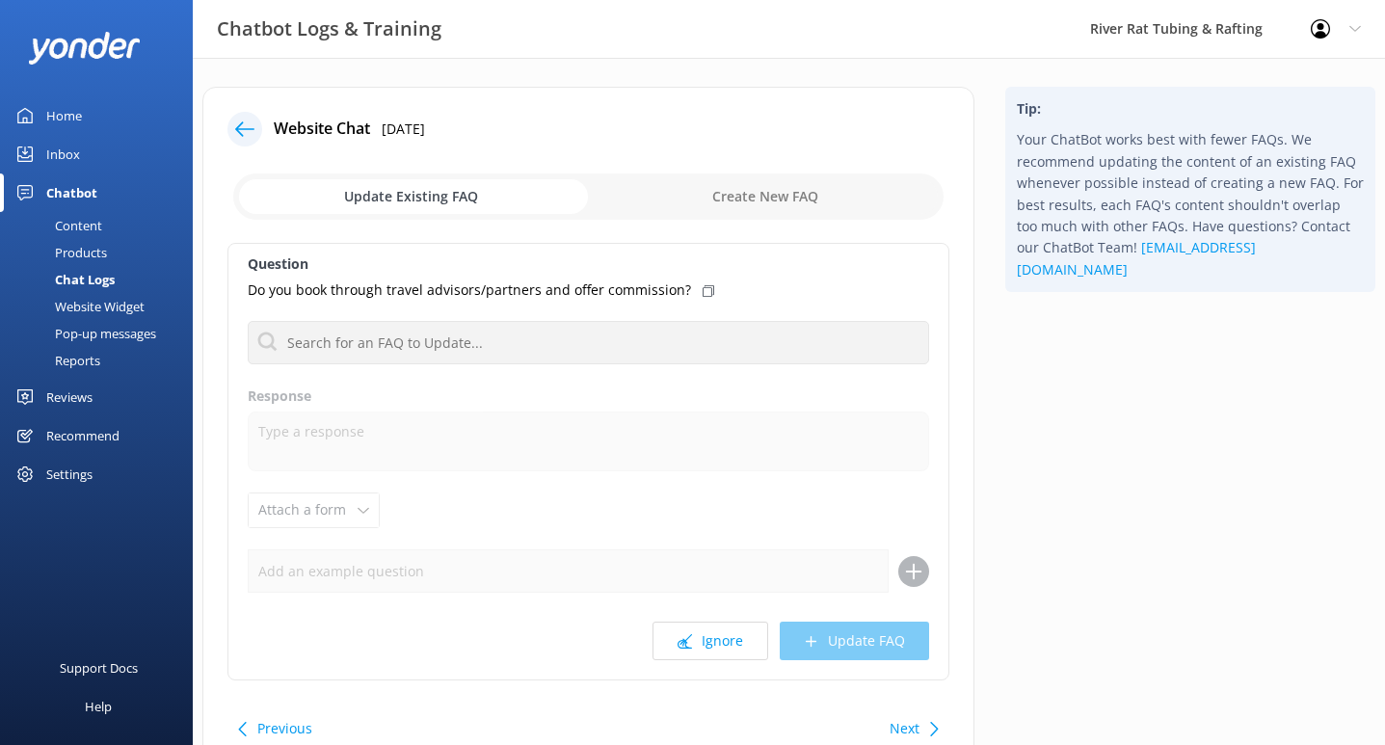
click at [715, 204] on input "checkbox" at bounding box center [588, 197] width 710 height 46
checkbox input "true"
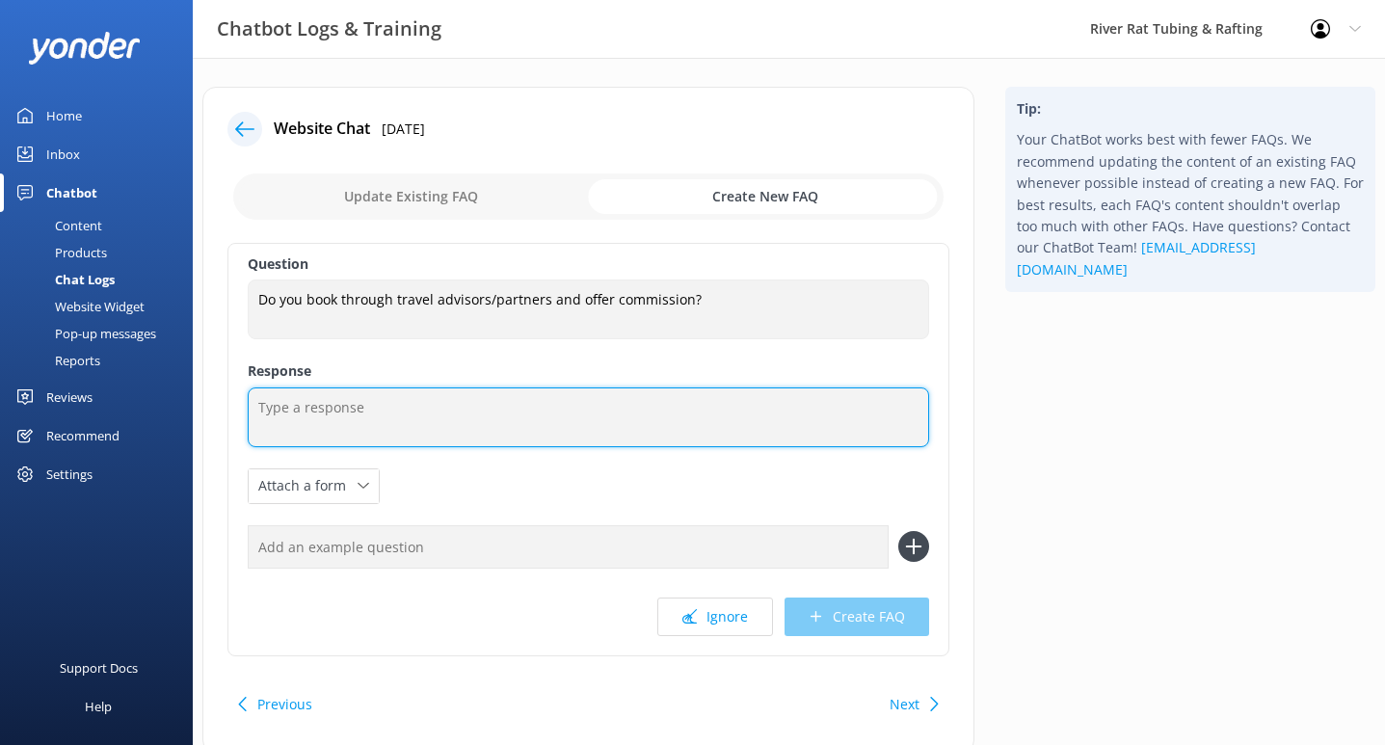
click at [343, 398] on textarea at bounding box center [588, 418] width 681 height 60
click at [435, 413] on textarea "If you would like to set up a partnership with" at bounding box center [588, 418] width 681 height 60
click at [616, 400] on textarea "If you would like to set up a affiliate partnership with" at bounding box center [588, 418] width 681 height 60
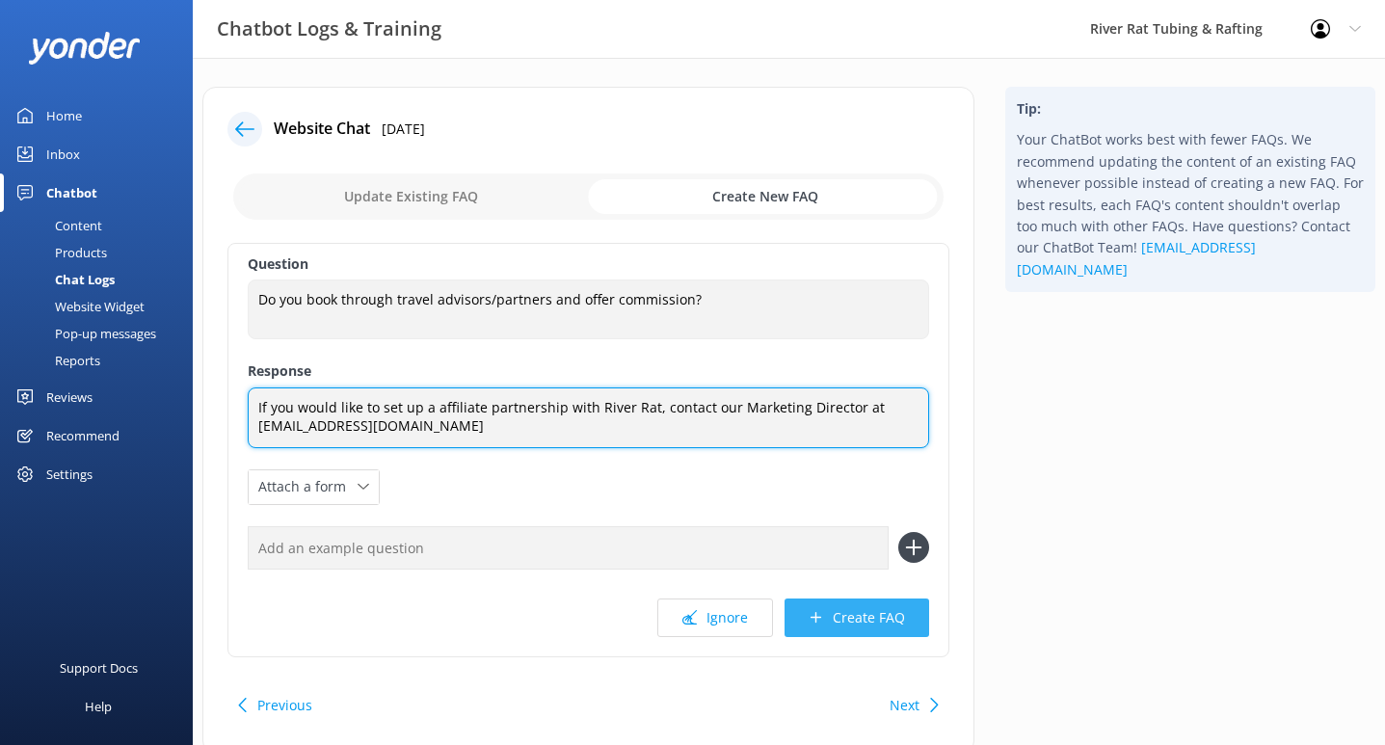
type textarea "If you would like to set up a affiliate partnership with River Rat, contact our…"
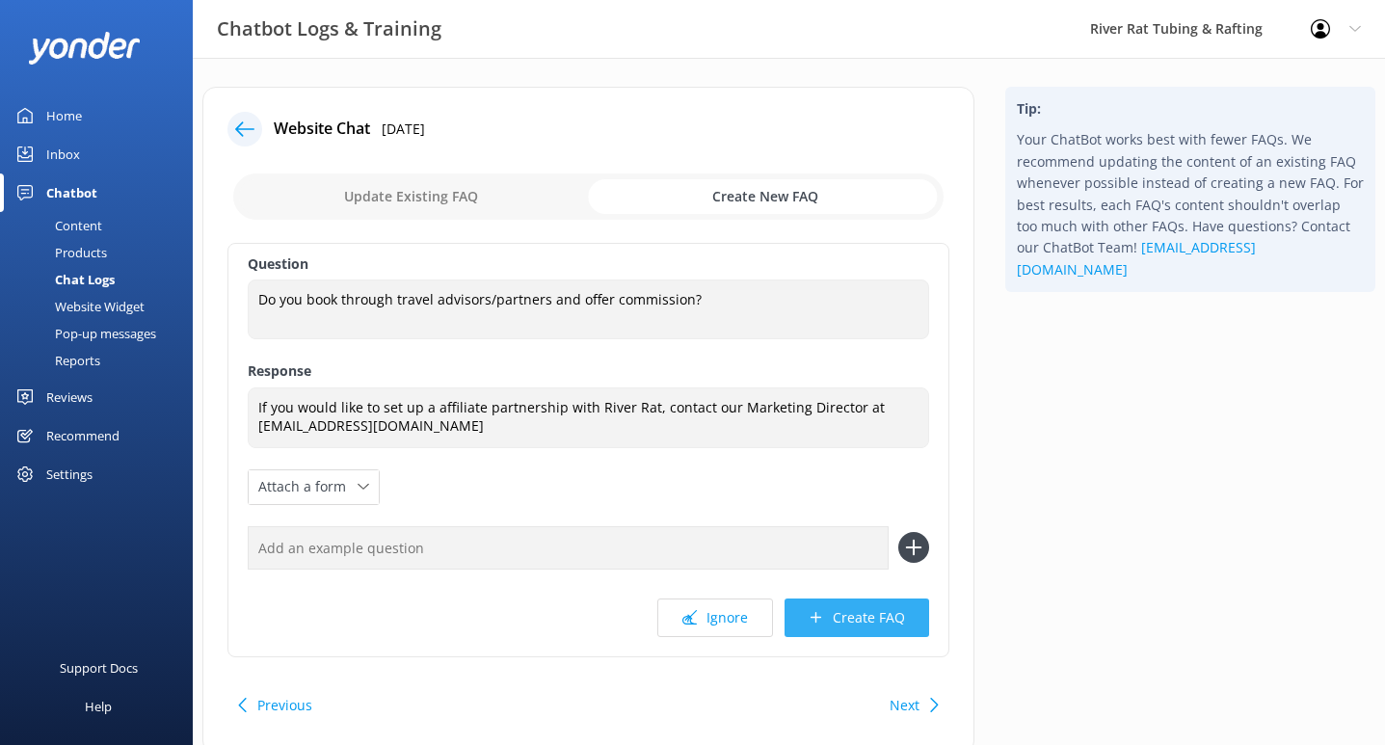
click at [838, 617] on button "Create FAQ" at bounding box center [857, 618] width 145 height 39
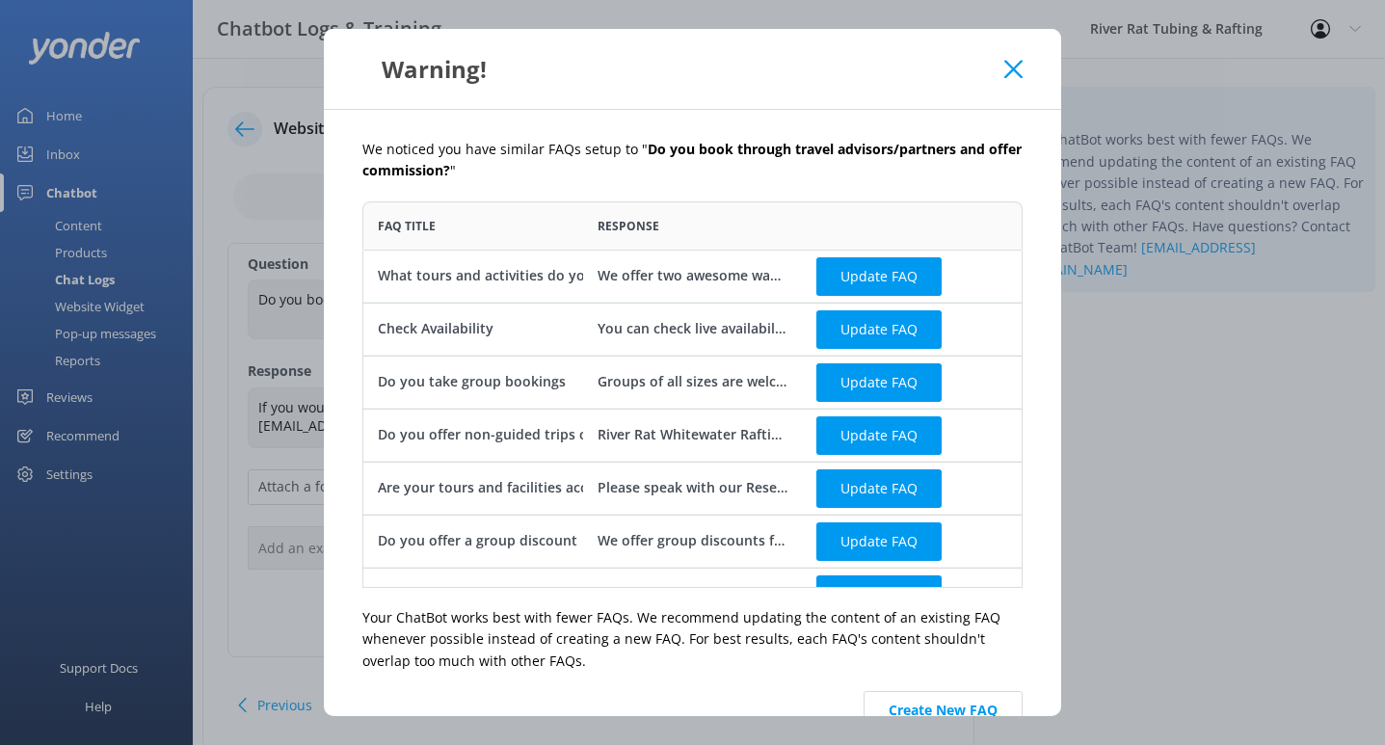
scroll to position [387, 660]
click at [965, 708] on button "Create New FAQ" at bounding box center [943, 710] width 159 height 39
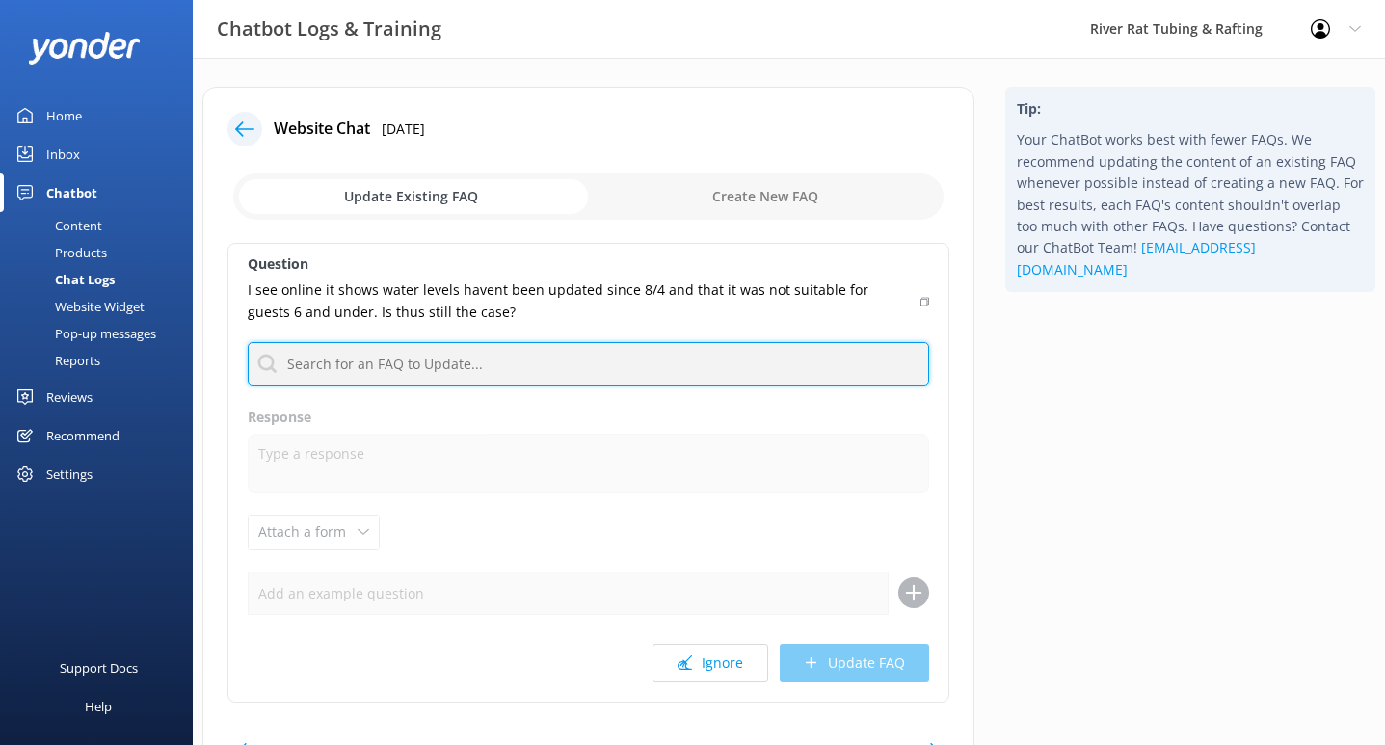
click at [453, 364] on input "text" at bounding box center [588, 363] width 681 height 43
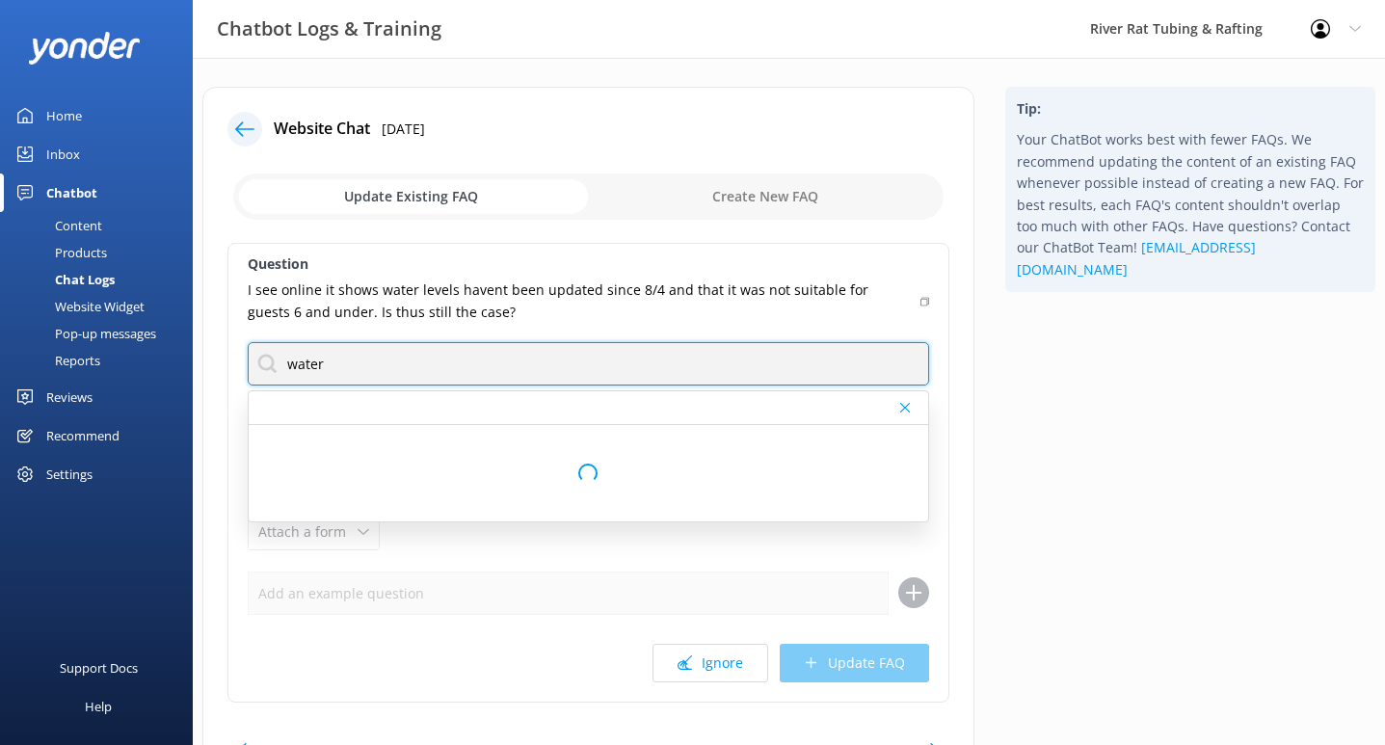
type input "water level"
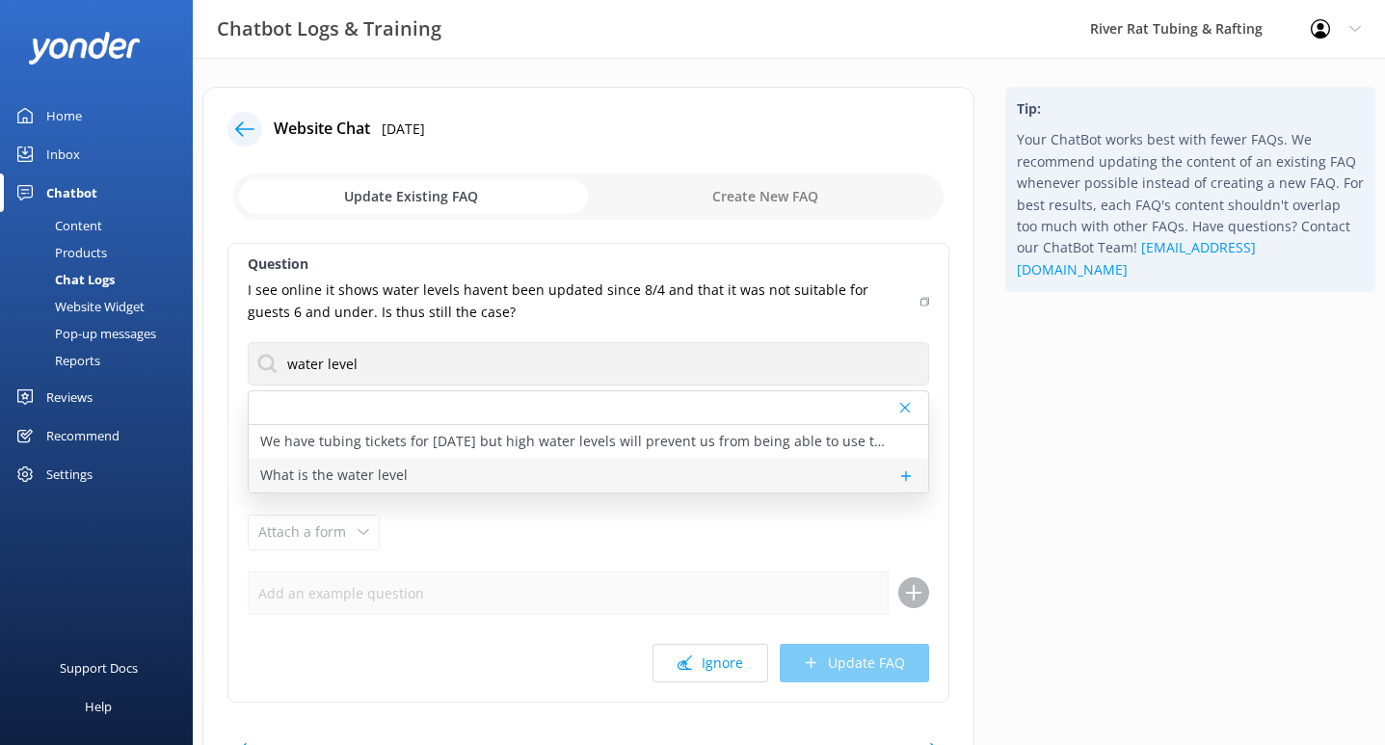
click at [374, 474] on p "What is the water level" at bounding box center [333, 475] width 147 height 21
type textarea "TUBING in [GEOGRAPHIC_DATA]: The Little River in [GEOGRAPHIC_DATA] (where our T…"
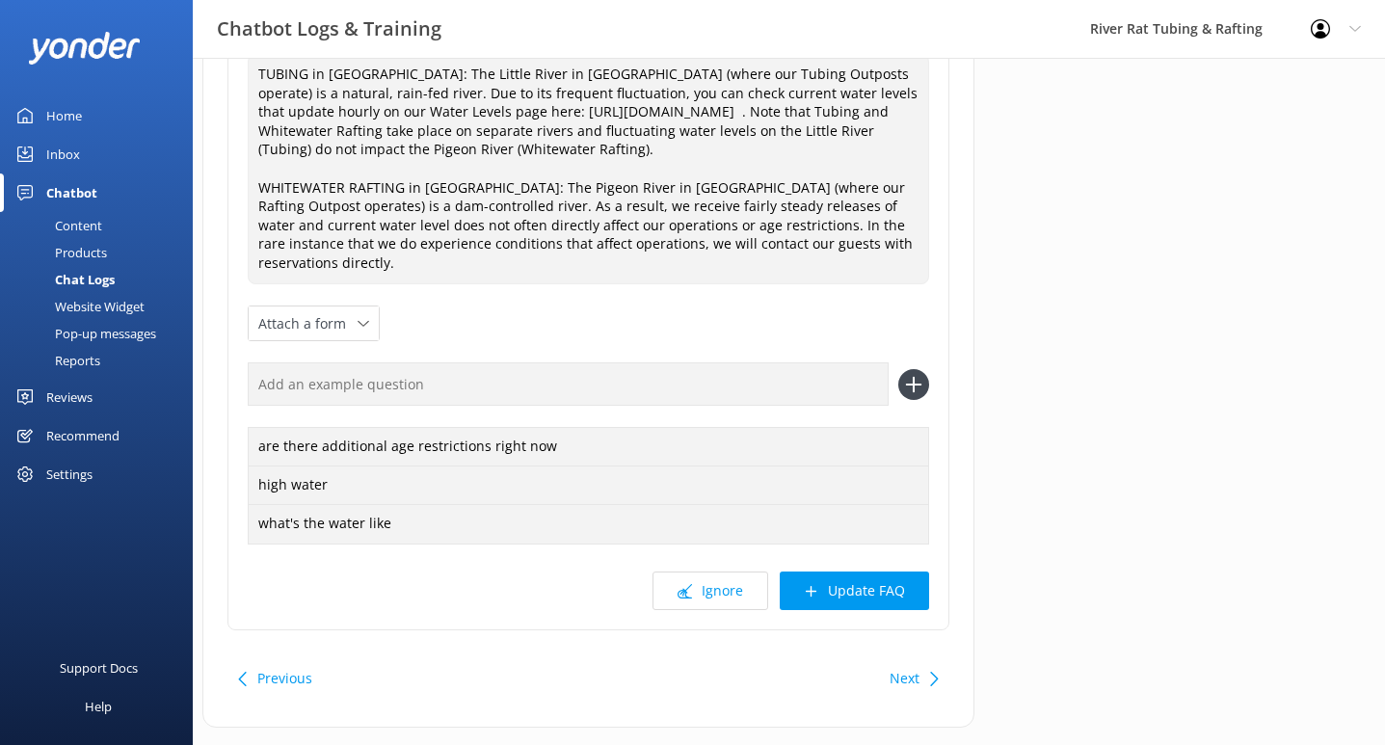
scroll to position [380, 0]
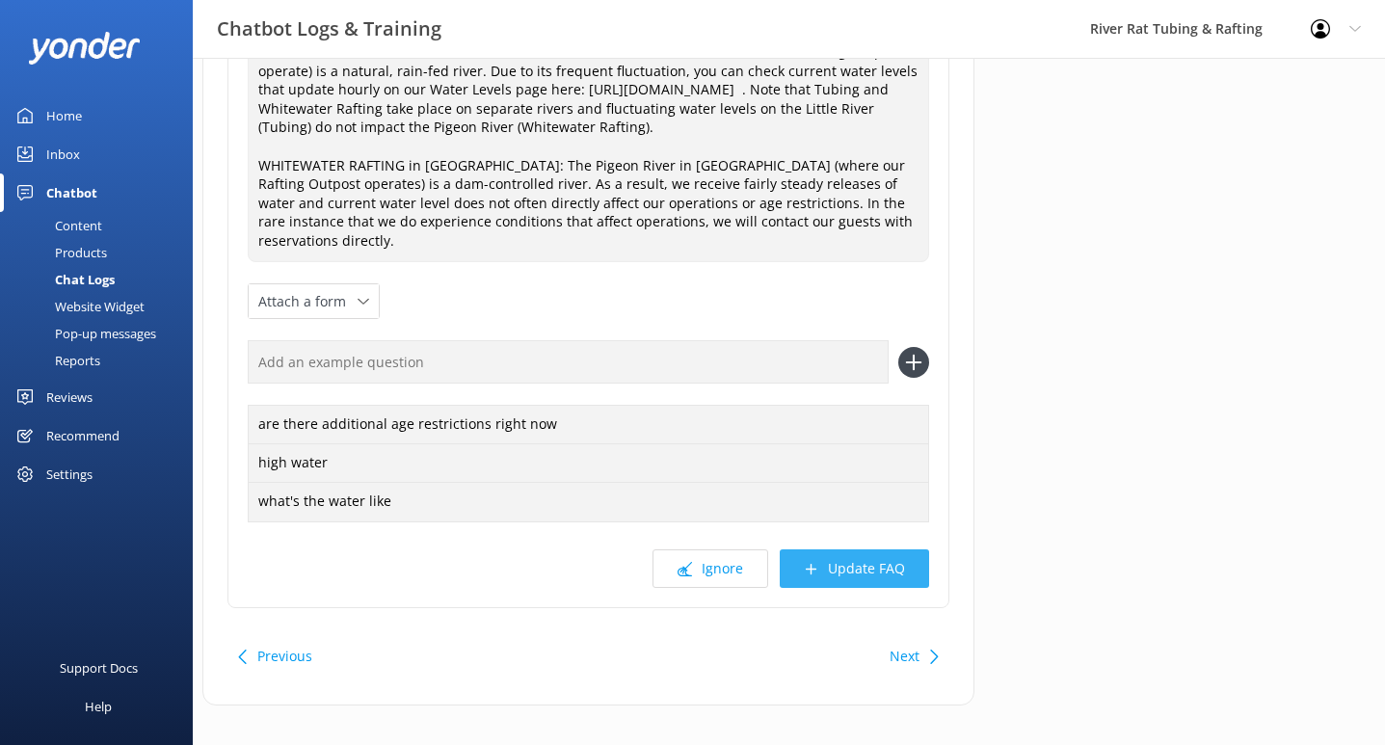
click at [847, 549] on button "Update FAQ" at bounding box center [854, 568] width 149 height 39
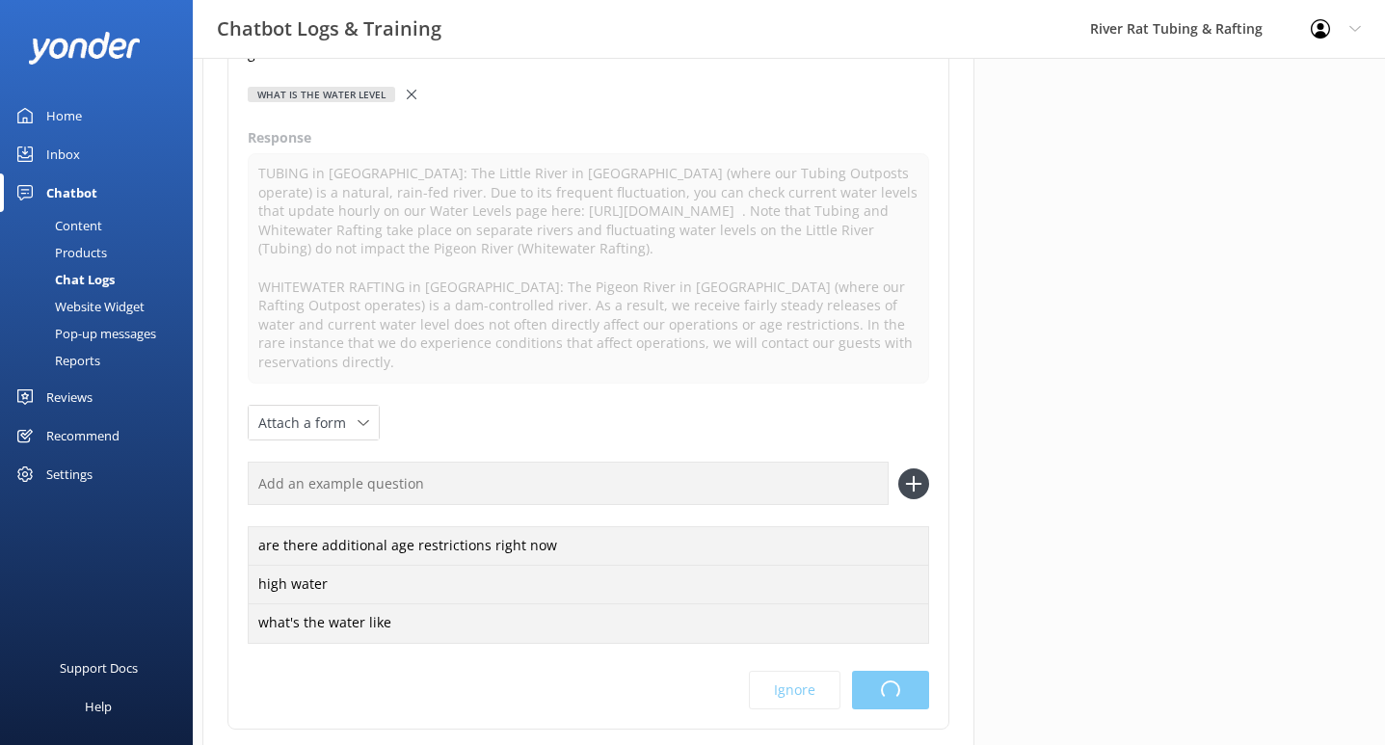
scroll to position [0, 0]
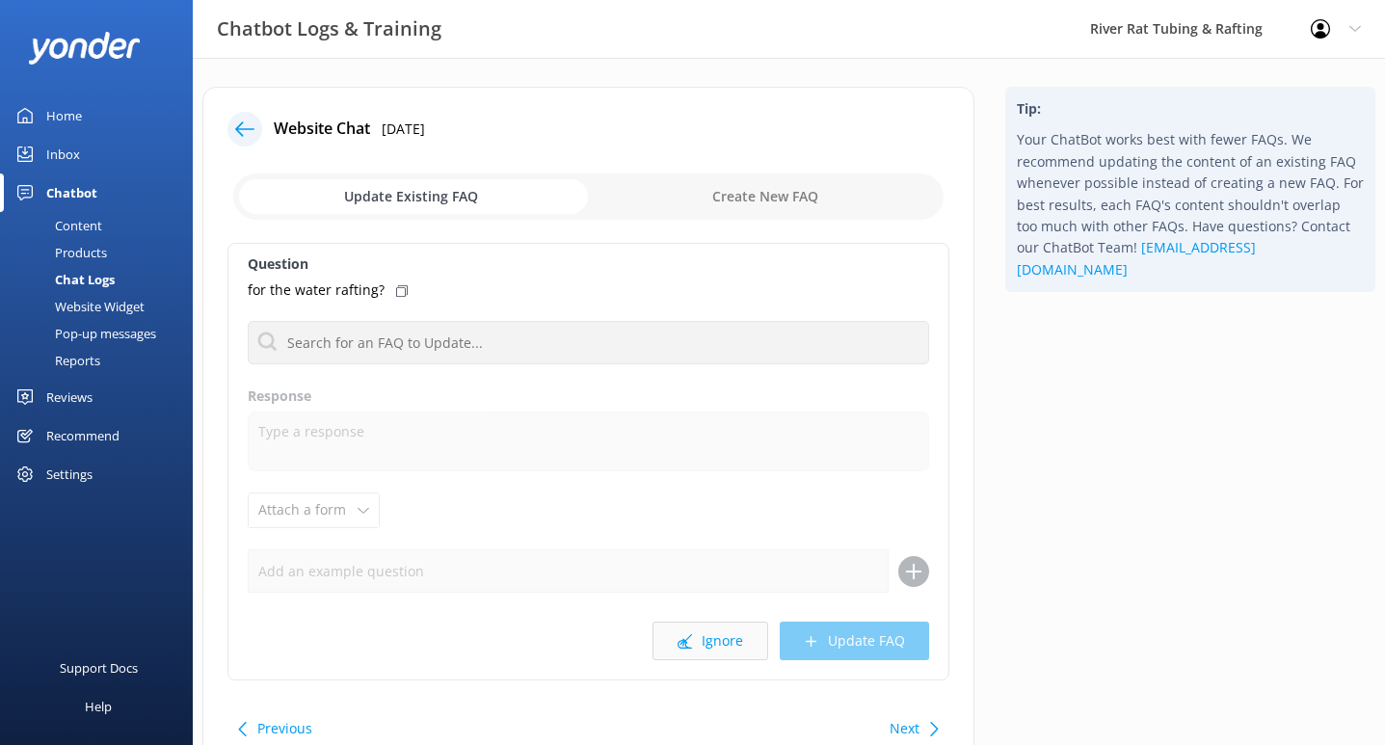
click at [703, 635] on button "Ignore" at bounding box center [711, 641] width 116 height 39
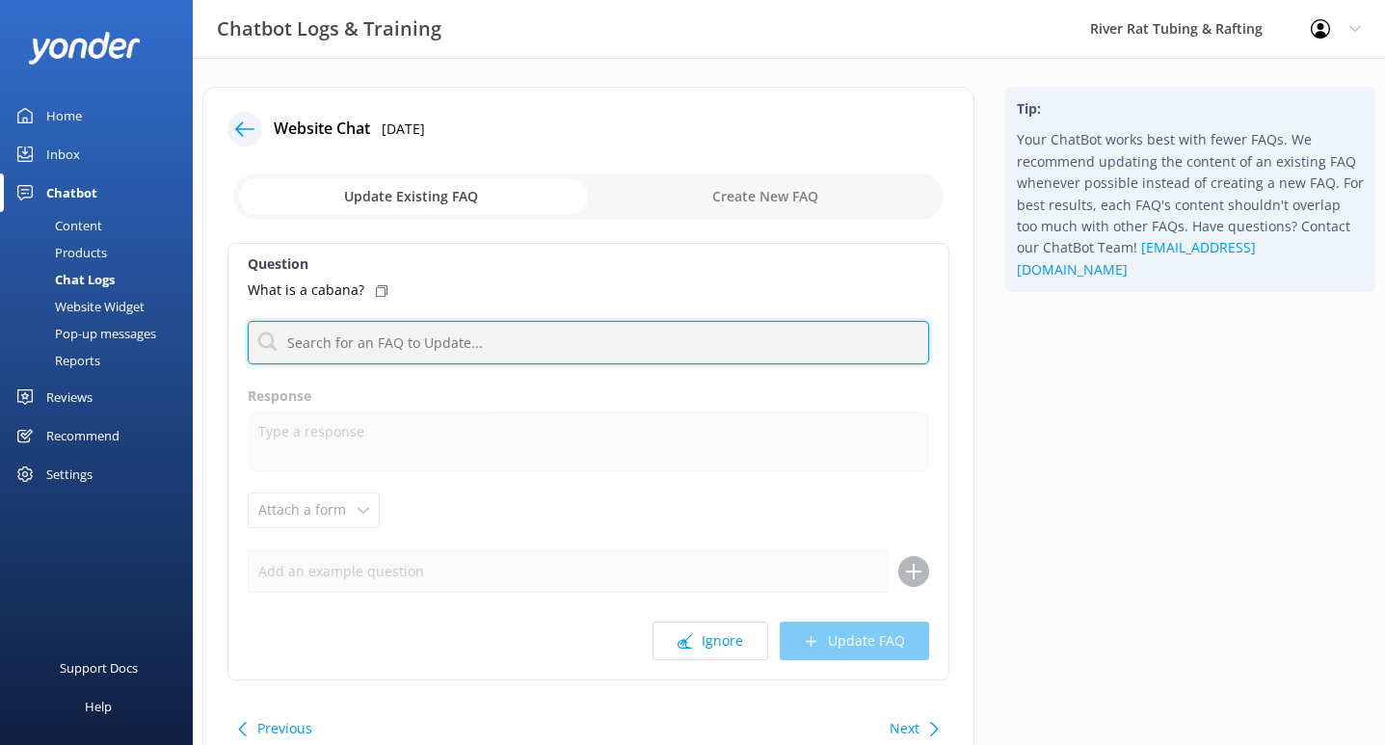
click at [354, 337] on input "text" at bounding box center [588, 342] width 681 height 43
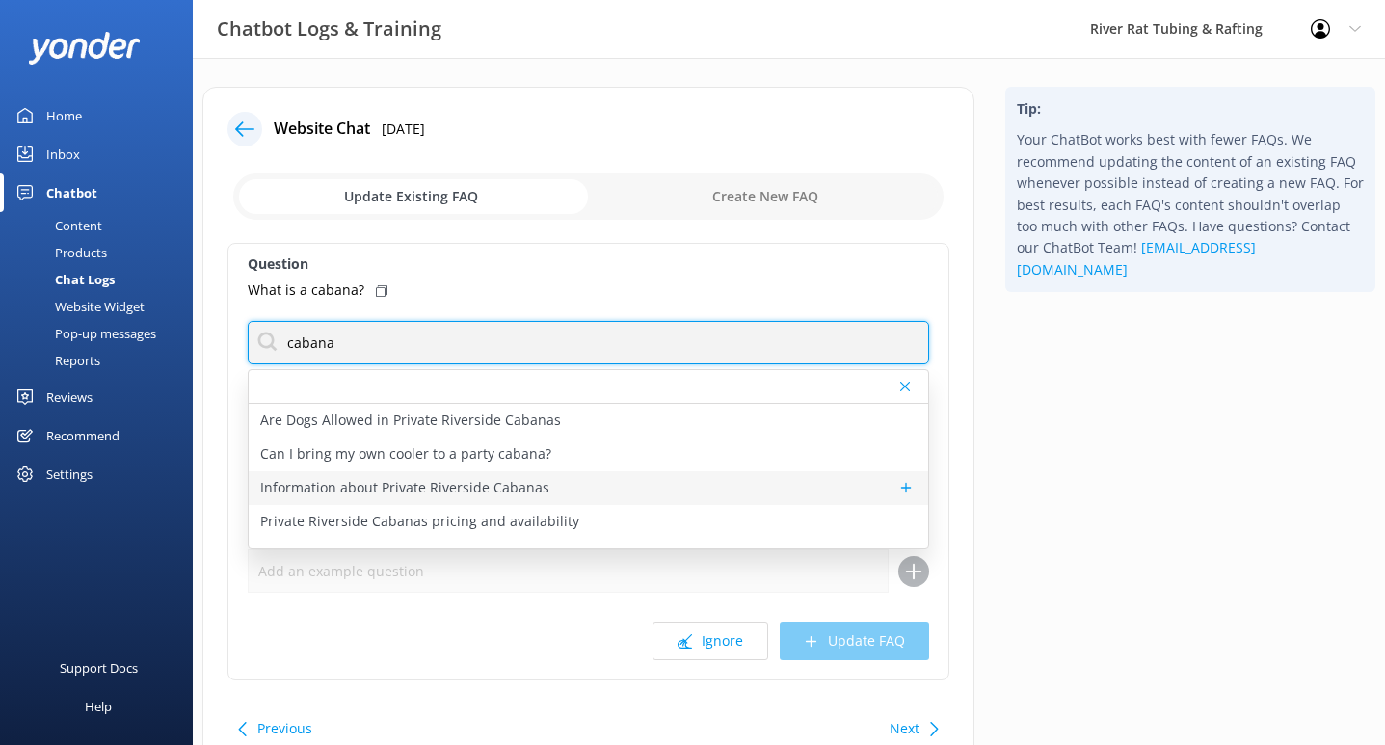
type input "cabana"
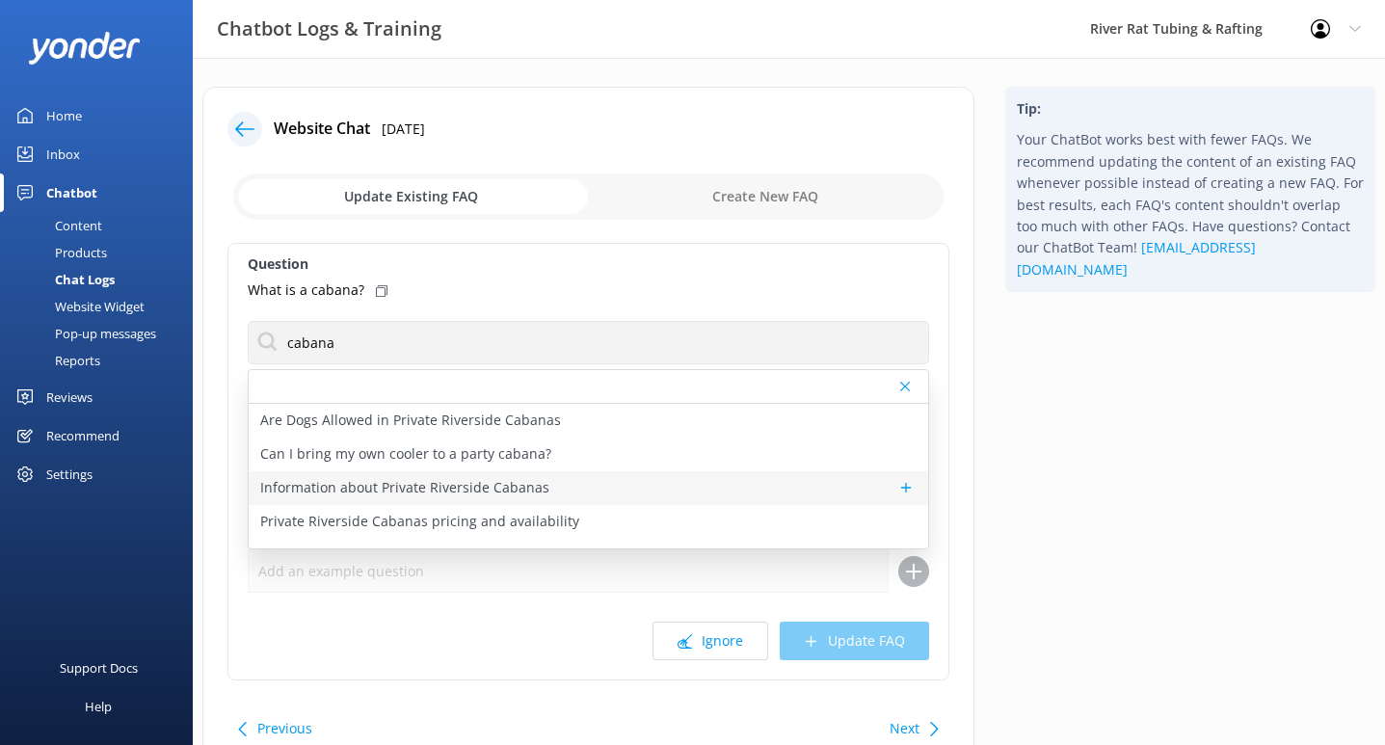
click at [441, 480] on p "Information about Private Riverside Cabanas" at bounding box center [404, 487] width 289 height 21
type textarea "Private Riverside Cabanas are available for rent at our River Rat Tubing Outpos…"
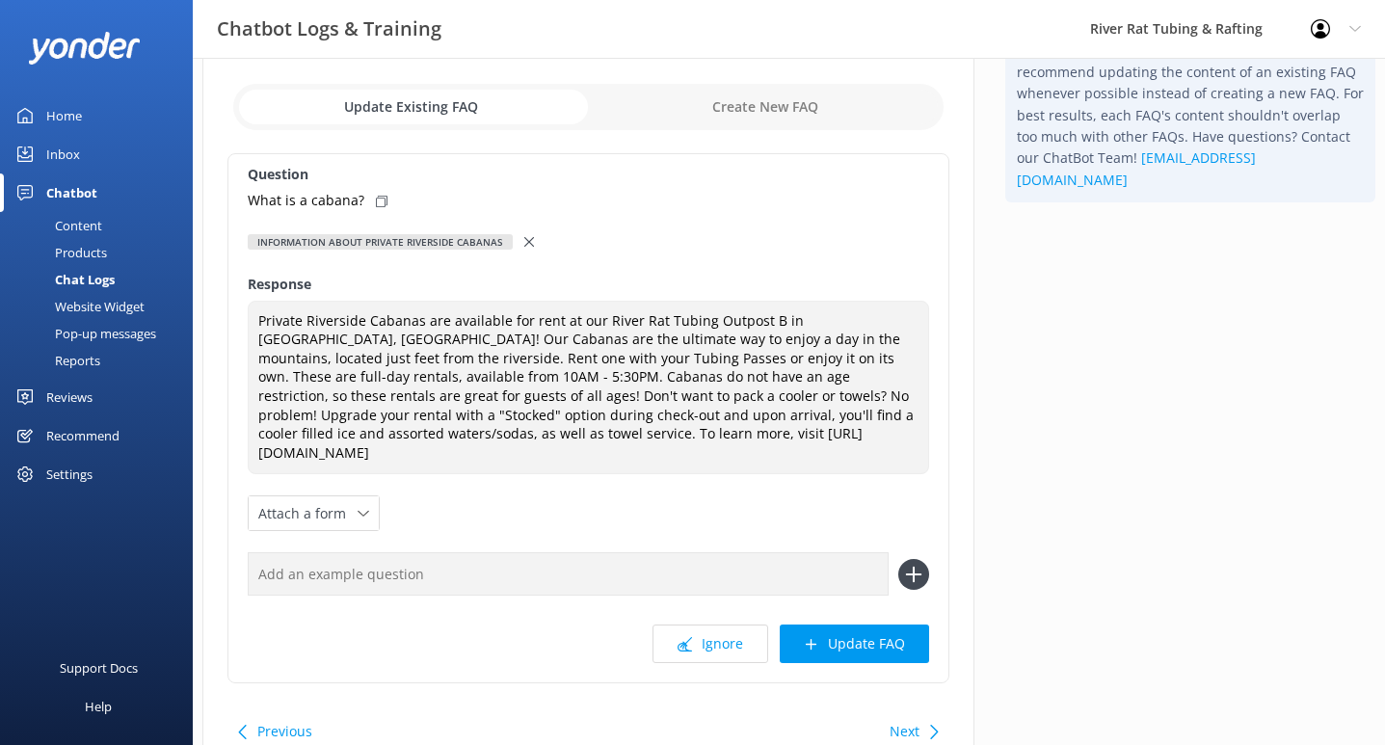
scroll to position [95, 0]
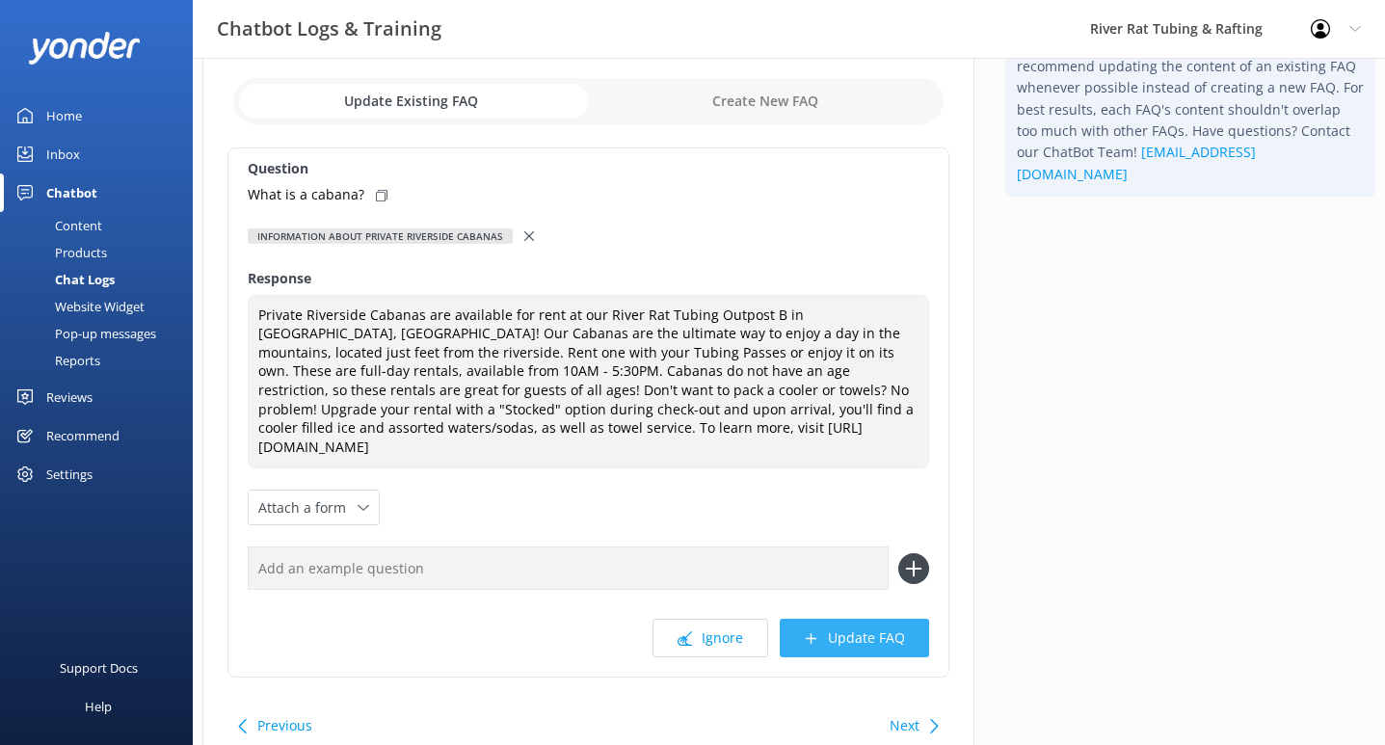
click at [836, 622] on button "Update FAQ" at bounding box center [854, 638] width 149 height 39
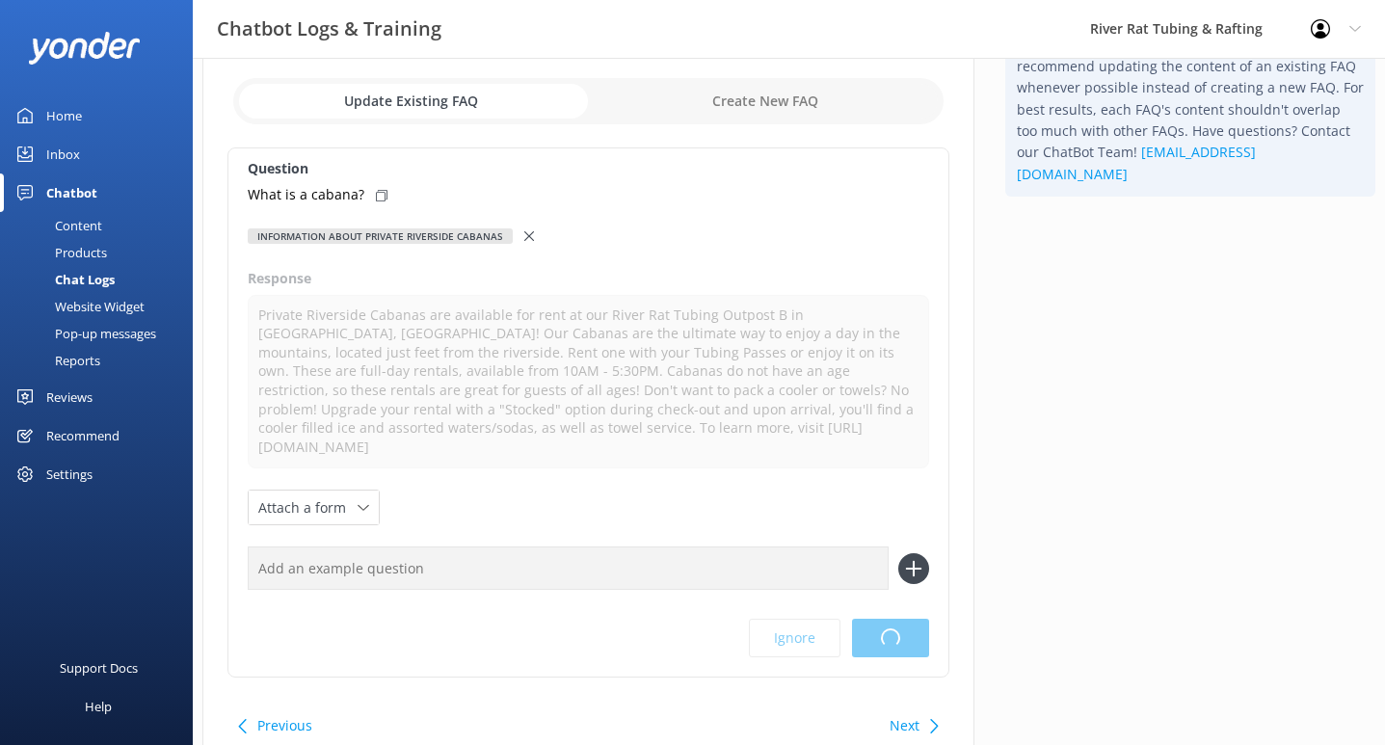
scroll to position [0, 0]
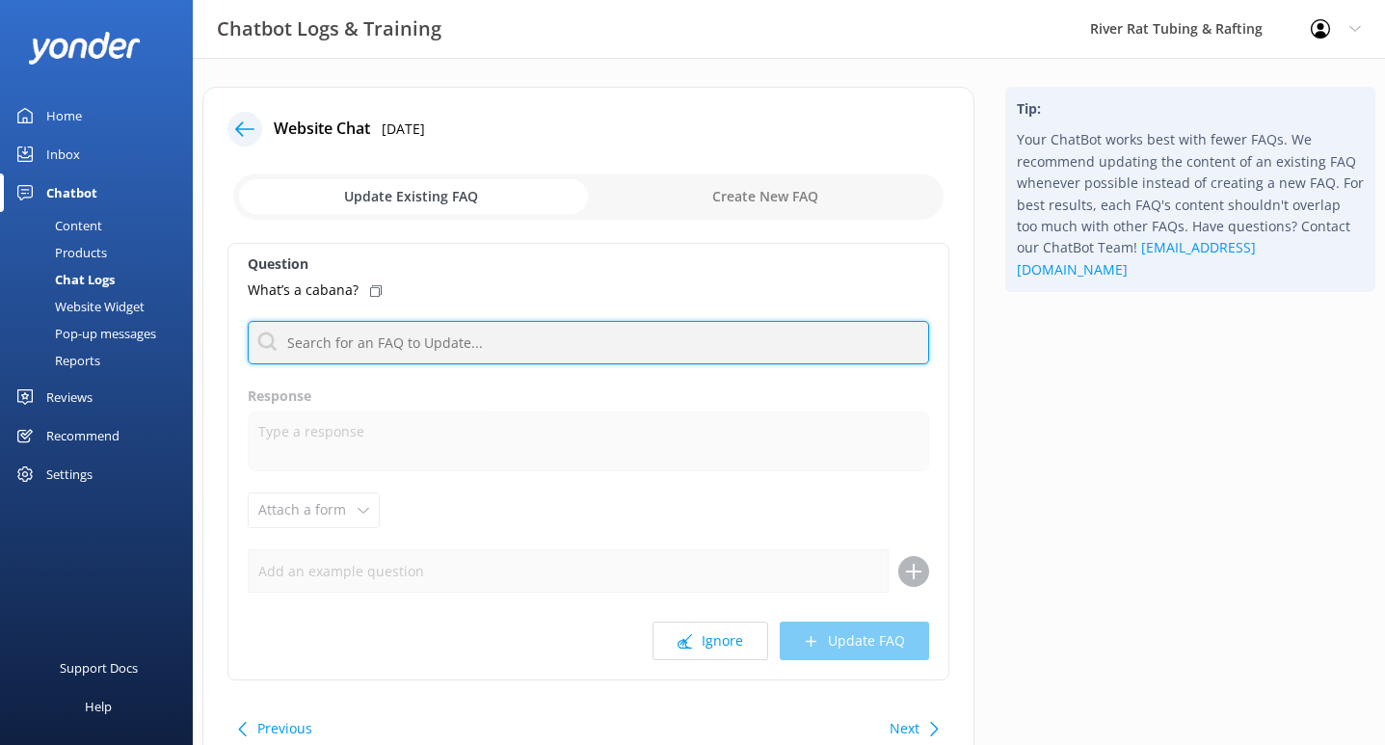
click at [404, 344] on input "text" at bounding box center [588, 342] width 681 height 43
type input "cabana"
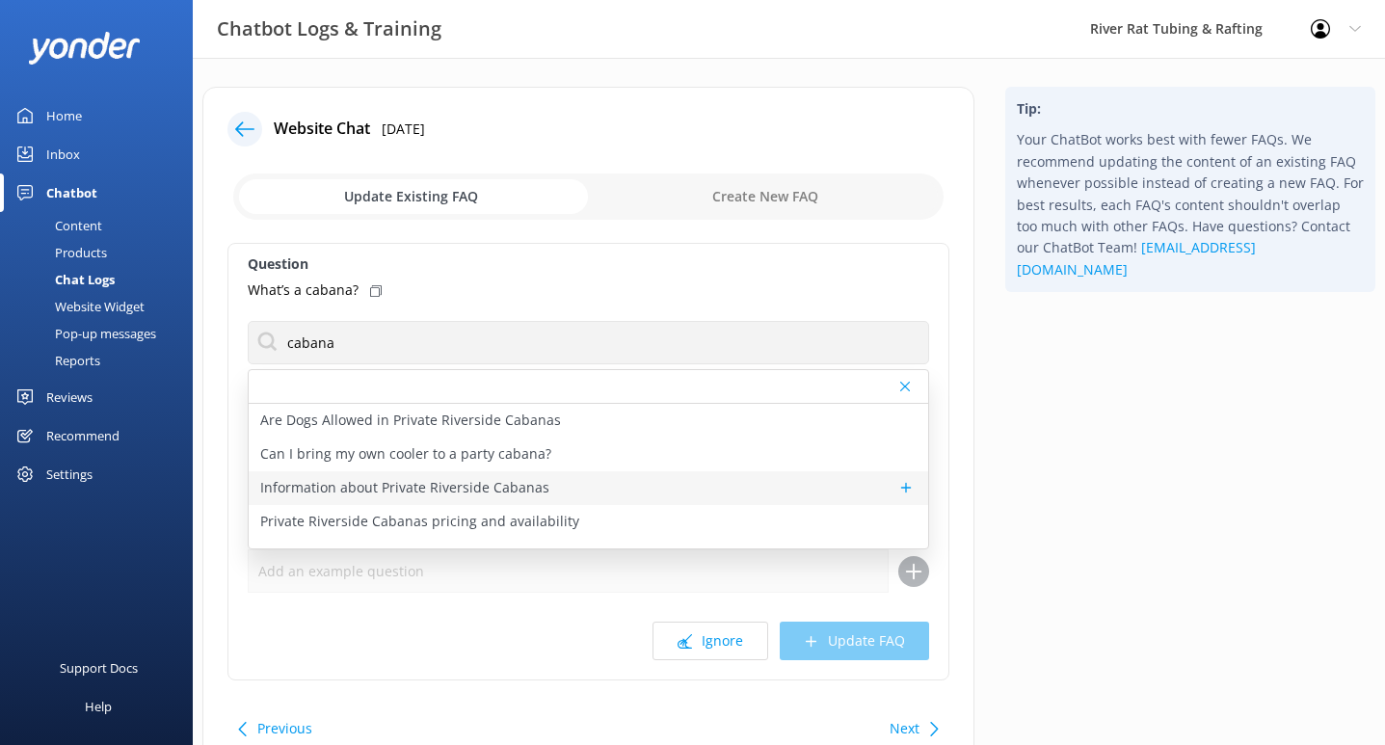
click at [462, 496] on p "Information about Private Riverside Cabanas" at bounding box center [404, 487] width 289 height 21
type textarea "Private Riverside Cabanas are available for rent at our River Rat Tubing Outpos…"
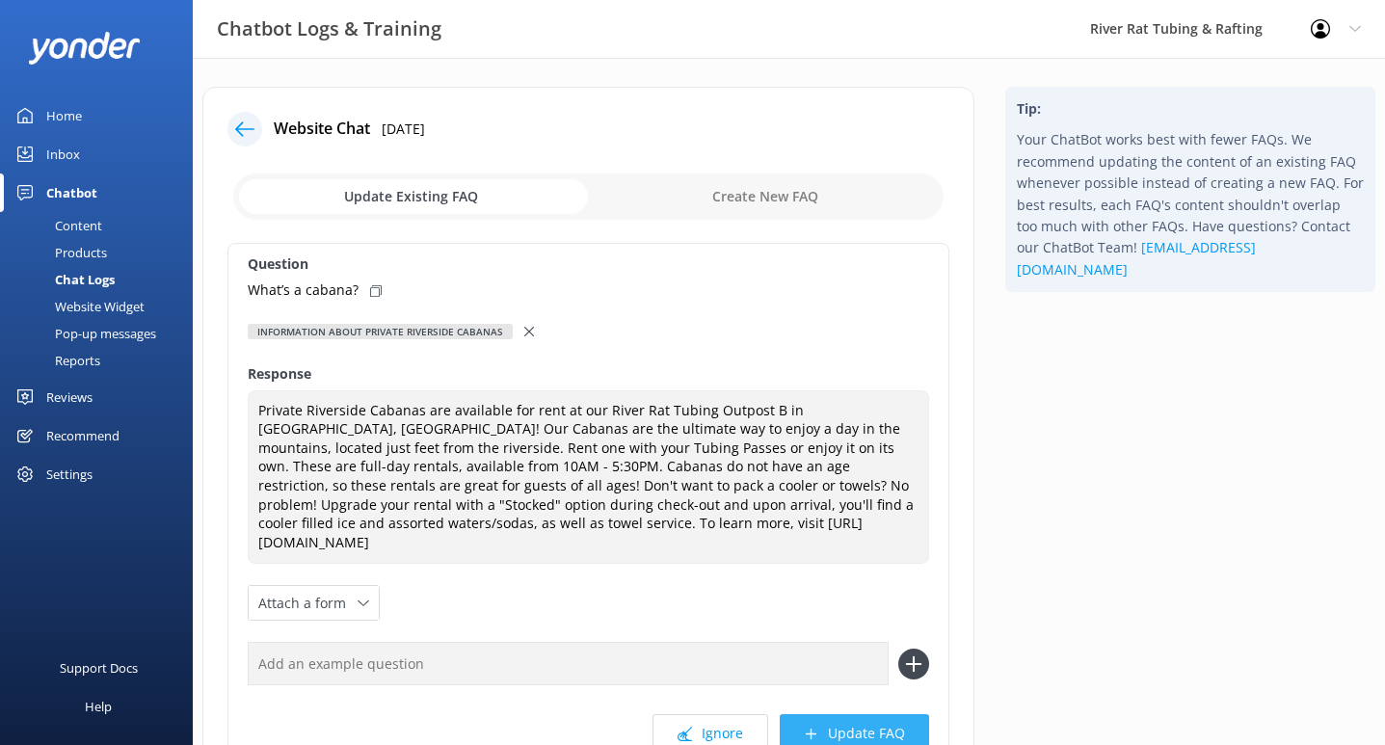
click at [849, 715] on button "Update FAQ" at bounding box center [854, 733] width 149 height 39
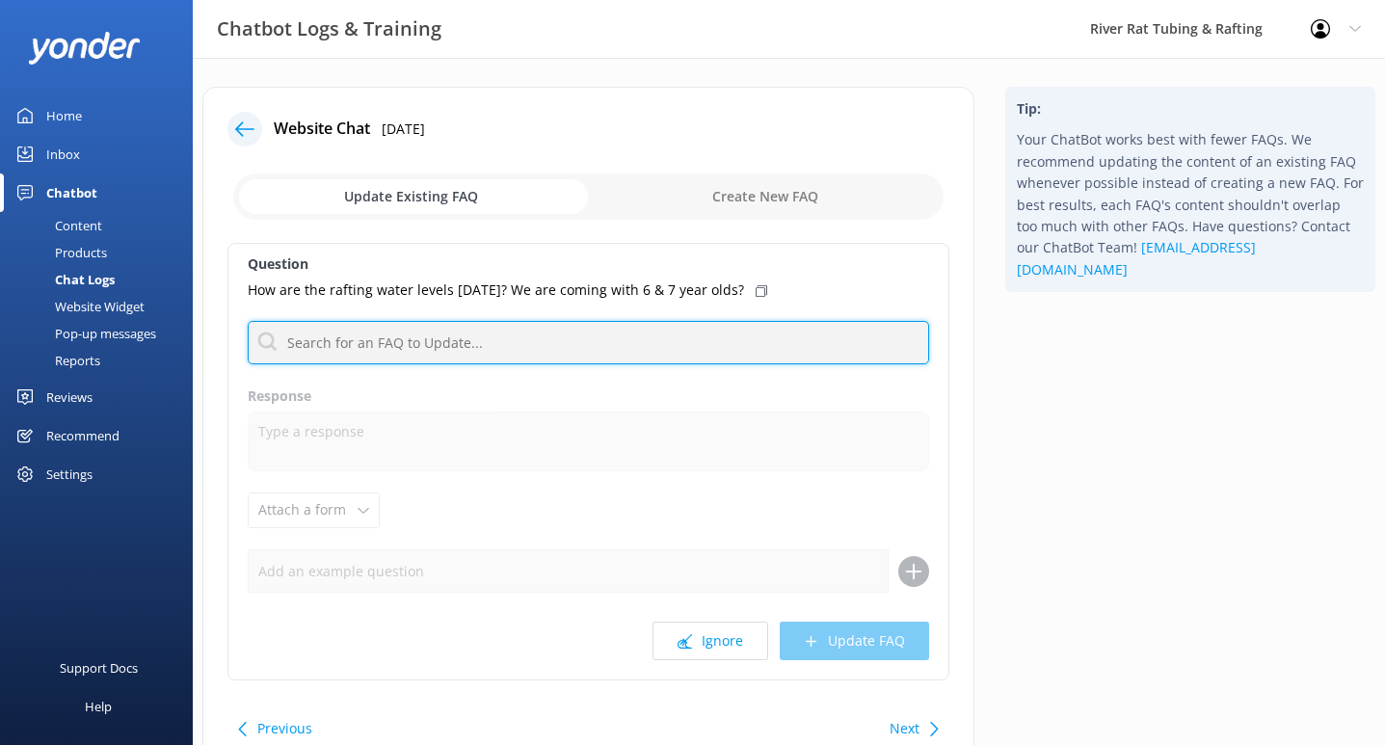
click at [587, 331] on input "text" at bounding box center [588, 342] width 681 height 43
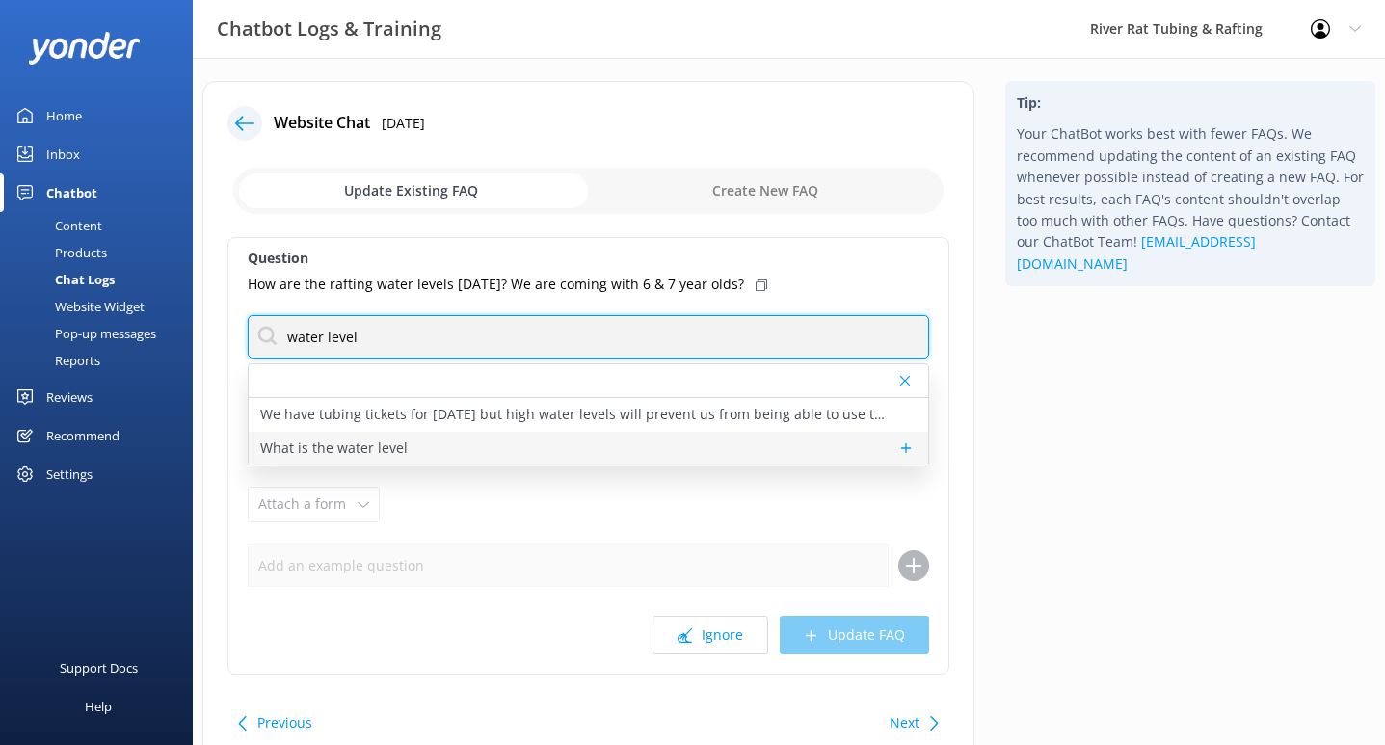
type input "water level"
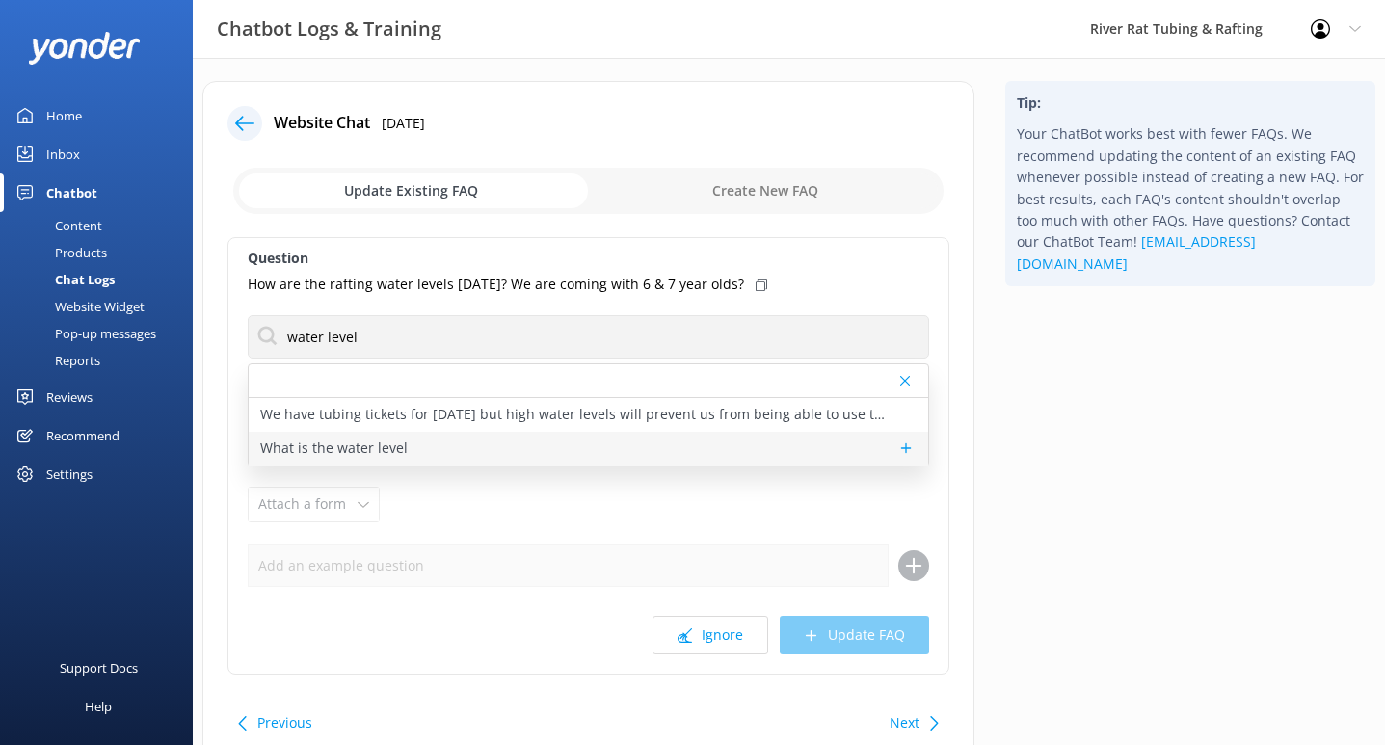
click at [357, 444] on p "What is the water level" at bounding box center [333, 448] width 147 height 21
type textarea "TUBING in [GEOGRAPHIC_DATA]: The Little River in [GEOGRAPHIC_DATA] (where our T…"
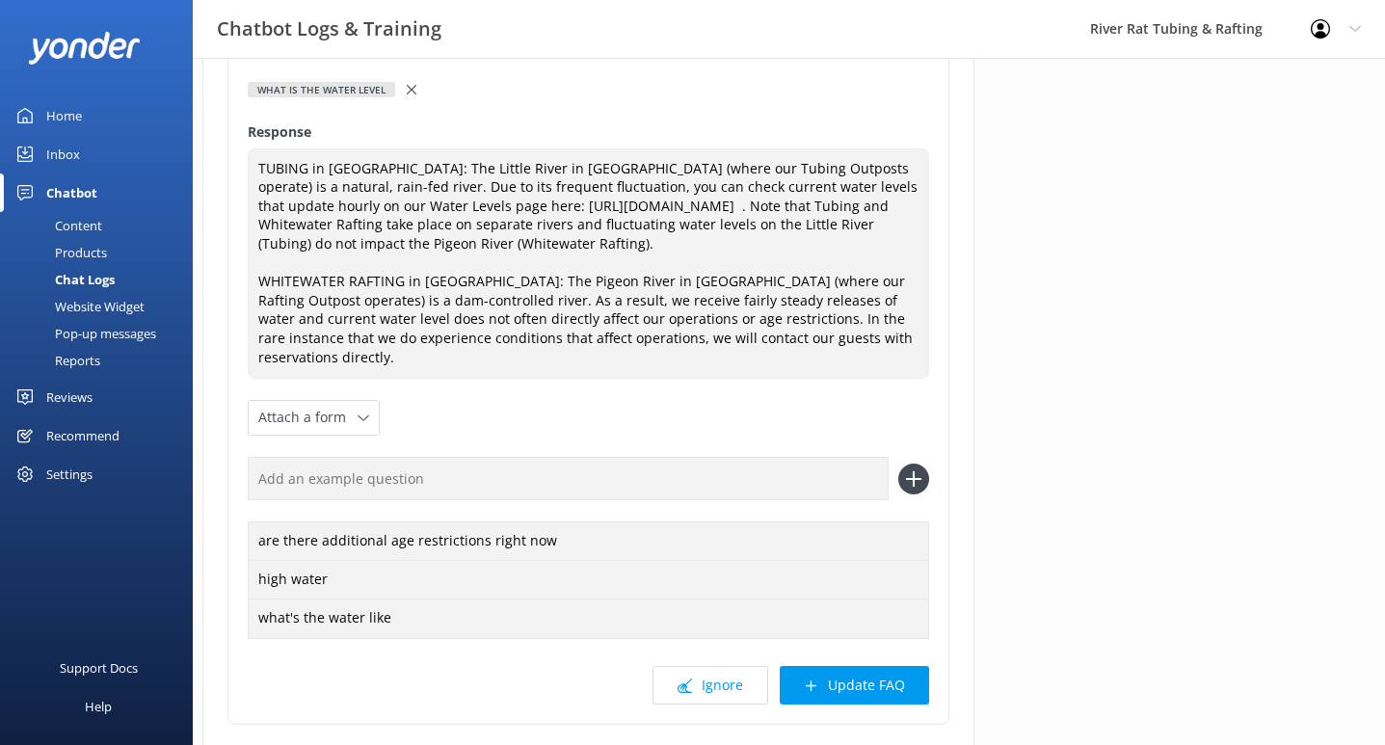
scroll to position [305, 0]
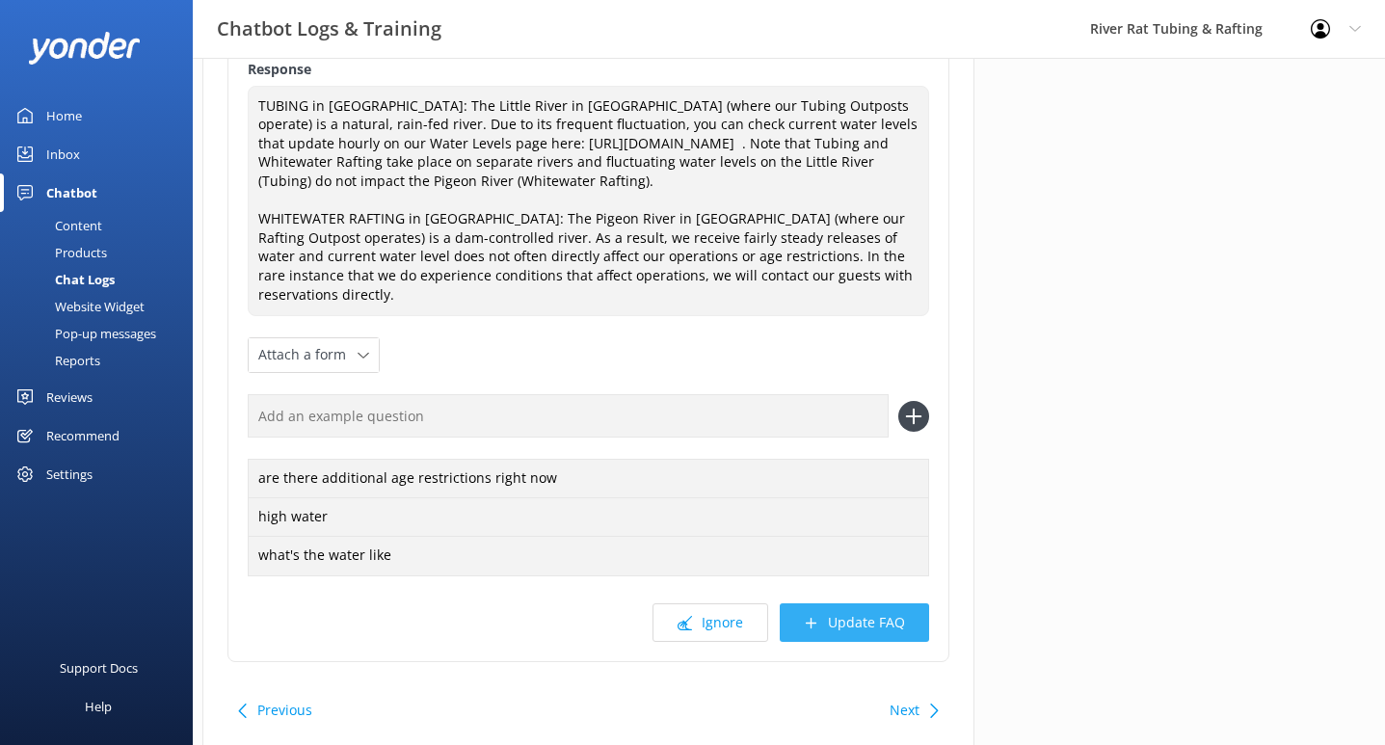
click at [843, 604] on button "Update FAQ" at bounding box center [854, 622] width 149 height 39
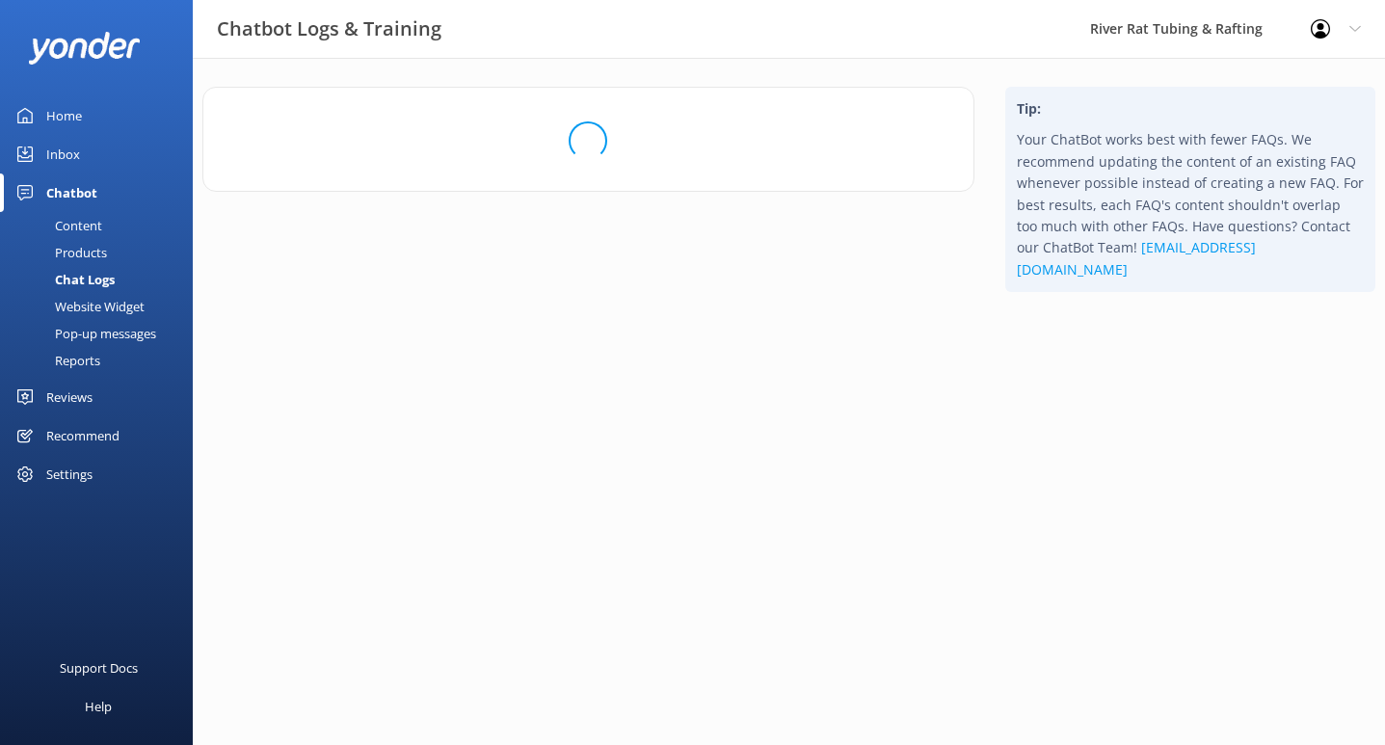
scroll to position [0, 0]
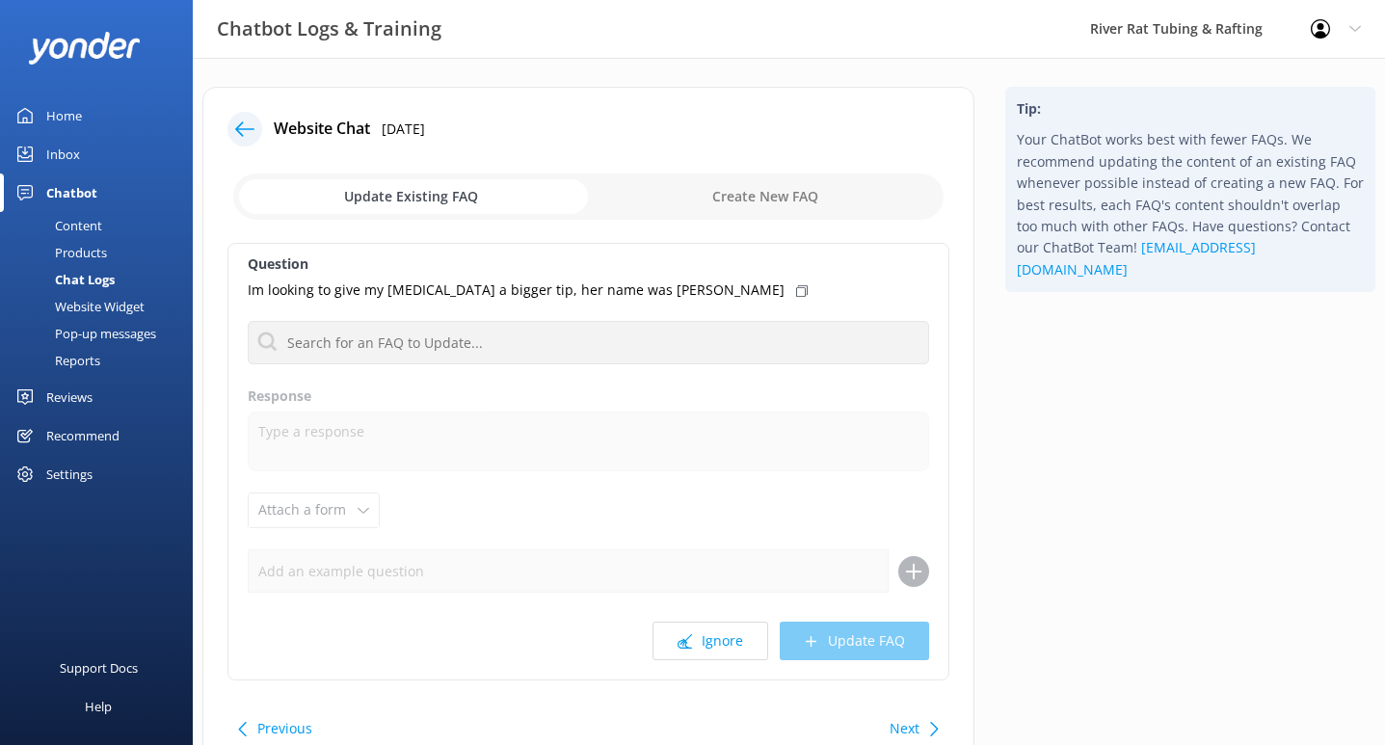
click at [909, 727] on button "Next" at bounding box center [905, 728] width 30 height 39
click at [909, 727] on div "Next" at bounding box center [905, 728] width 30 height 39
click at [245, 129] on use at bounding box center [244, 128] width 19 height 14
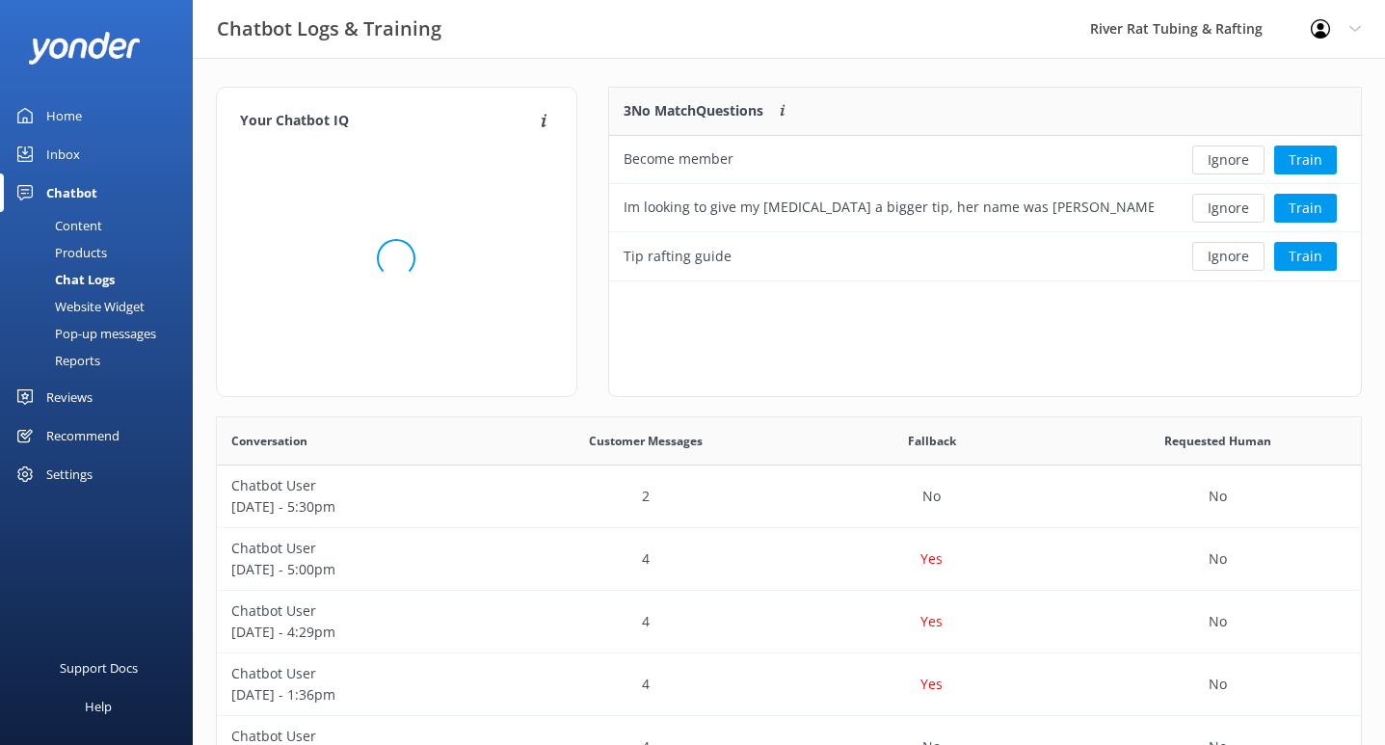
scroll to position [194, 752]
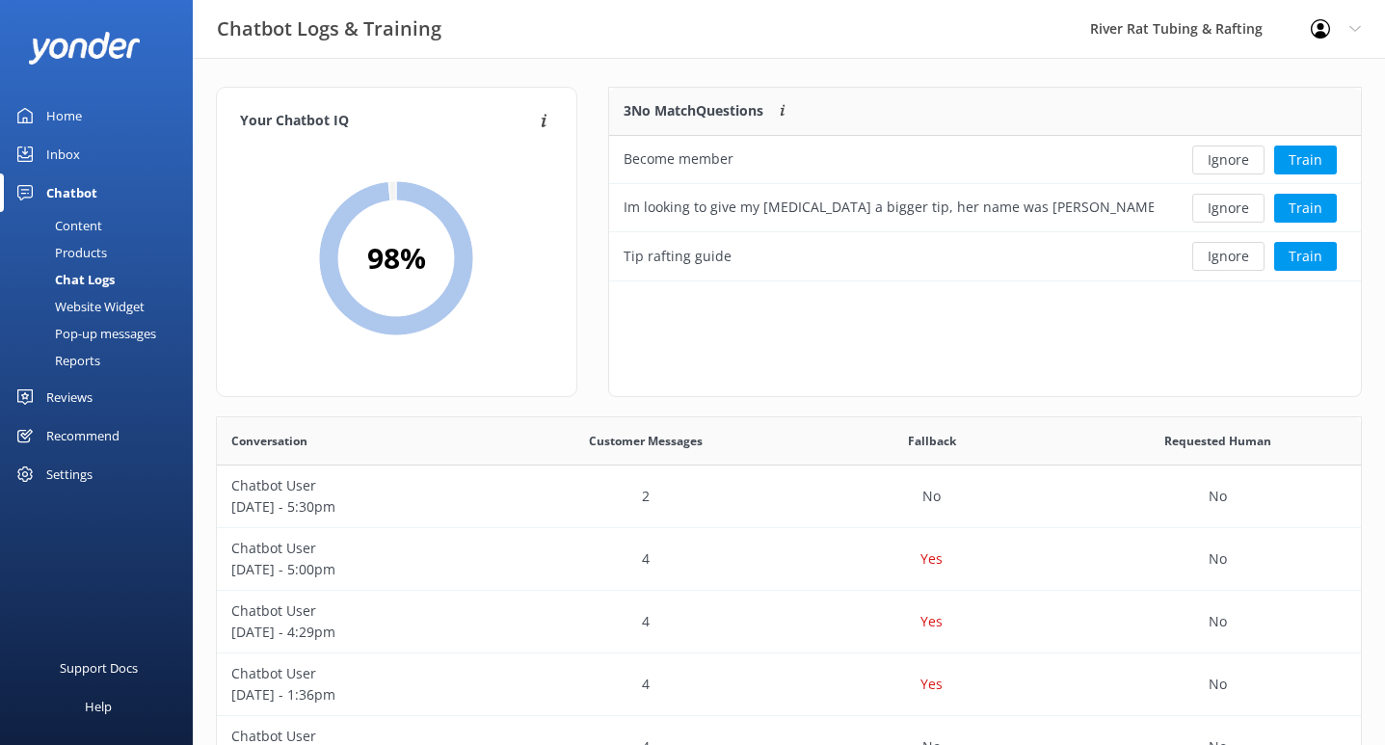
click at [65, 165] on div "Inbox" at bounding box center [63, 154] width 34 height 39
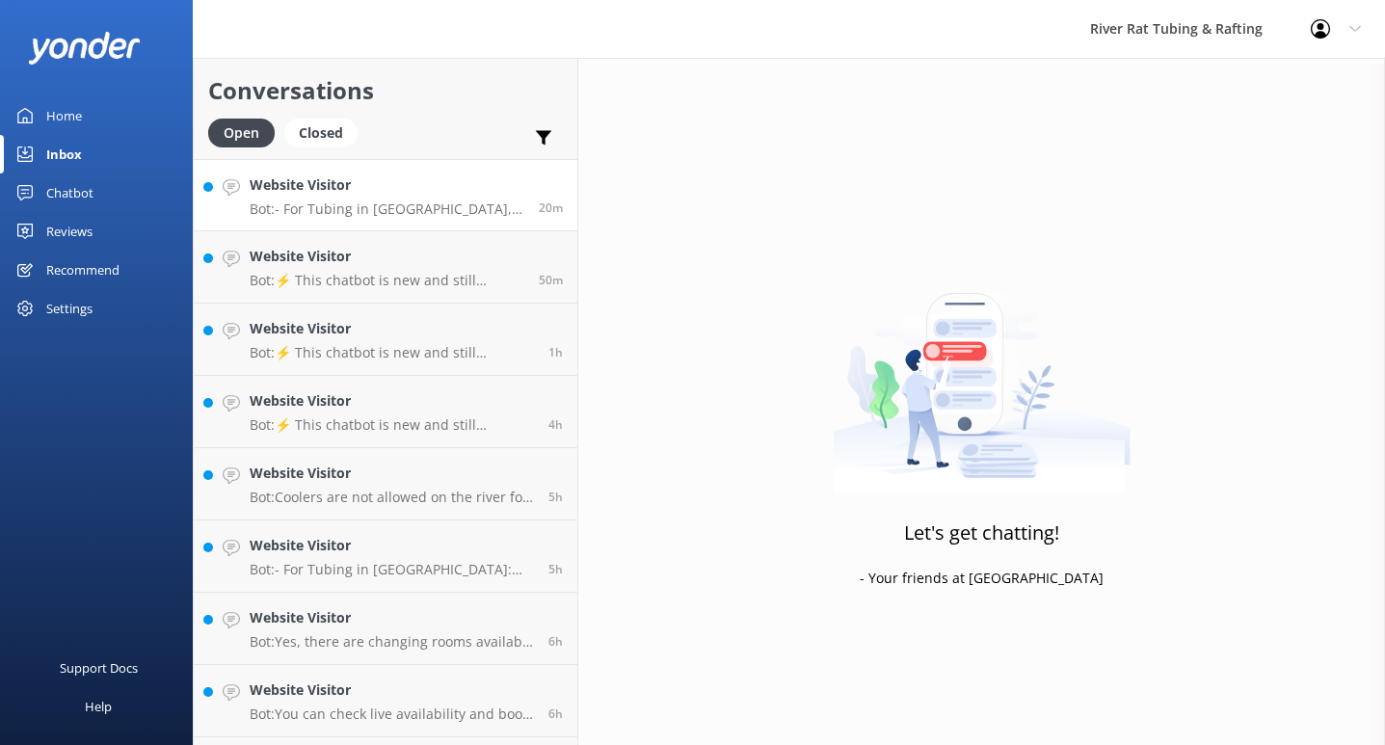
click at [438, 197] on div "Website Visitor Bot: - For Tubing in [GEOGRAPHIC_DATA], we are open from [DATE]…" at bounding box center [387, 194] width 275 height 41
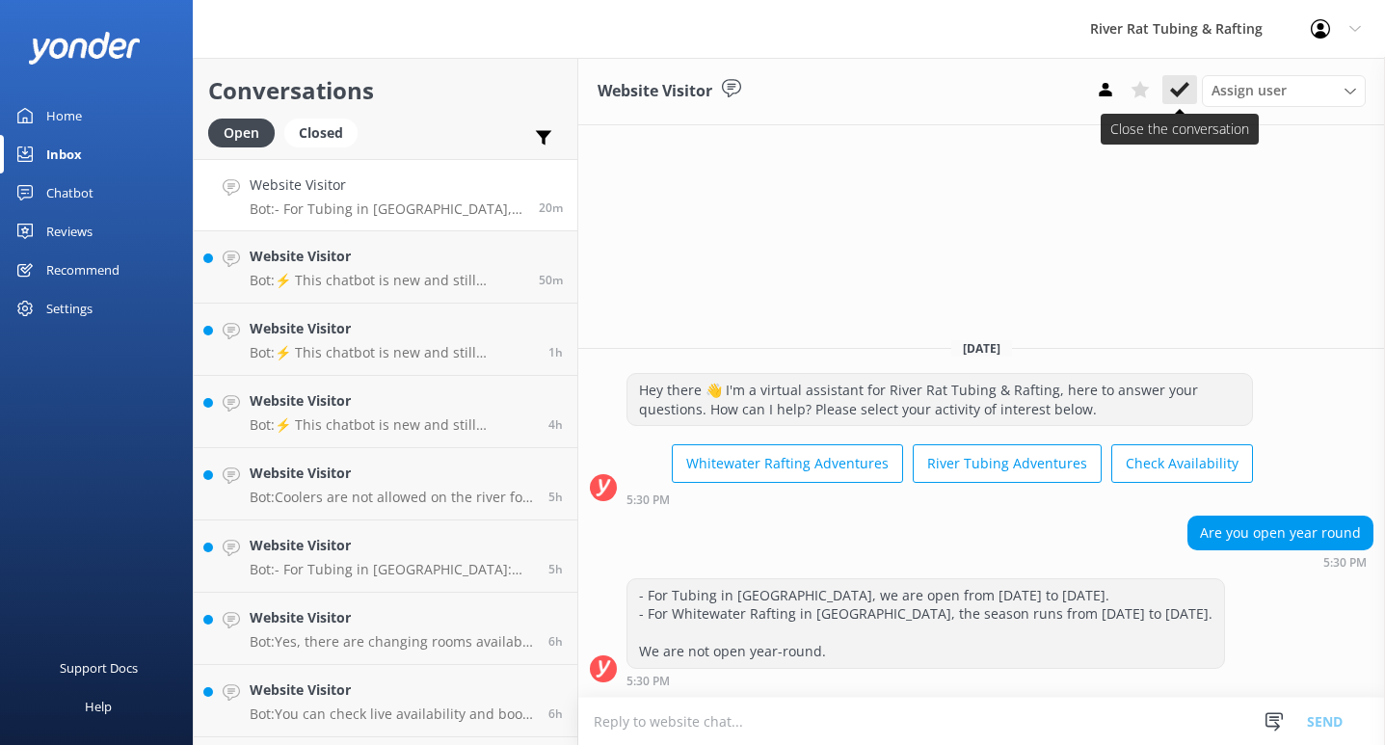
click at [1177, 96] on use at bounding box center [1179, 89] width 19 height 15
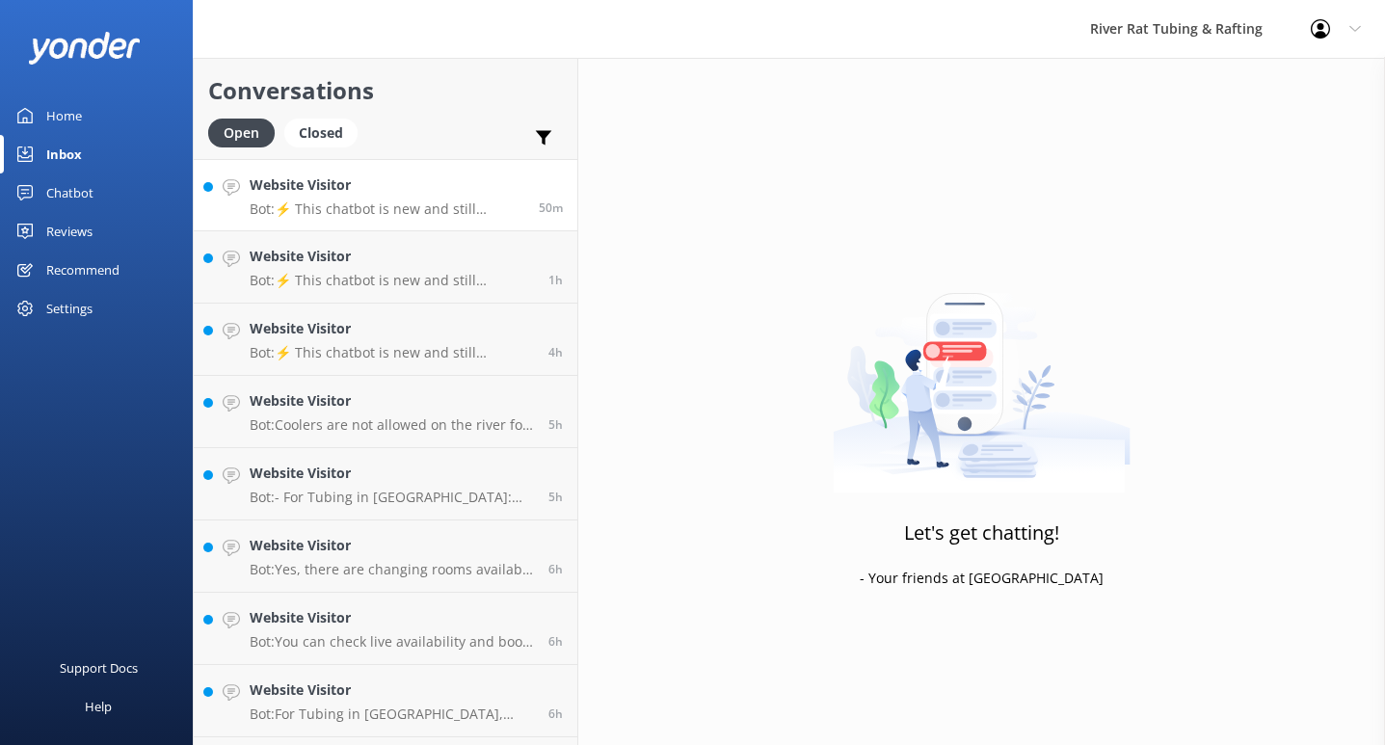
click at [421, 217] on p "Bot: ⚡ This chatbot is new and still learning. You're welcome to ask a new ques…" at bounding box center [387, 208] width 275 height 17
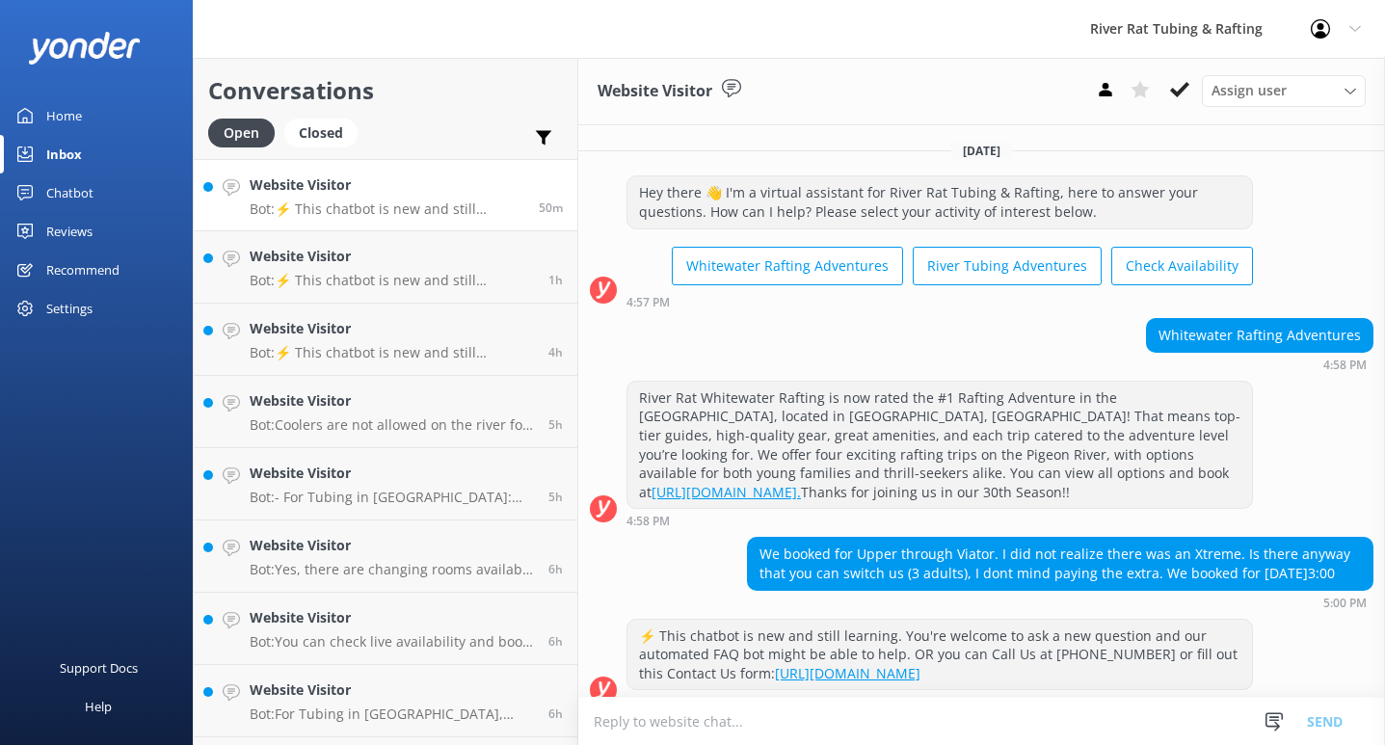
scroll to position [20, 0]
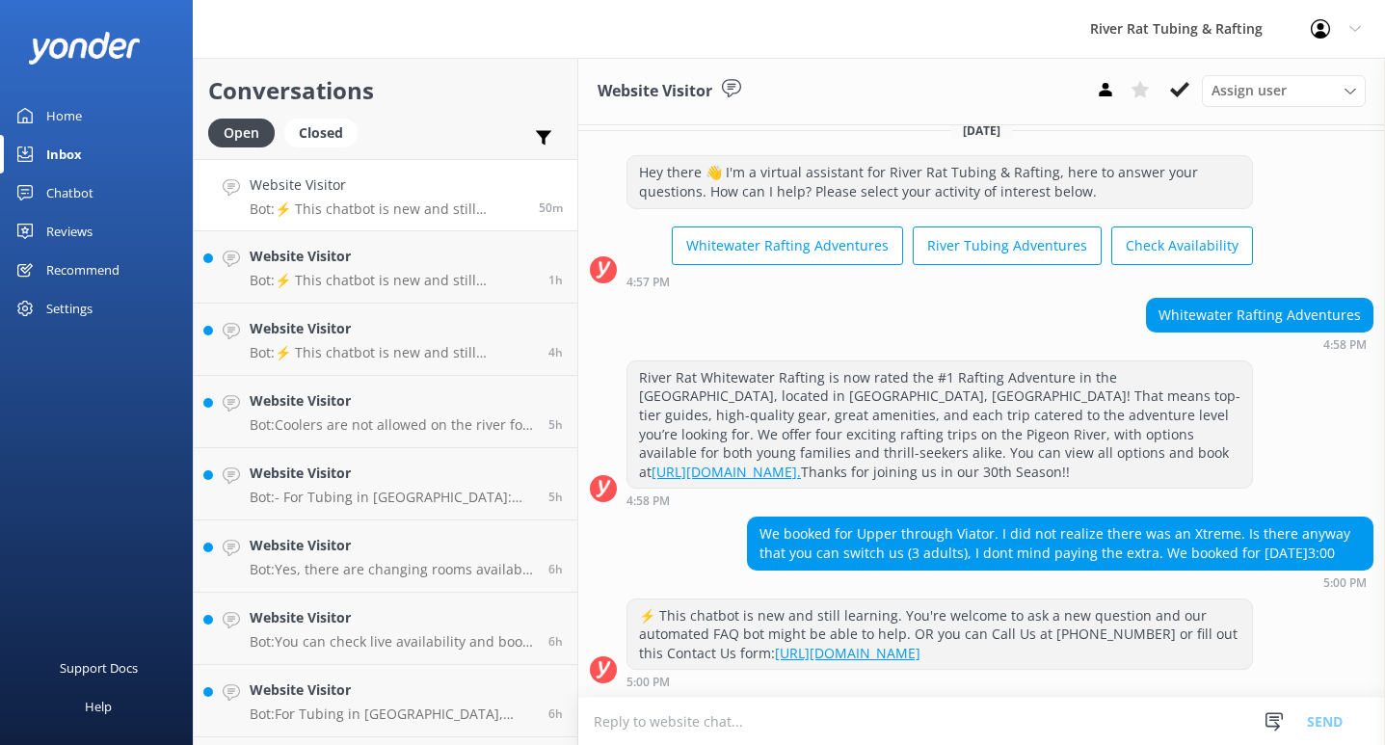
click at [59, 193] on div "Chatbot" at bounding box center [69, 193] width 47 height 39
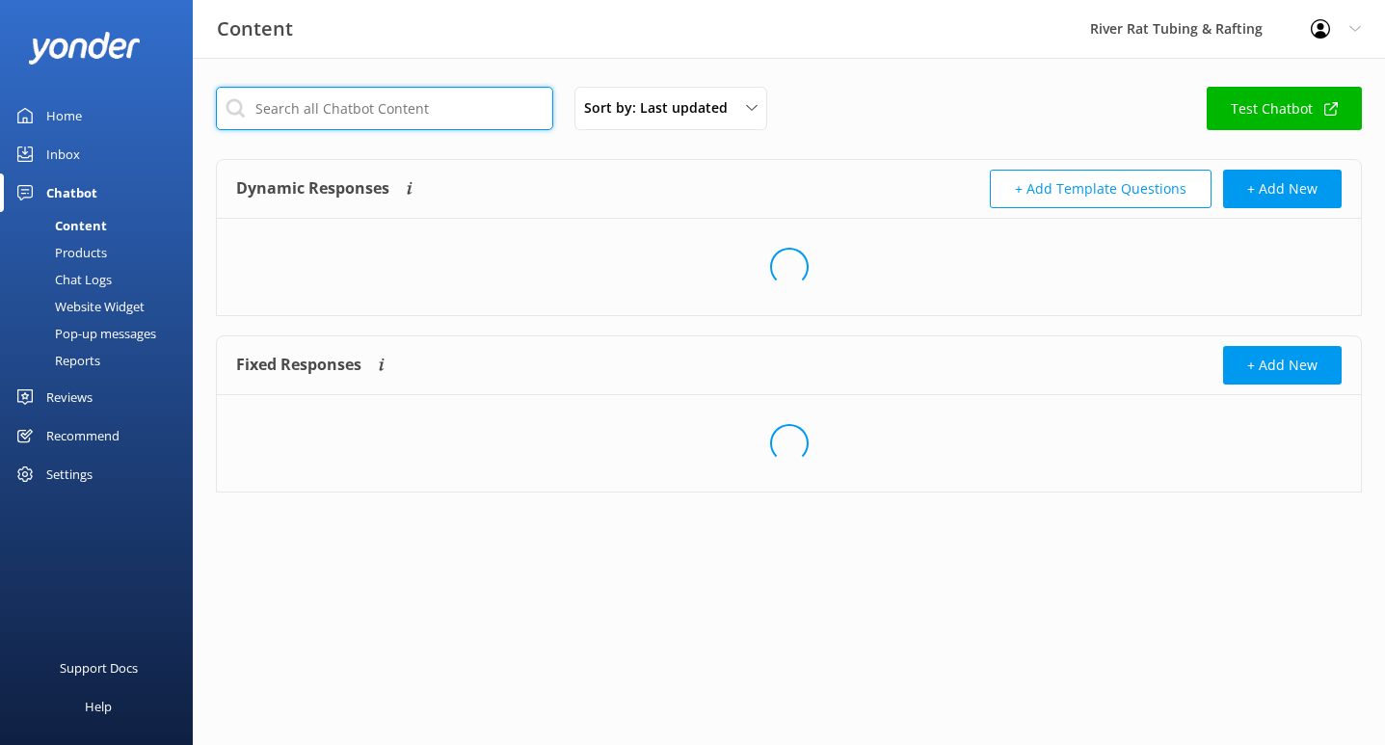
click at [331, 105] on input "text" at bounding box center [384, 108] width 337 height 43
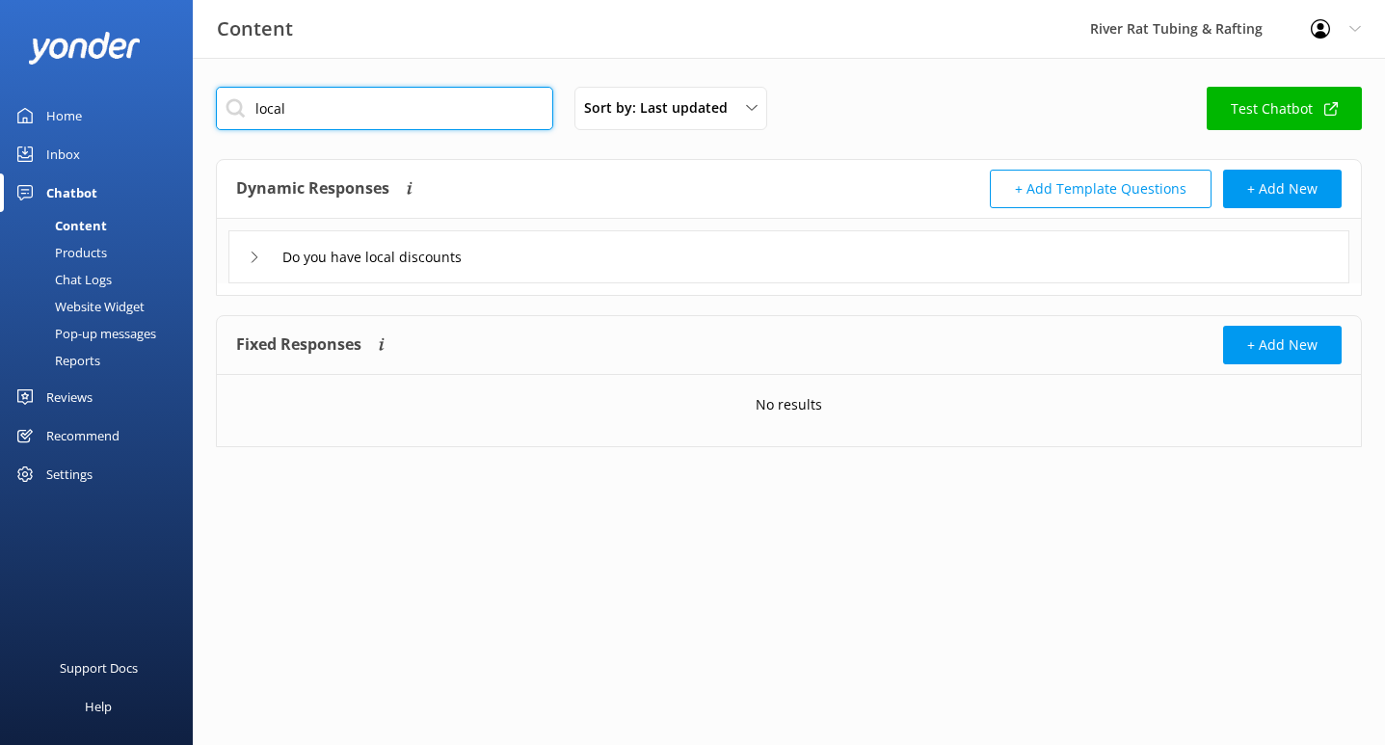
type input "local"
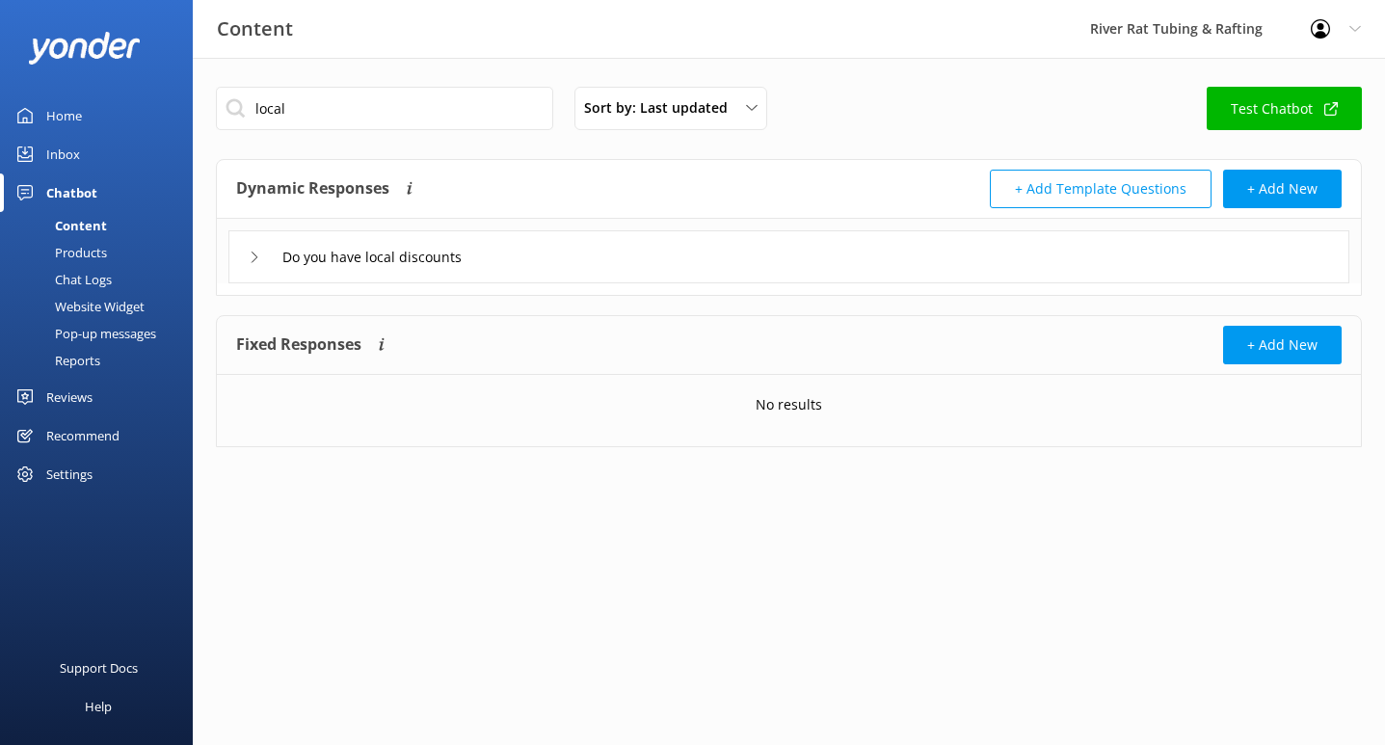
click at [252, 259] on icon at bounding box center [255, 258] width 12 height 12
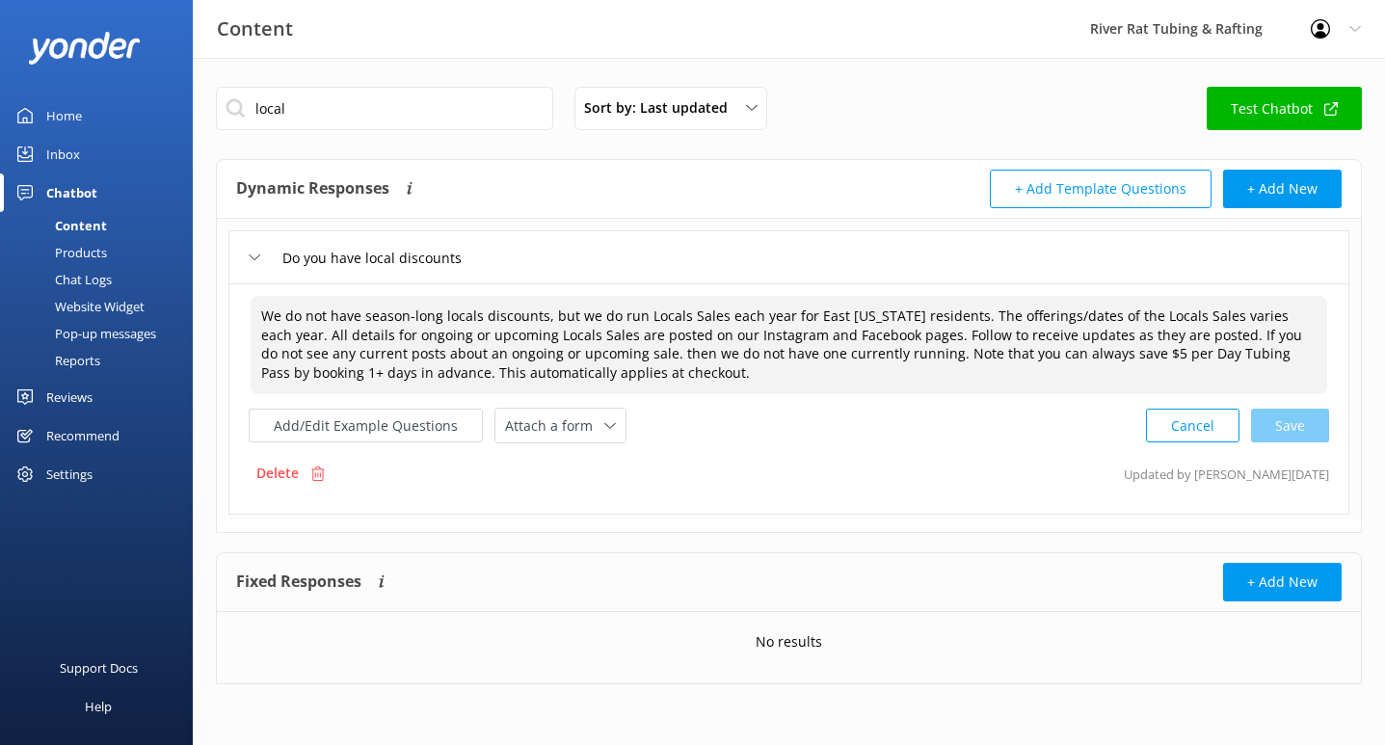
drag, startPoint x: 624, startPoint y: 381, endPoint x: 256, endPoint y: 313, distance: 373.4
click at [256, 313] on textarea "We do not have season-long locals discounts, but we do run Locals Sales each ye…" at bounding box center [789, 345] width 1077 height 98
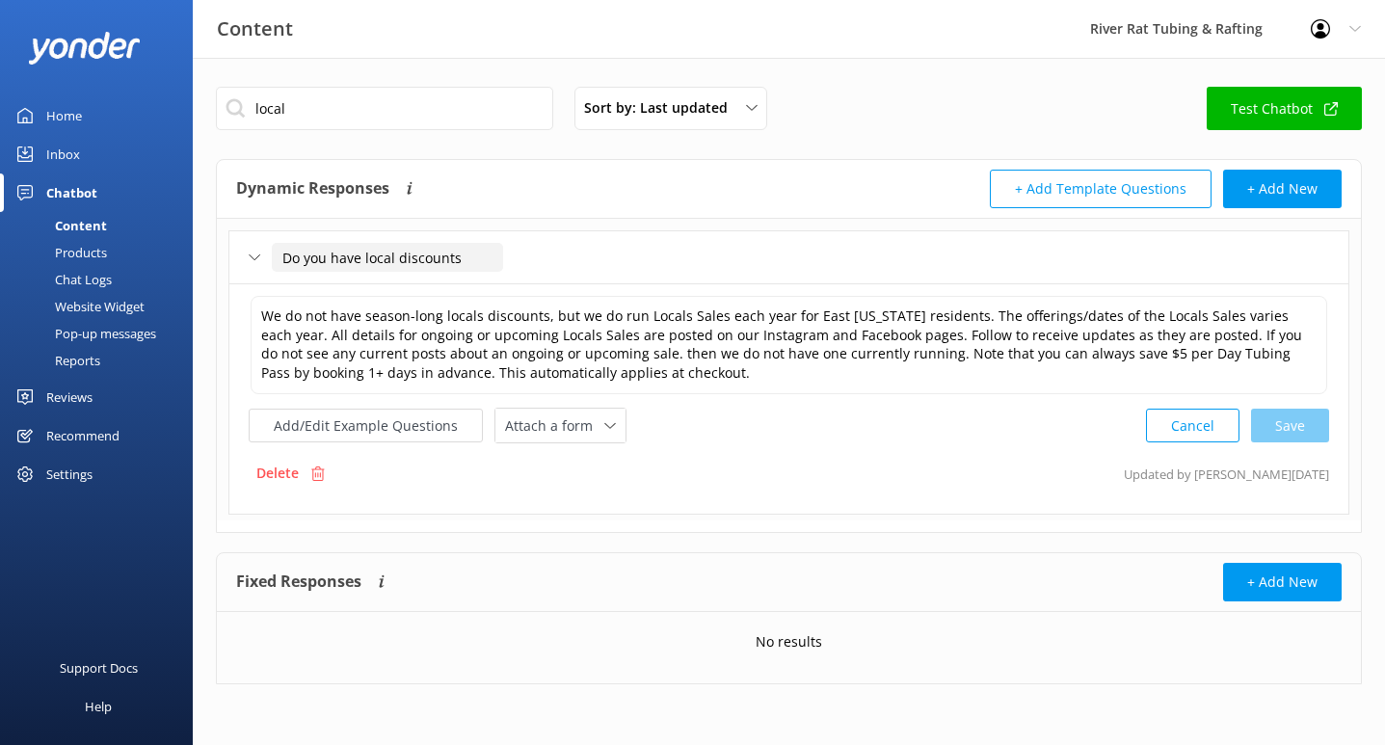
click at [338, 255] on input "Do you have local discounts" at bounding box center [387, 257] width 231 height 29
click at [545, 371] on textarea "We do not have season-long locals discounts, but we do run Locals Sales each ye…" at bounding box center [789, 345] width 1077 height 98
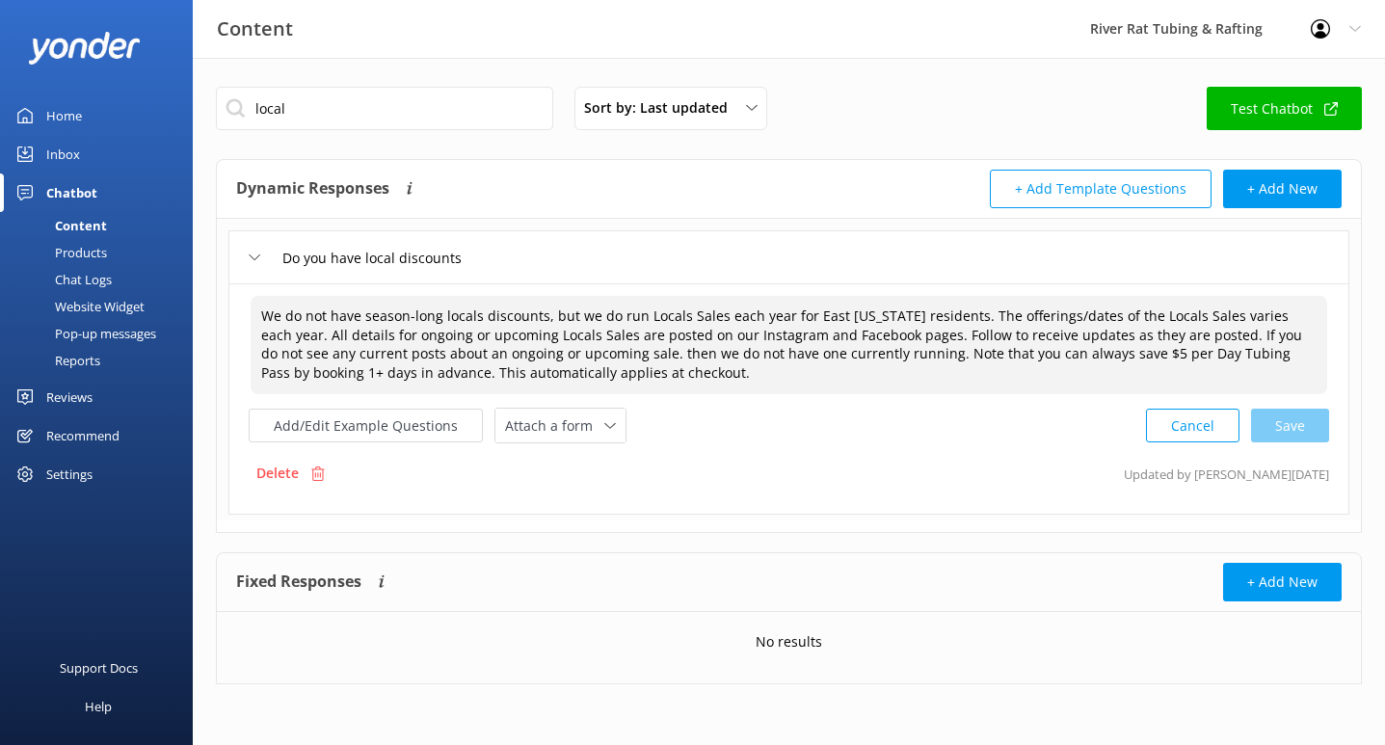
drag, startPoint x: 637, startPoint y: 376, endPoint x: 917, endPoint y: 334, distance: 282.6
click at [917, 334] on textarea "We do not have season-long locals discounts, but we do run Locals Sales each ye…" at bounding box center [789, 345] width 1077 height 98
click at [843, 334] on textarea "We do not have season-long locals discounts, but we do run Locals Sales each ye…" at bounding box center [789, 345] width 1077 height 98
drag, startPoint x: 621, startPoint y: 378, endPoint x: 917, endPoint y: 335, distance: 299.0
click at [917, 335] on textarea "We do not have season-long locals discounts, but we do run Locals Sales each ye…" at bounding box center [789, 345] width 1077 height 98
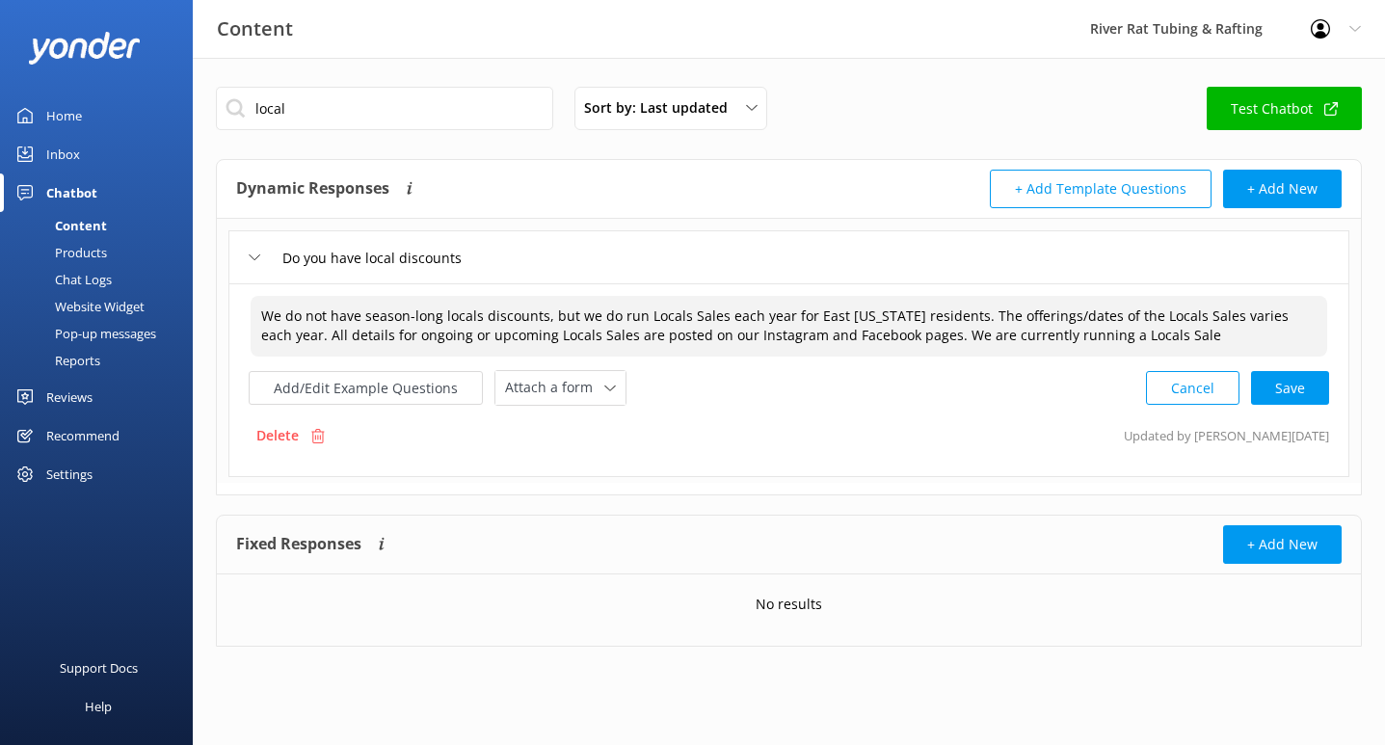
drag, startPoint x: 1162, startPoint y: 334, endPoint x: 914, endPoint y: 334, distance: 247.7
click at [914, 334] on textarea "We do not have season-long locals discounts, but we do run Locals Sales each ye…" at bounding box center [789, 326] width 1077 height 61
click at [262, 316] on textarea "We do not have season-long locals discounts, but we do run Locals Sales each ye…" at bounding box center [789, 326] width 1077 height 61
drag, startPoint x: 336, startPoint y: 321, endPoint x: 260, endPoint y: 320, distance: 76.2
click at [261, 320] on textarea "Yes, we are We do not have season-long locals discounts, but we do run Locals S…" at bounding box center [789, 326] width 1077 height 61
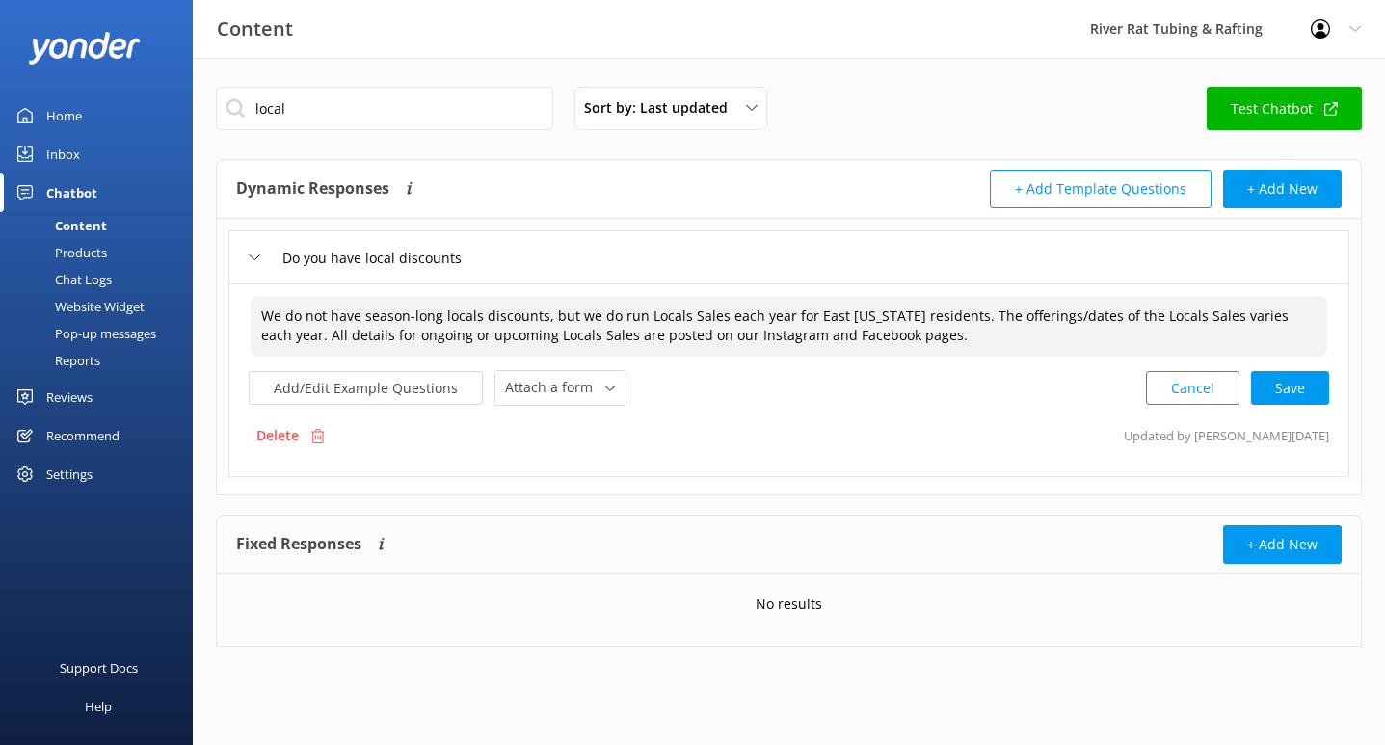
click at [294, 335] on textarea "We do not have season-long locals discounts, but we do run Locals Sales each ye…" at bounding box center [789, 326] width 1077 height 61
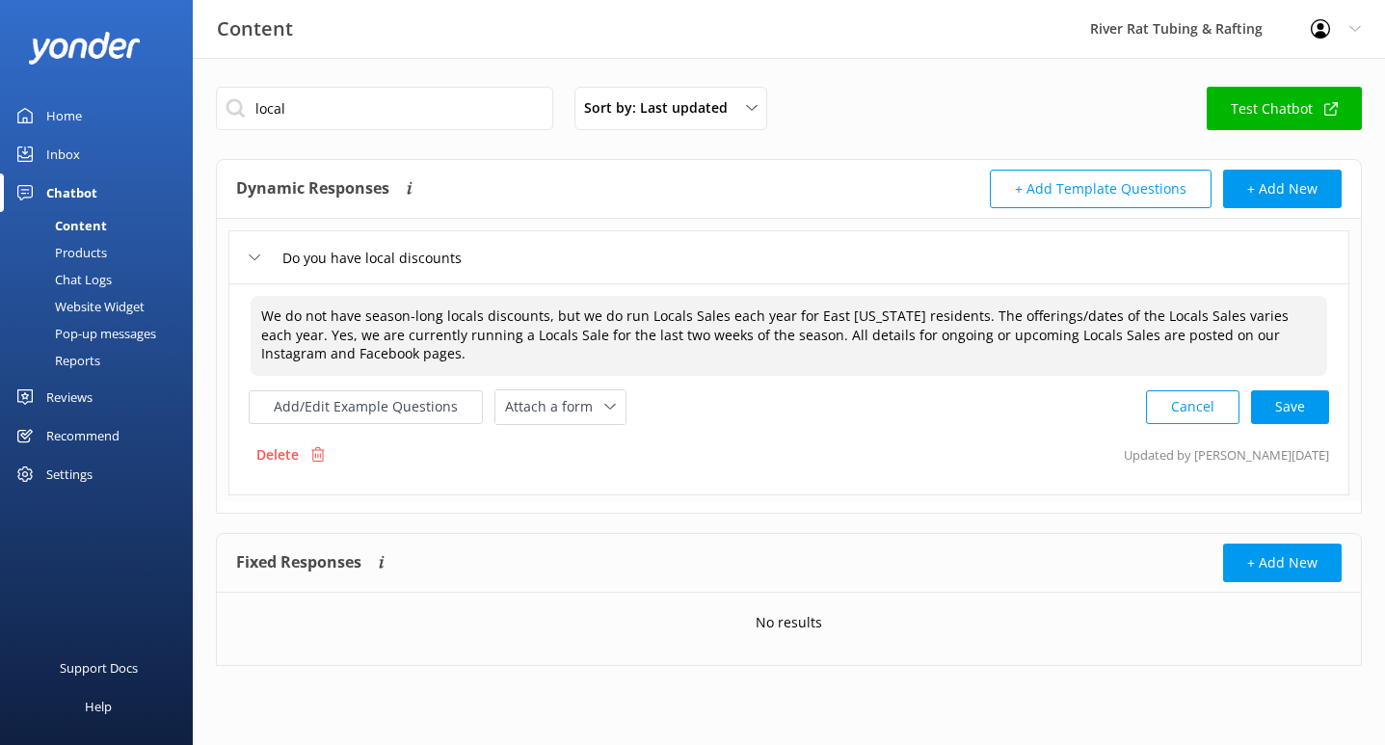
drag, startPoint x: 370, startPoint y: 356, endPoint x: 254, endPoint y: 318, distance: 122.5
click at [254, 318] on textarea "We do not have season-long locals discounts, but we do run Locals Sales each ye…" at bounding box center [789, 336] width 1077 height 80
click at [1283, 406] on div "Cancel Save" at bounding box center [1237, 407] width 183 height 36
click at [749, 329] on textarea "We do not have season-long locals discounts, but we do run Locals Sales each ye…" at bounding box center [789, 335] width 1079 height 80
type textarea "We do not have season-long locals discounts, but we do run Locals Sales each ye…"
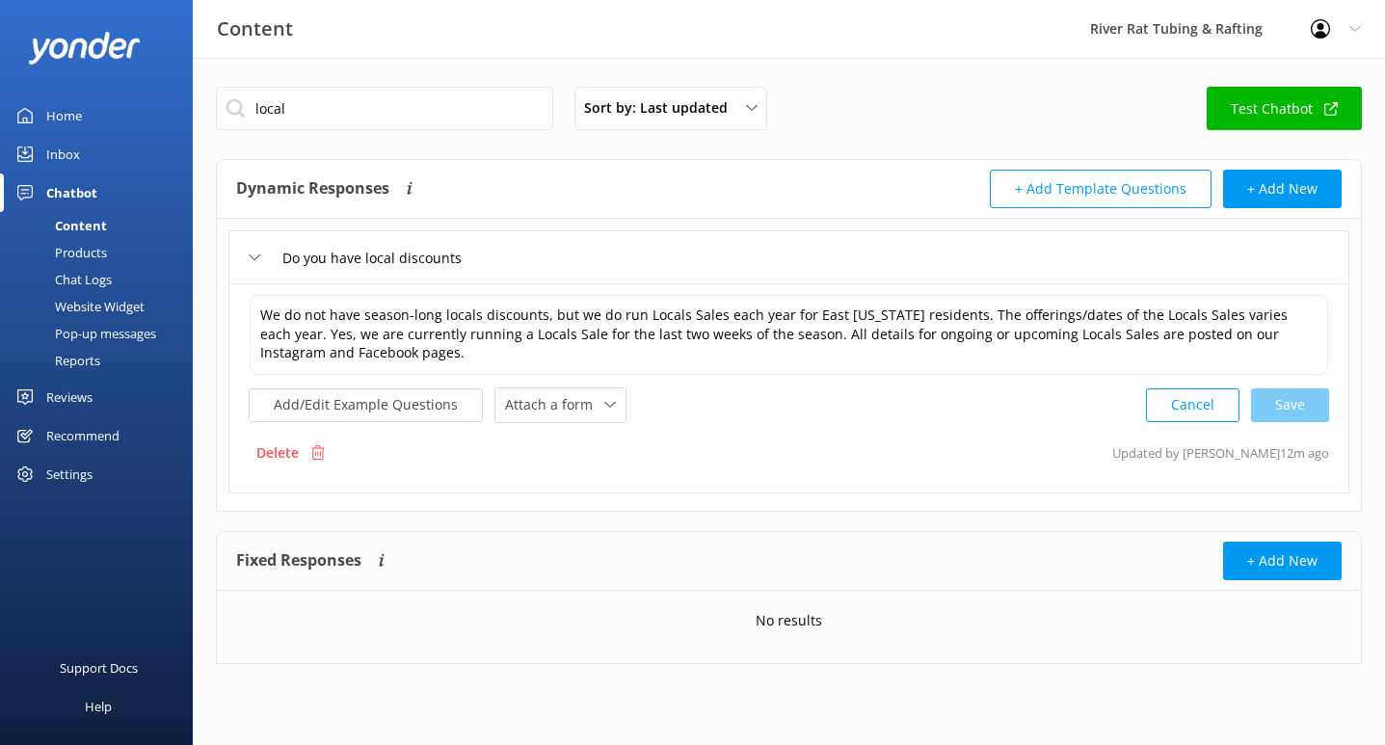
click at [67, 144] on div "Inbox" at bounding box center [63, 154] width 34 height 39
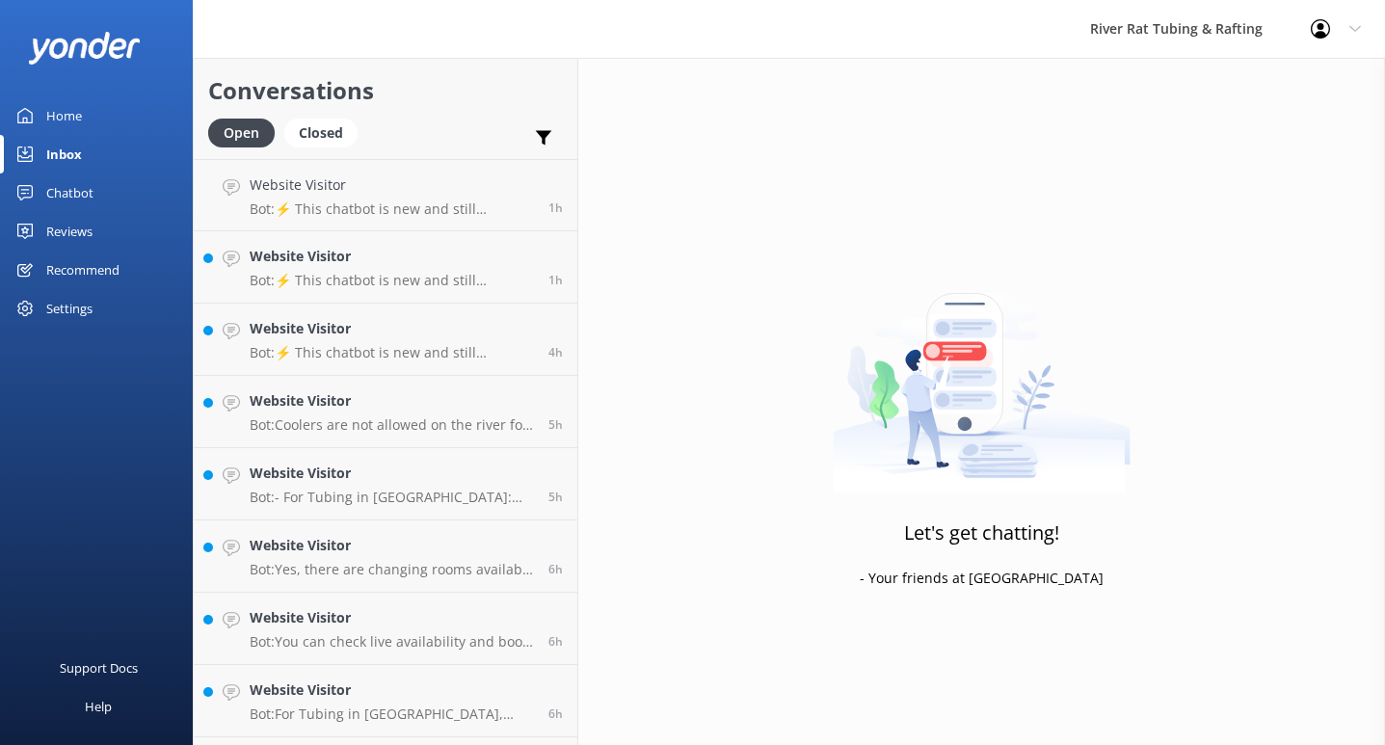
click at [374, 266] on h4 "Website Visitor" at bounding box center [392, 256] width 284 height 21
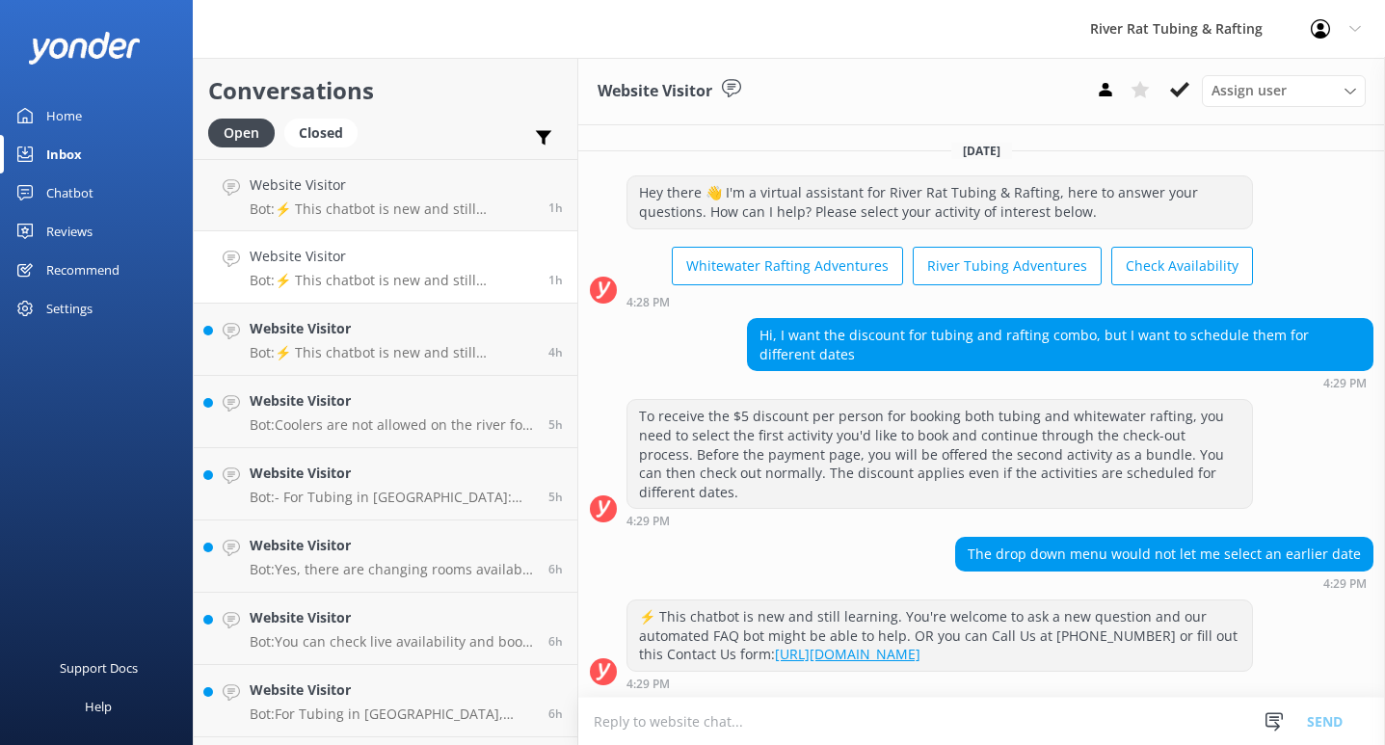
click at [901, 515] on div "4:29 PM" at bounding box center [940, 520] width 627 height 13
click at [404, 336] on h4 "Website Visitor" at bounding box center [392, 328] width 284 height 21
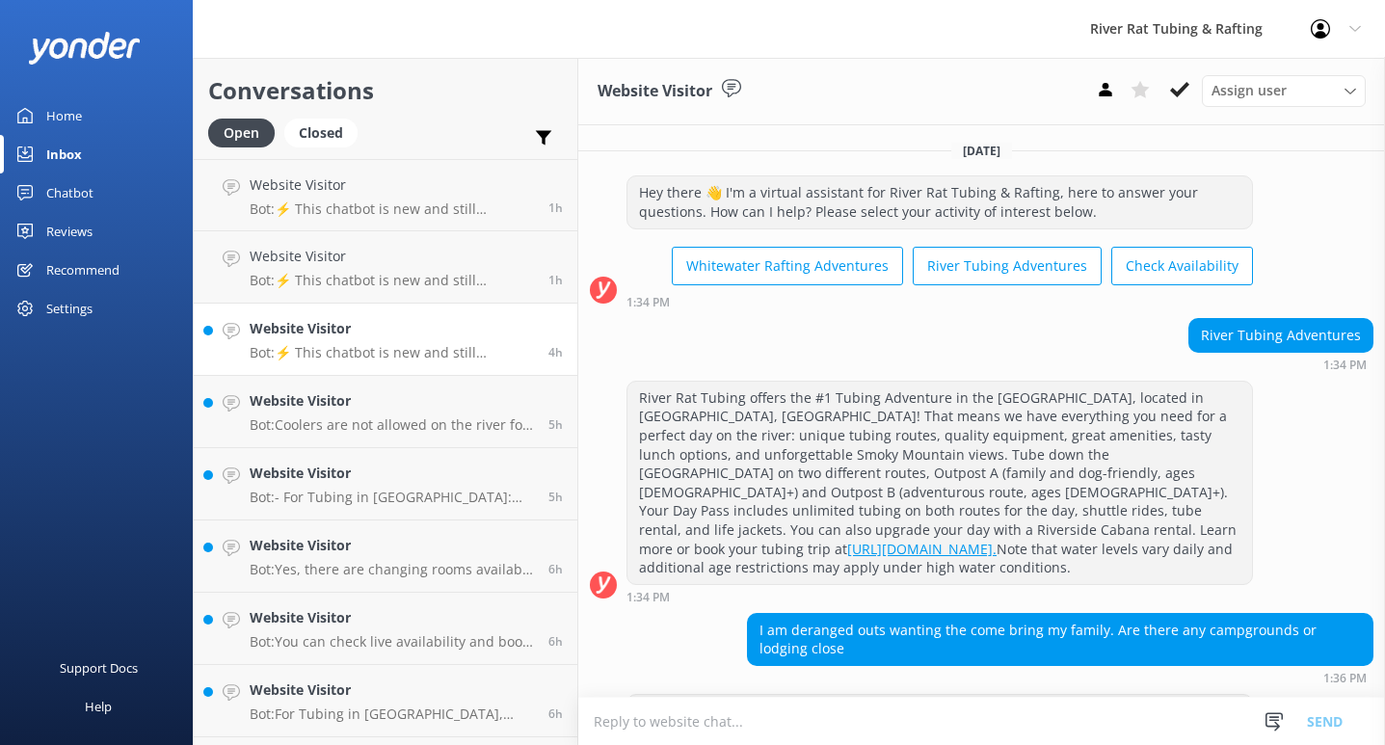
scroll to position [77, 0]
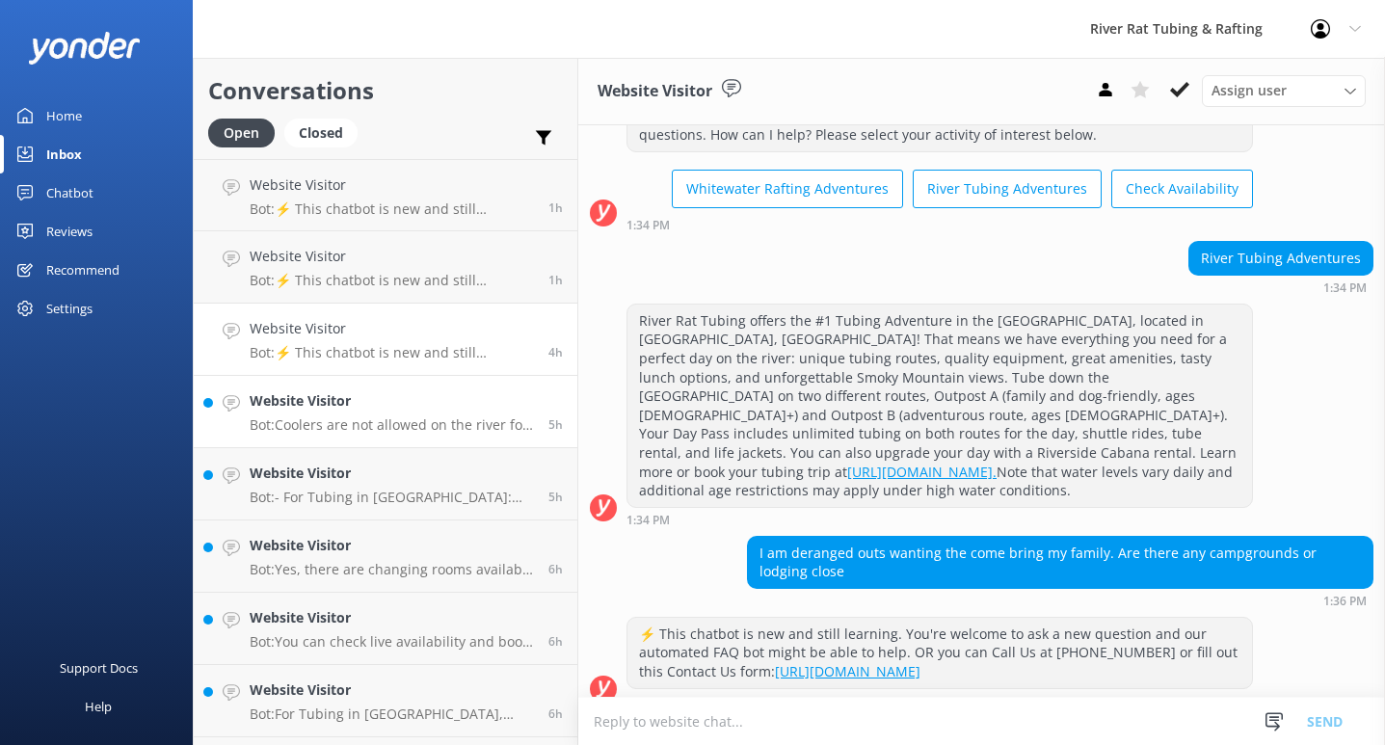
click at [380, 407] on h4 "Website Visitor" at bounding box center [392, 400] width 284 height 21
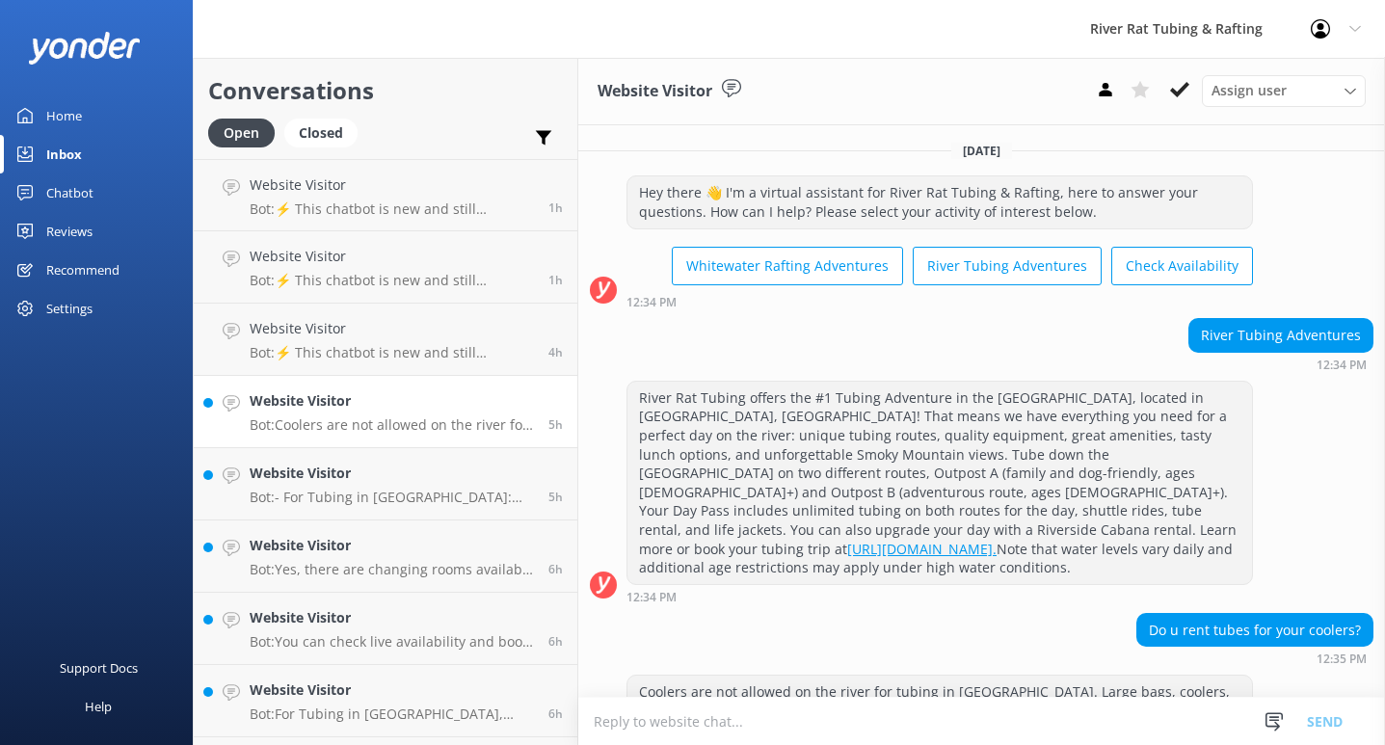
scroll to position [58, 0]
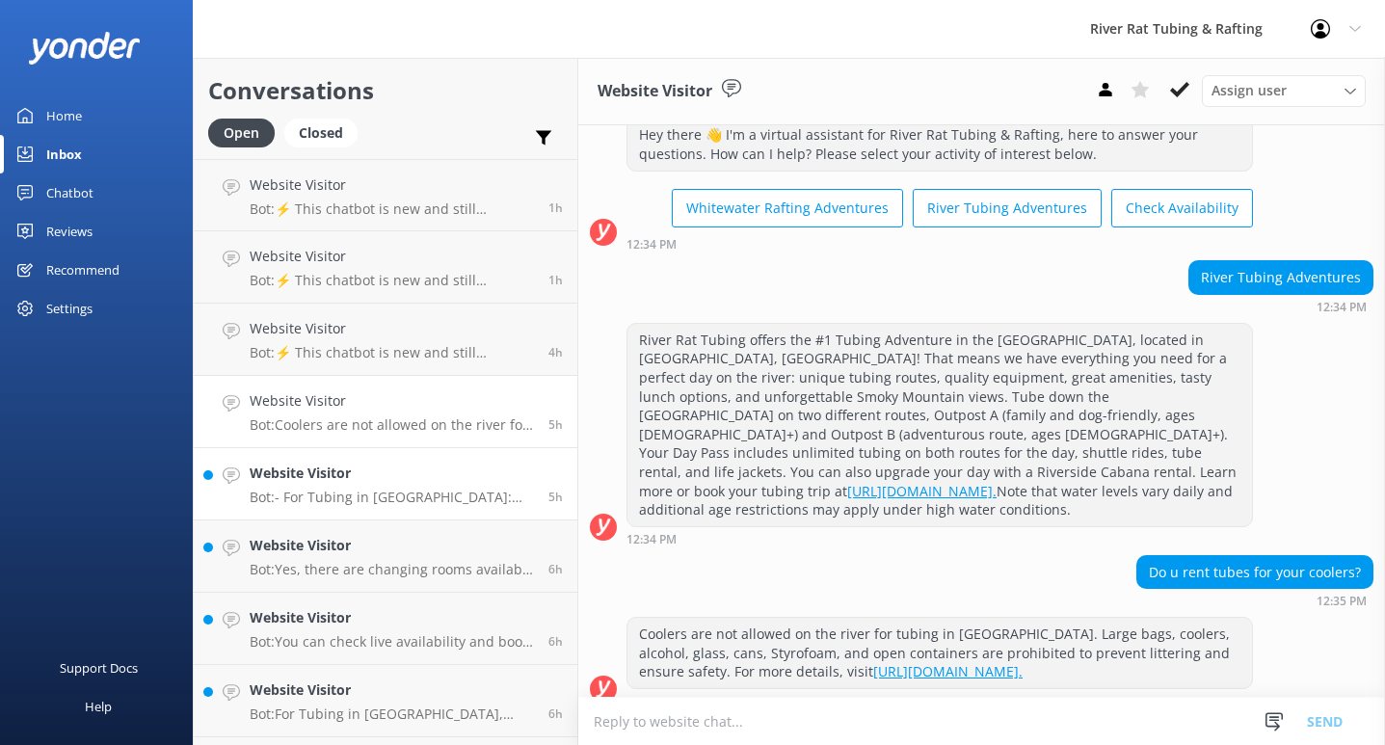
click at [406, 467] on h4 "Website Visitor" at bounding box center [392, 473] width 284 height 21
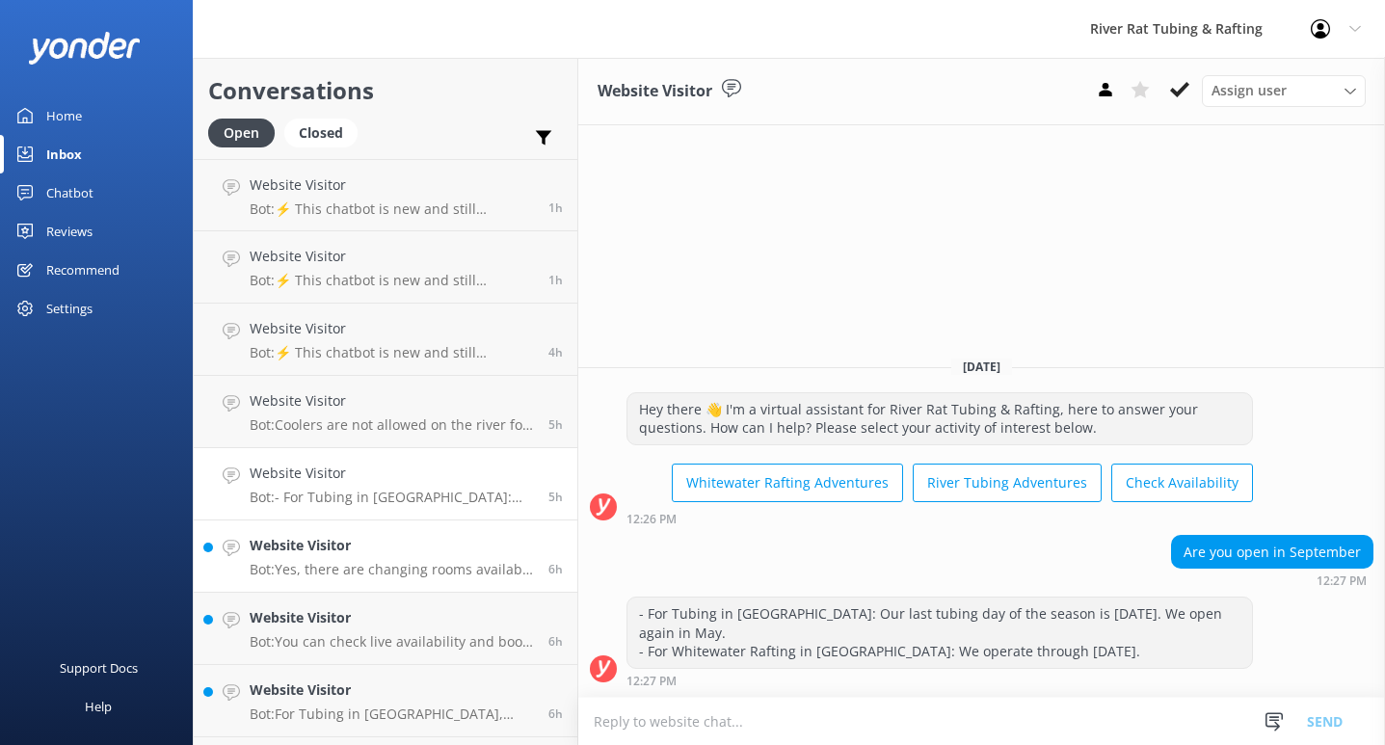
click at [394, 559] on div "Website Visitor Bot: Yes, there are changing rooms available at the check-in lo…" at bounding box center [392, 556] width 284 height 42
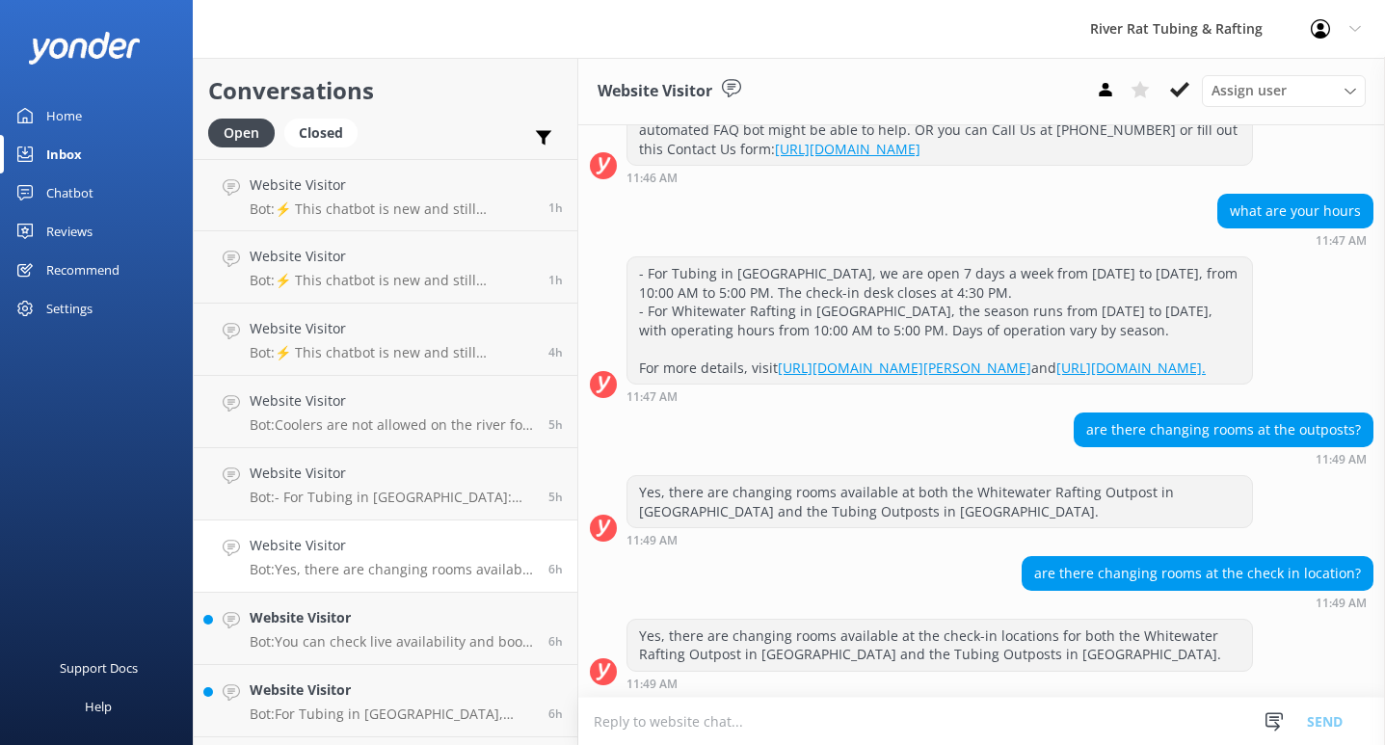
scroll to position [450, 0]
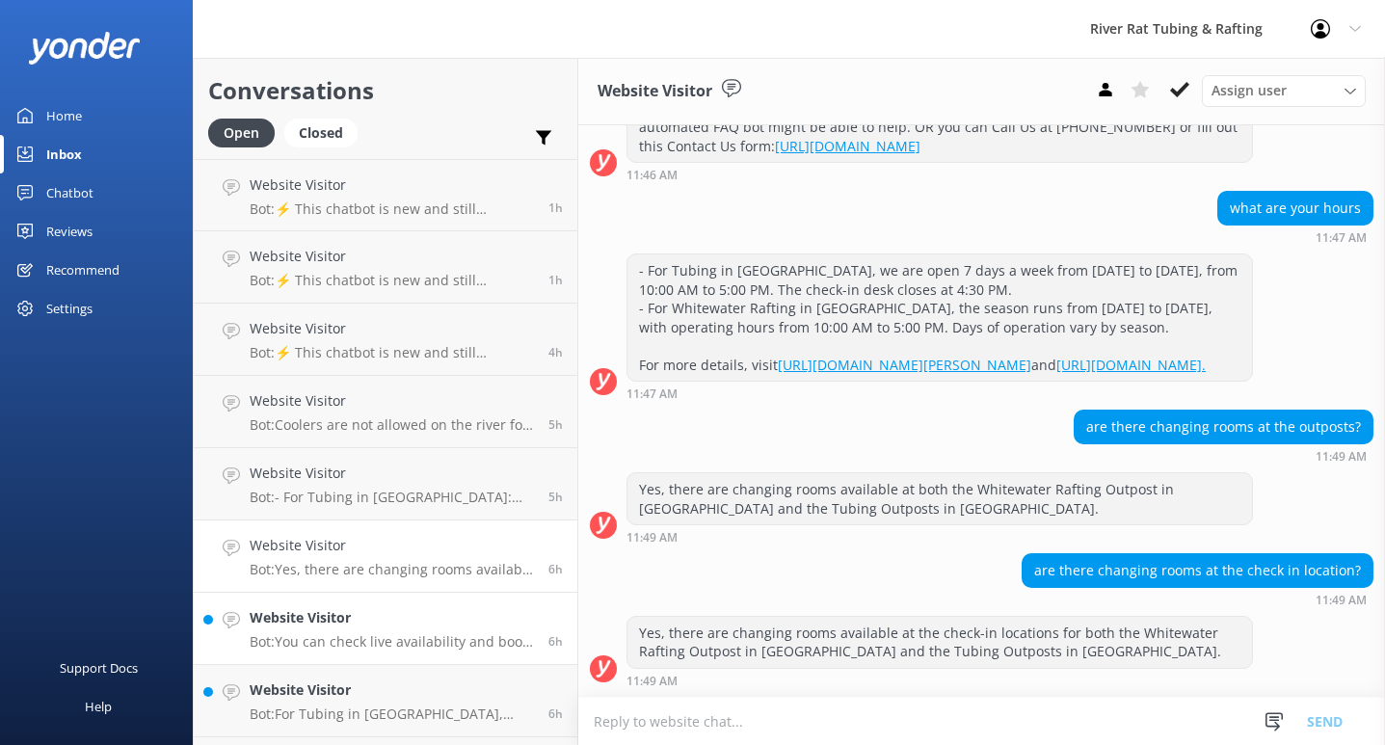
click at [359, 614] on h4 "Website Visitor" at bounding box center [392, 617] width 284 height 21
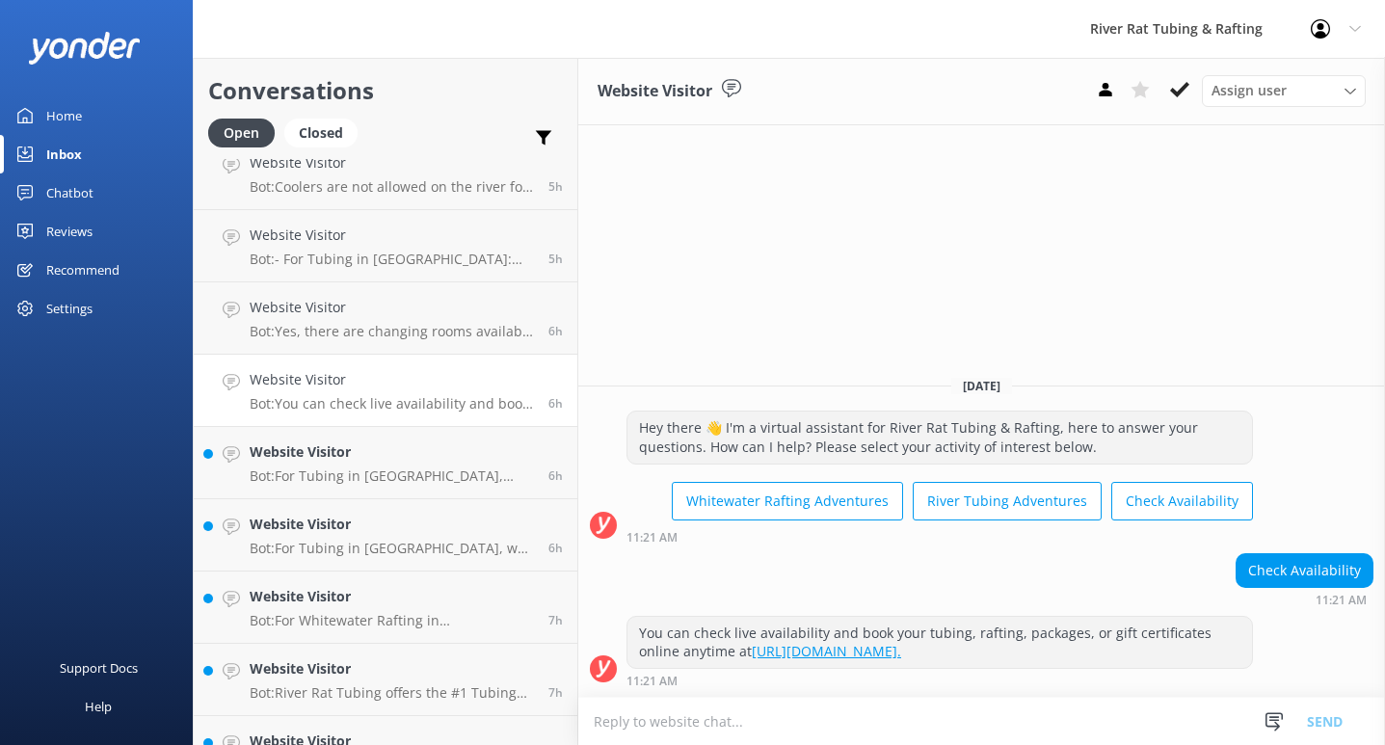
scroll to position [250, 0]
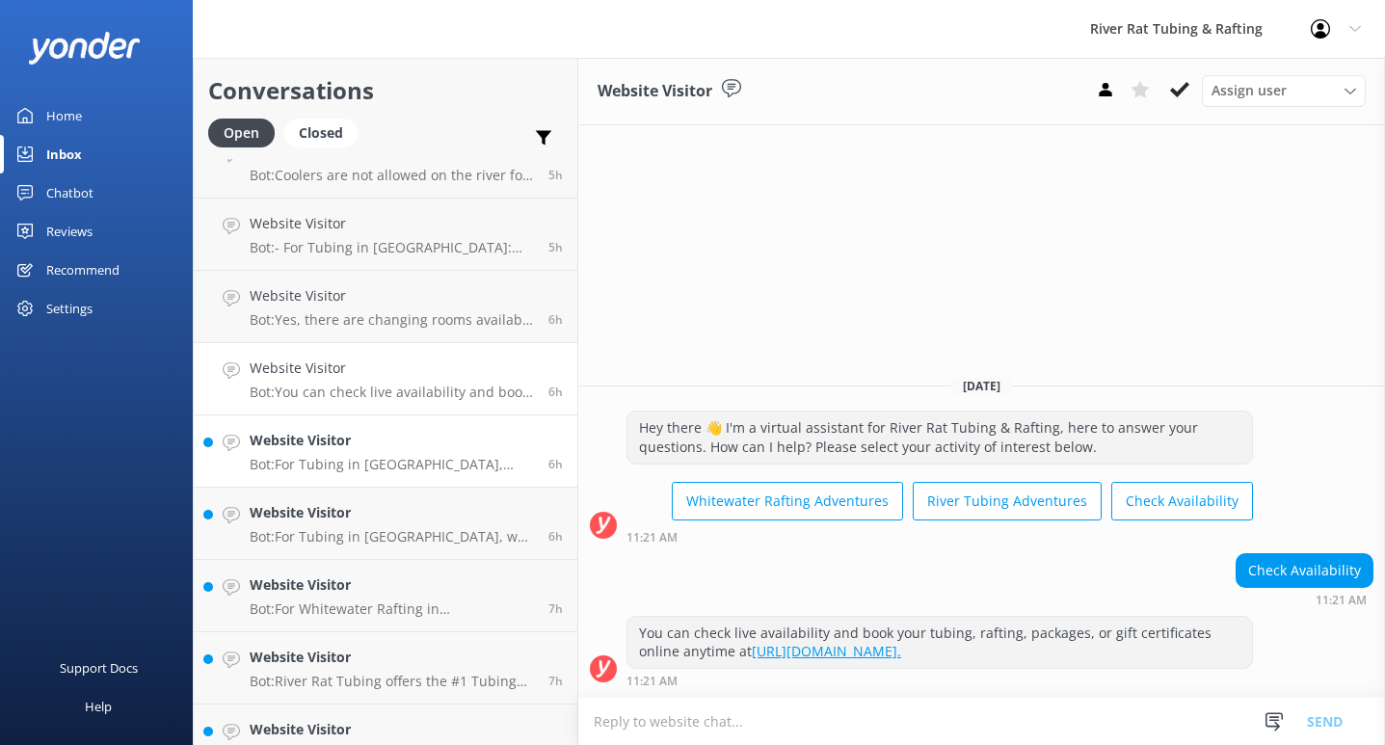
click at [368, 464] on p "Bot: For Tubing in [GEOGRAPHIC_DATA], reservations are required. You can book i…" at bounding box center [392, 464] width 284 height 17
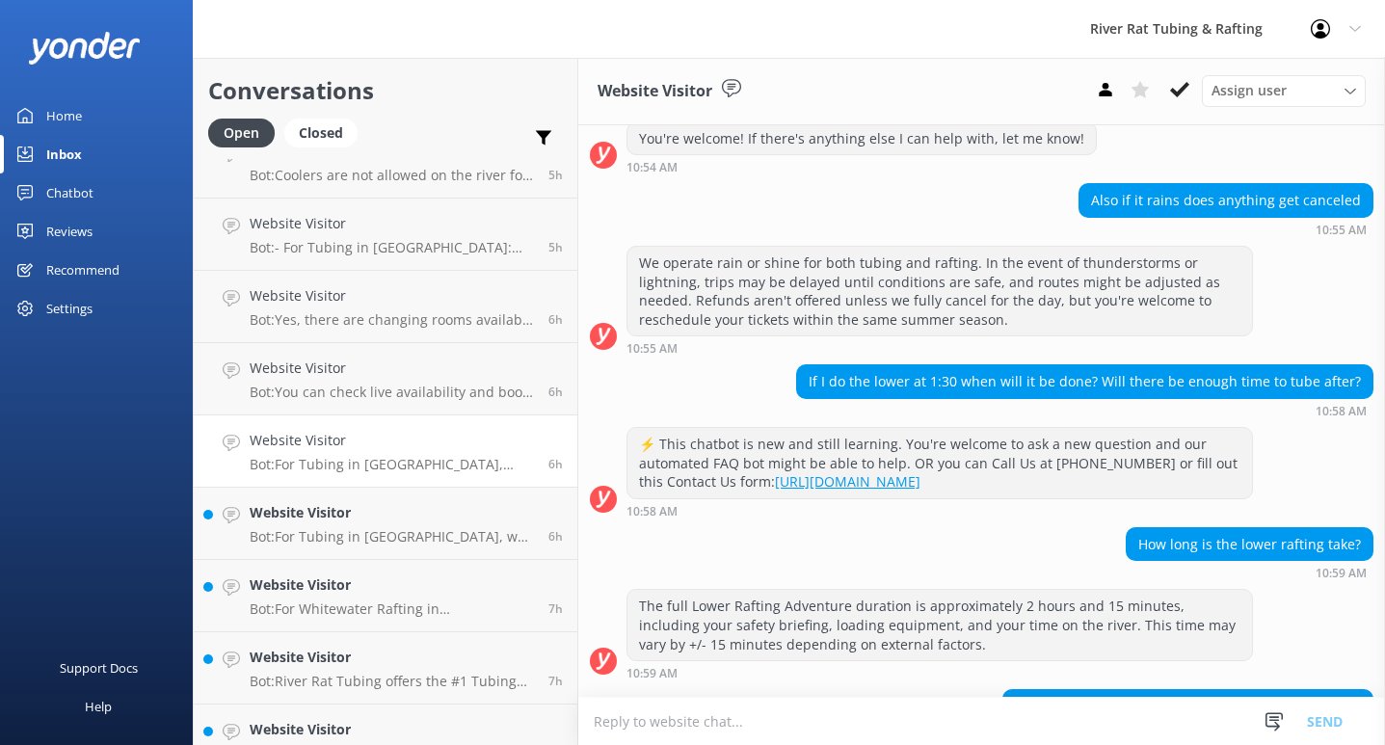
scroll to position [749, 0]
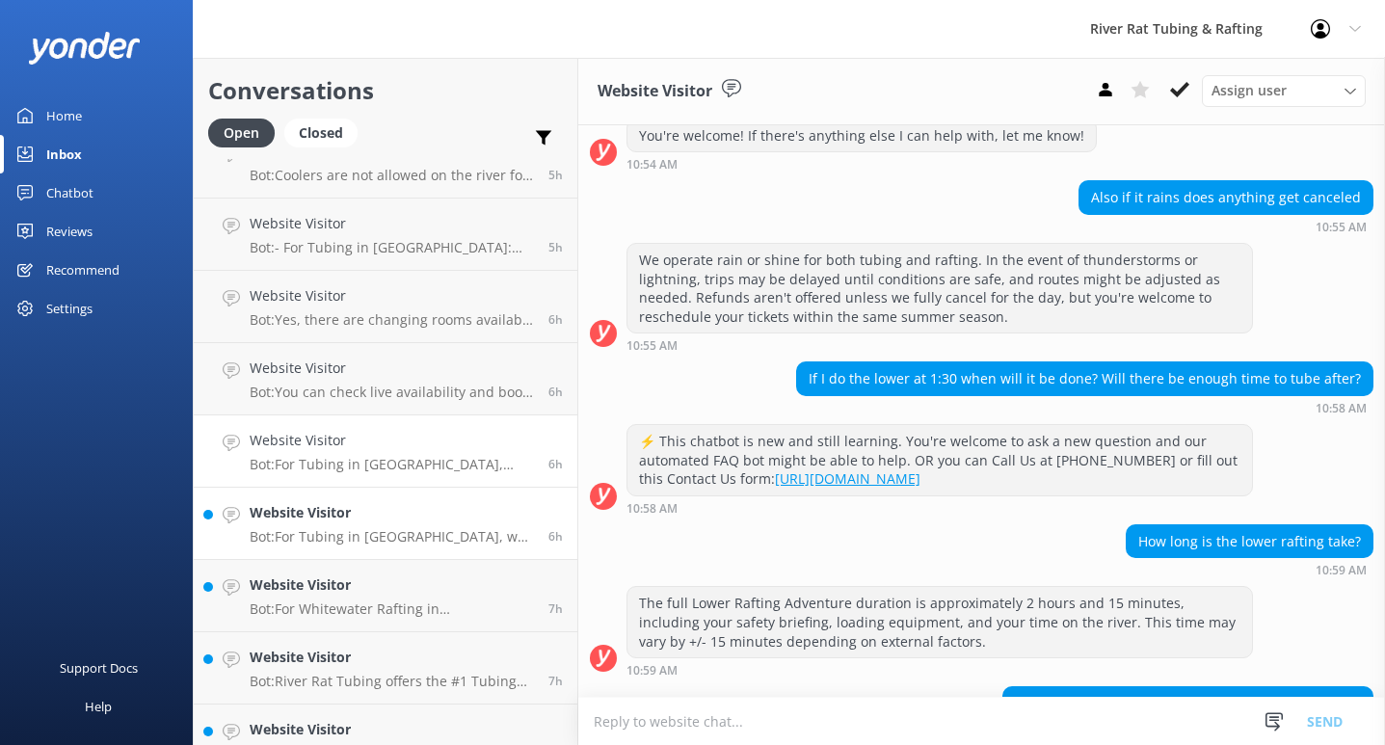
click at [438, 522] on h4 "Website Visitor" at bounding box center [392, 512] width 284 height 21
